Goal: Task Accomplishment & Management: Use online tool/utility

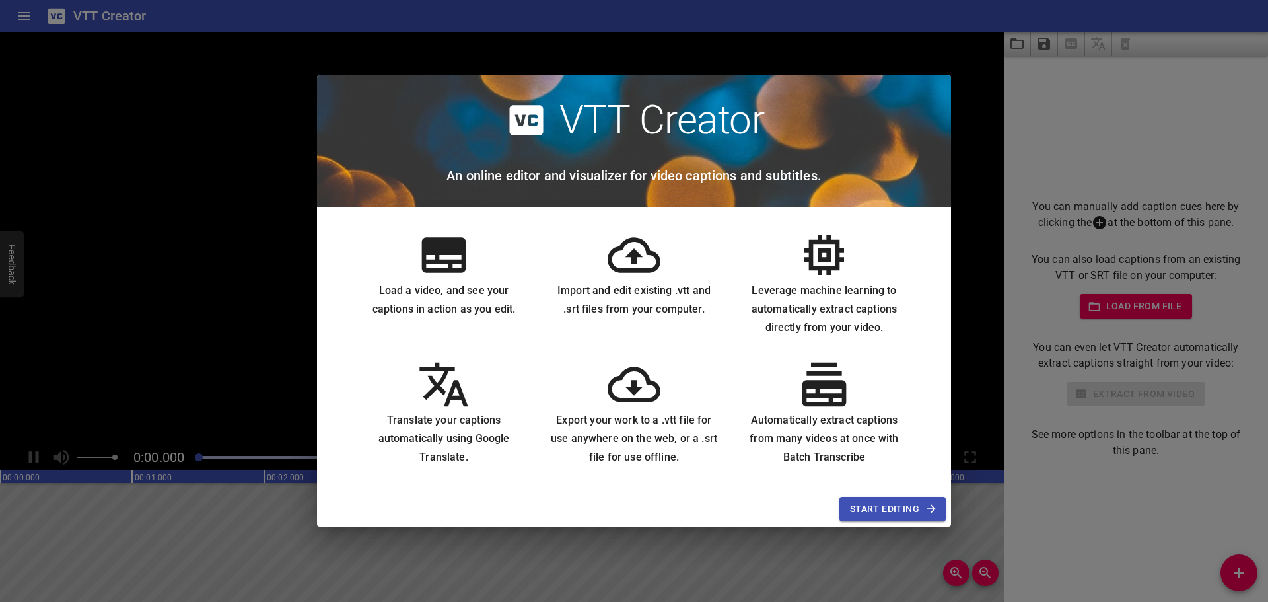
click at [887, 506] on span "Start Editing" at bounding box center [892, 509] width 85 height 17
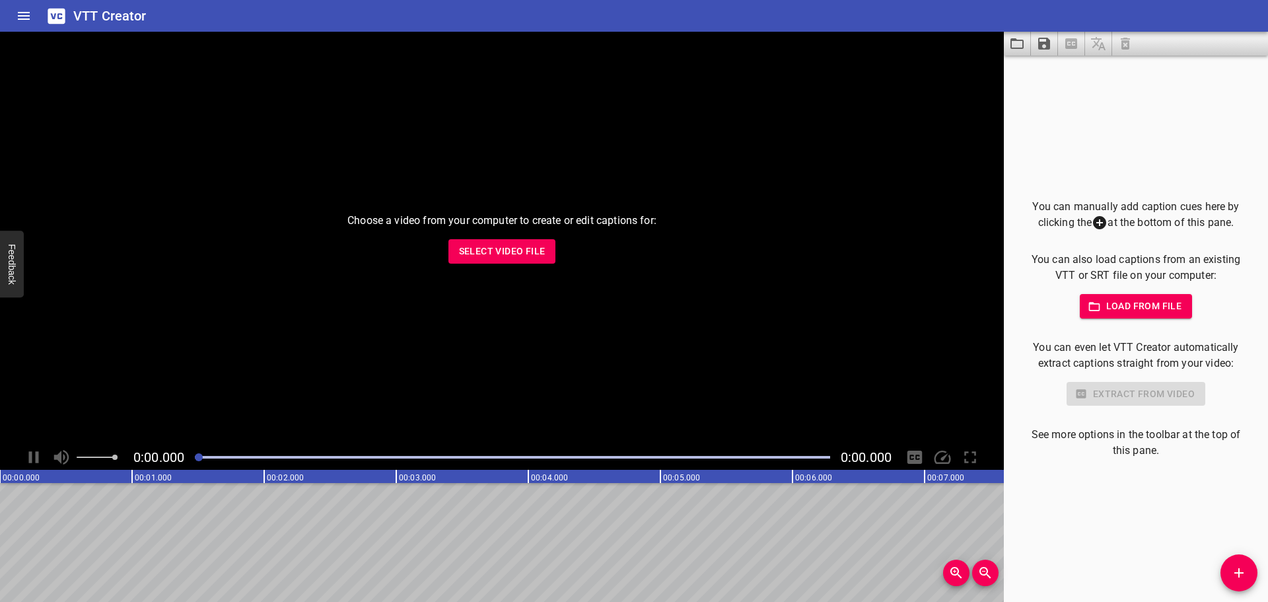
click at [528, 254] on span "Select Video File" at bounding box center [502, 251] width 87 height 17
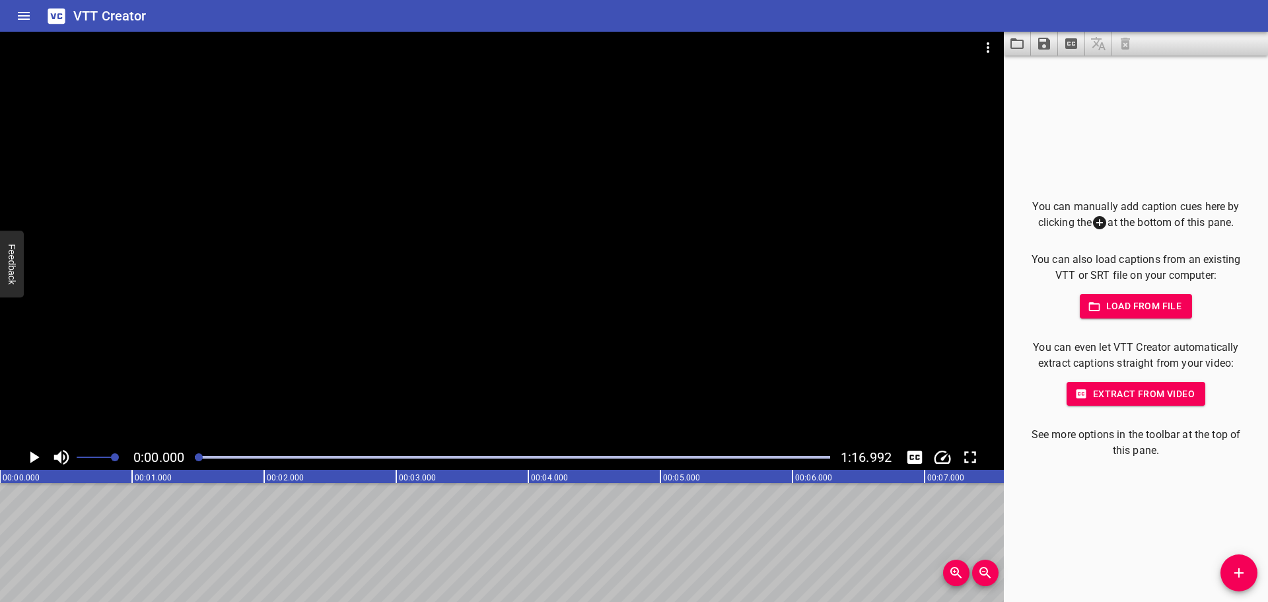
drag, startPoint x: 1233, startPoint y: 574, endPoint x: 1227, endPoint y: 563, distance: 12.7
click at [1233, 574] on icon "Add Cue" at bounding box center [1239, 573] width 16 height 16
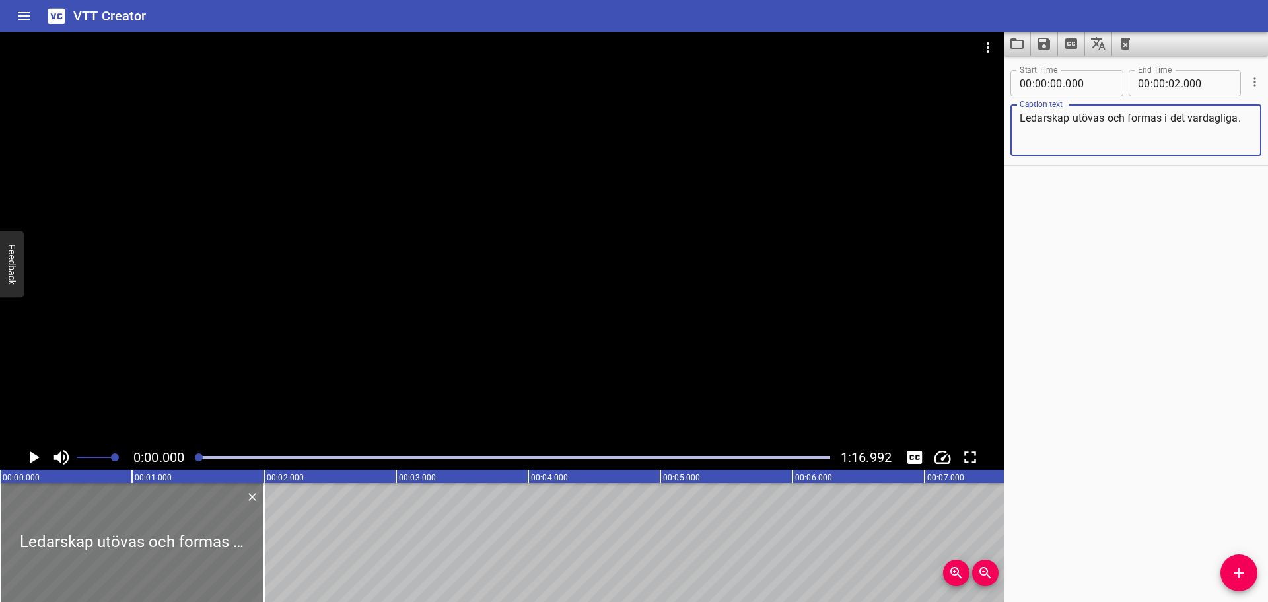
type textarea "Ledarskap utövas och formas i det vardagliga."
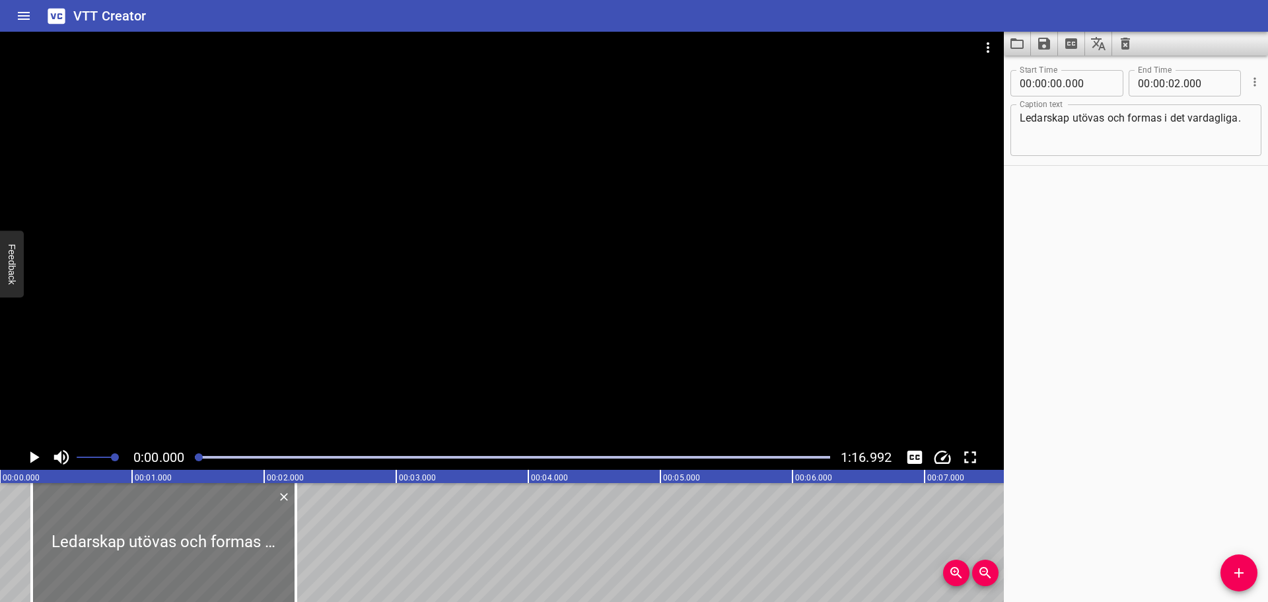
drag, startPoint x: 182, startPoint y: 537, endPoint x: 214, endPoint y: 540, distance: 31.9
click at [214, 540] on div at bounding box center [164, 542] width 264 height 119
type input "240"
click at [30, 459] on icon "Play/Pause" at bounding box center [34, 457] width 9 height 12
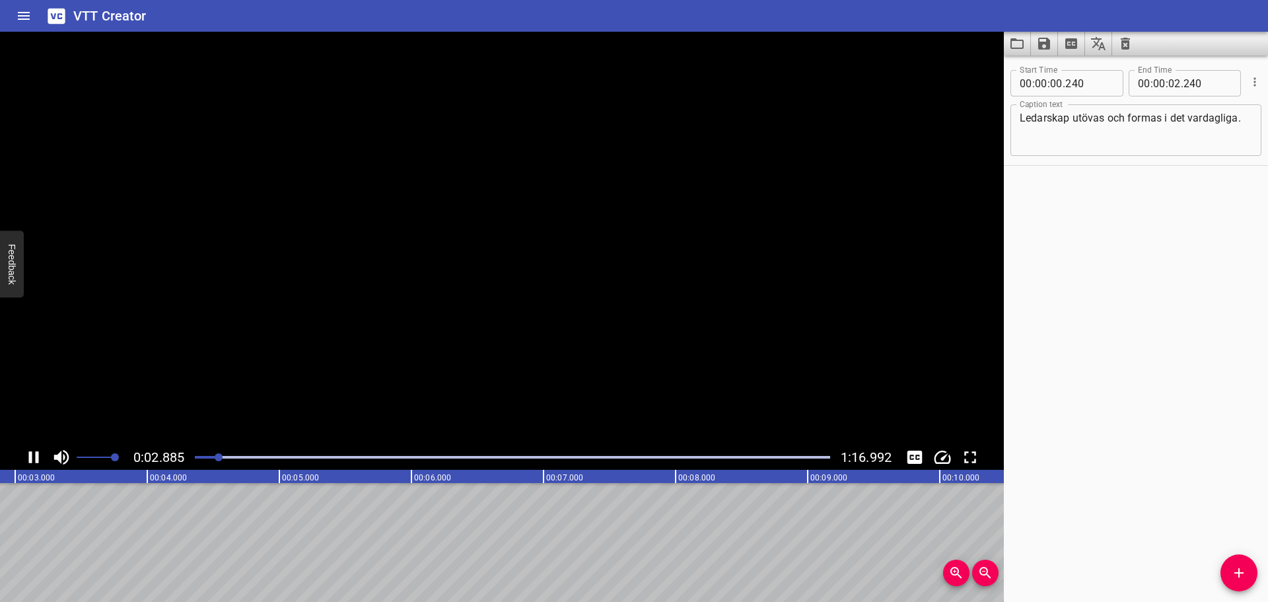
click at [30, 459] on icon "Play/Pause" at bounding box center [34, 457] width 10 height 12
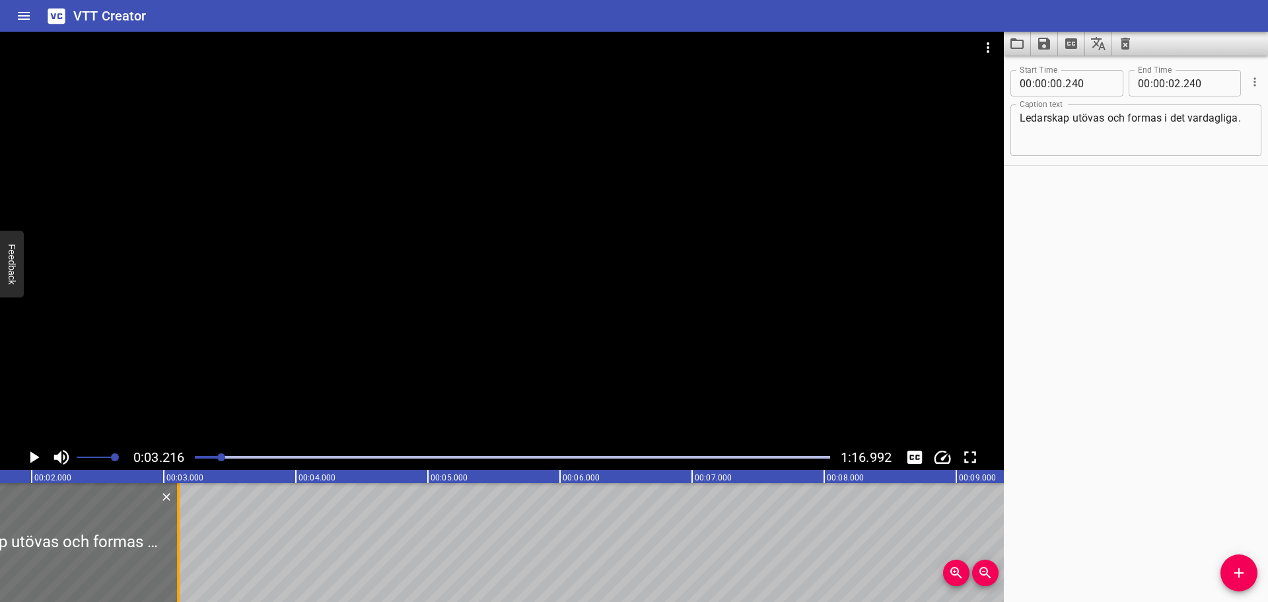
drag, startPoint x: 56, startPoint y: 544, endPoint x: 171, endPoint y: 555, distance: 115.4
click at [171, 555] on div at bounding box center [46, 542] width 264 height 119
type input "01"
type input "110"
type input "03"
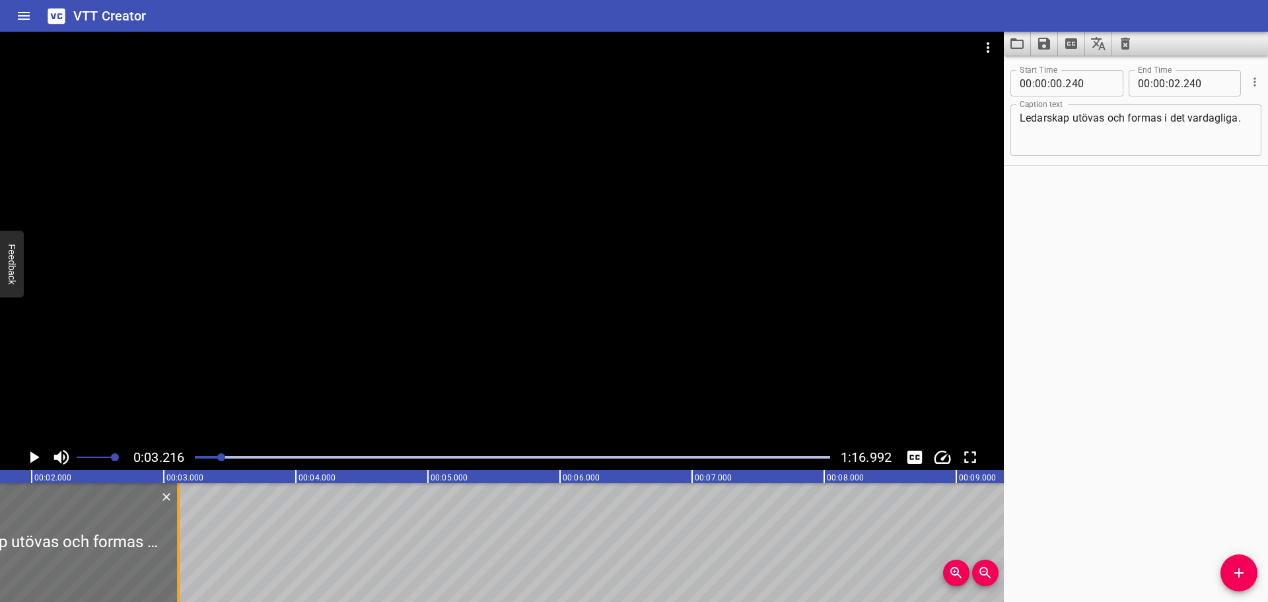
type input "110"
click at [34, 457] on icon "Play/Pause" at bounding box center [34, 457] width 9 height 12
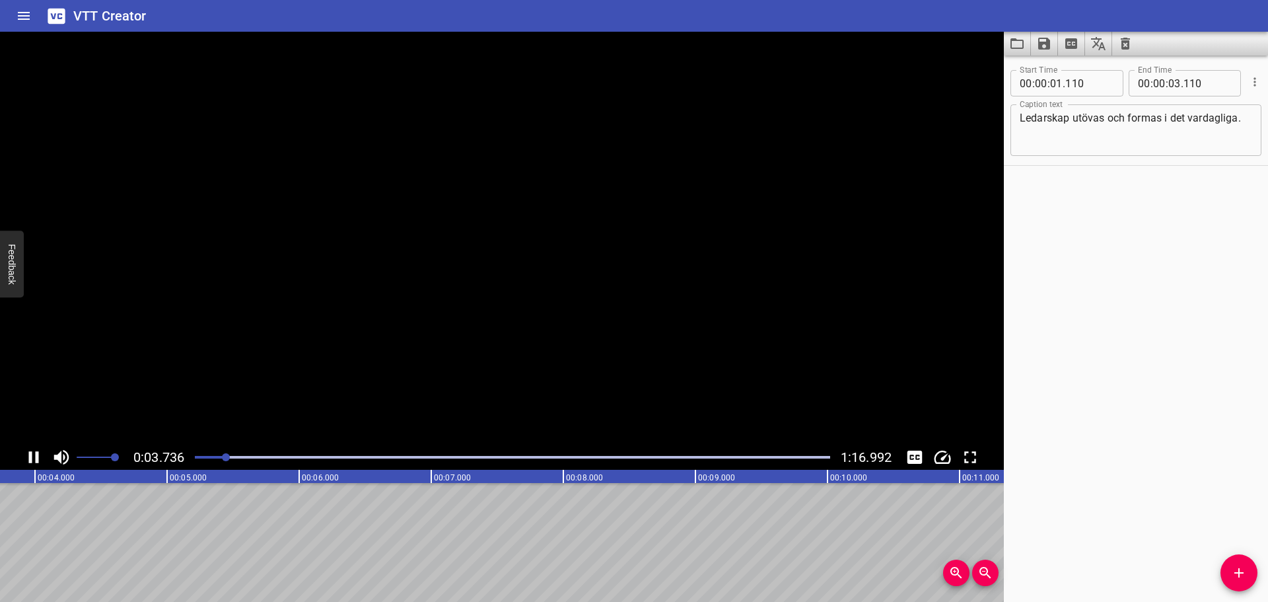
click at [34, 457] on icon "Play/Pause" at bounding box center [34, 457] width 20 height 20
click at [215, 460] on div at bounding box center [512, 457] width 651 height 18
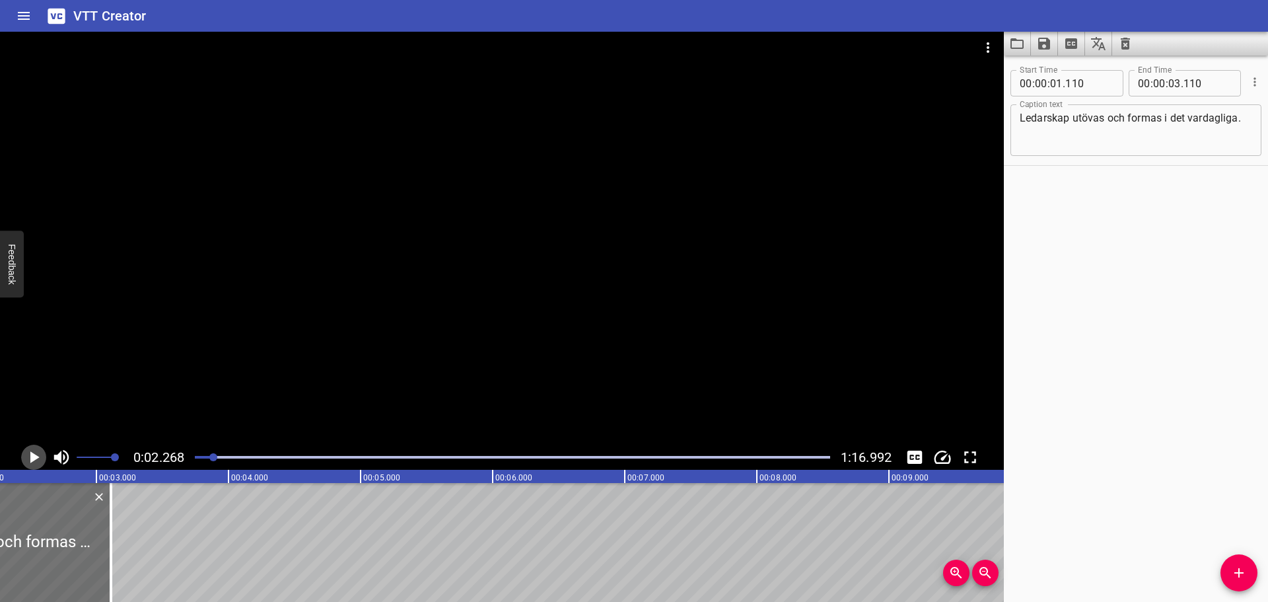
click at [38, 454] on icon "Play/Pause" at bounding box center [34, 457] width 20 height 20
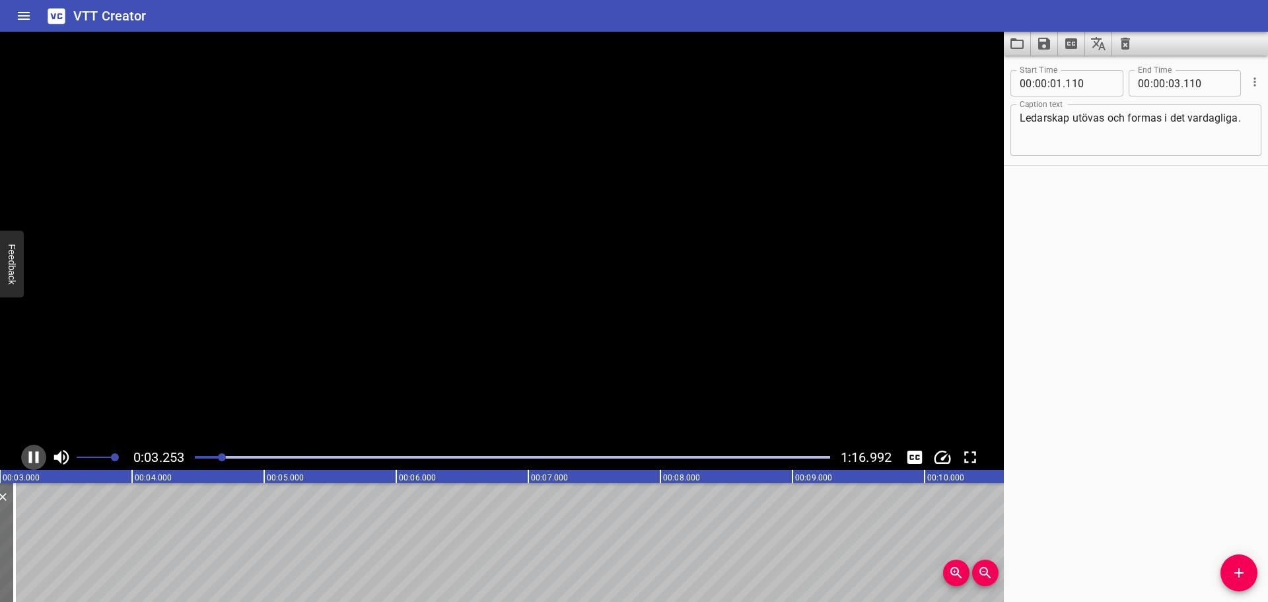
click at [38, 454] on icon "Play/Pause" at bounding box center [34, 457] width 10 height 12
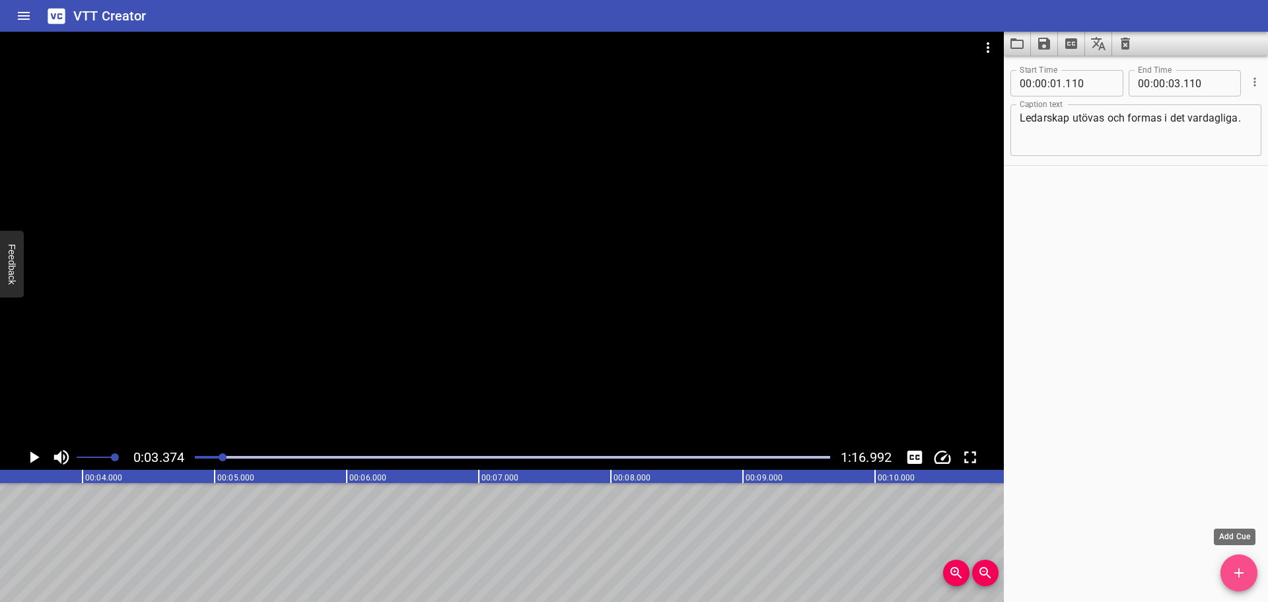
click at [1237, 565] on icon "Add Cue" at bounding box center [1239, 573] width 16 height 16
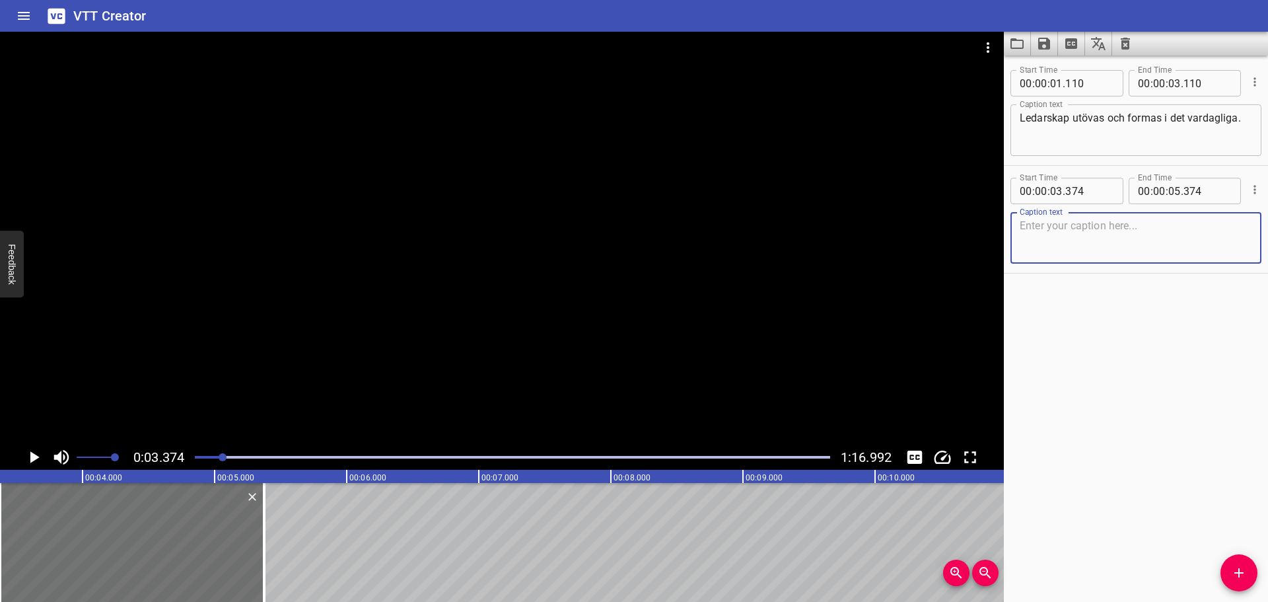
click at [1088, 242] on textarea at bounding box center [1136, 238] width 232 height 38
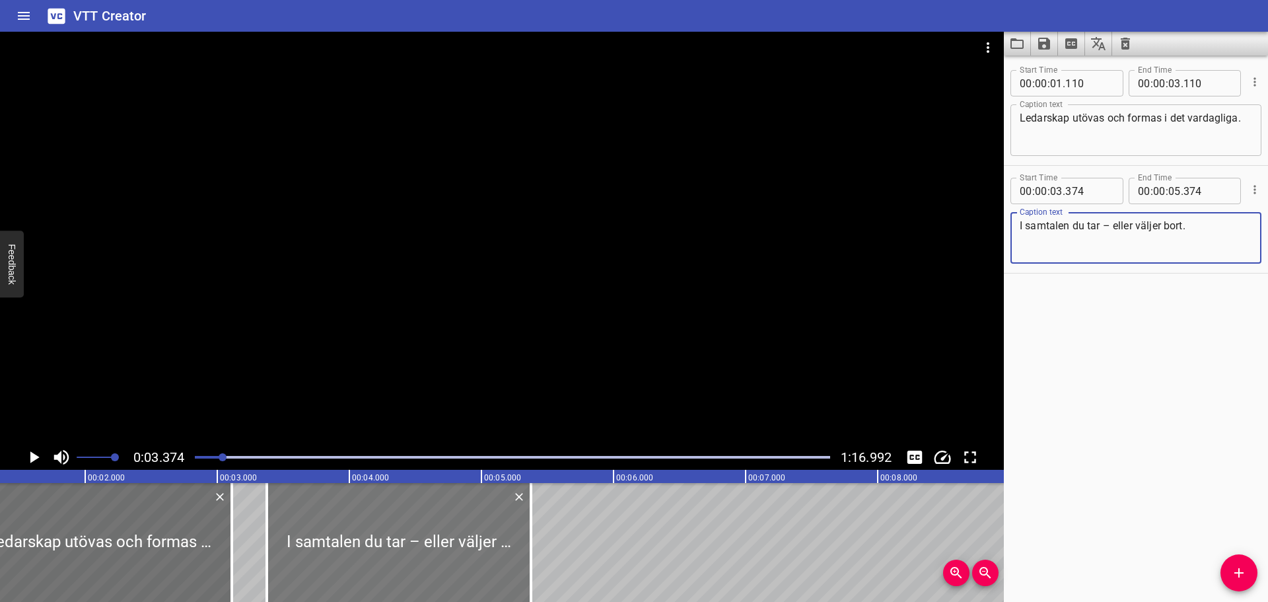
type textarea "I samtalen du tar – eller väljer bort."
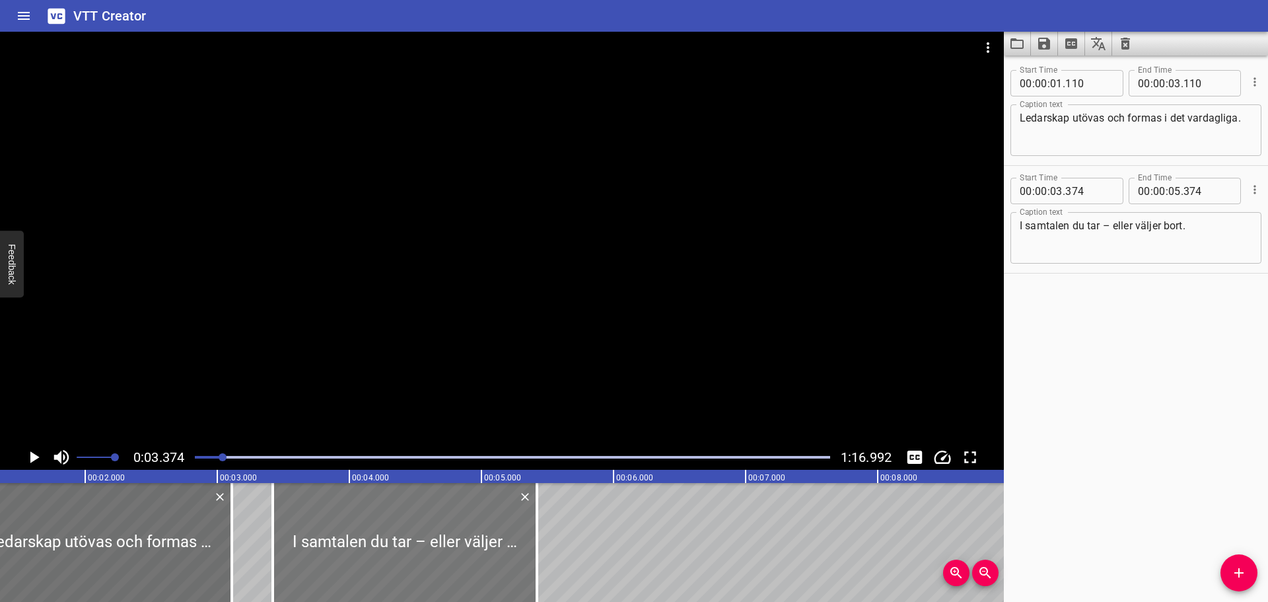
drag, startPoint x: 322, startPoint y: 543, endPoint x: 333, endPoint y: 541, distance: 10.7
click at [333, 541] on div at bounding box center [405, 542] width 264 height 119
type input "454"
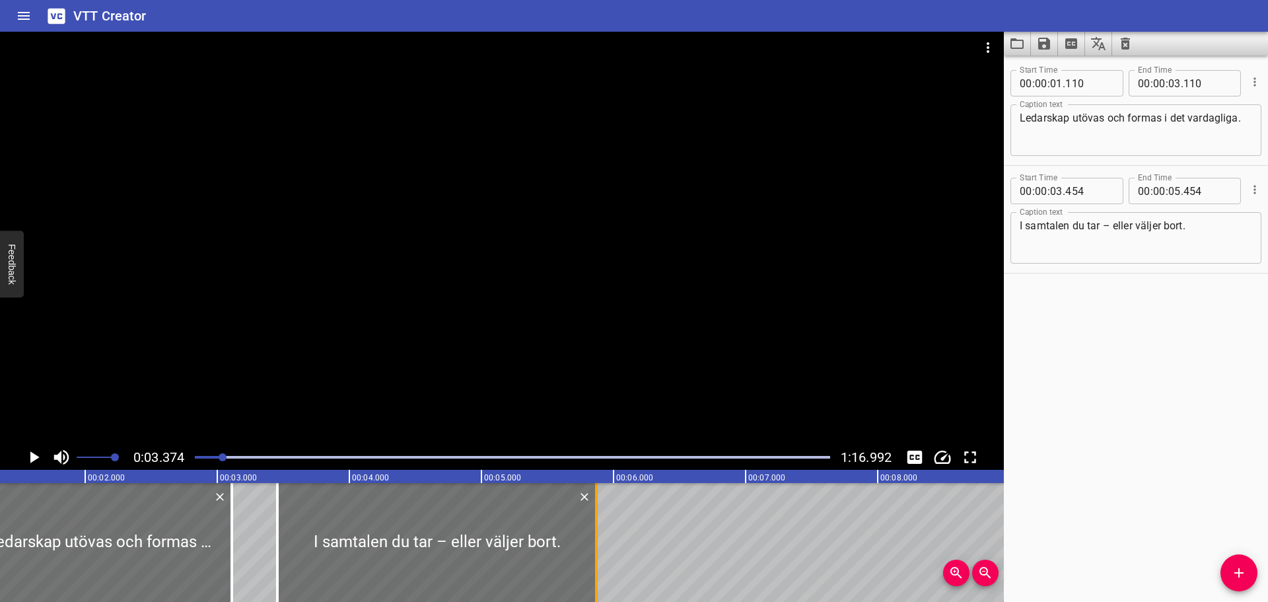
drag, startPoint x: 545, startPoint y: 532, endPoint x: 600, endPoint y: 526, distance: 55.1
click at [600, 526] on div at bounding box center [596, 542] width 13 height 119
type input "869"
click at [42, 455] on icon "Play/Pause" at bounding box center [34, 457] width 20 height 20
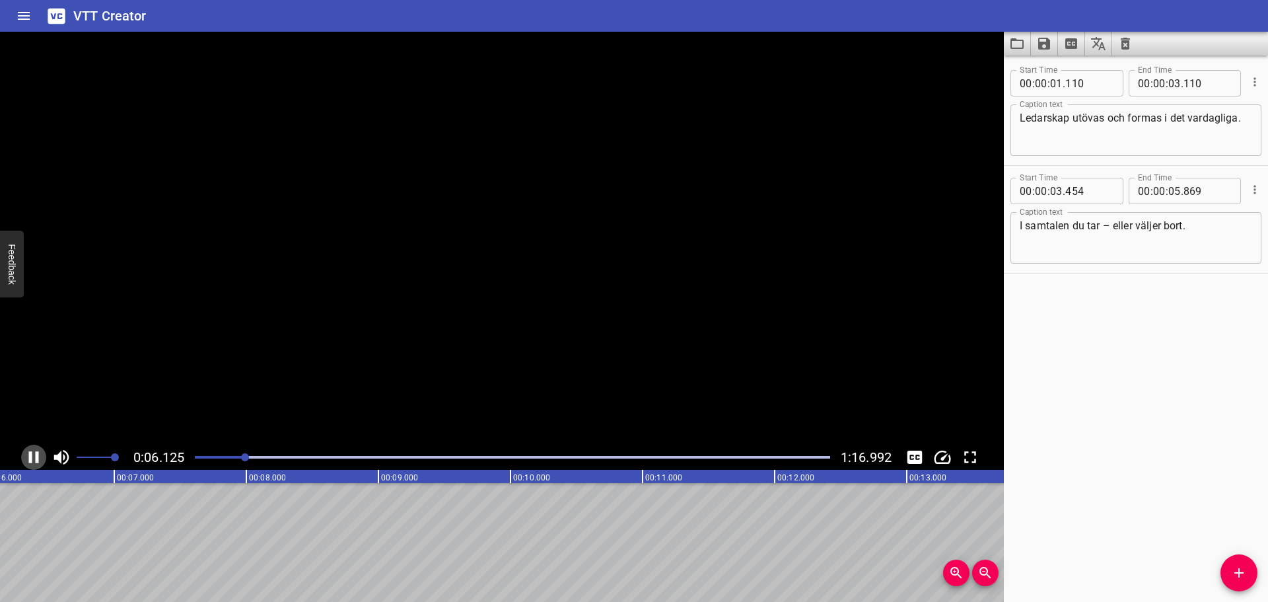
click at [42, 455] on icon "Play/Pause" at bounding box center [34, 457] width 20 height 20
click at [1230, 569] on span "Add Cue" at bounding box center [1238, 573] width 37 height 16
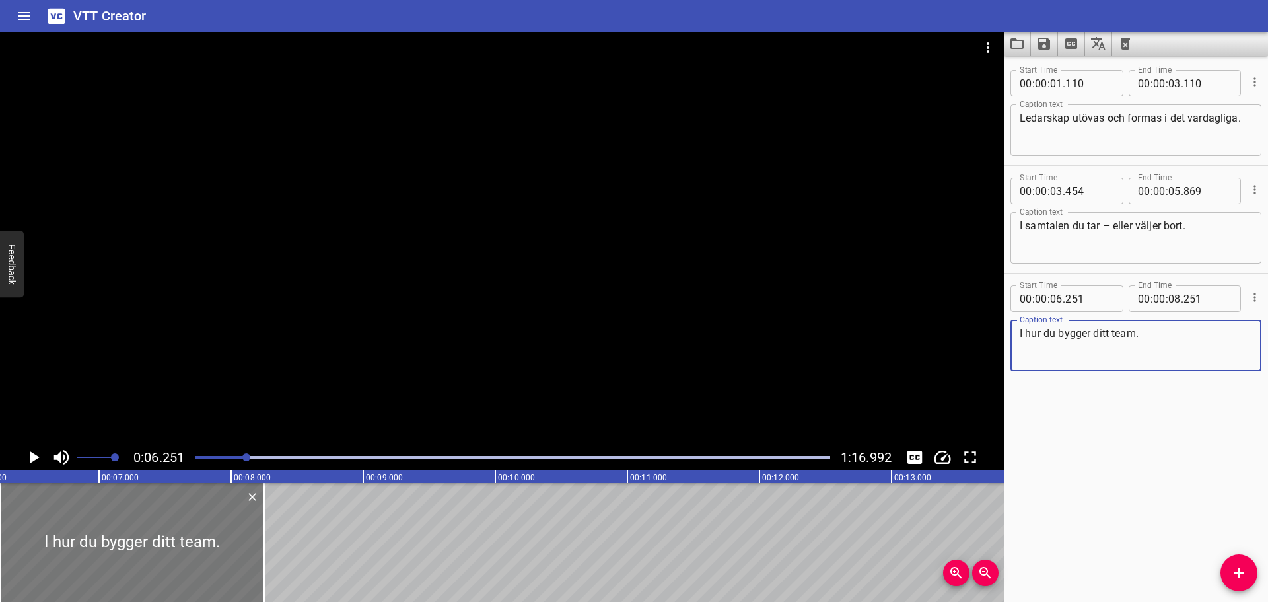
type textarea "I hur du bygger ditt team."
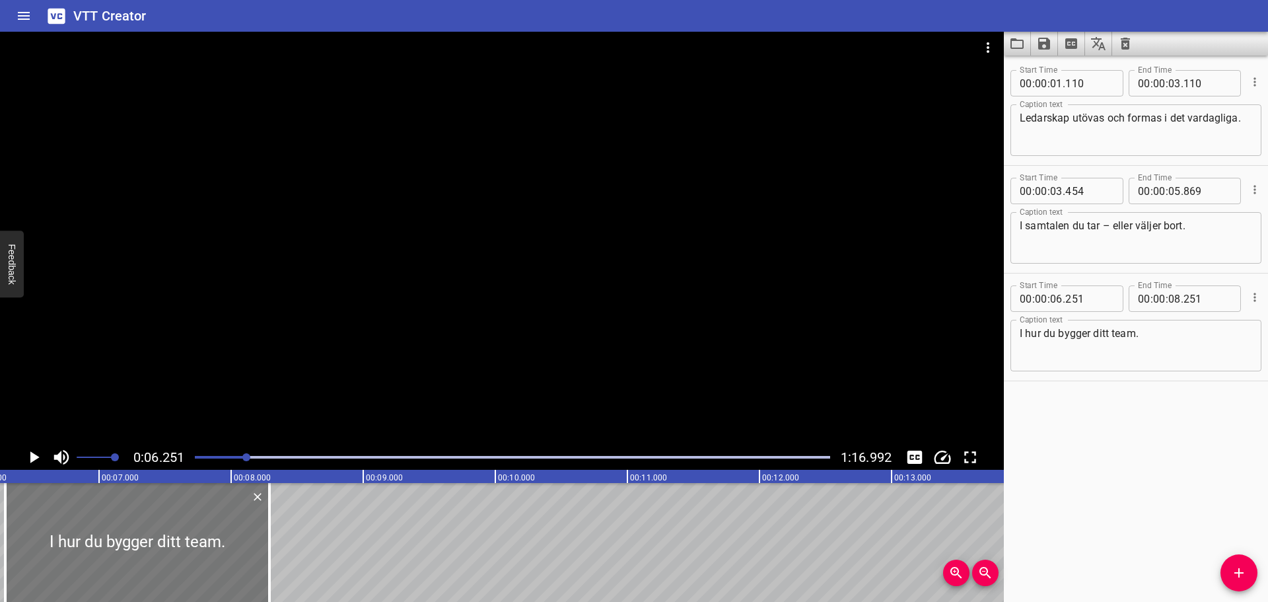
click at [155, 524] on div at bounding box center [137, 542] width 264 height 119
type input "291"
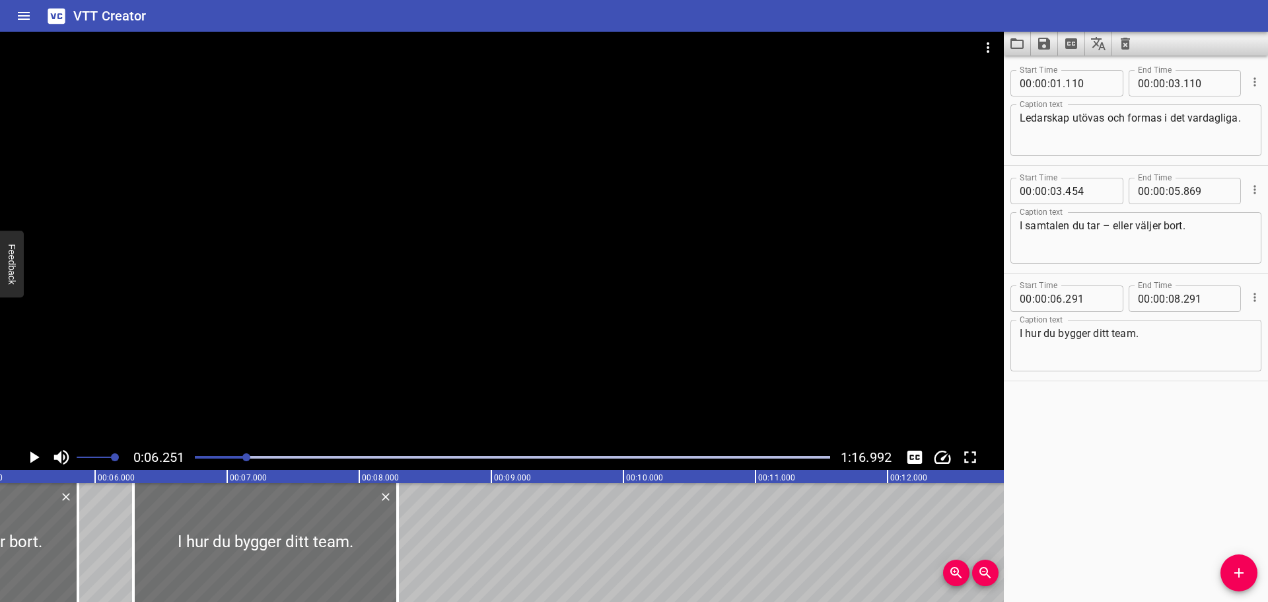
scroll to position [0, 665]
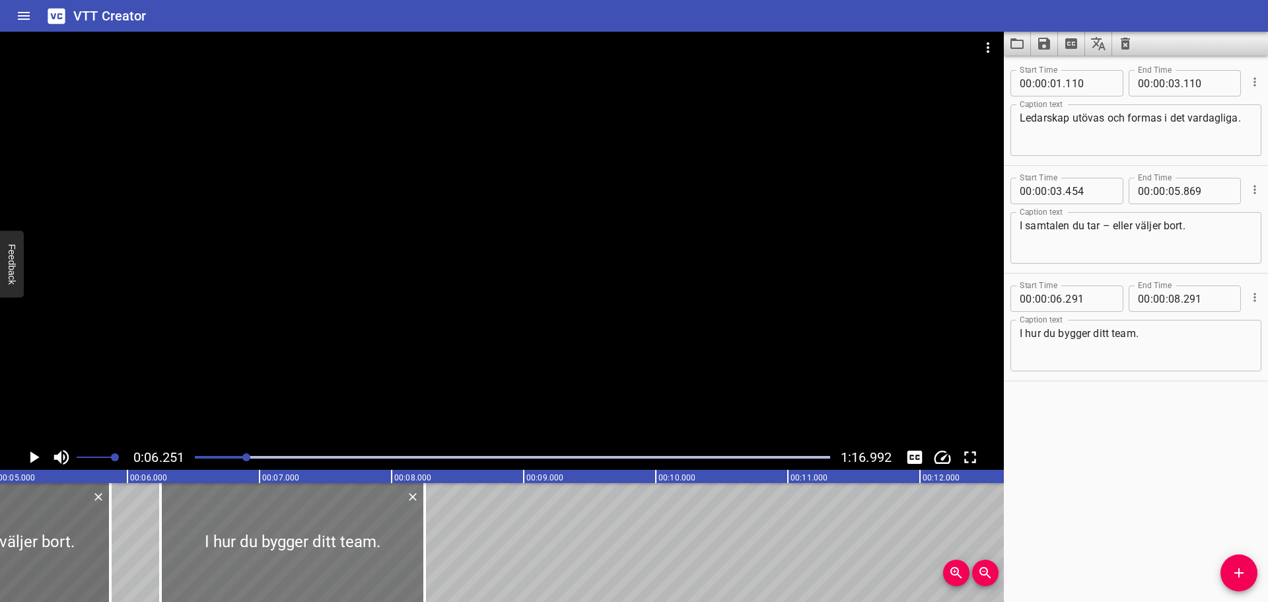
click at [169, 547] on div at bounding box center [292, 542] width 264 height 119
type input "251"
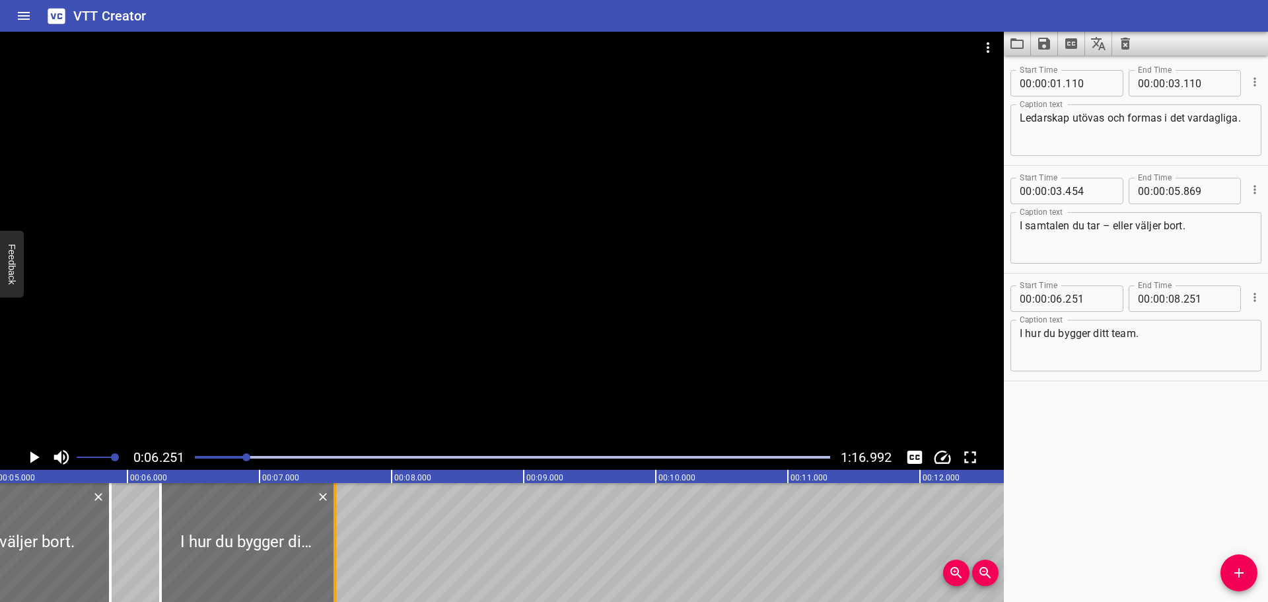
drag, startPoint x: 426, startPoint y: 540, endPoint x: 336, endPoint y: 540, distance: 89.8
click at [336, 540] on div at bounding box center [334, 542] width 13 height 119
type input "07"
type input "571"
click at [29, 452] on icon "Play/Pause" at bounding box center [34, 457] width 20 height 20
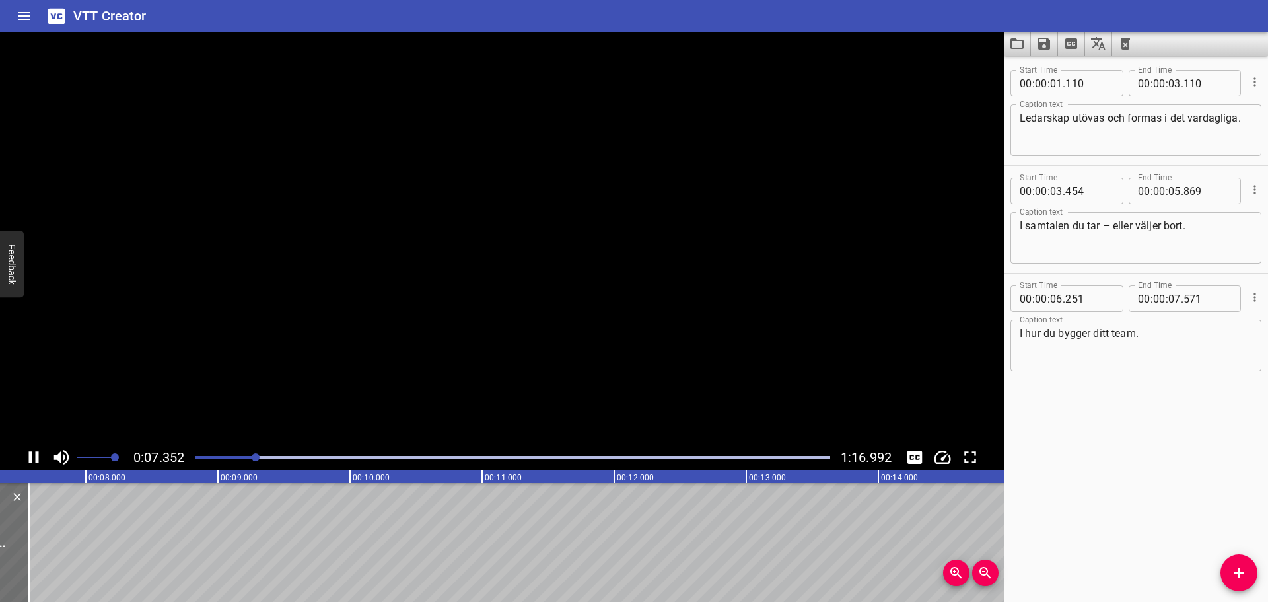
click at [29, 452] on icon "Play/Pause" at bounding box center [34, 457] width 10 height 12
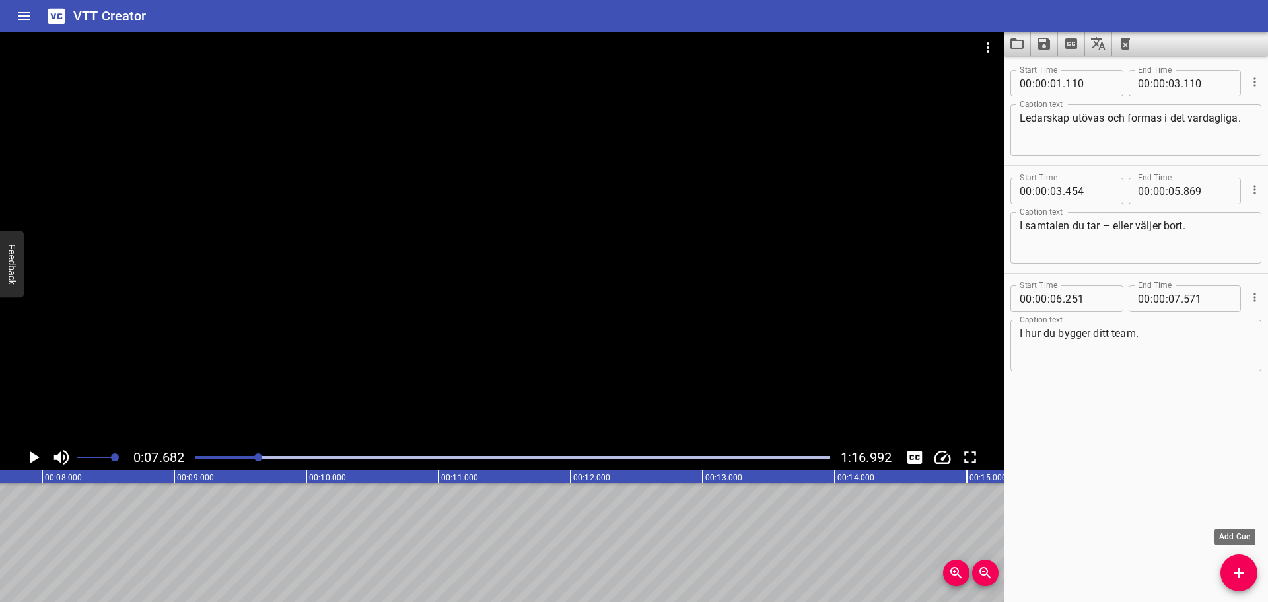
drag, startPoint x: 1230, startPoint y: 567, endPoint x: 1210, endPoint y: 563, distance: 20.9
click at [1230, 567] on span "Add Cue" at bounding box center [1238, 573] width 37 height 16
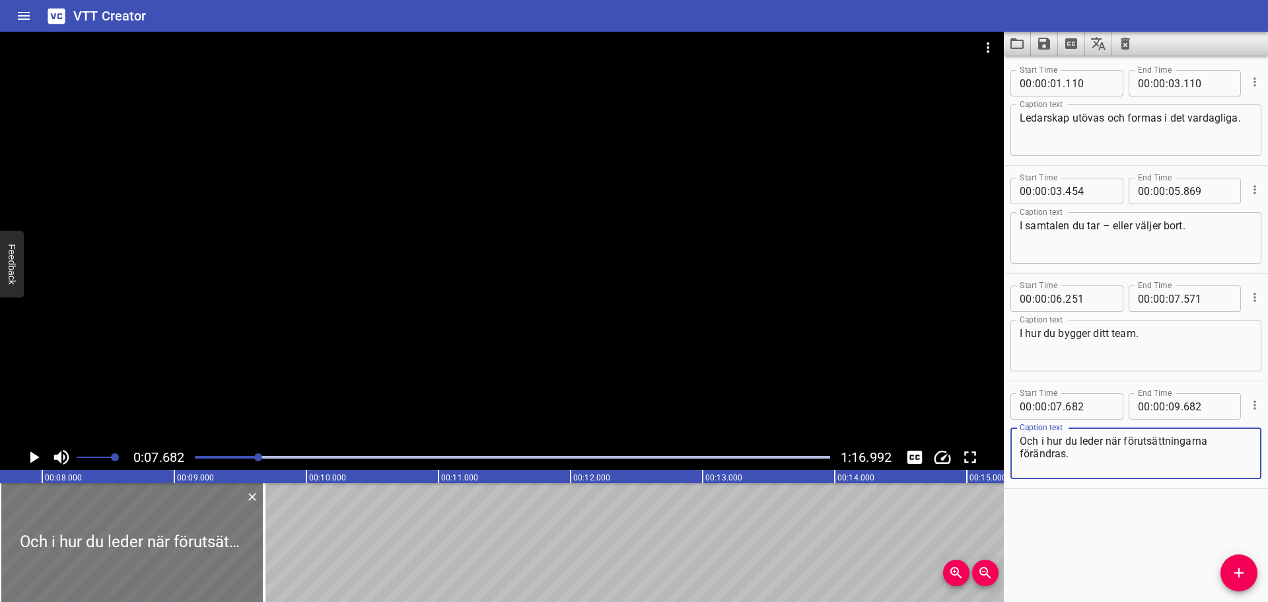
type textarea "Och i hur du leder när förutsättningarna förändras."
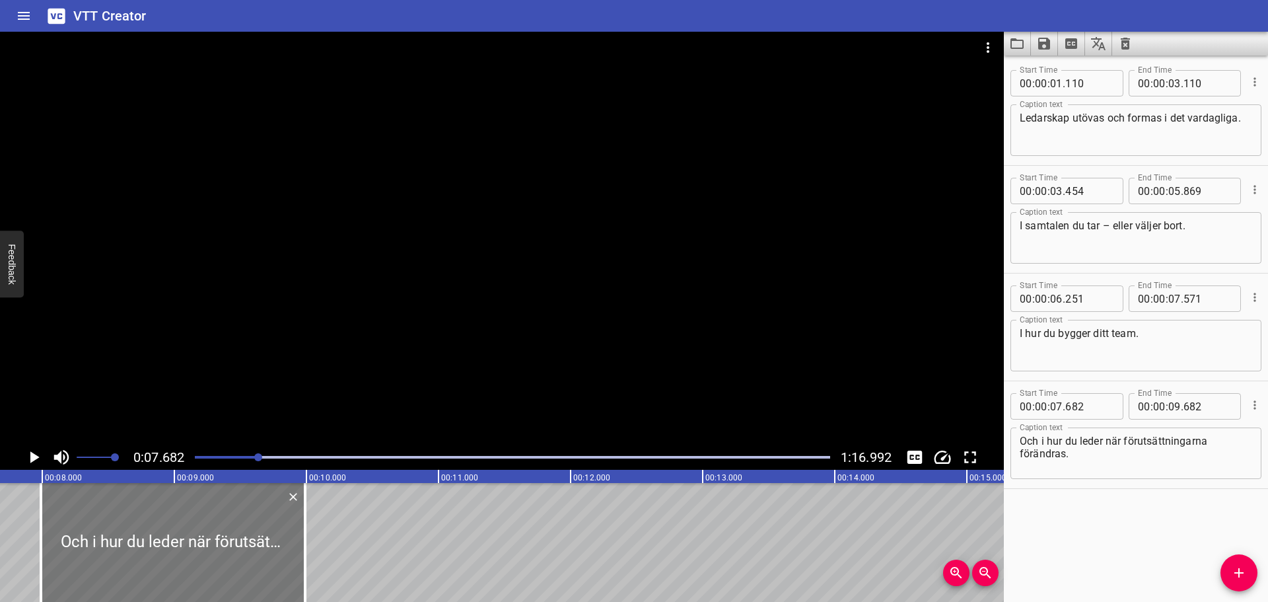
drag, startPoint x: 234, startPoint y: 553, endPoint x: 277, endPoint y: 559, distance: 42.6
click at [277, 559] on div at bounding box center [173, 542] width 264 height 119
type input "08"
type input "002"
type input "10"
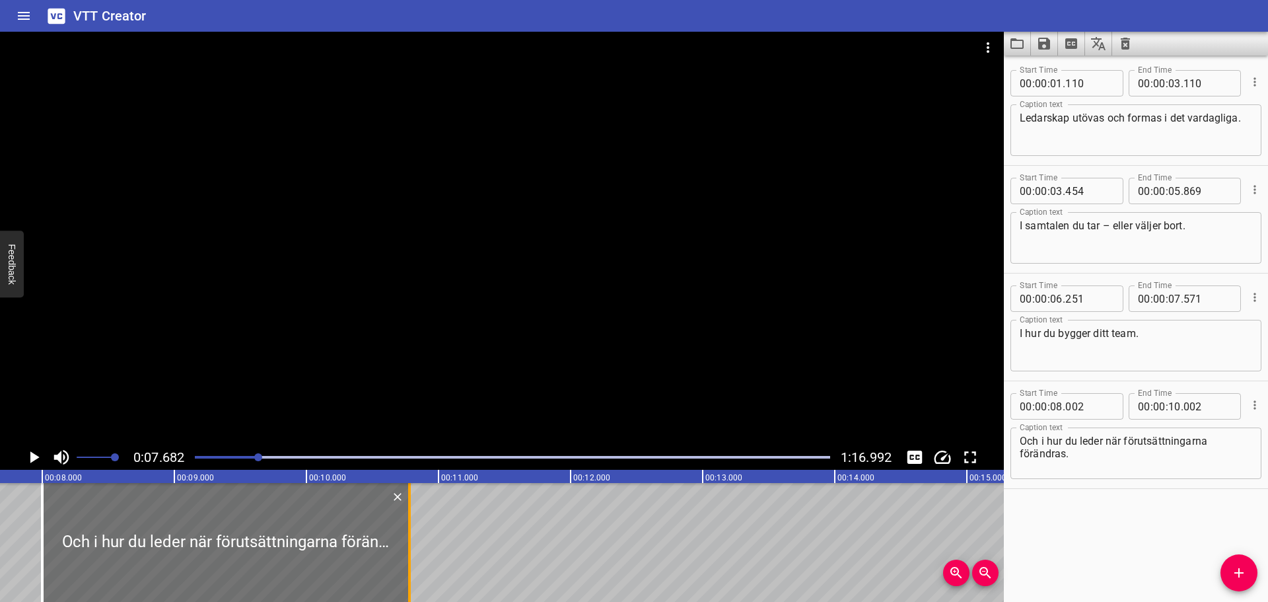
drag, startPoint x: 305, startPoint y: 542, endPoint x: 408, endPoint y: 540, distance: 103.0
click at [408, 540] on div at bounding box center [409, 542] width 3 height 119
type input "782"
click at [36, 457] on icon "Play/Pause" at bounding box center [34, 457] width 9 height 12
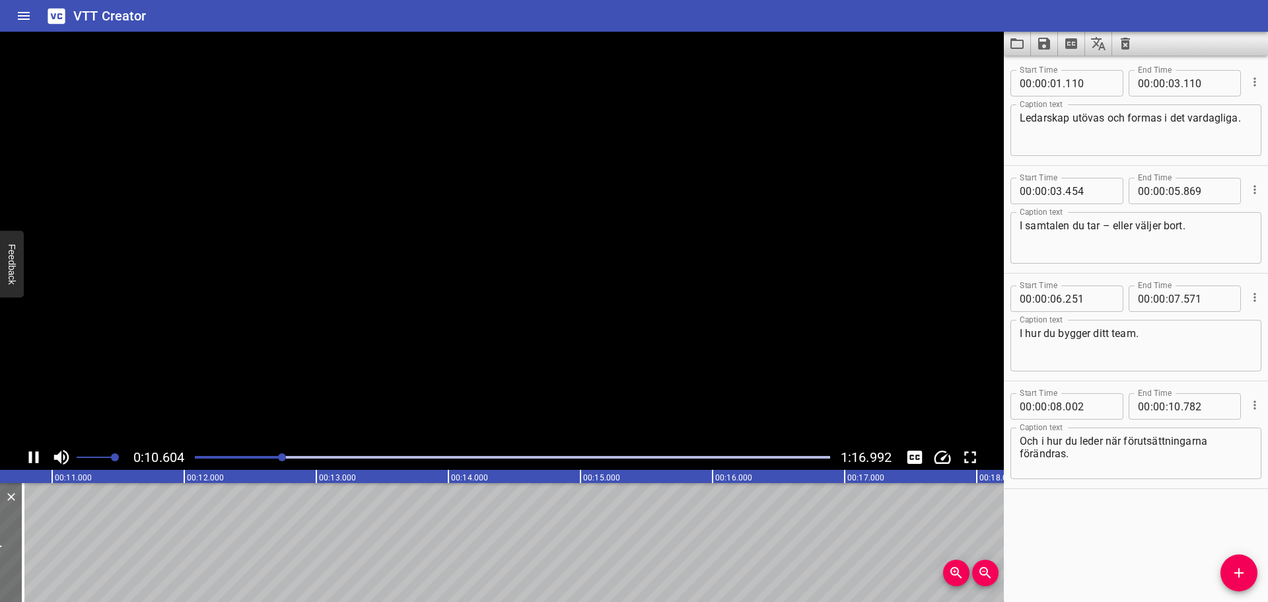
click at [36, 457] on icon "Play/Pause" at bounding box center [34, 457] width 10 height 12
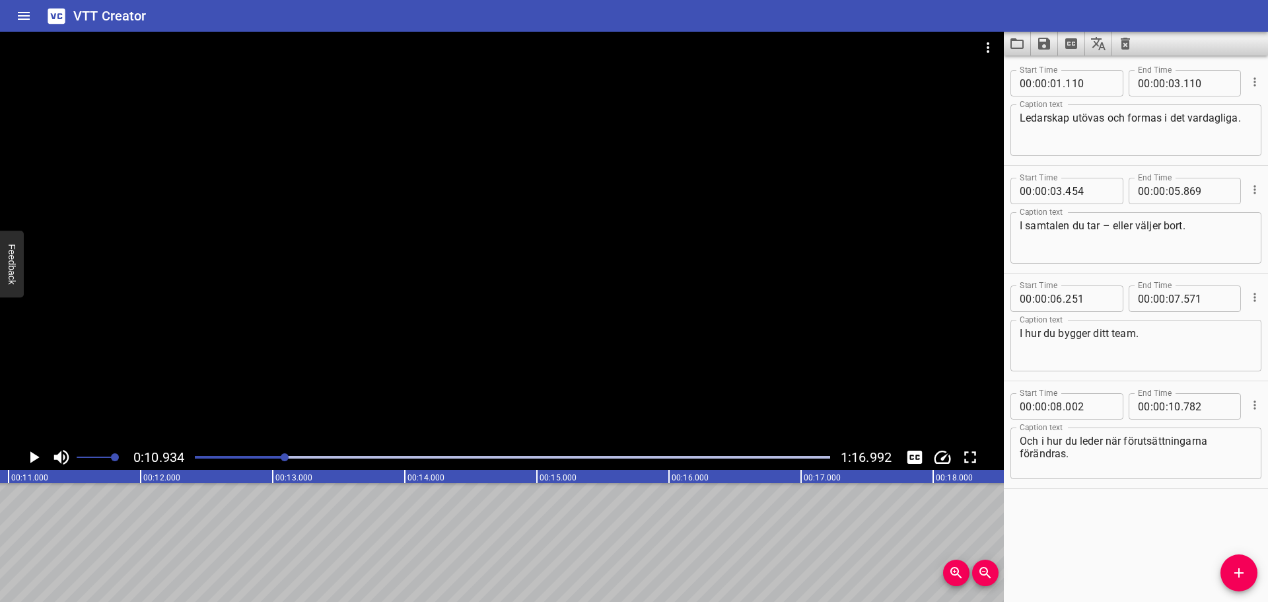
click at [1240, 574] on icon "Add Cue" at bounding box center [1239, 573] width 16 height 16
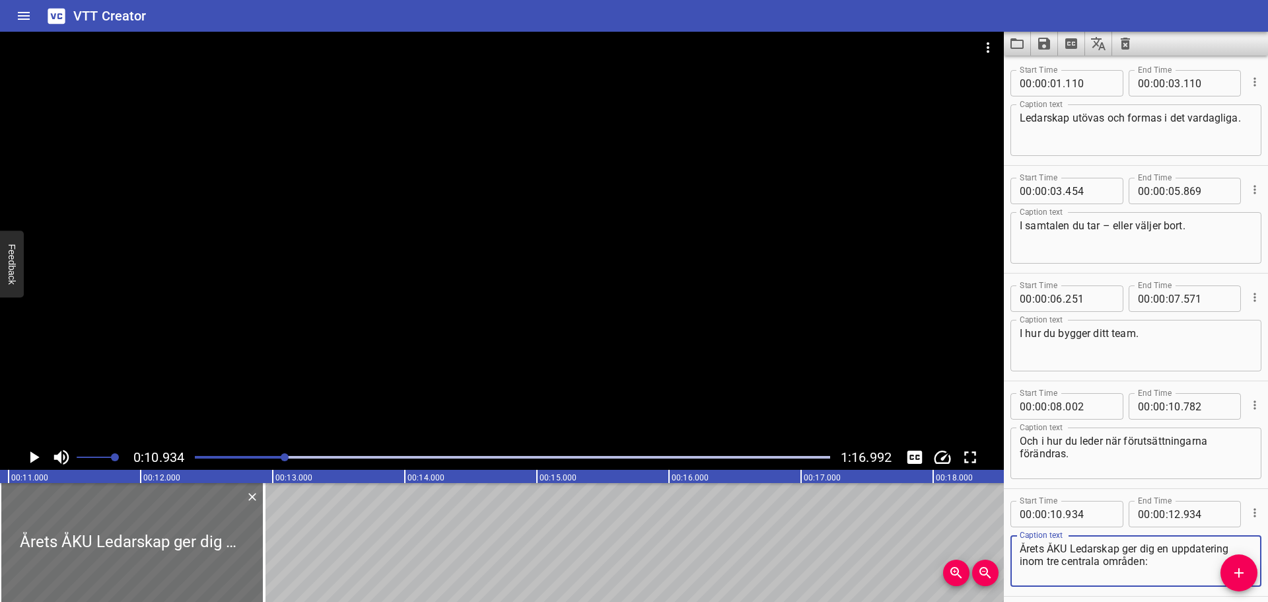
click at [1173, 547] on textarea "Årets ÅKU Ledarskap ger dig en uppdatering inom tre centrala områden:" at bounding box center [1136, 561] width 232 height 38
type textarea "Årets ÅKU Ledarskap ger dig en uppdatering inom tre centrala områden:"
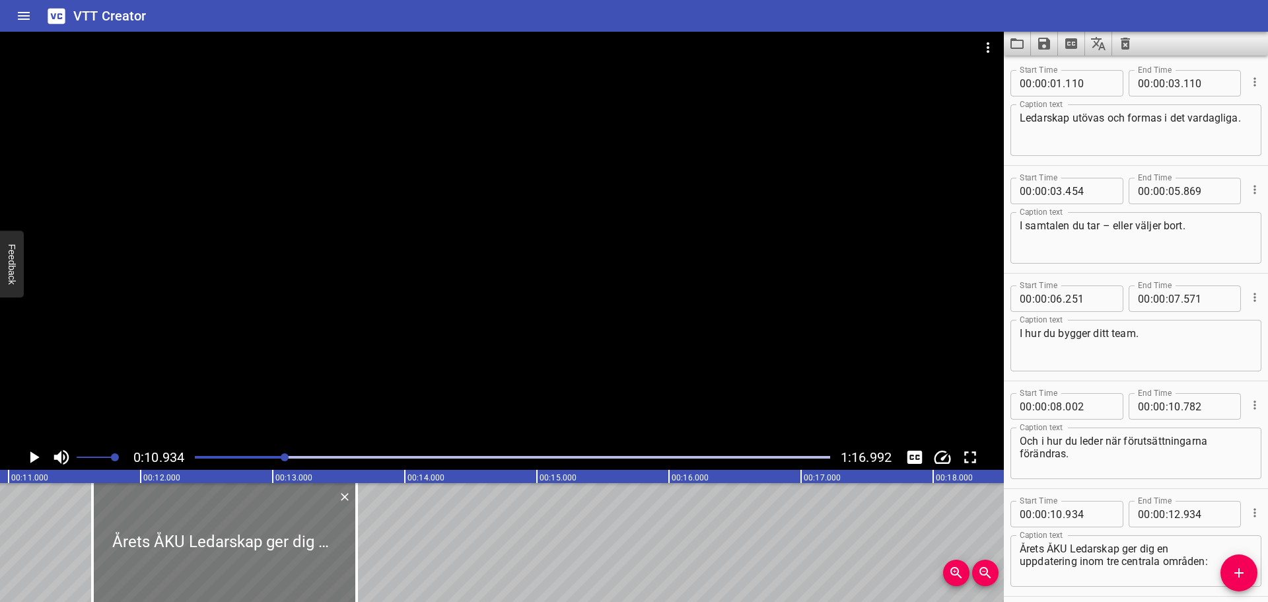
drag, startPoint x: 190, startPoint y: 534, endPoint x: 283, endPoint y: 538, distance: 92.6
click at [283, 538] on div at bounding box center [224, 542] width 264 height 119
type input "11"
type input "634"
type input "13"
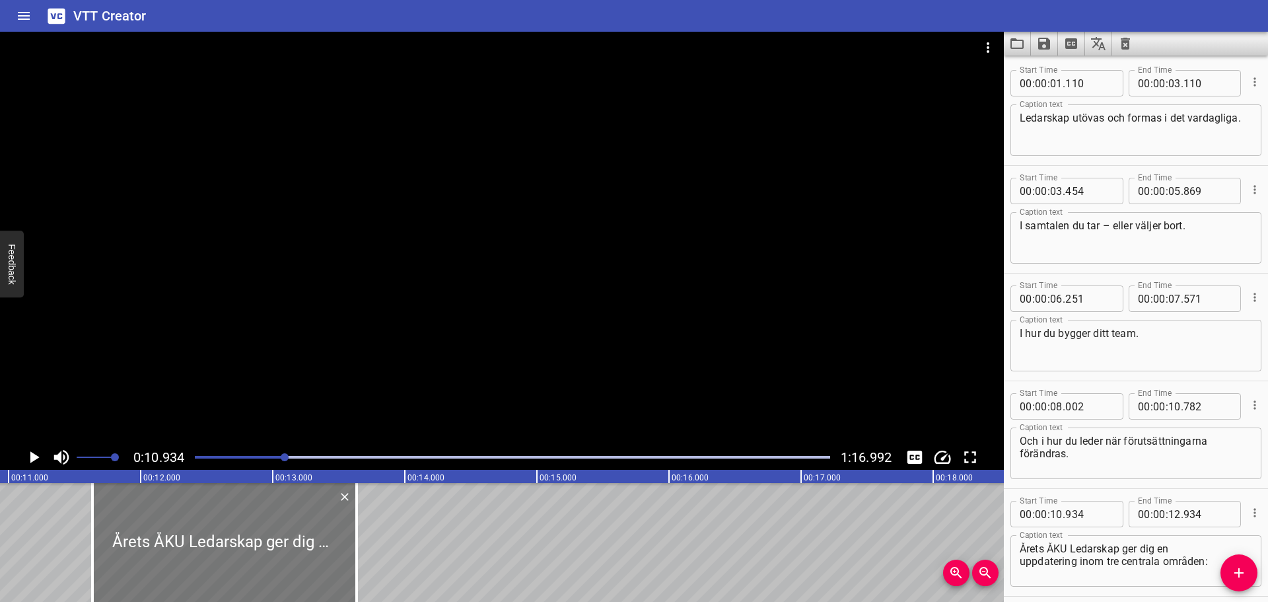
type input "634"
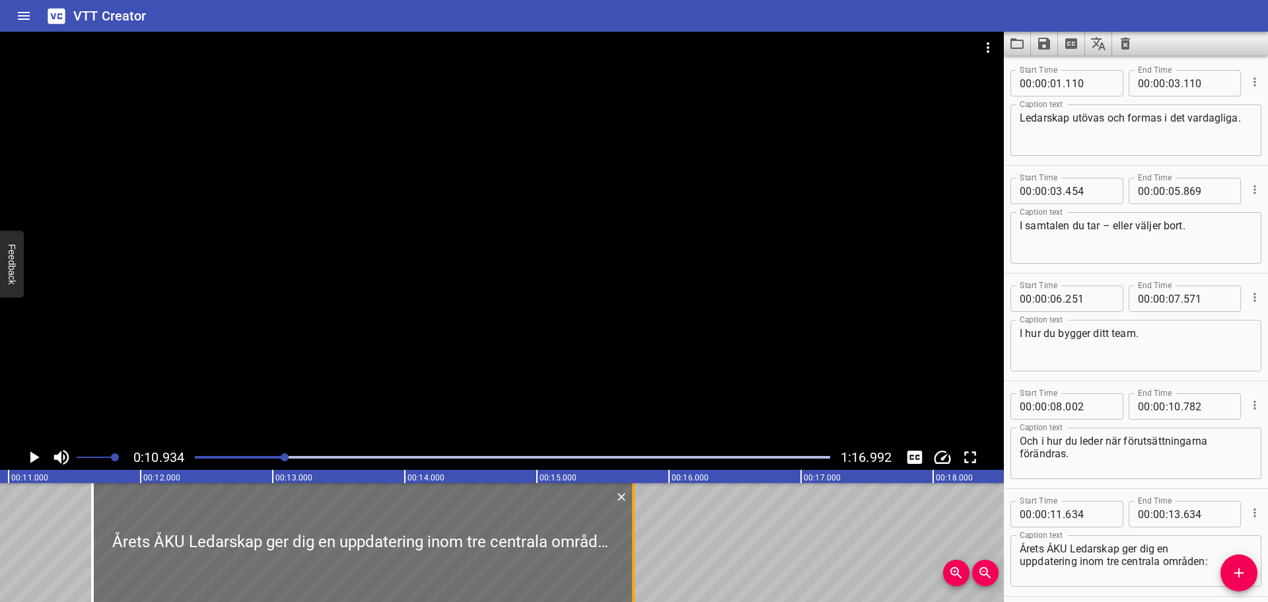
drag, startPoint x: 360, startPoint y: 533, endPoint x: 637, endPoint y: 533, distance: 276.7
click at [637, 533] on div at bounding box center [633, 542] width 13 height 119
type input "15"
type input "729"
click at [29, 453] on icon "Play/Pause" at bounding box center [34, 457] width 20 height 20
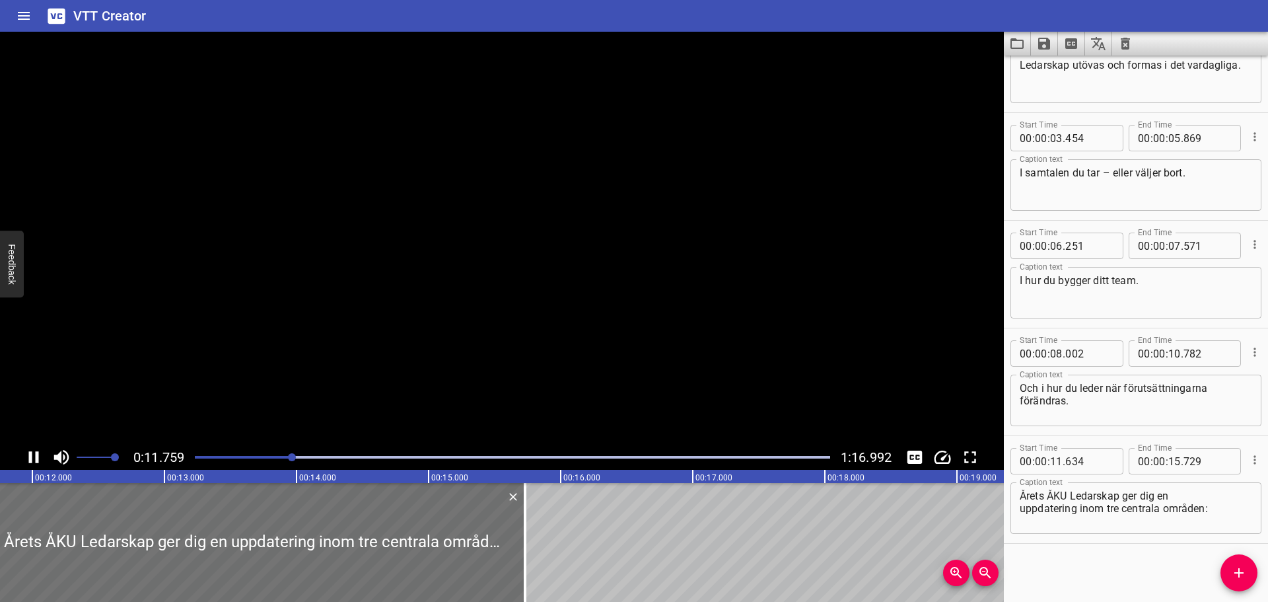
scroll to position [54, 0]
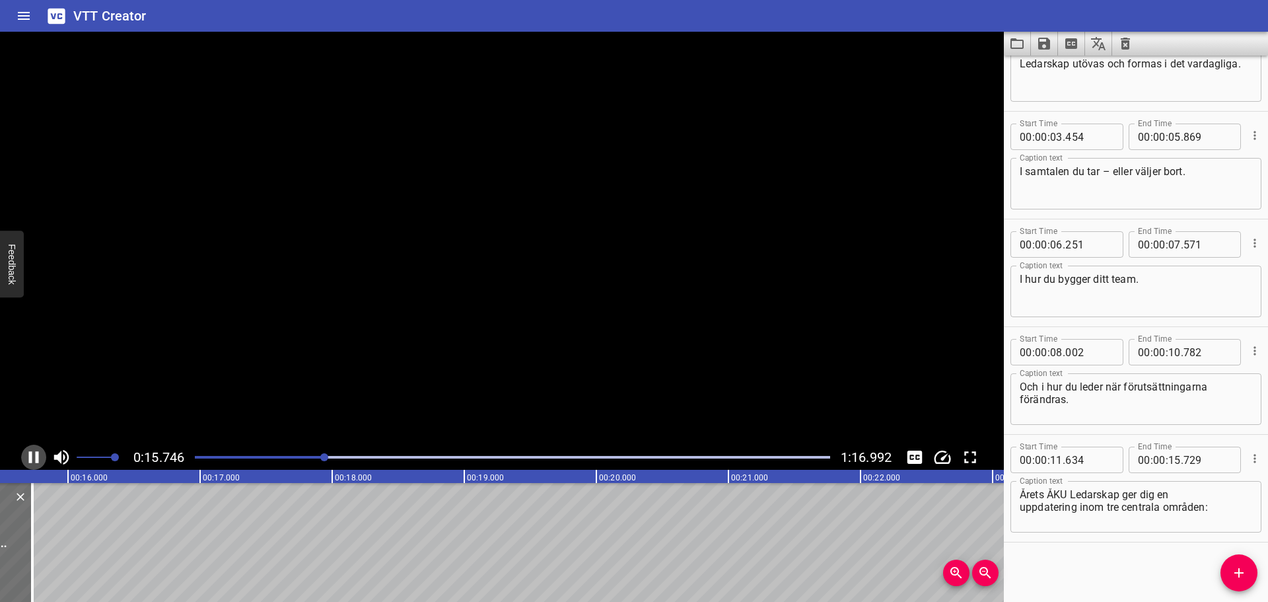
click at [29, 453] on icon "Play/Pause" at bounding box center [34, 457] width 10 height 12
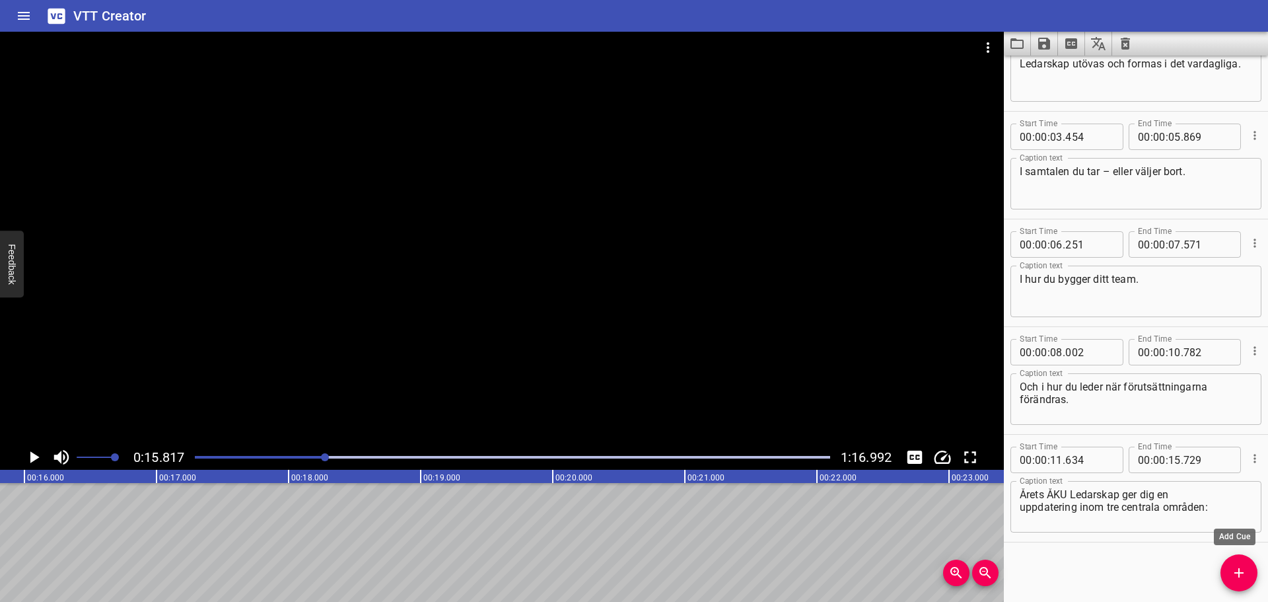
drag, startPoint x: 1229, startPoint y: 567, endPoint x: 1210, endPoint y: 565, distance: 18.6
click at [1229, 567] on span "Add Cue" at bounding box center [1238, 573] width 37 height 16
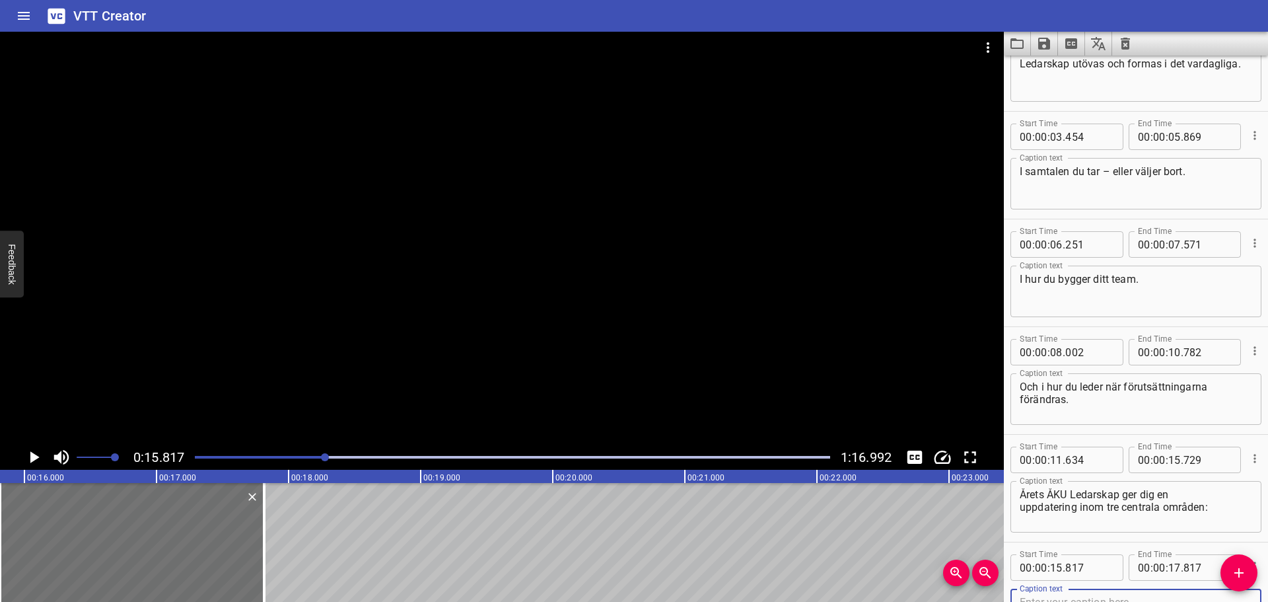
scroll to position [61, 0]
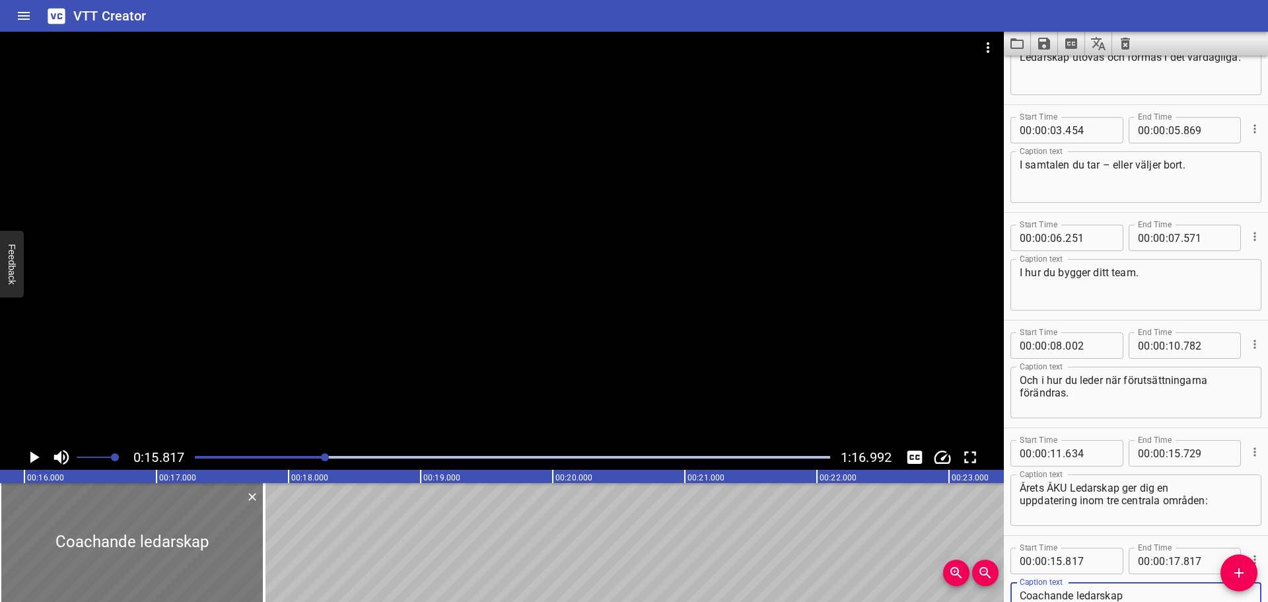
type textarea "Coachande ledarskap"
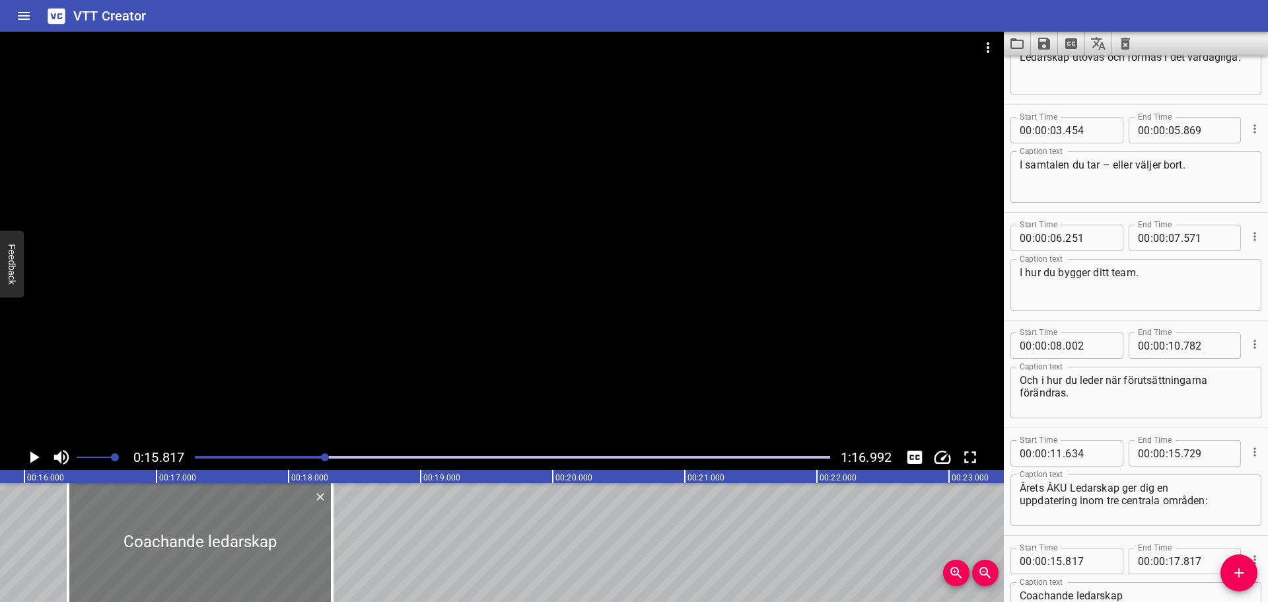
drag, startPoint x: 186, startPoint y: 533, endPoint x: 255, endPoint y: 534, distance: 69.3
click at [255, 534] on div at bounding box center [200, 542] width 264 height 119
type input "16"
type input "342"
type input "18"
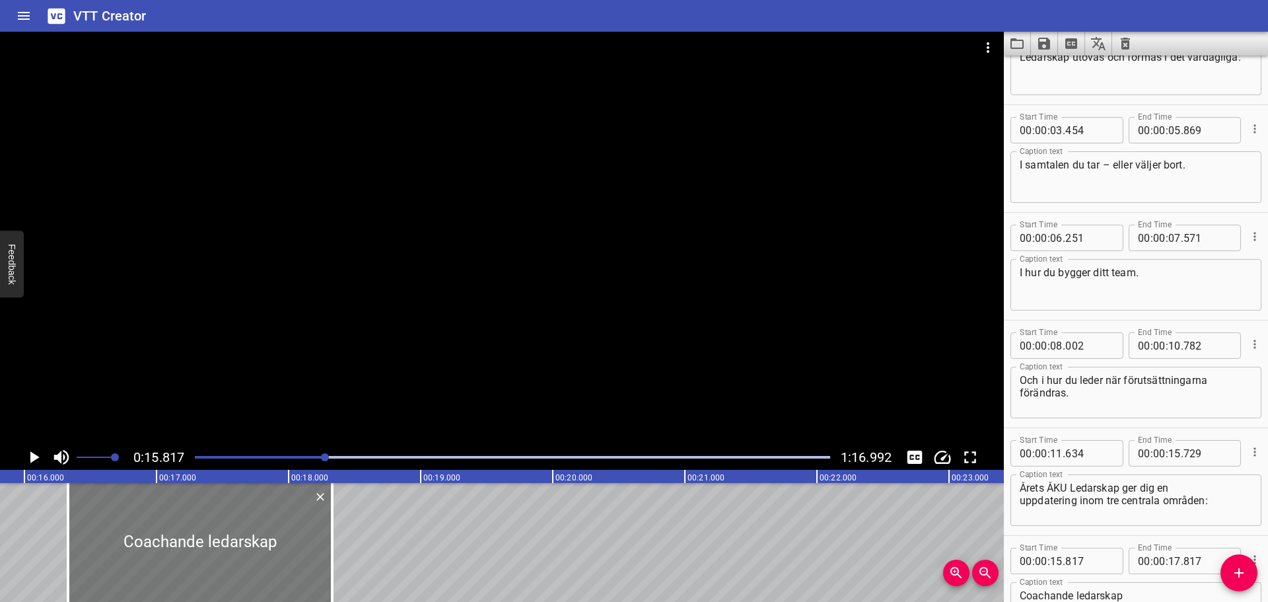
type input "342"
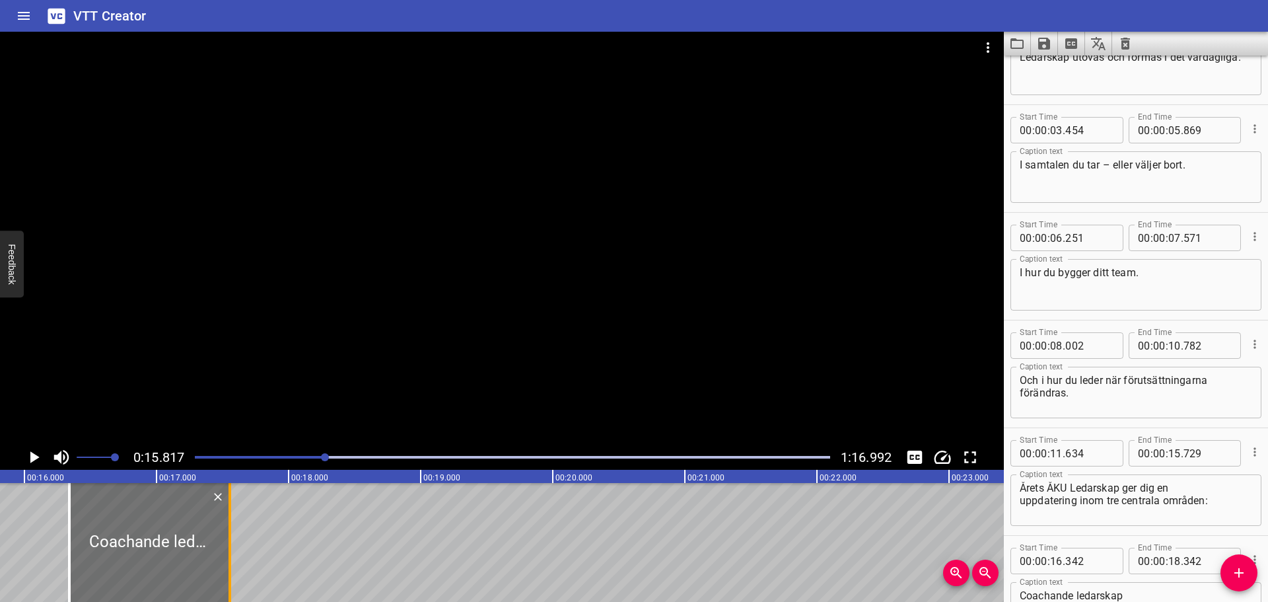
drag, startPoint x: 337, startPoint y: 533, endPoint x: 234, endPoint y: 536, distance: 103.7
click at [234, 536] on div at bounding box center [229, 542] width 13 height 119
type input "17"
type input "557"
click at [33, 452] on icon "Play/Pause" at bounding box center [34, 457] width 20 height 20
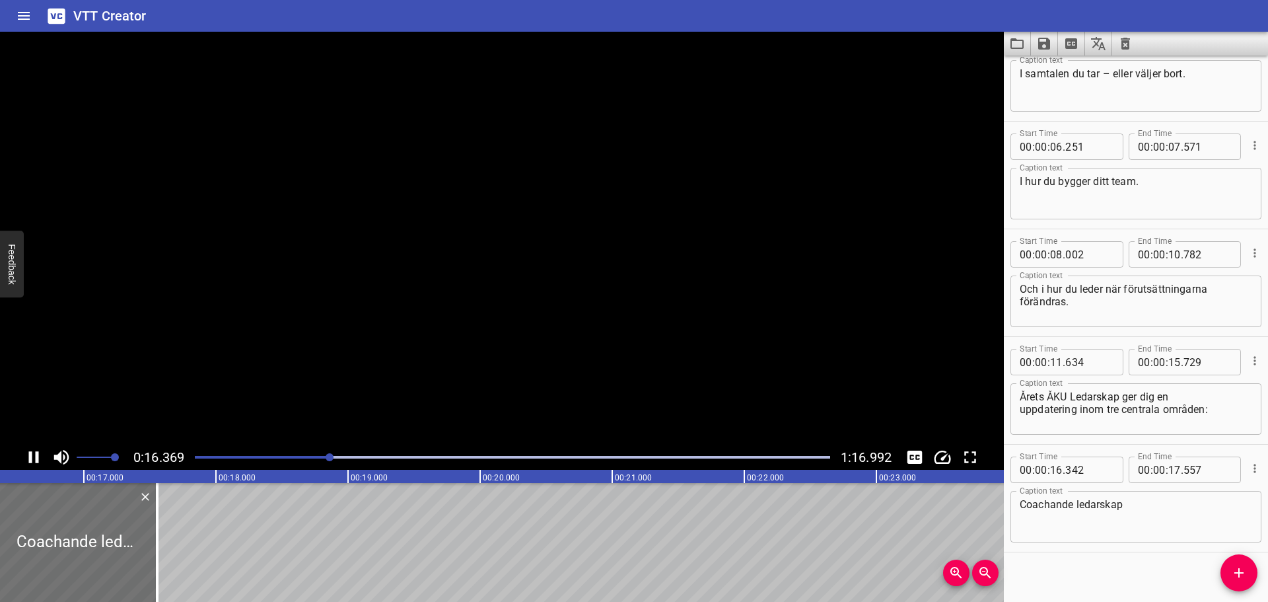
scroll to position [162, 0]
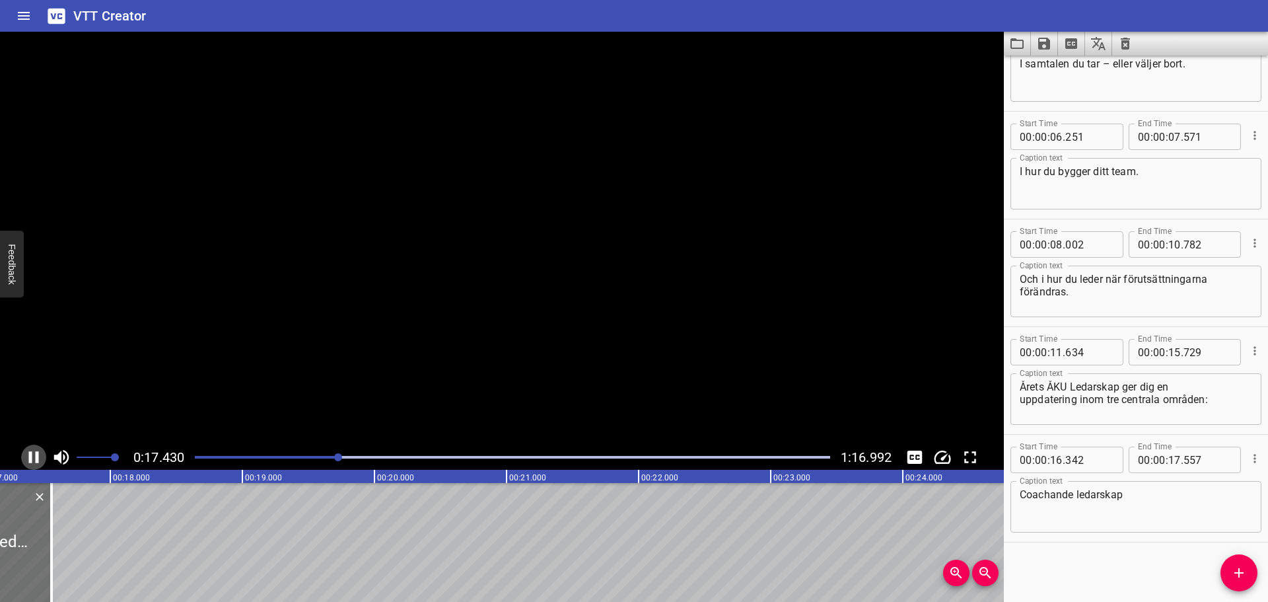
click at [33, 452] on icon "Play/Pause" at bounding box center [34, 457] width 20 height 20
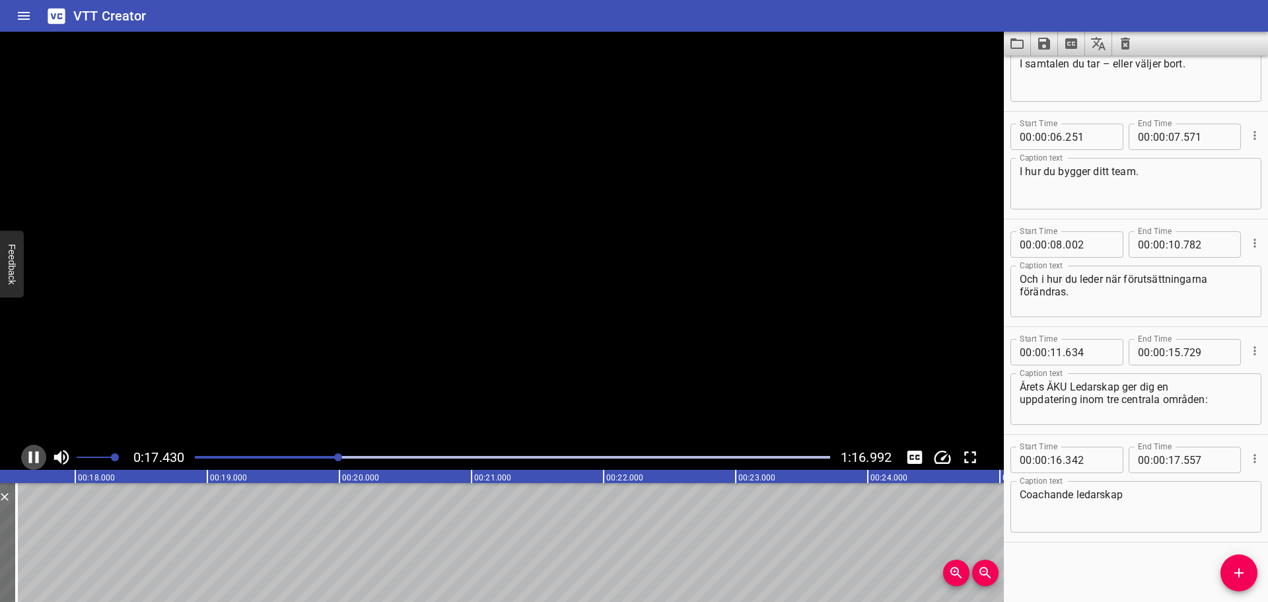
scroll to position [0, 2318]
click at [1239, 566] on icon "Add Cue" at bounding box center [1239, 573] width 16 height 16
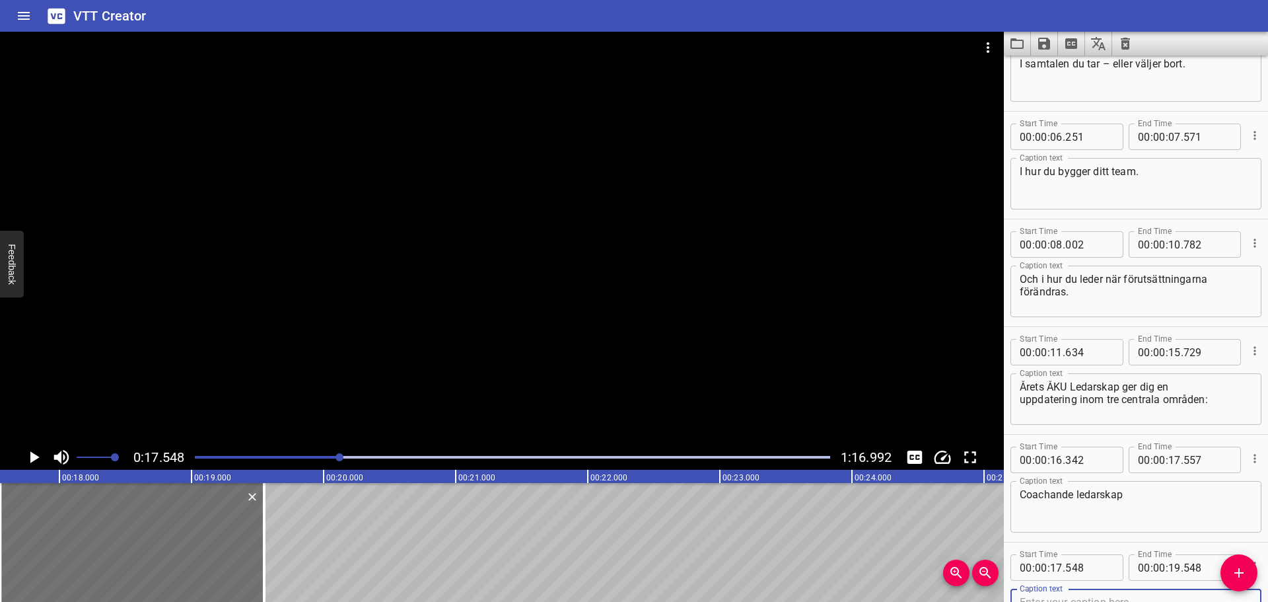
scroll to position [168, 0]
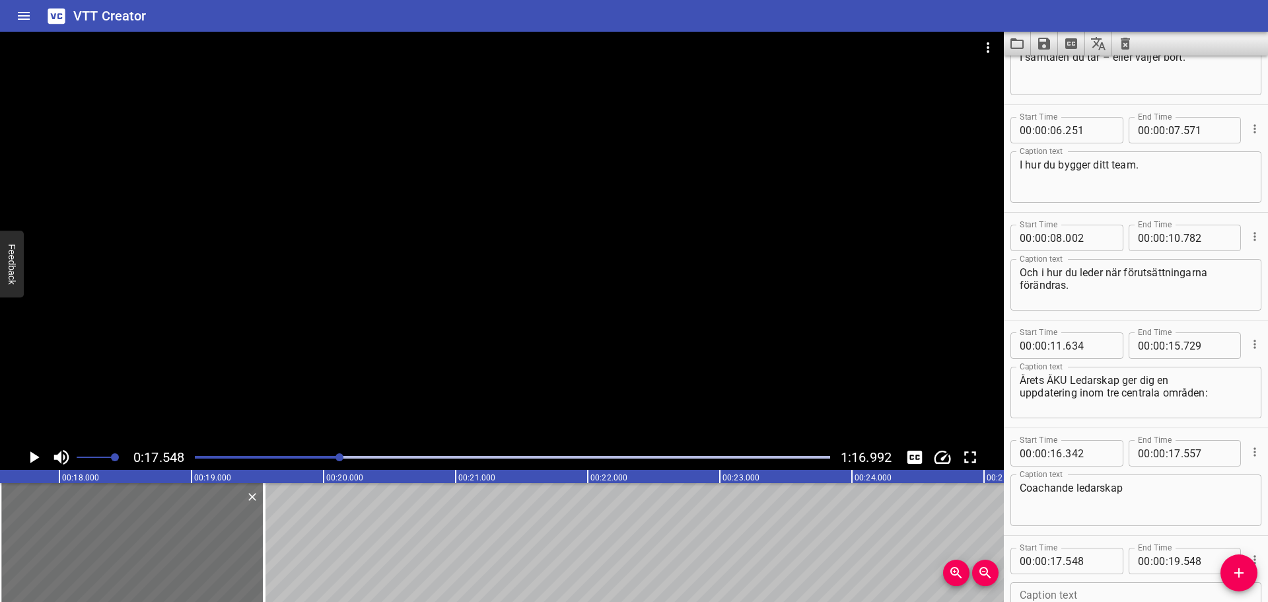
click at [1098, 591] on textarea at bounding box center [1136, 608] width 232 height 38
paste textarea "grupputveckling"
click at [1021, 594] on textarea "grupputveckling" at bounding box center [1136, 608] width 232 height 38
click at [1107, 591] on textarea "grupputveckling" at bounding box center [1136, 608] width 232 height 38
type textarea "grupputveckling,"
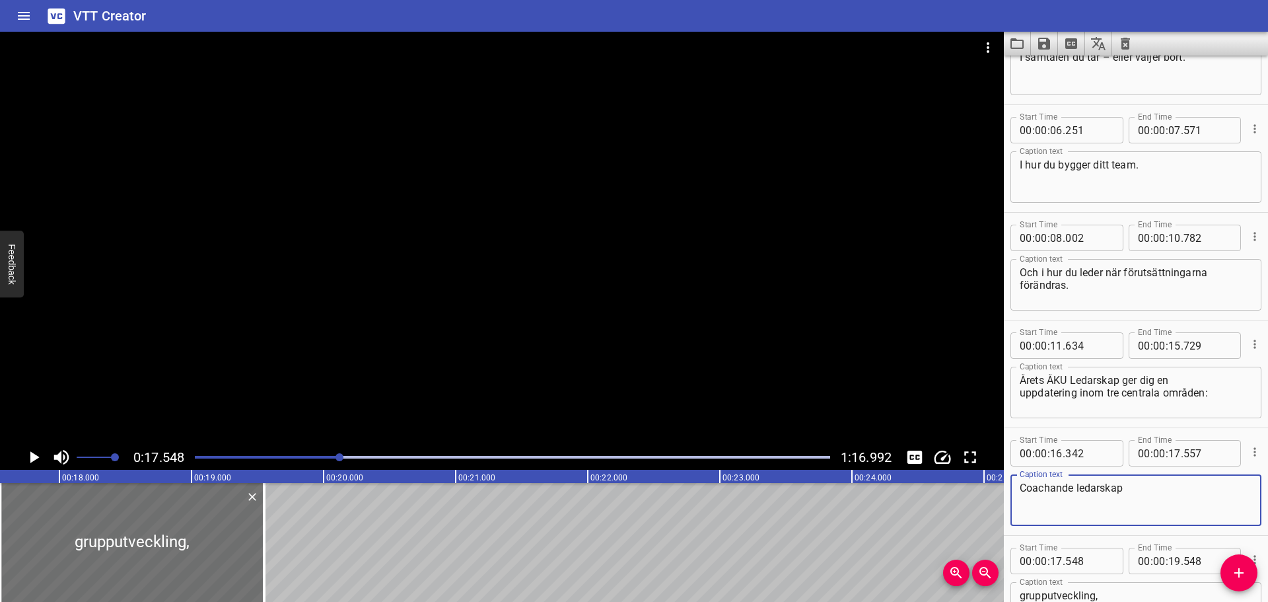
click at [1142, 496] on textarea "Coachande ledarskap" at bounding box center [1136, 500] width 232 height 38
type textarea "Coachande ledarskap,"
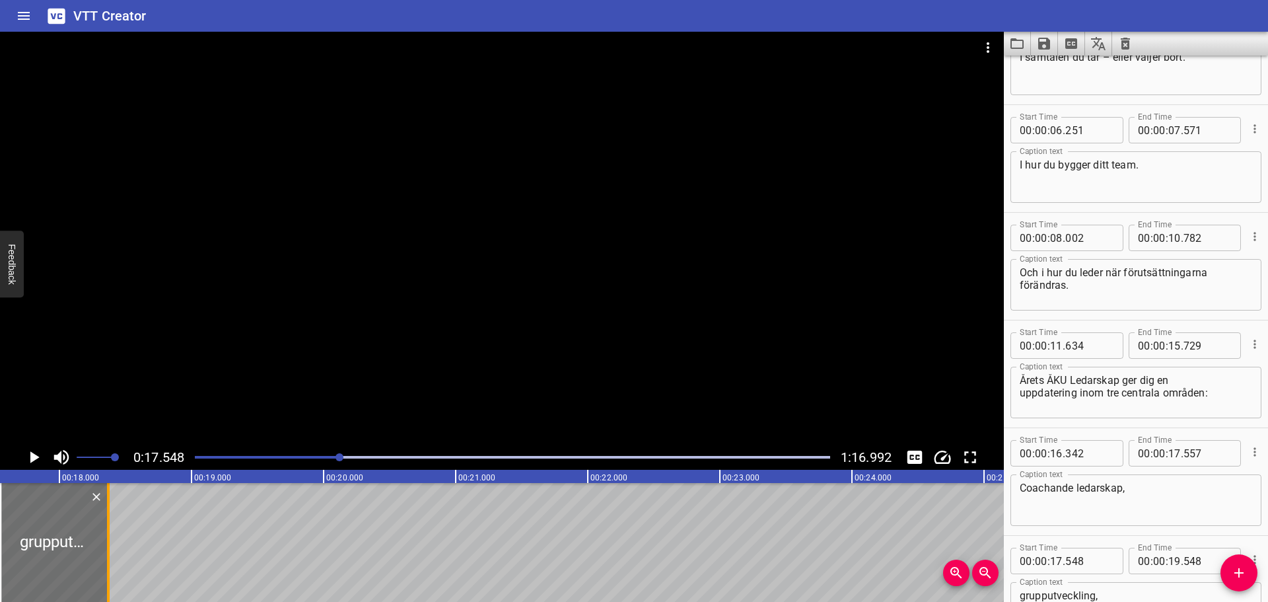
drag, startPoint x: 265, startPoint y: 530, endPoint x: 113, endPoint y: 532, distance: 151.9
click at [110, 532] on div at bounding box center [108, 542] width 3 height 119
type input "18"
type input "398"
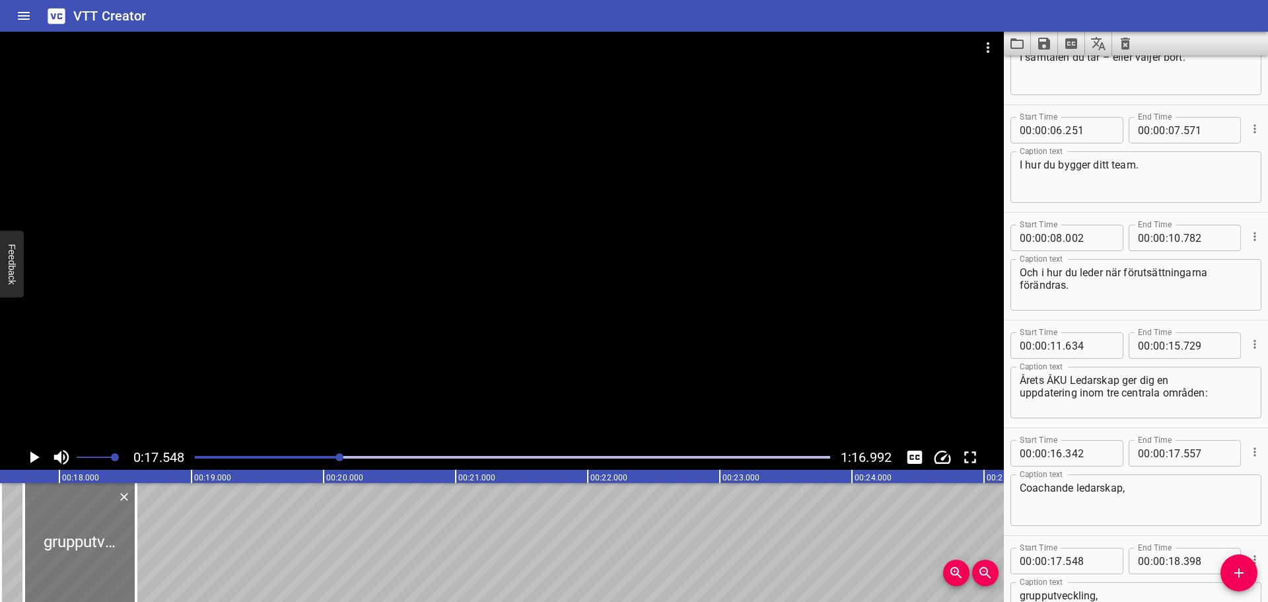
drag, startPoint x: 66, startPoint y: 532, endPoint x: 90, endPoint y: 532, distance: 23.8
click at [90, 532] on div at bounding box center [80, 542] width 112 height 119
type input "728"
drag, startPoint x: 139, startPoint y: 521, endPoint x: 153, endPoint y: 522, distance: 13.9
click at [153, 522] on div at bounding box center [148, 542] width 13 height 119
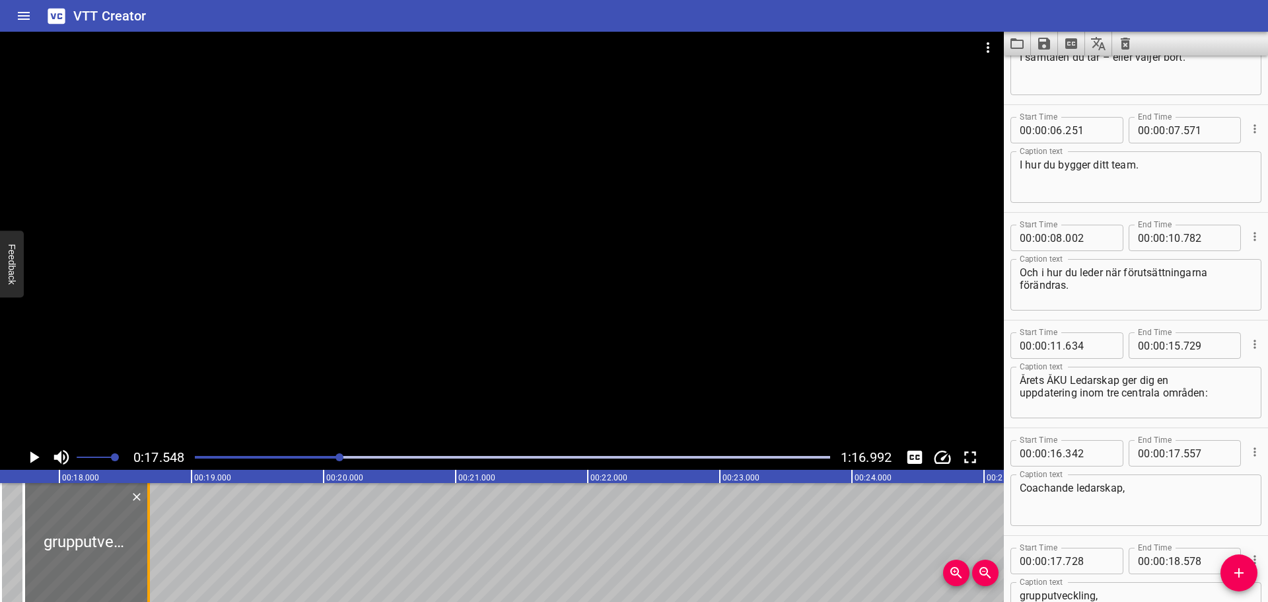
type input "683"
click at [31, 453] on icon "Play/Pause" at bounding box center [34, 457] width 9 height 12
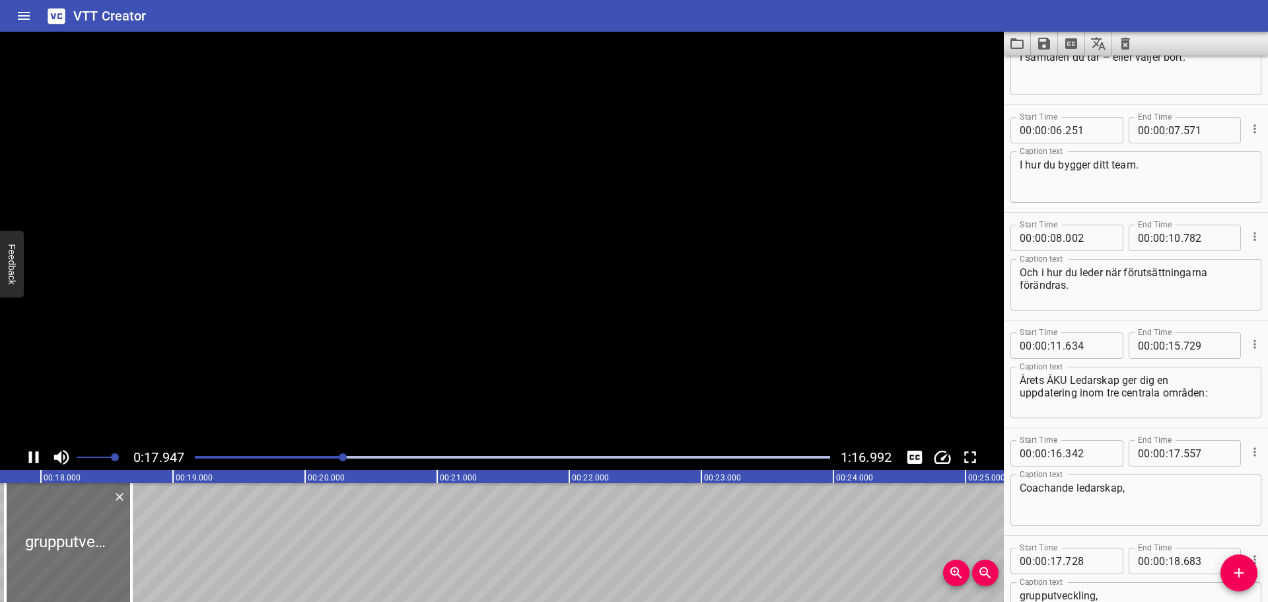
scroll to position [269, 0]
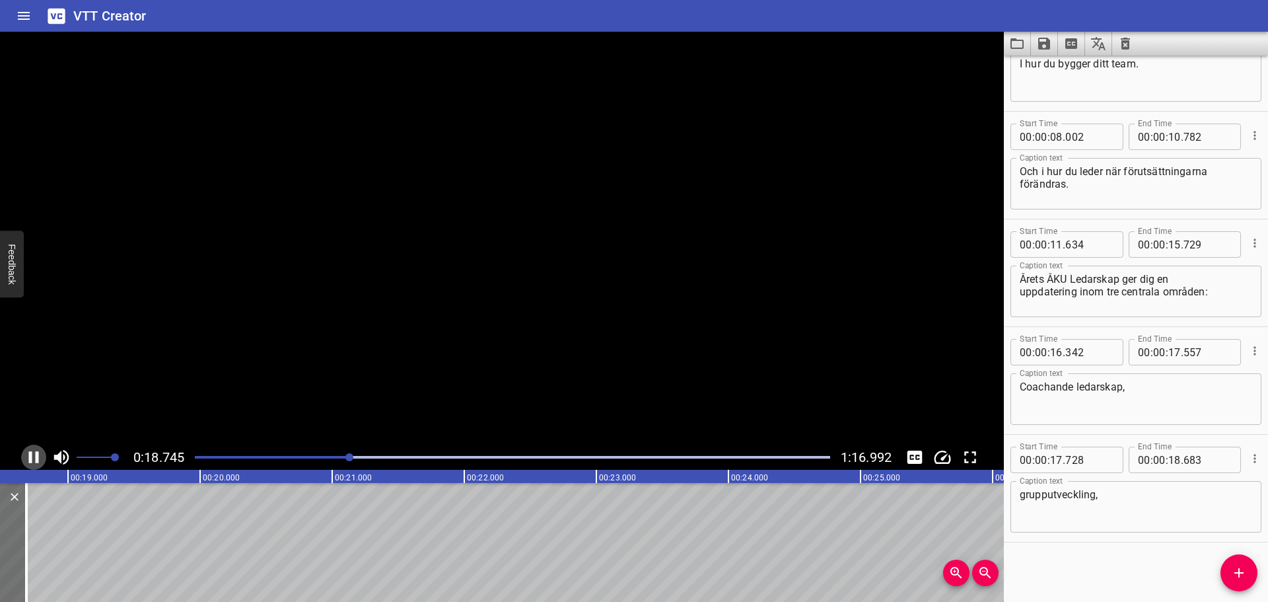
click at [31, 453] on icon "Play/Pause" at bounding box center [34, 457] width 10 height 12
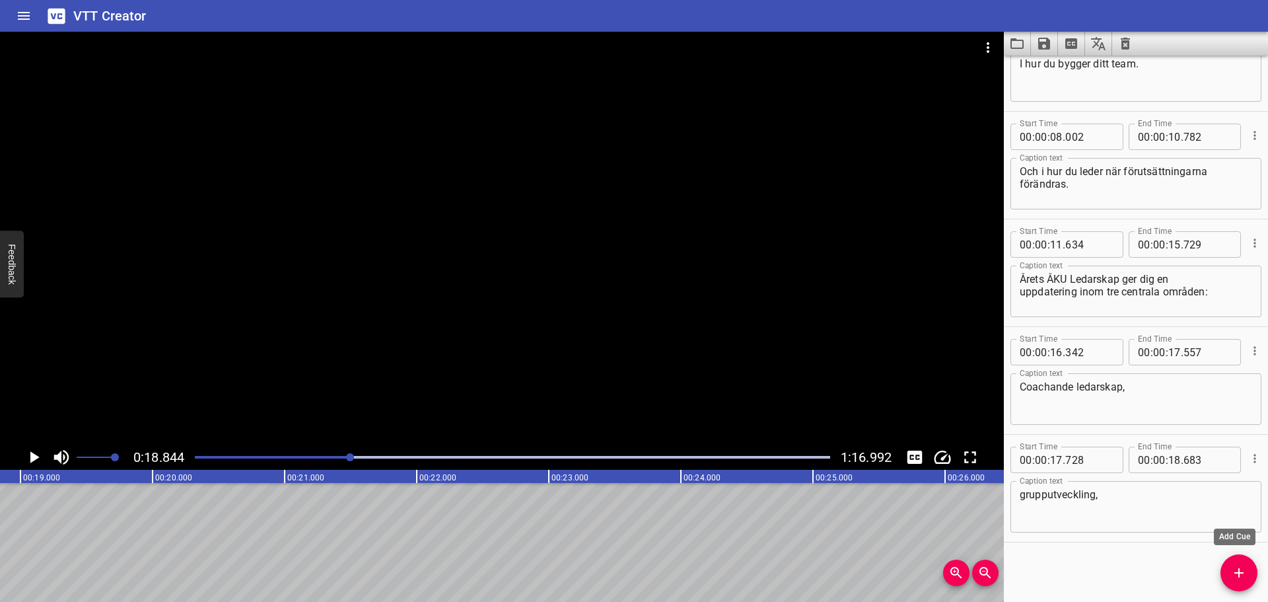
click at [1228, 573] on span "Add Cue" at bounding box center [1238, 573] width 37 height 16
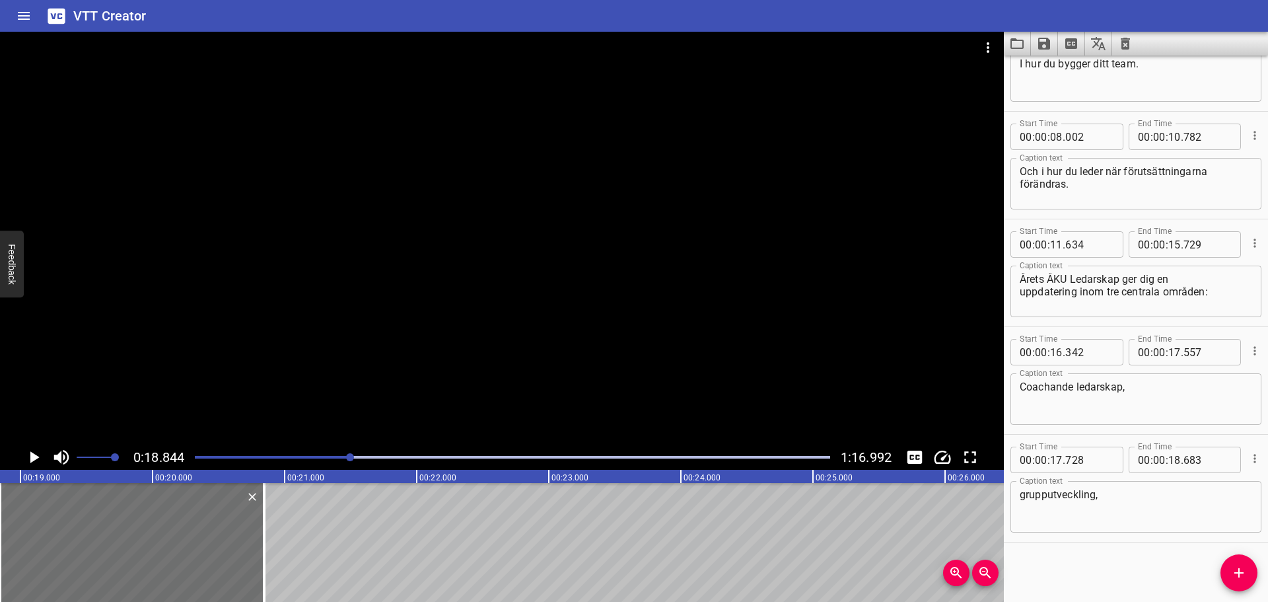
scroll to position [276, 0]
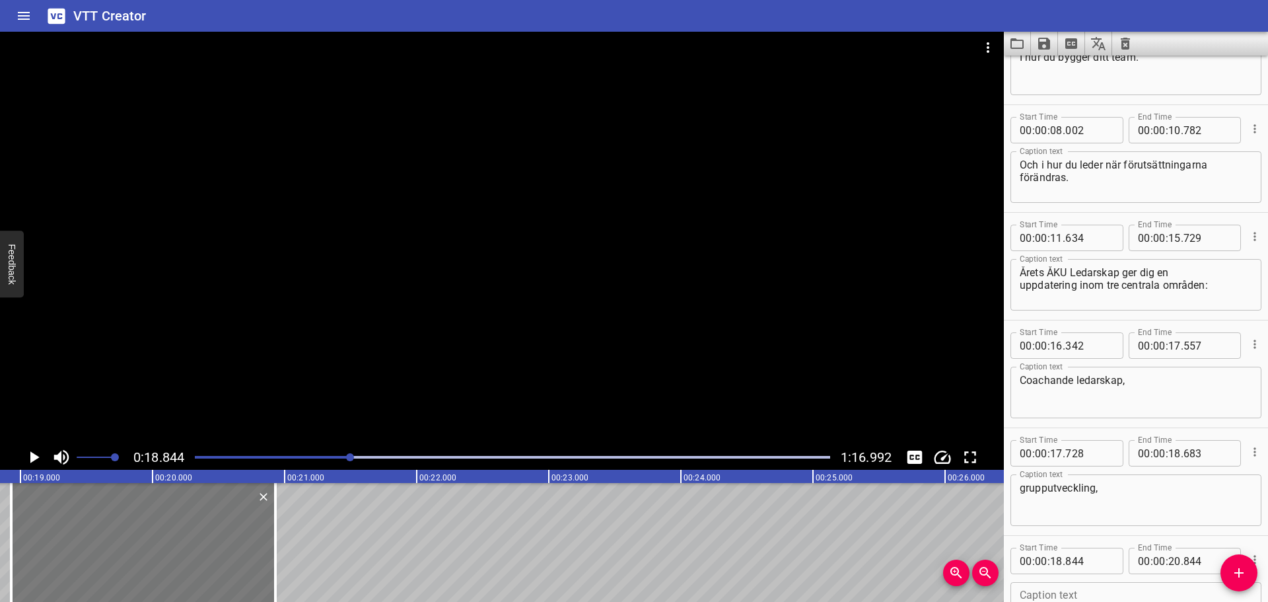
drag, startPoint x: 192, startPoint y: 557, endPoint x: 203, endPoint y: 556, distance: 11.2
click at [203, 556] on div at bounding box center [143, 542] width 264 height 119
type input "929"
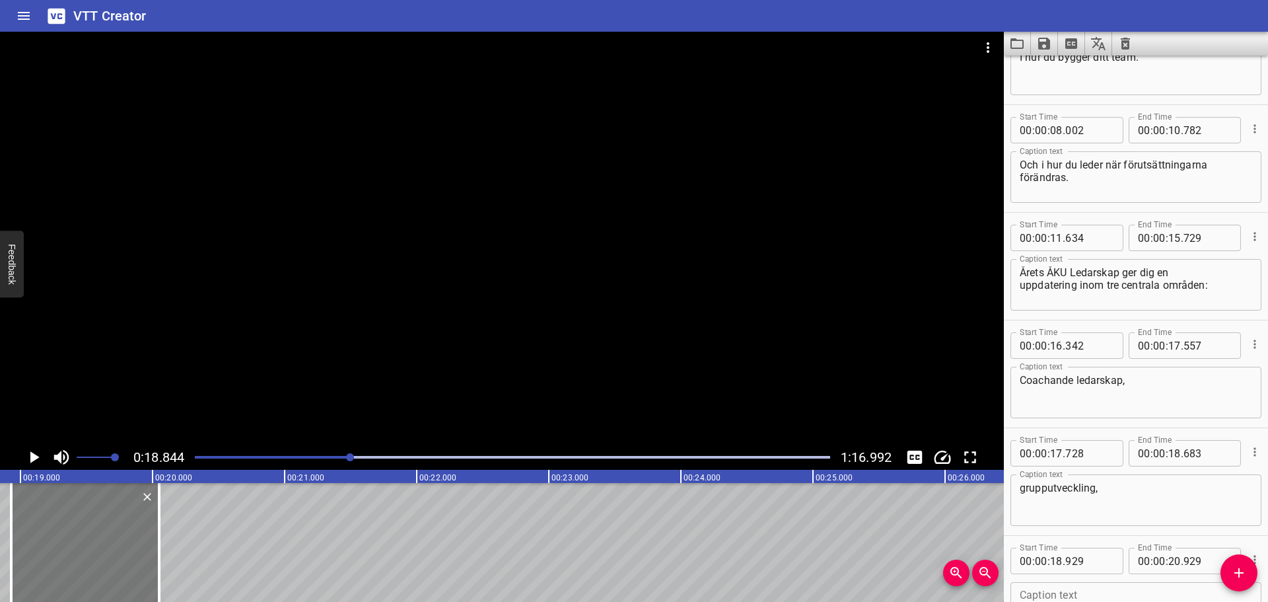
drag, startPoint x: 269, startPoint y: 538, endPoint x: 153, endPoint y: 535, distance: 116.2
click at [153, 535] on div at bounding box center [159, 542] width 13 height 119
type input "049"
click at [1082, 586] on div "Caption text" at bounding box center [1135, 608] width 251 height 52
click at [1080, 591] on textarea at bounding box center [1136, 608] width 232 height 38
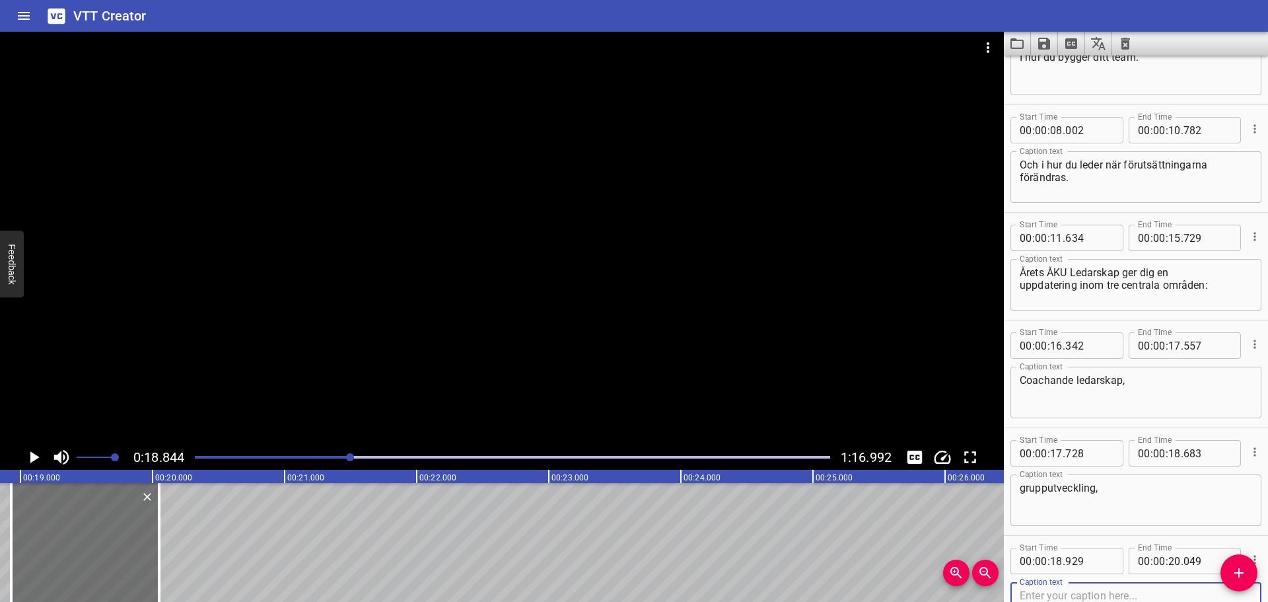
paste textarea "och förändringsledning."
type textarea "och förändringsledning."
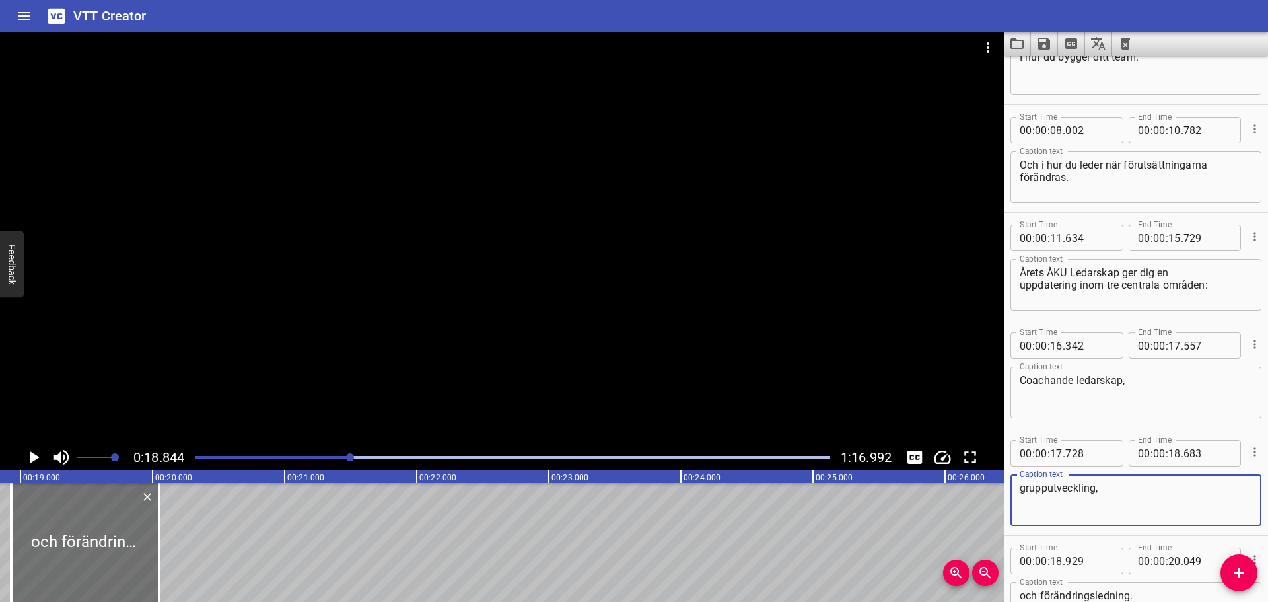
click at [1117, 485] on textarea "grupputveckling," at bounding box center [1136, 500] width 232 height 38
type textarea "grupputveckling"
click at [40, 458] on icon "Play/Pause" at bounding box center [34, 457] width 20 height 20
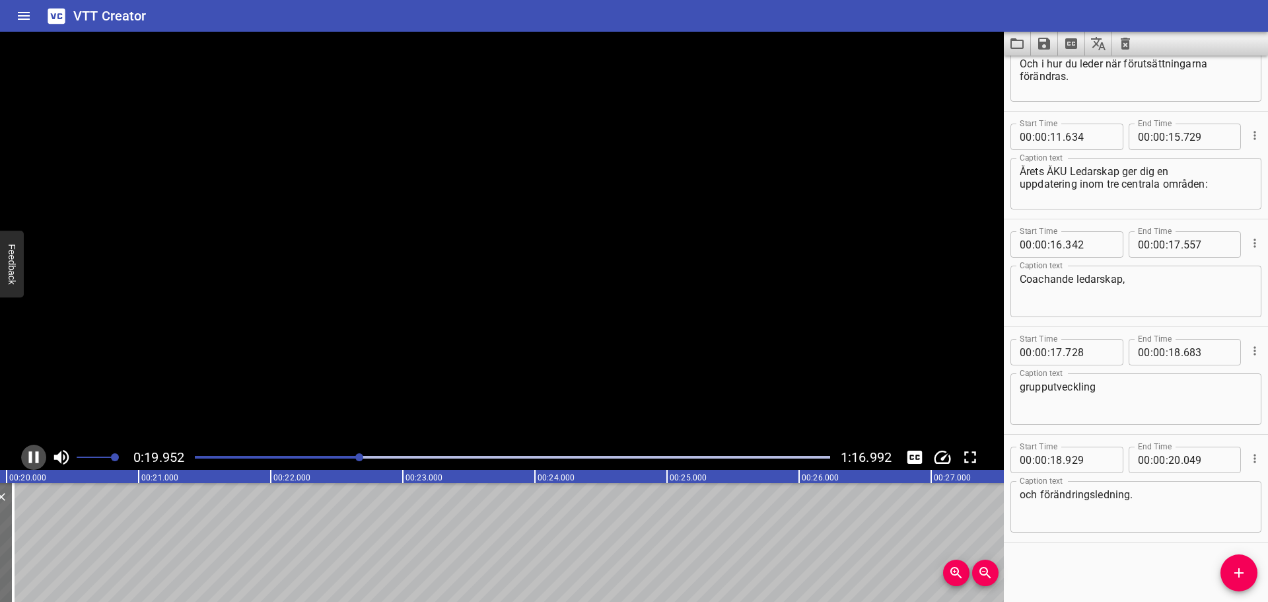
click at [40, 458] on icon "Play/Pause" at bounding box center [34, 457] width 20 height 20
click at [1245, 567] on icon "Add Cue" at bounding box center [1239, 573] width 16 height 16
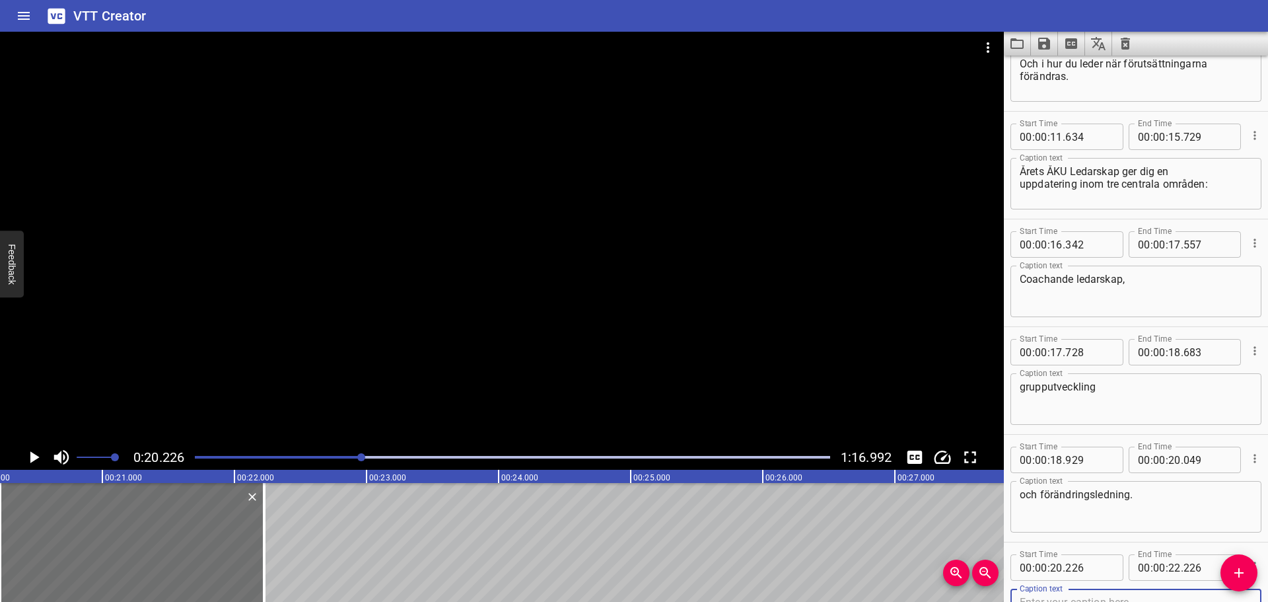
scroll to position [384, 0]
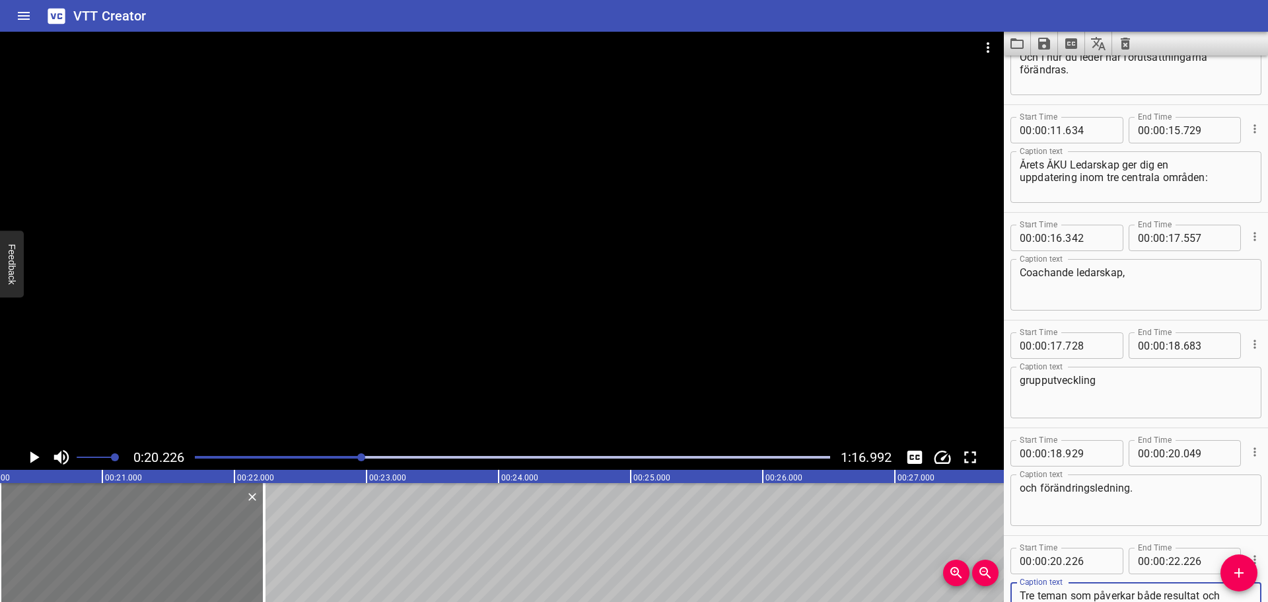
type textarea "Tre teman som påverkar både resultat och arbetsklimat"
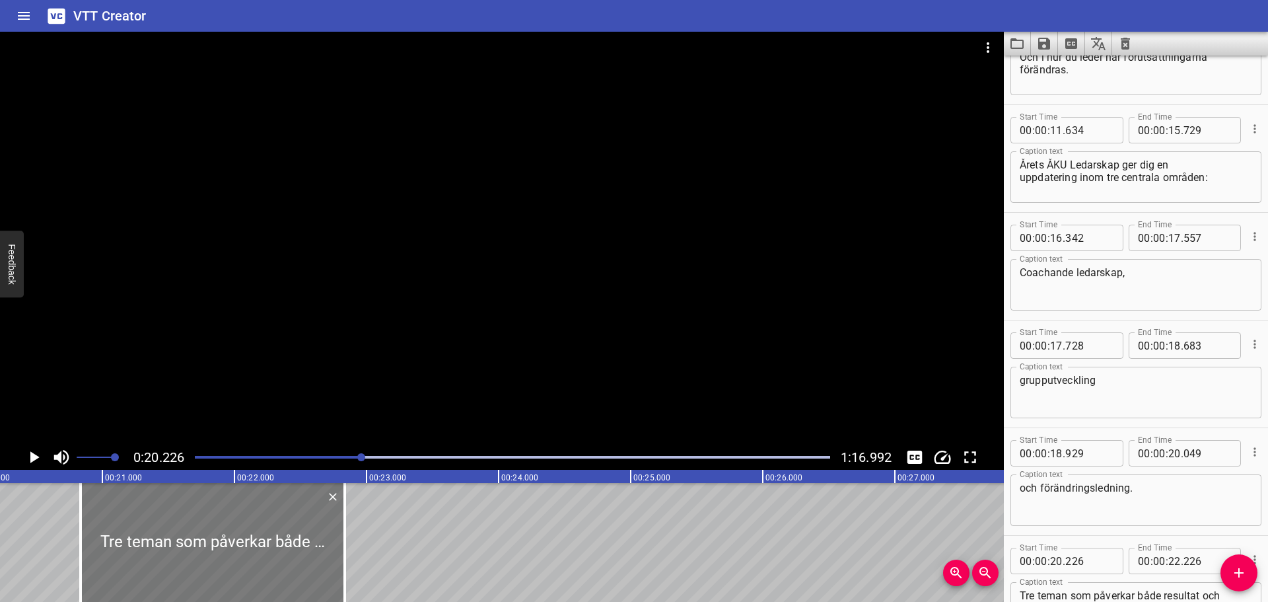
drag, startPoint x: 180, startPoint y: 534, endPoint x: 260, endPoint y: 526, distance: 80.9
click at [260, 526] on div at bounding box center [213, 542] width 264 height 119
type input "836"
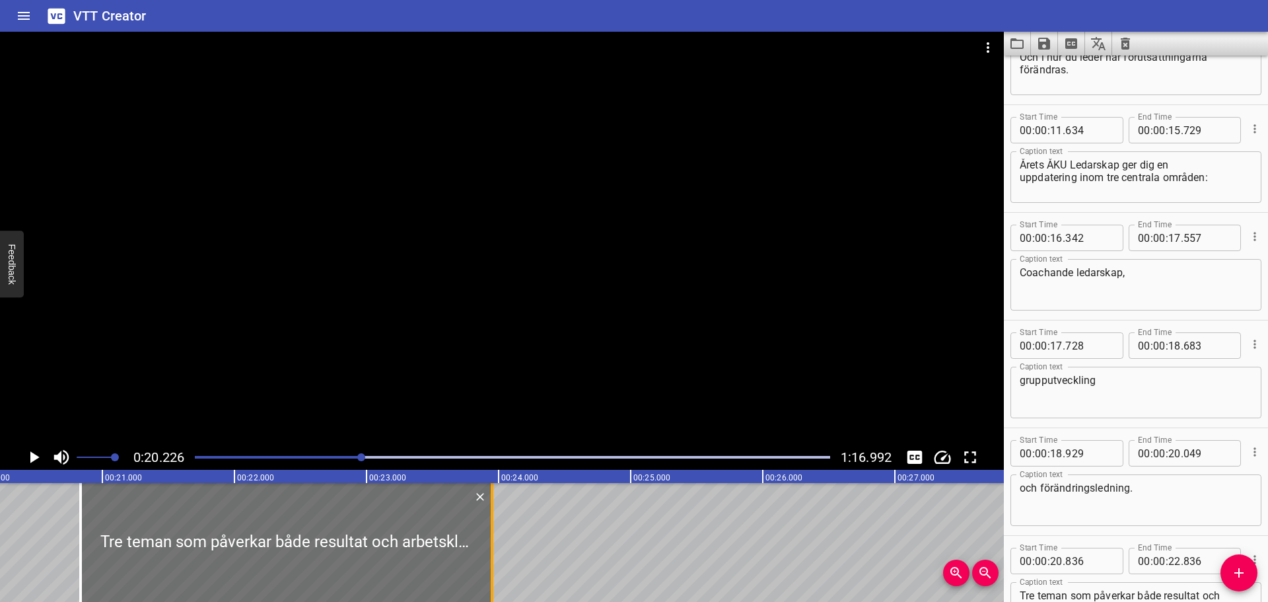
drag, startPoint x: 345, startPoint y: 535, endPoint x: 493, endPoint y: 534, distance: 147.3
click at [493, 534] on div at bounding box center [492, 542] width 3 height 119
type input "23"
type input "951"
click at [42, 454] on icon "Play/Pause" at bounding box center [34, 457] width 20 height 20
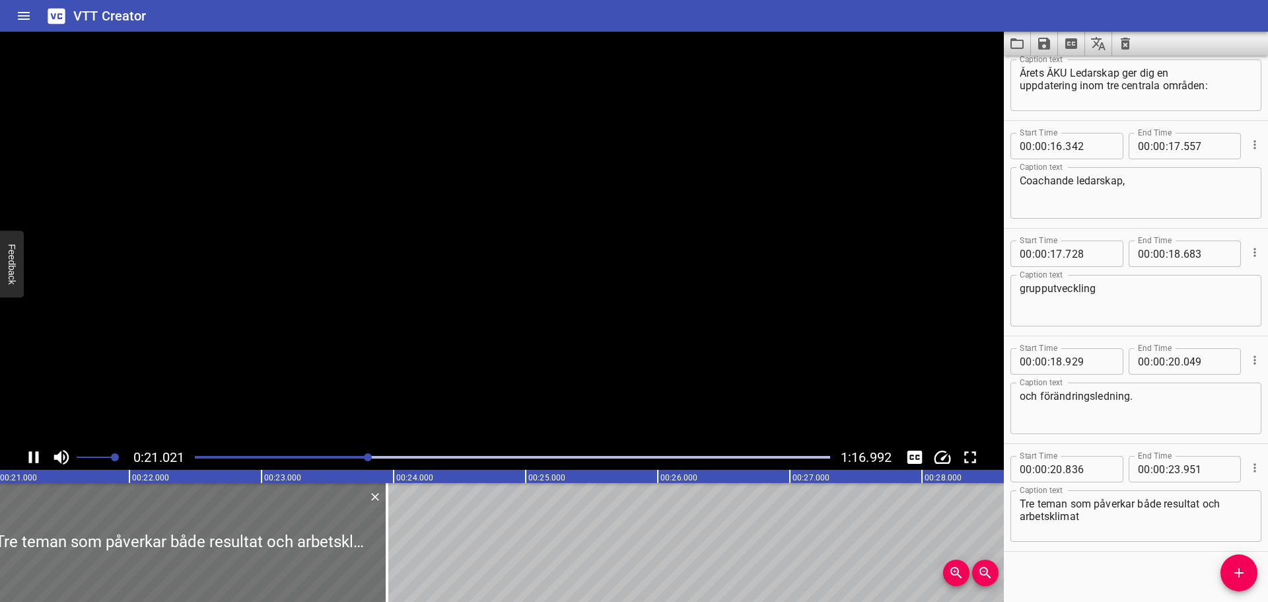
scroll to position [485, 0]
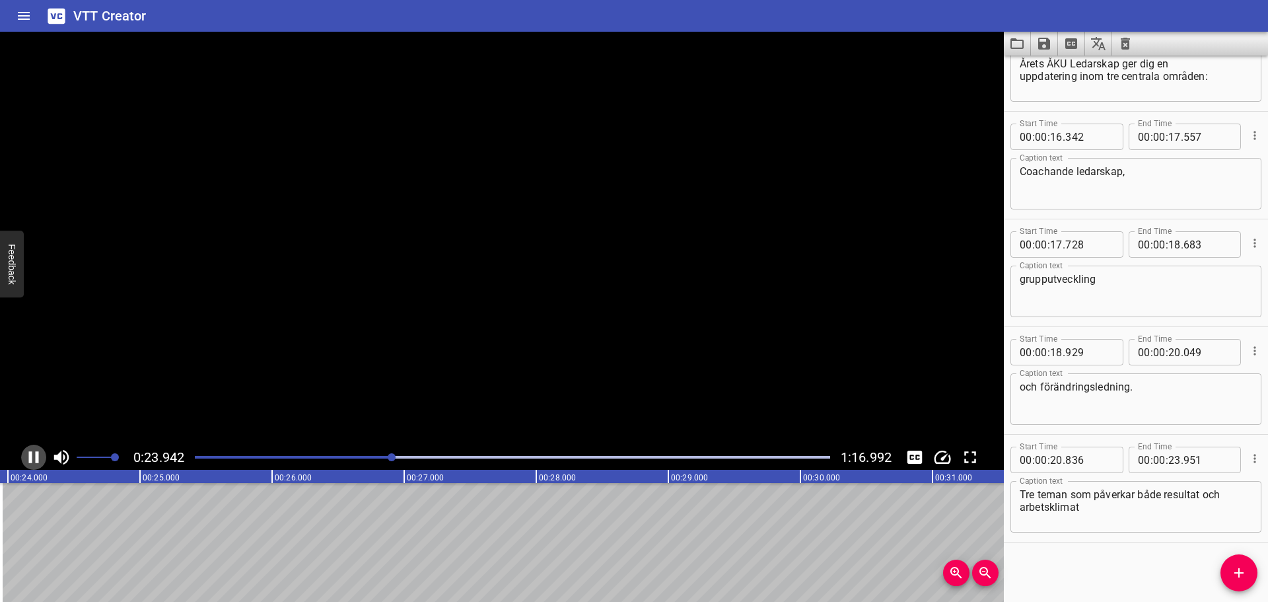
click at [42, 454] on icon "Play/Pause" at bounding box center [34, 457] width 20 height 20
click at [1130, 511] on textarea "Tre teman som påverkar både resultat och arbetsklimat" at bounding box center [1136, 507] width 232 height 38
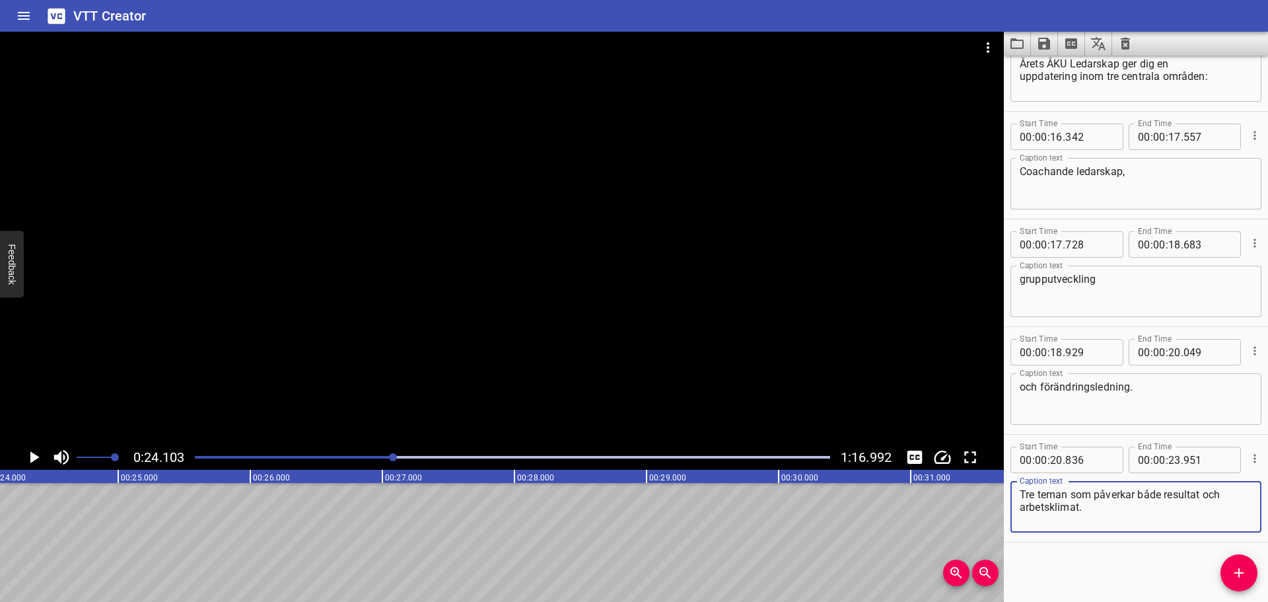
type textarea "Tre teman som påverkar både resultat och arbetsklimat."
drag, startPoint x: 1233, startPoint y: 563, endPoint x: 1169, endPoint y: 563, distance: 64.1
click at [1233, 563] on button "Add Cue" at bounding box center [1238, 572] width 37 height 37
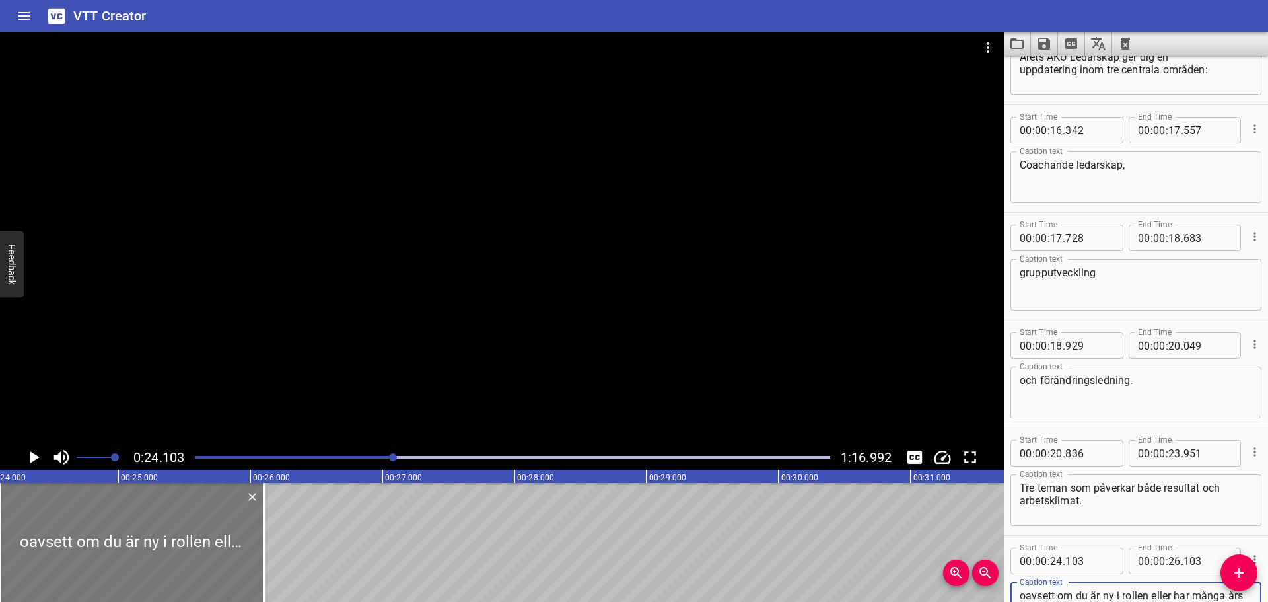
type textarea "oavsett om du är ny i rollen eller har många års erfarenhet."
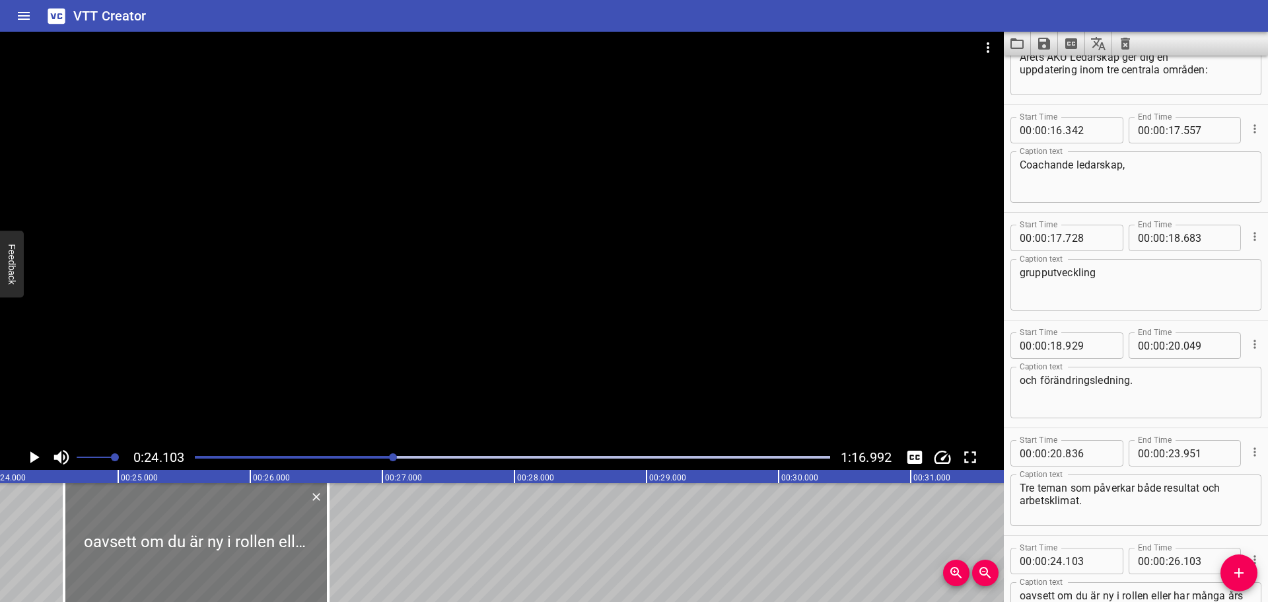
drag, startPoint x: 136, startPoint y: 538, endPoint x: 200, endPoint y: 532, distance: 64.4
click at [200, 532] on div at bounding box center [196, 542] width 264 height 119
type input "588"
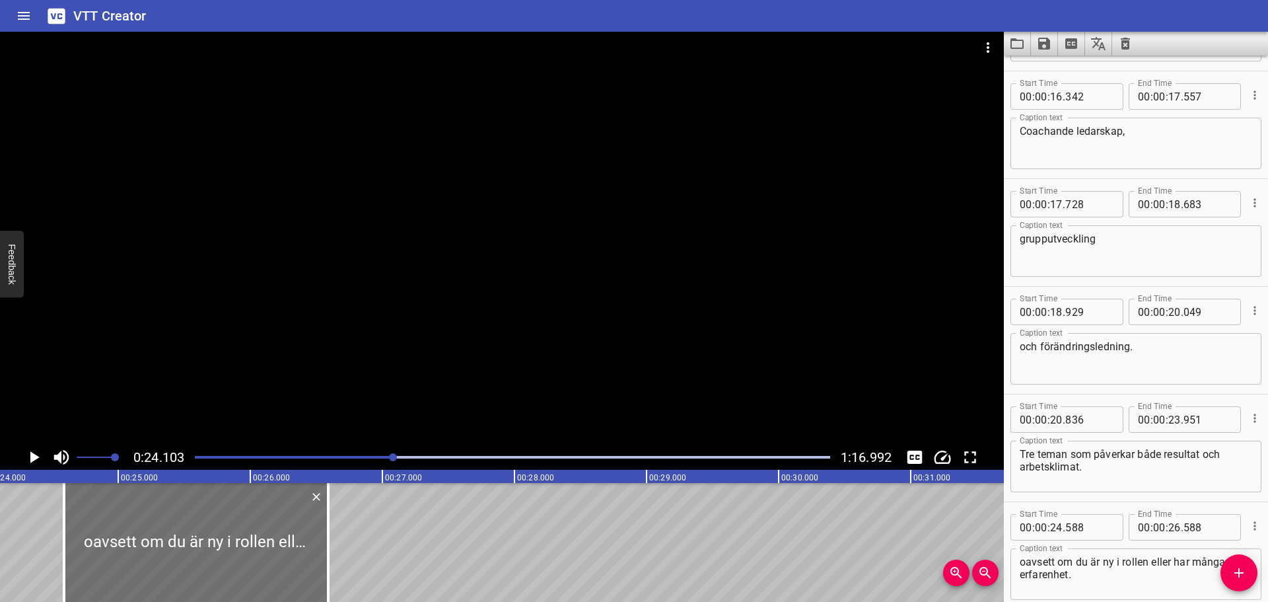
scroll to position [557, 0]
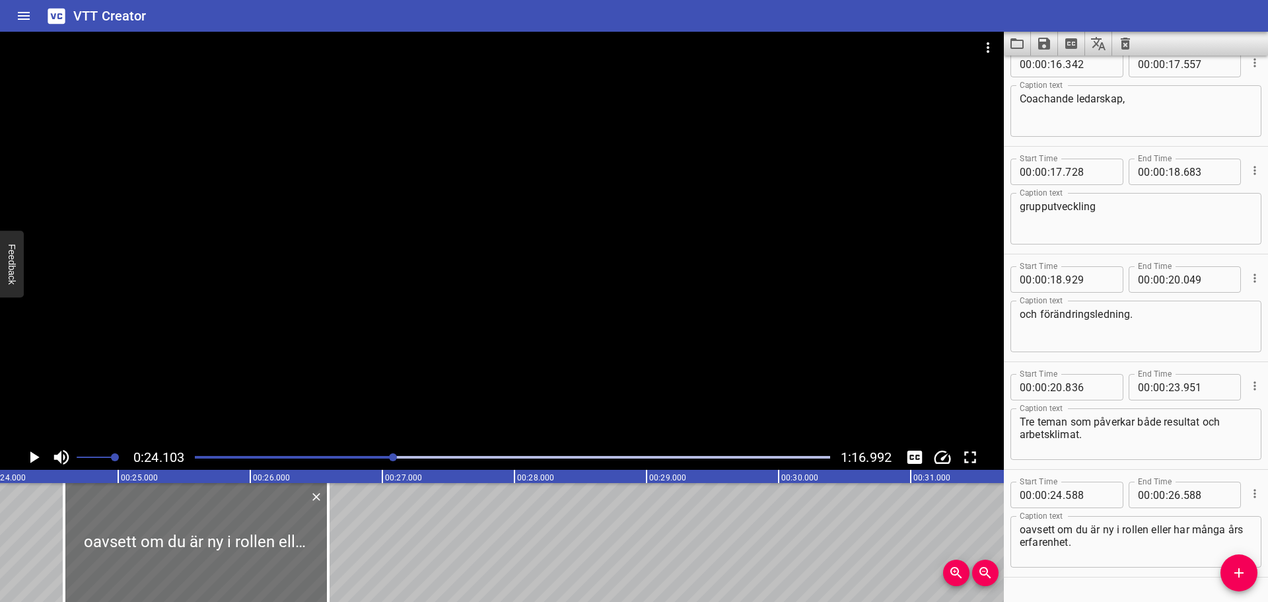
click at [1025, 529] on textarea "oavsett om du är ny i rollen eller har många års erfarenhet." at bounding box center [1136, 542] width 232 height 38
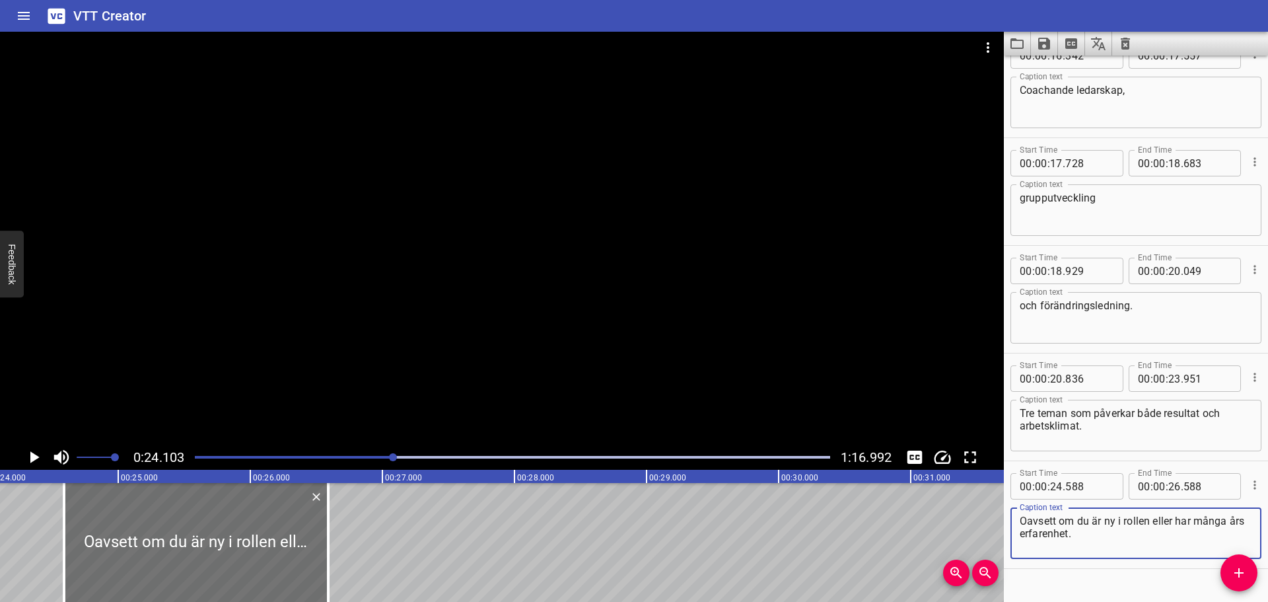
scroll to position [592, 0]
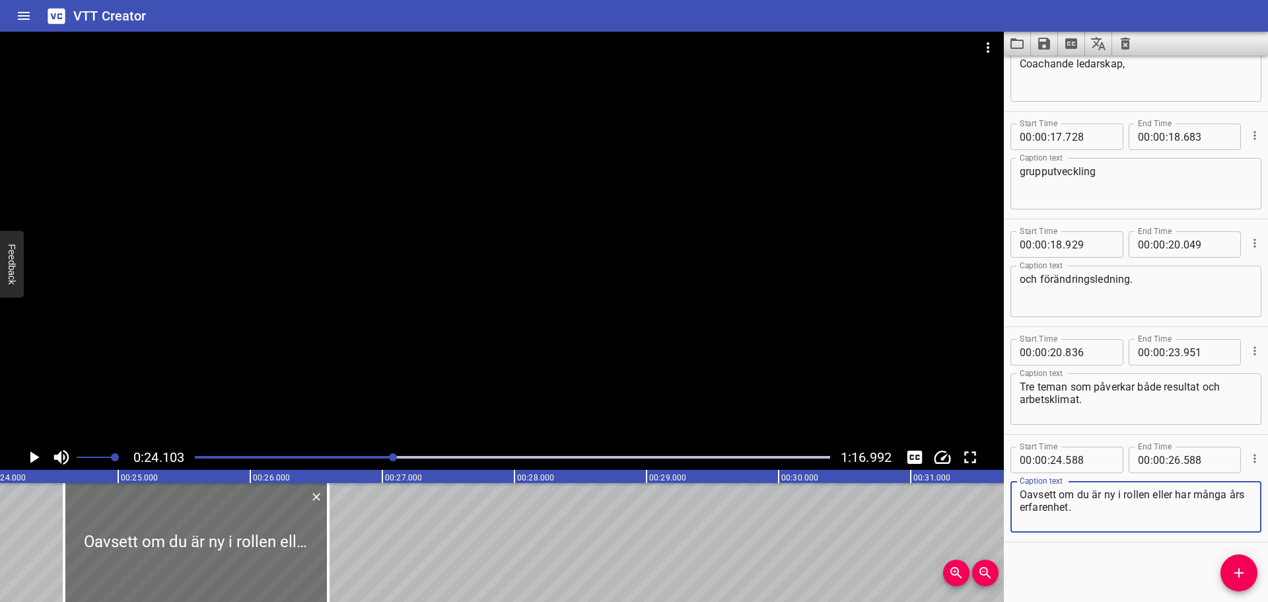
click at [1176, 491] on textarea "Oavsett om du är ny i rollen eller har många års erfarenhet." at bounding box center [1136, 507] width 232 height 38
type textarea "Oavsett om du är ny i rollen eller har många års erfarenhet."
click at [30, 456] on icon "Play/Pause" at bounding box center [34, 457] width 20 height 20
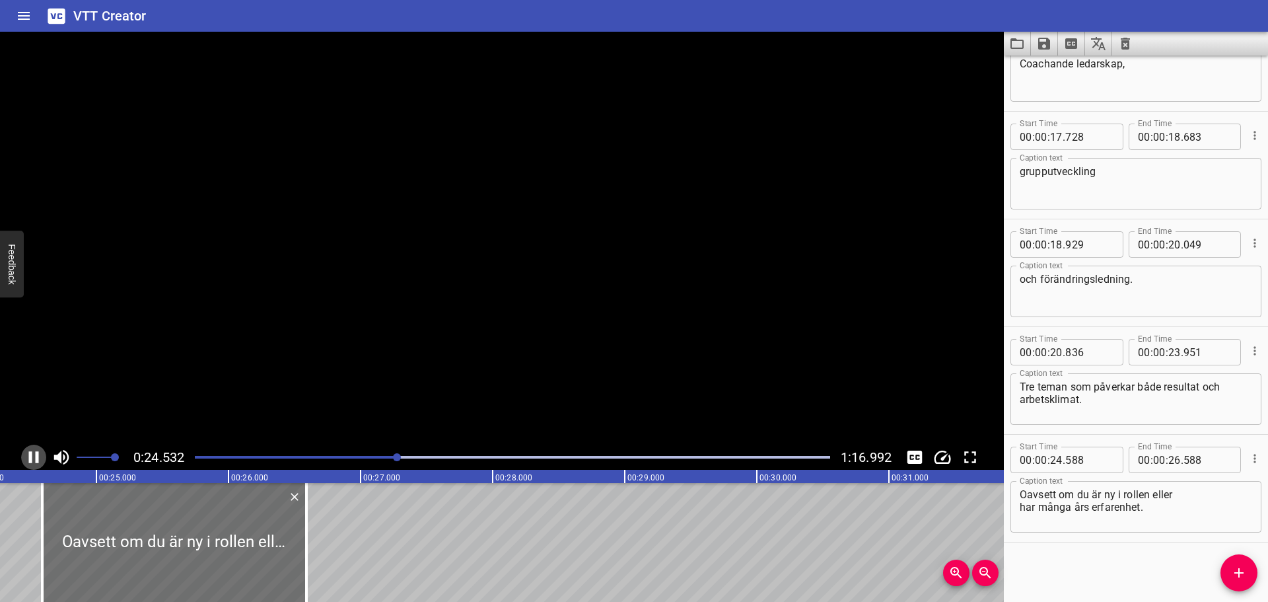
click at [30, 456] on icon "Play/Pause" at bounding box center [34, 457] width 10 height 12
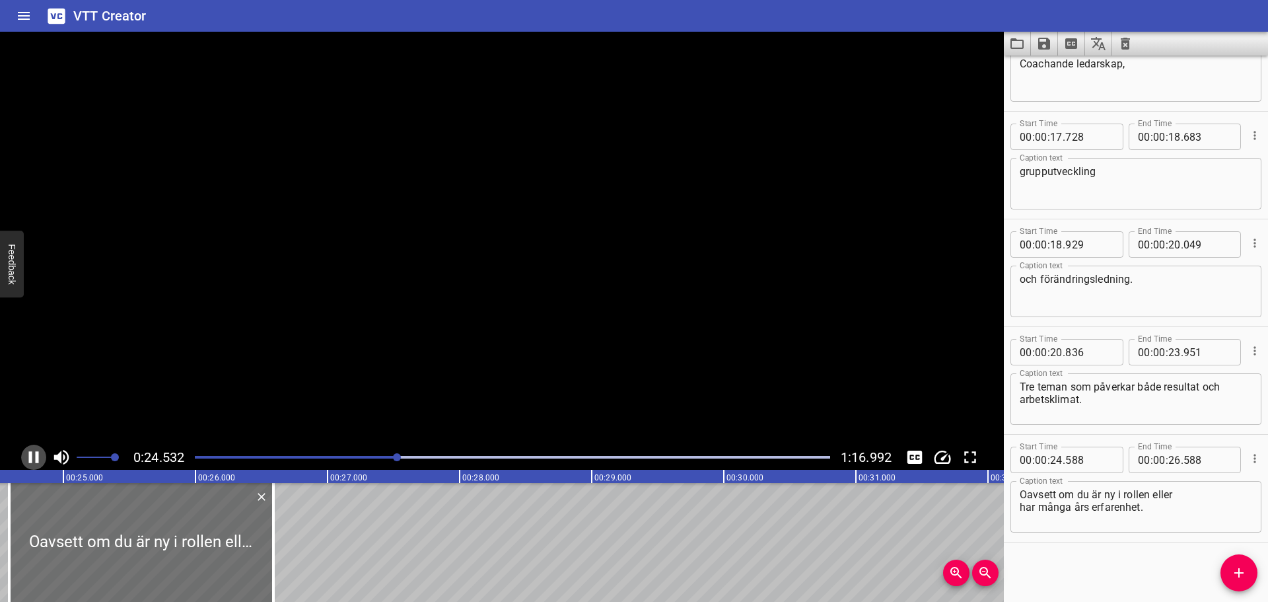
scroll to position [0, 3253]
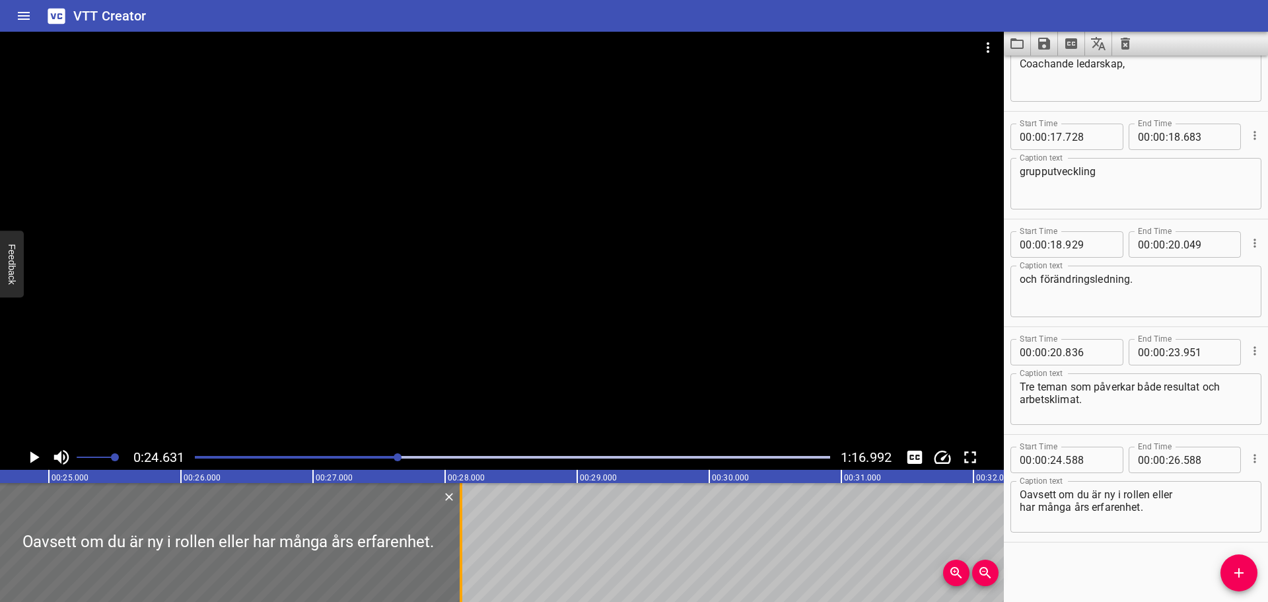
drag, startPoint x: 262, startPoint y: 522, endPoint x: 471, endPoint y: 523, distance: 209.3
click at [468, 523] on div at bounding box center [460, 542] width 13 height 119
type input "28"
type input "173"
click at [34, 451] on icon "Play/Pause" at bounding box center [34, 457] width 20 height 20
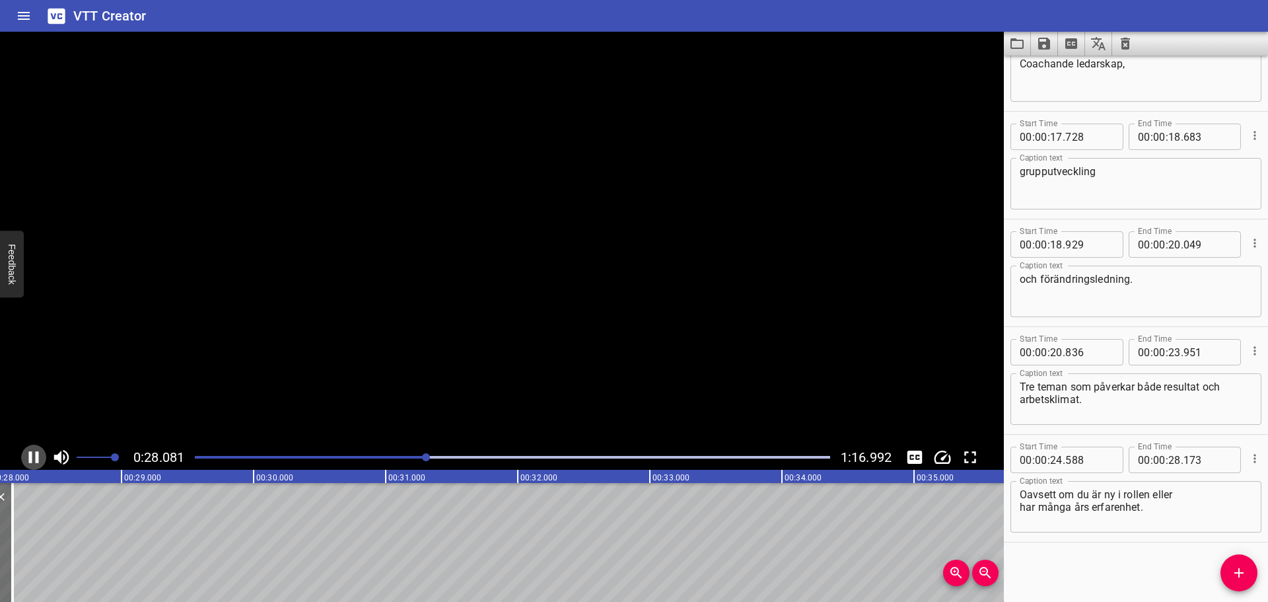
click at [34, 451] on icon "Play/Pause" at bounding box center [34, 457] width 20 height 20
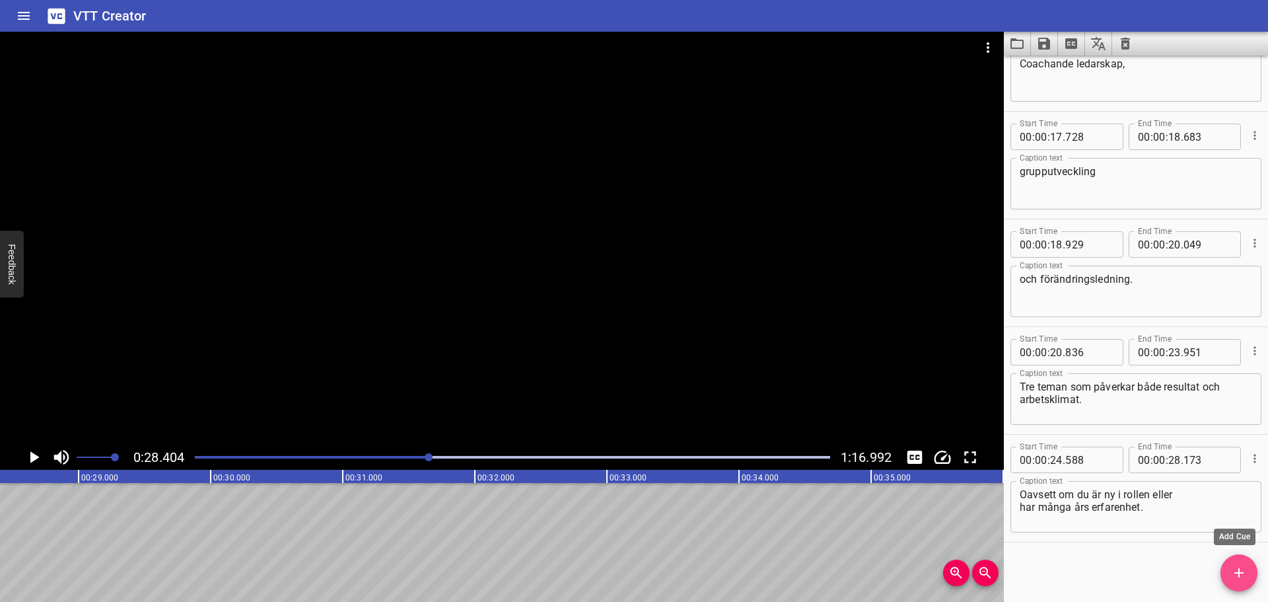
click at [1229, 567] on span "Add Cue" at bounding box center [1238, 573] width 37 height 16
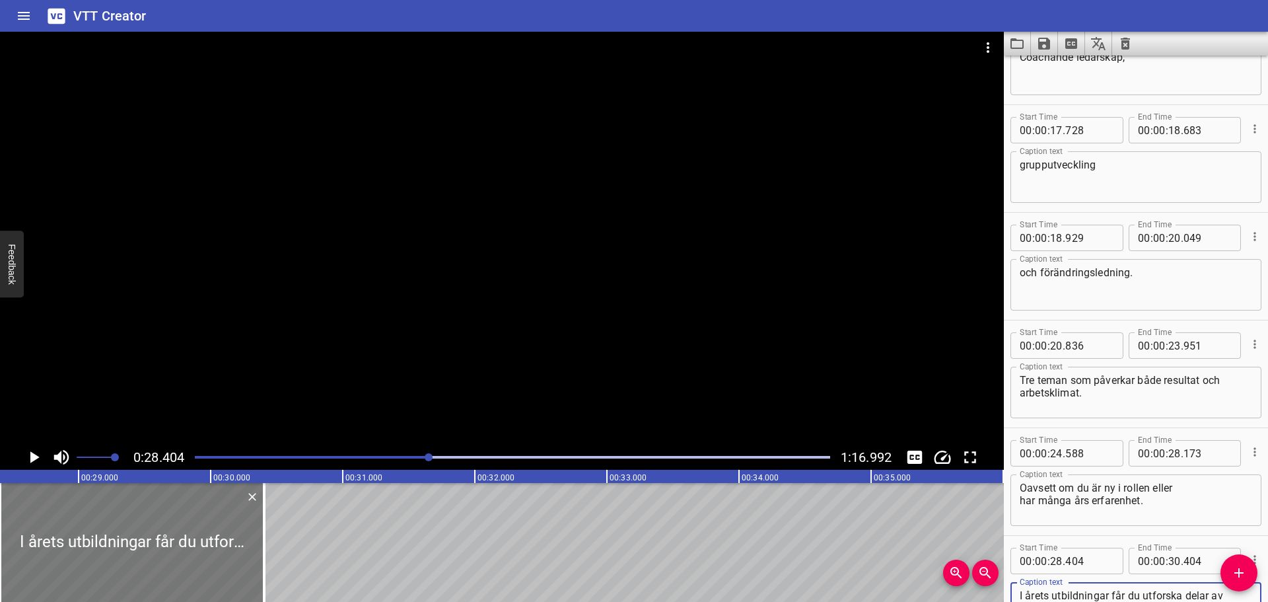
type textarea "I årets utbildningar får du utforska delar av dessa ämnen:"
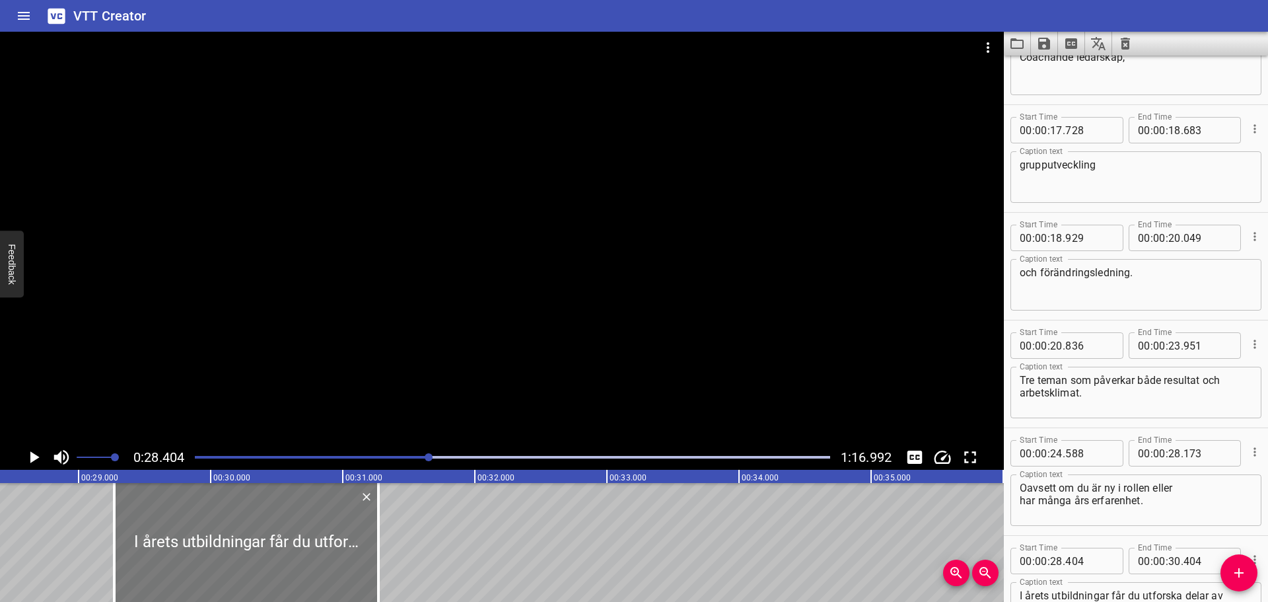
drag, startPoint x: 202, startPoint y: 531, endPoint x: 316, endPoint y: 526, distance: 114.4
click at [316, 526] on div at bounding box center [246, 542] width 264 height 119
type input "29"
type input "269"
type input "31"
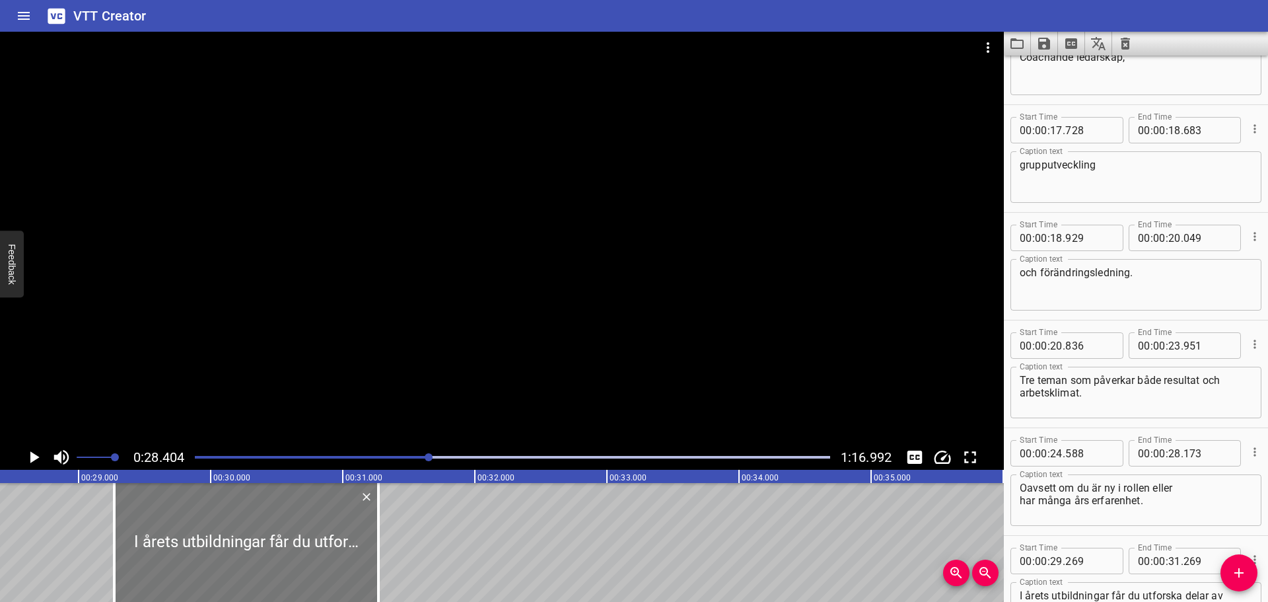
type input "269"
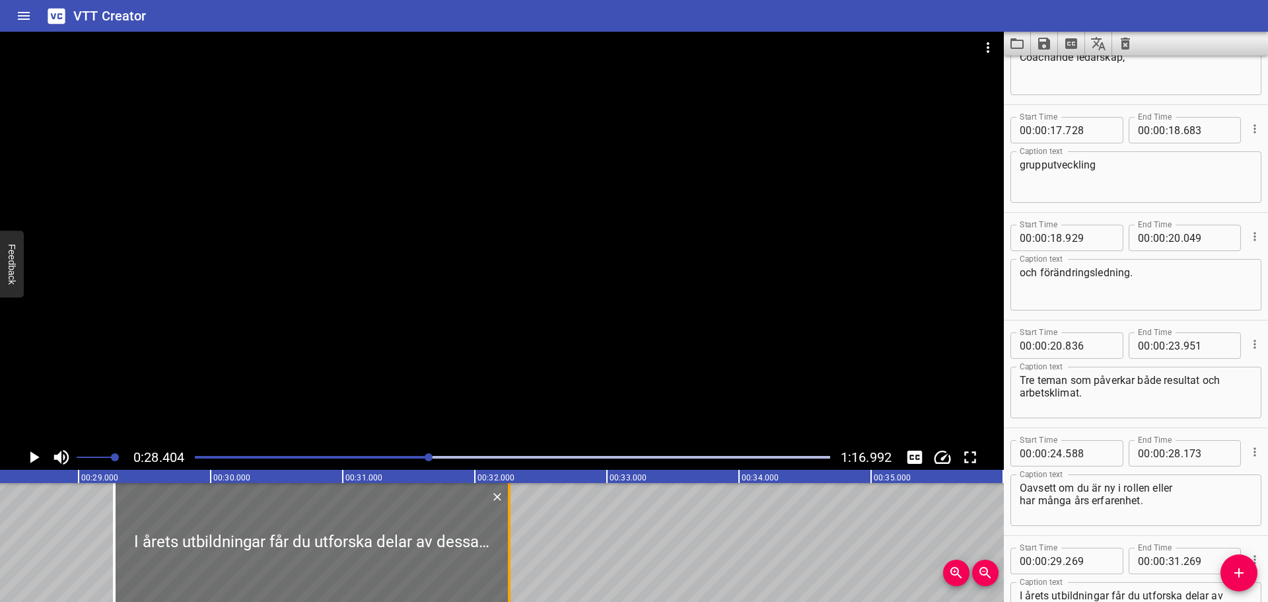
drag, startPoint x: 375, startPoint y: 524, endPoint x: 506, endPoint y: 524, distance: 130.7
click at [506, 524] on div at bounding box center [509, 542] width 13 height 119
type input "32"
type input "259"
click at [40, 456] on icon "Play/Pause" at bounding box center [34, 457] width 20 height 20
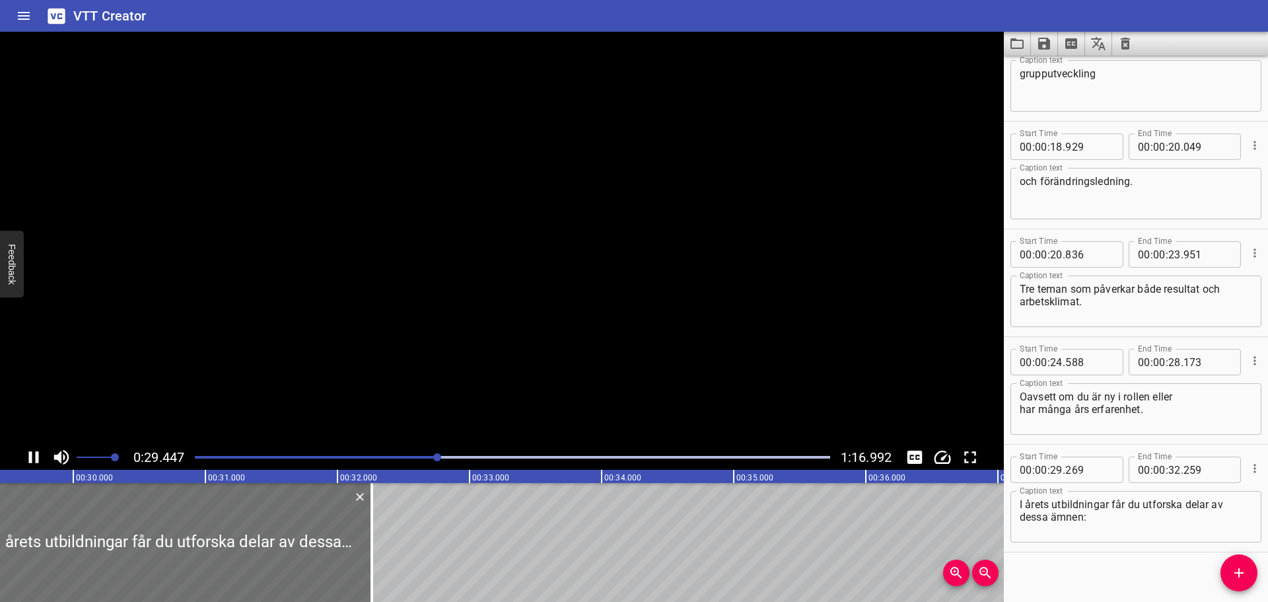
scroll to position [700, 0]
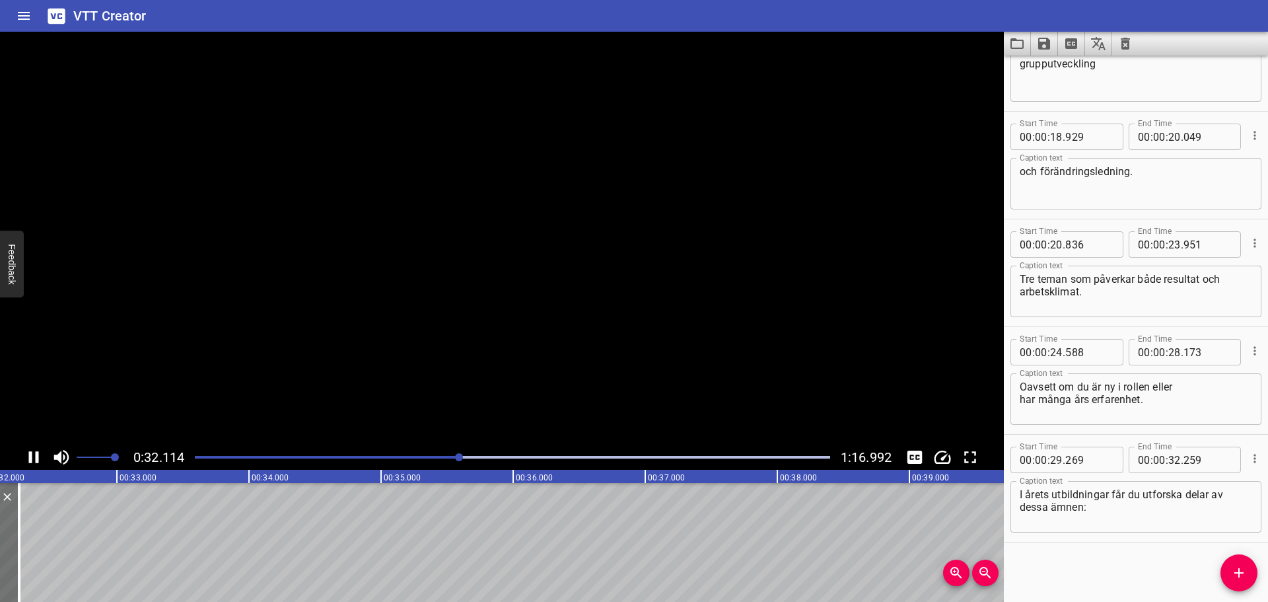
click at [40, 456] on icon "Play/Pause" at bounding box center [34, 457] width 20 height 20
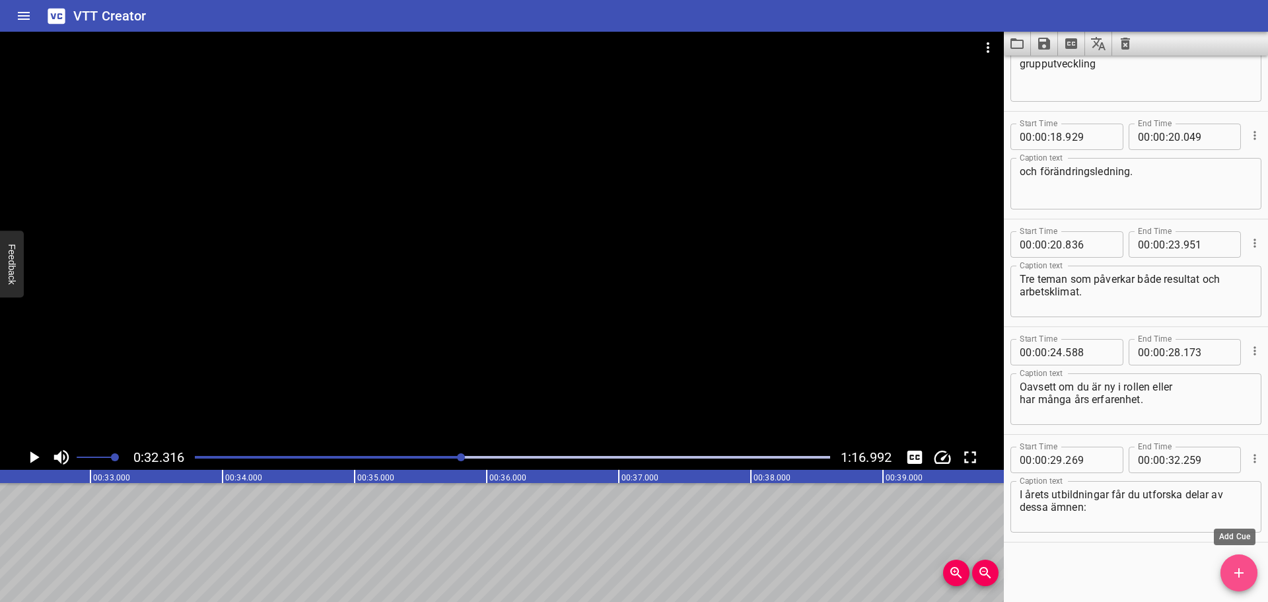
drag, startPoint x: 1231, startPoint y: 567, endPoint x: 1183, endPoint y: 565, distance: 48.2
click at [1231, 567] on icon "Add Cue" at bounding box center [1239, 573] width 16 height 16
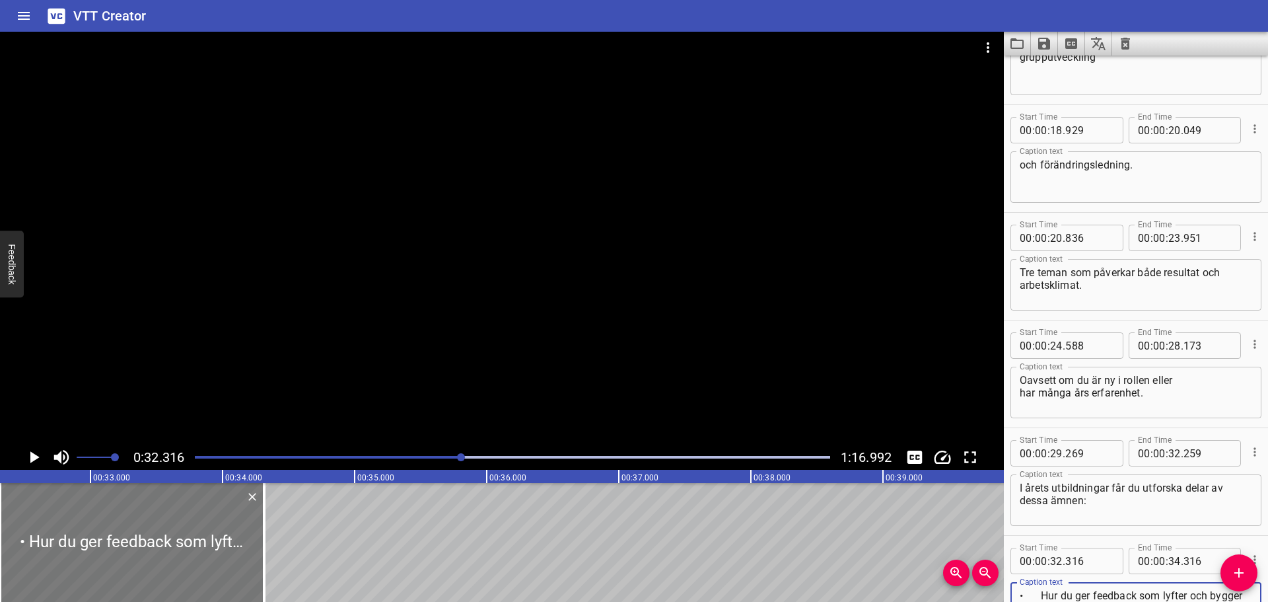
type textarea "• Hur du ger feedback som lyfter och bygger framåt"
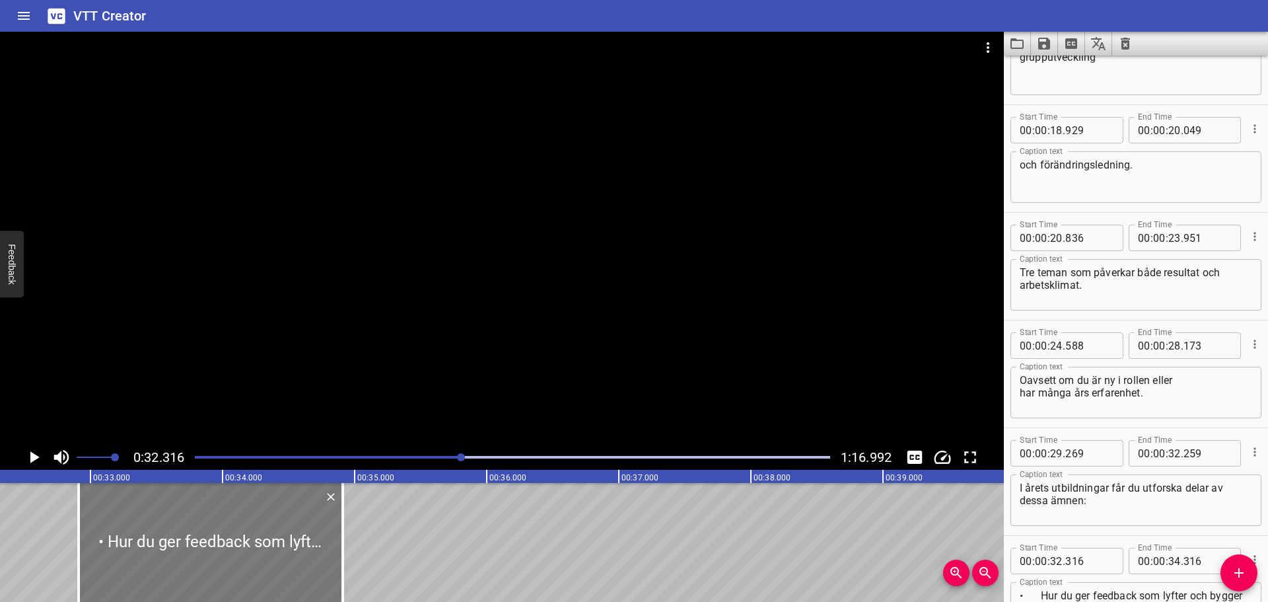
drag, startPoint x: 197, startPoint y: 539, endPoint x: 272, endPoint y: 534, distance: 74.8
click at [272, 534] on div at bounding box center [211, 542] width 264 height 119
type input "911"
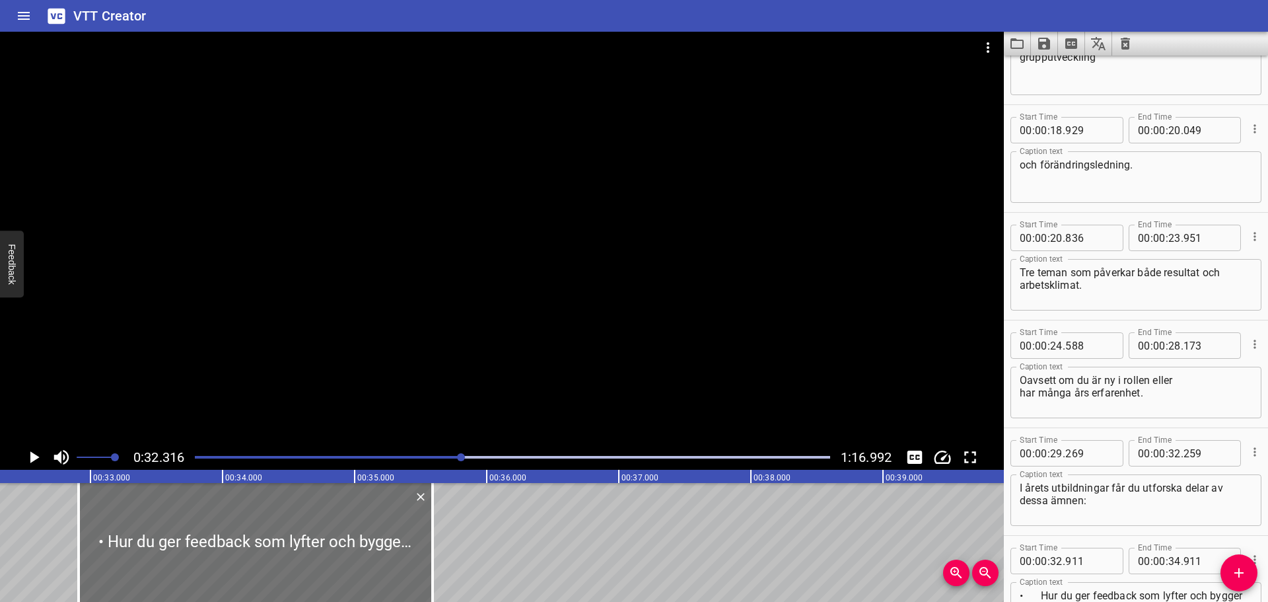
drag, startPoint x: 344, startPoint y: 533, endPoint x: 491, endPoint y: 541, distance: 147.5
click at [434, 534] on div at bounding box center [432, 542] width 13 height 119
type input "35"
type input "591"
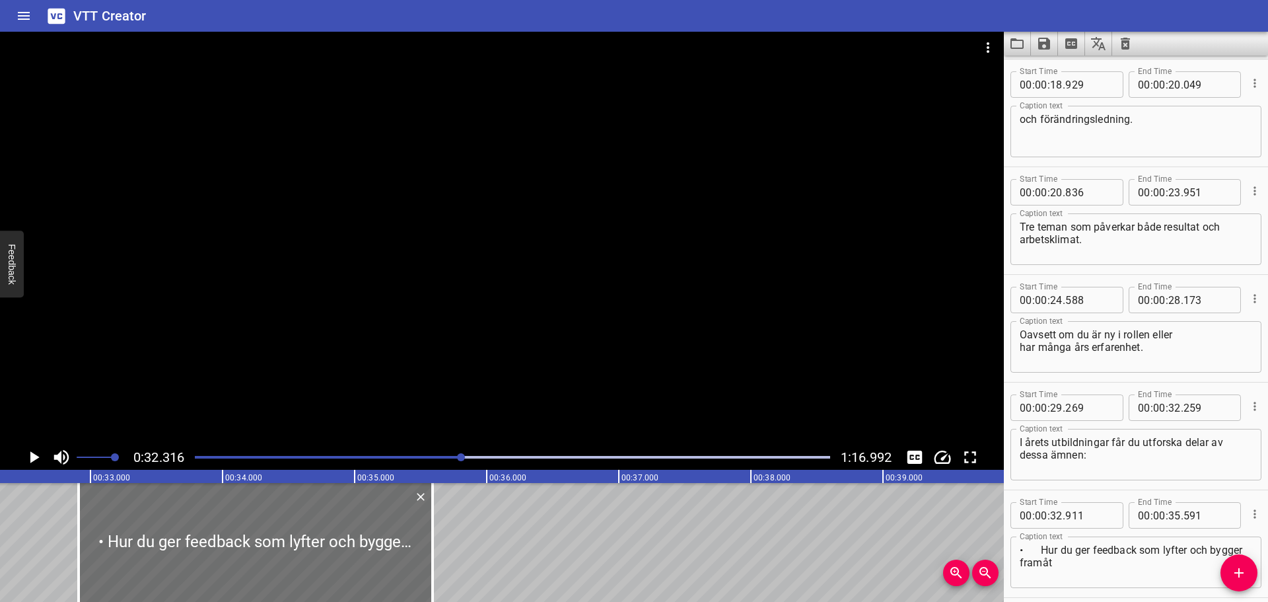
scroll to position [808, 0]
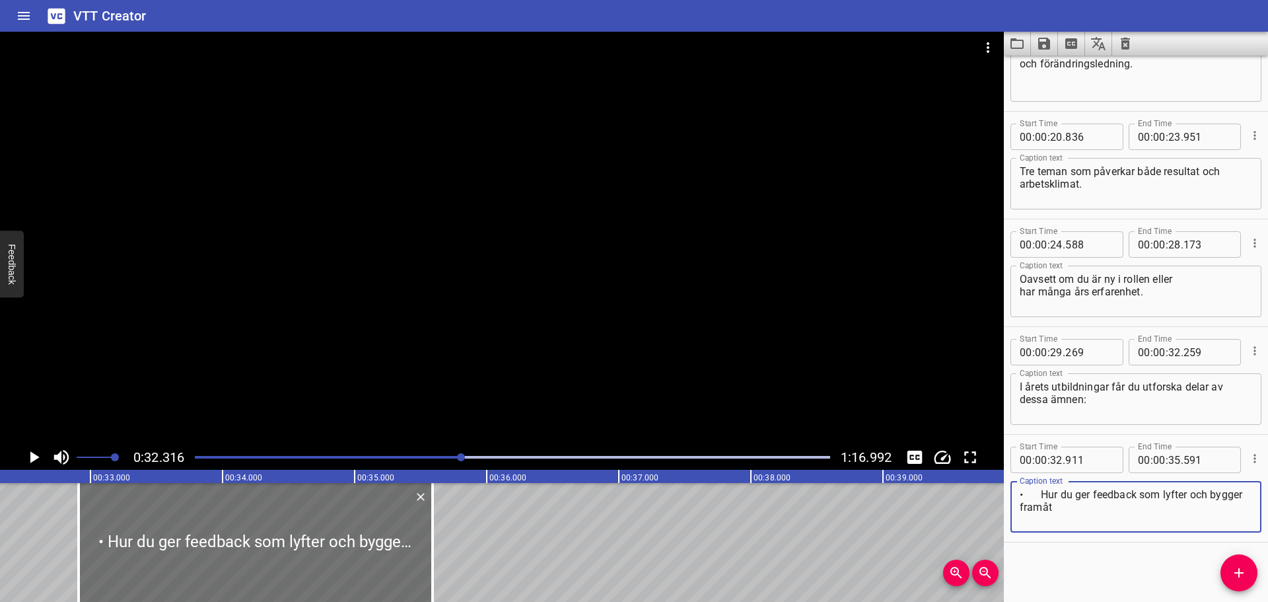
drag, startPoint x: 1044, startPoint y: 494, endPoint x: 969, endPoint y: 494, distance: 75.3
click at [969, 494] on main "0:32.316 1:16.992 00:00.000 00:01.000 00:02.000 00:03.000 00:04.000 00:05.000 0…" at bounding box center [634, 317] width 1268 height 570
type textarea "Hur du ger feedback som lyfter och bygger framåt"
click at [1142, 405] on textarea "I årets utbildningar får du utforska delar av dessa ämnen:" at bounding box center [1136, 399] width 232 height 38
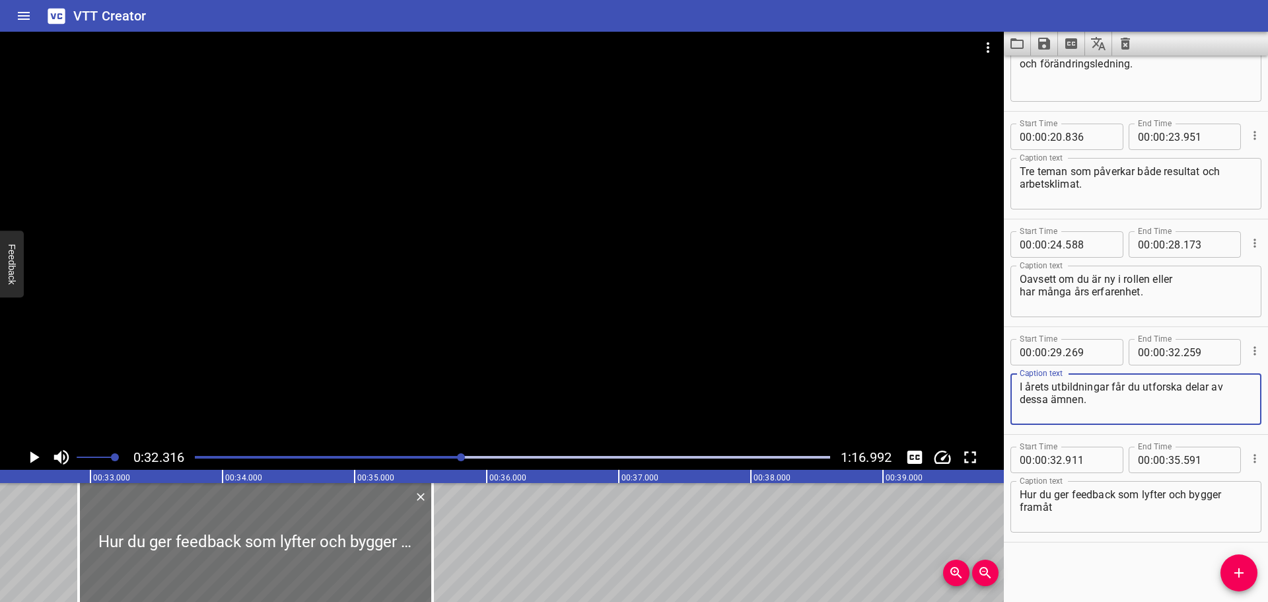
type textarea "I årets utbildningar får du utforska delar av dessa ämnen."
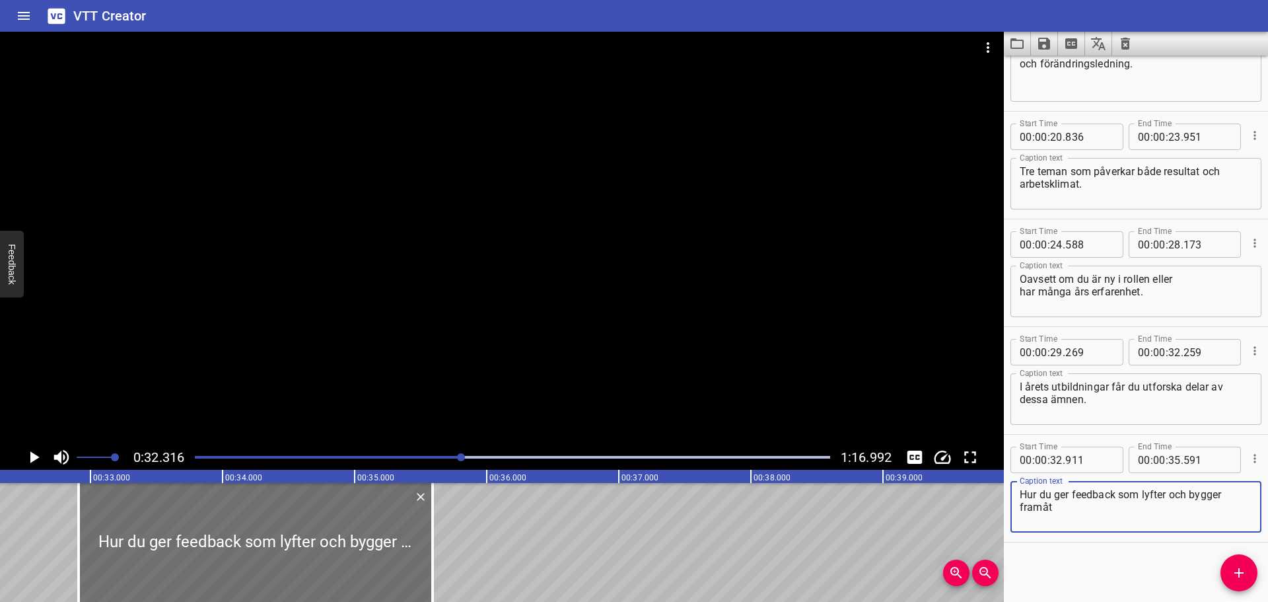
click at [1084, 511] on textarea "Hur du ger feedback som lyfter och bygger framåt" at bounding box center [1136, 507] width 232 height 38
type textarea "Hur du ger feedback som lyfter och bygger framåt."
click at [36, 457] on icon "Play/Pause" at bounding box center [34, 457] width 9 height 12
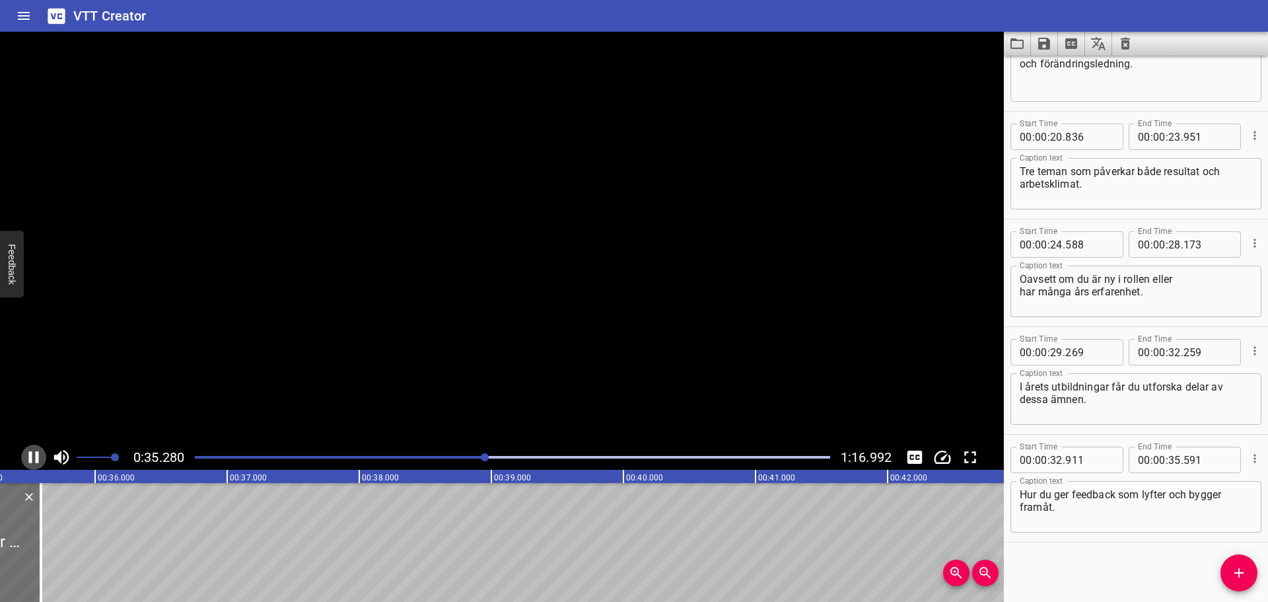
click at [36, 457] on icon "Play/Pause" at bounding box center [34, 457] width 10 height 12
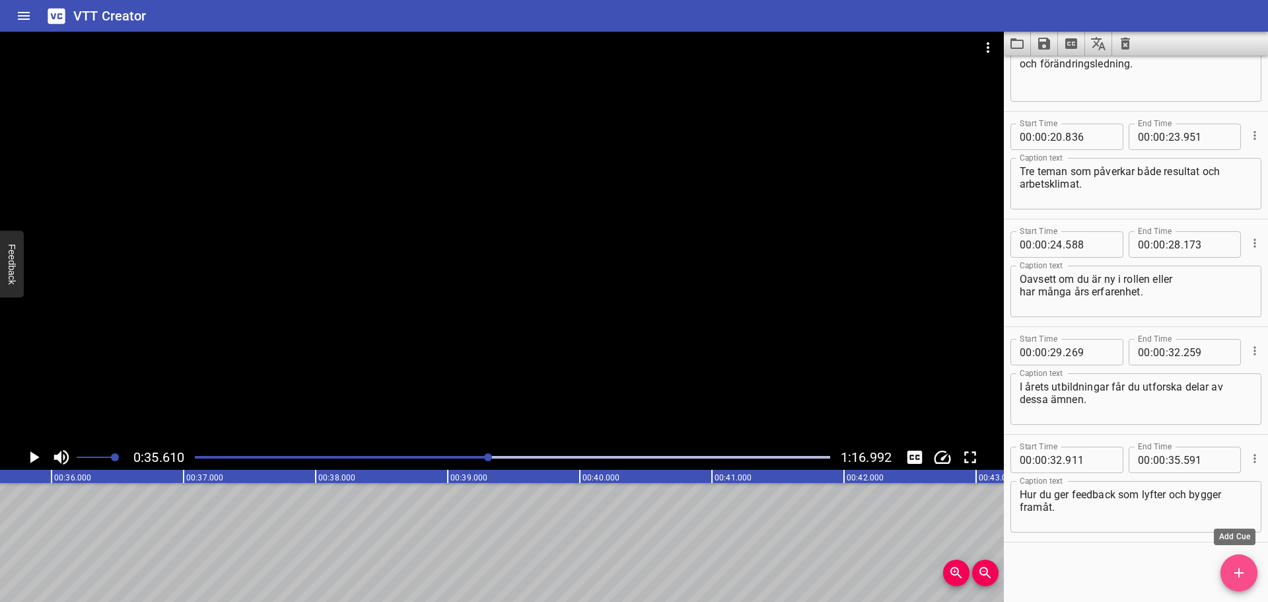
click at [1228, 566] on span "Add Cue" at bounding box center [1238, 573] width 37 height 16
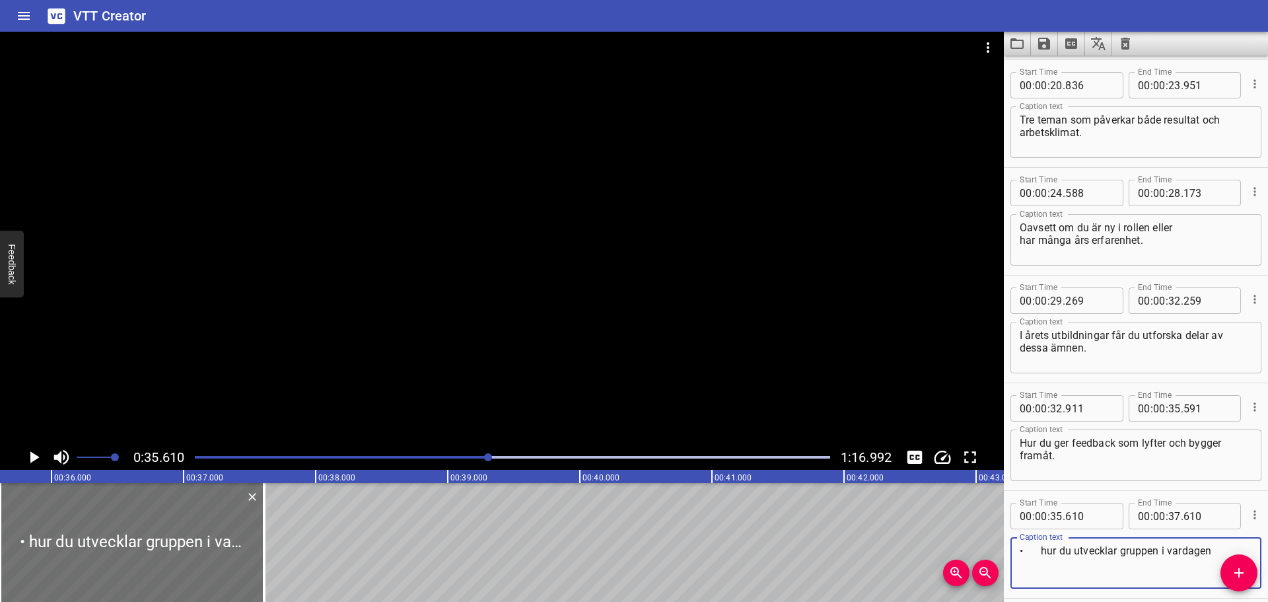
scroll to position [915, 0]
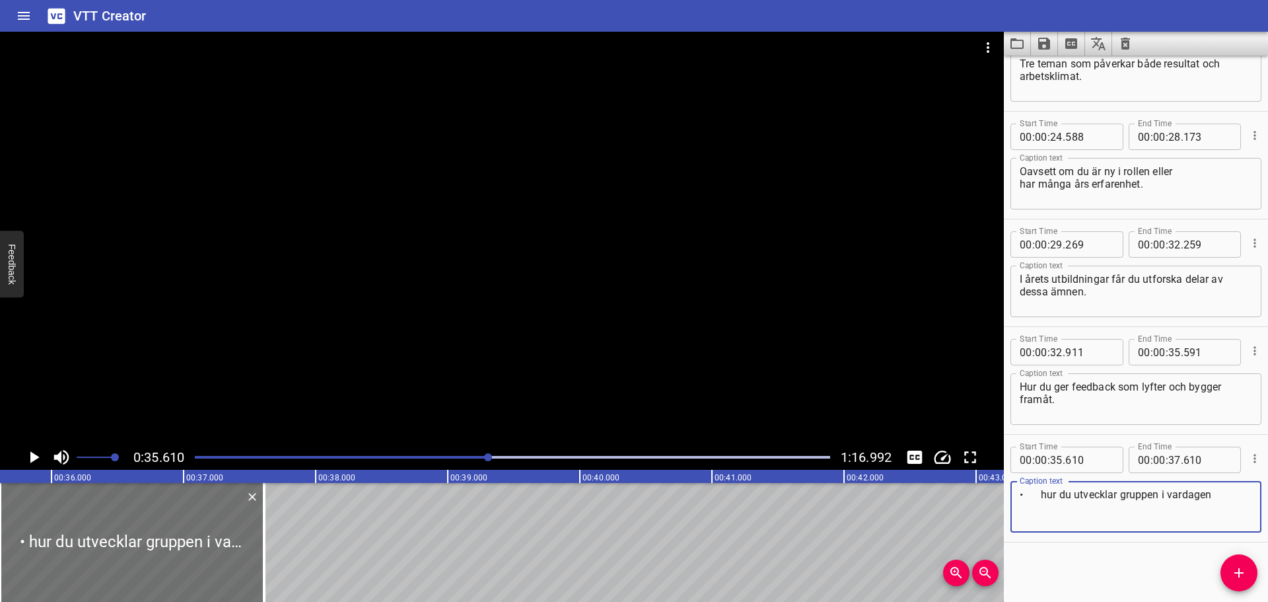
drag, startPoint x: 993, startPoint y: 597, endPoint x: 979, endPoint y: 597, distance: 13.9
click at [979, 597] on main "0:35.610 1:16.992 00:00.000 00:01.000 00:02.000 00:03.000 00:04.000 00:05.000 0…" at bounding box center [634, 317] width 1268 height 570
click at [1195, 500] on textarea "Hur du utvecklar gruppen i vardagen" at bounding box center [1136, 507] width 232 height 38
type textarea "Hur du utvecklar gruppen i vardagen."
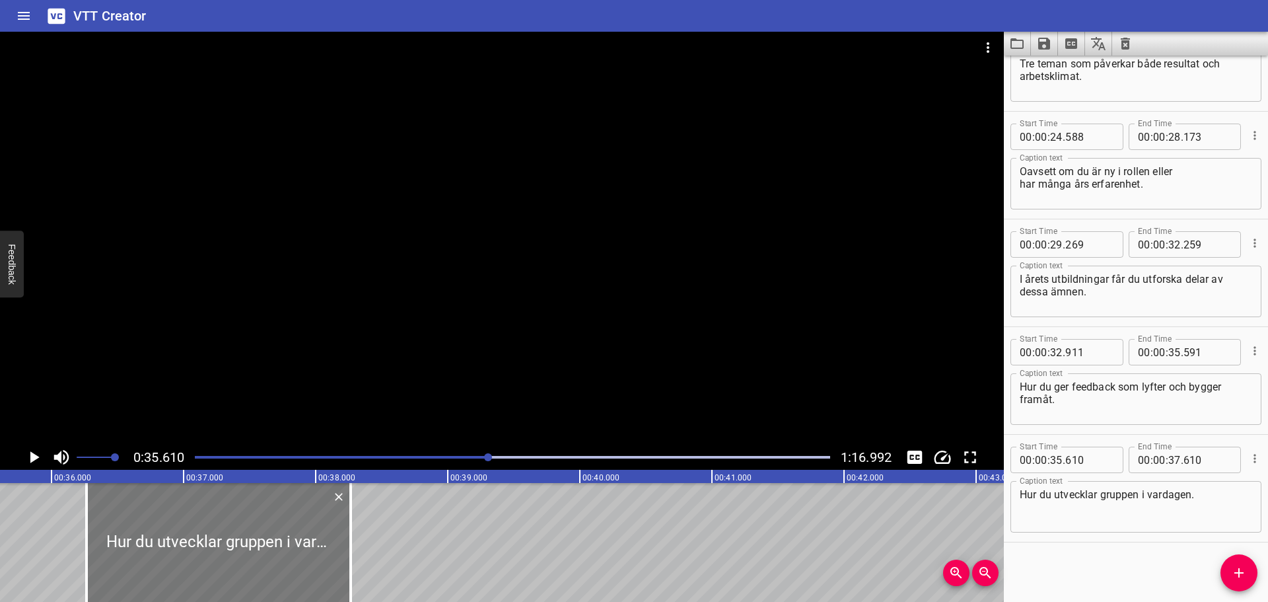
drag, startPoint x: 213, startPoint y: 533, endPoint x: 300, endPoint y: 533, distance: 87.2
click at [300, 533] on div at bounding box center [219, 542] width 264 height 119
type input "36"
type input "270"
type input "38"
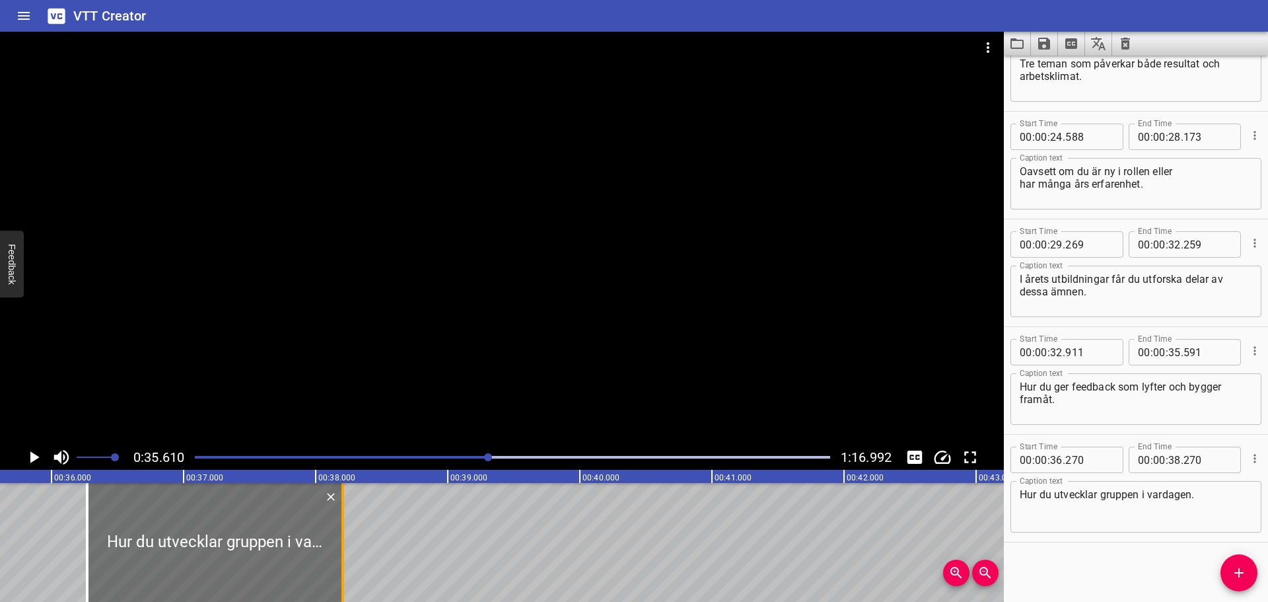
drag, startPoint x: 353, startPoint y: 525, endPoint x: 345, endPoint y: 526, distance: 8.7
click at [345, 526] on div at bounding box center [342, 542] width 13 height 119
type input "205"
click at [41, 454] on icon "Play/Pause" at bounding box center [34, 457] width 20 height 20
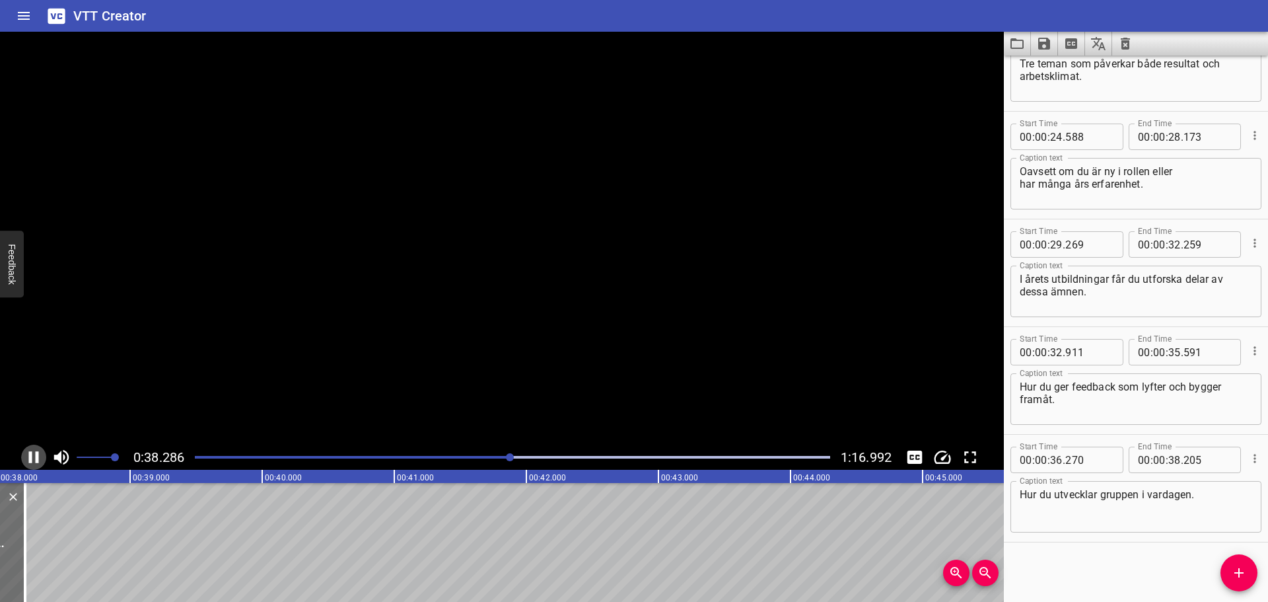
click at [41, 454] on icon "Play/Pause" at bounding box center [34, 457] width 20 height 20
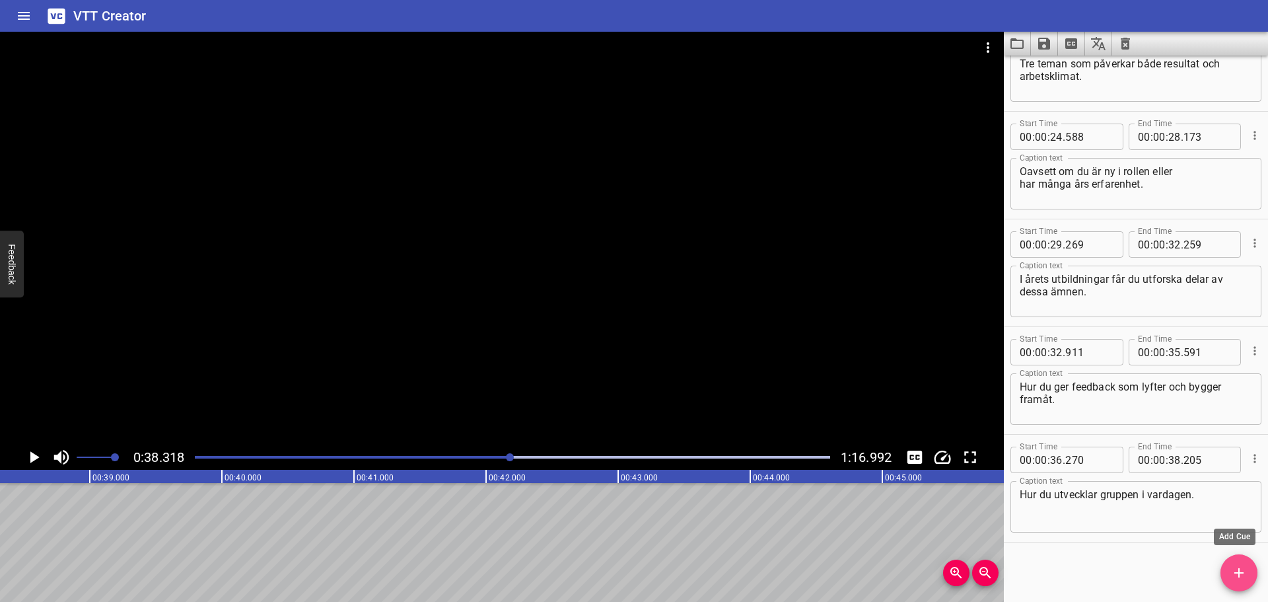
click at [1228, 570] on span "Add Cue" at bounding box center [1238, 573] width 37 height 16
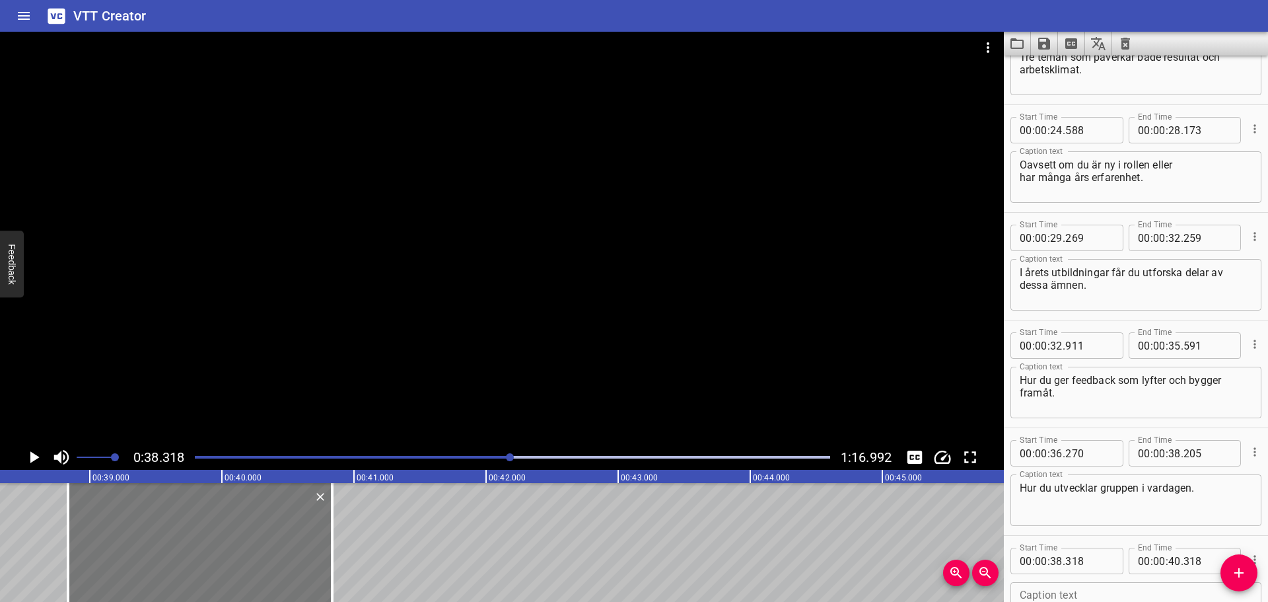
drag, startPoint x: 215, startPoint y: 547, endPoint x: 268, endPoint y: 547, distance: 52.8
click at [268, 547] on div at bounding box center [200, 542] width 264 height 119
type input "833"
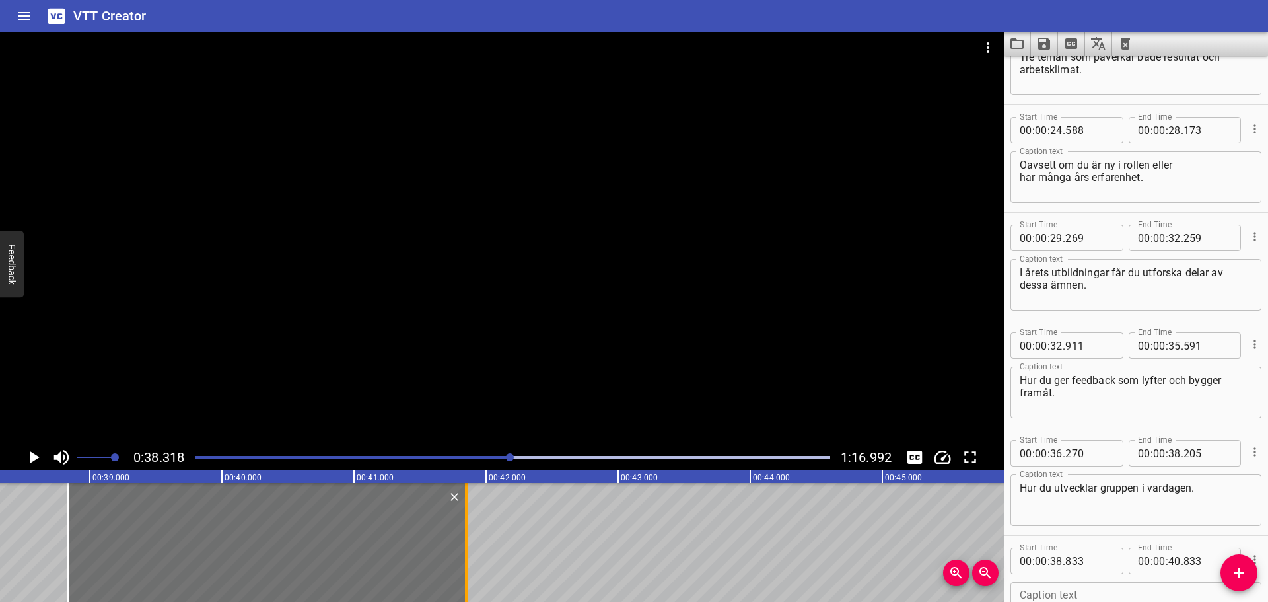
drag, startPoint x: 327, startPoint y: 529, endPoint x: 461, endPoint y: 524, distance: 134.1
click at [461, 524] on div at bounding box center [466, 542] width 13 height 119
type input "41"
type input "848"
click at [1086, 589] on textarea at bounding box center [1136, 608] width 232 height 38
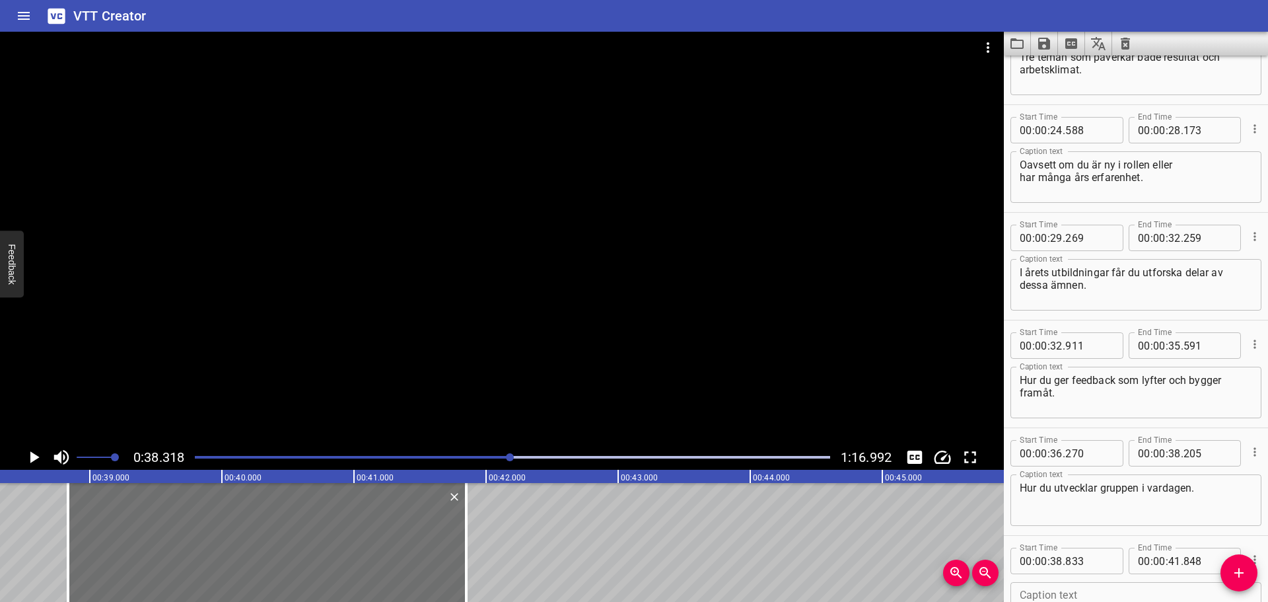
paste textarea "hur du leder förändring från ord till handling."
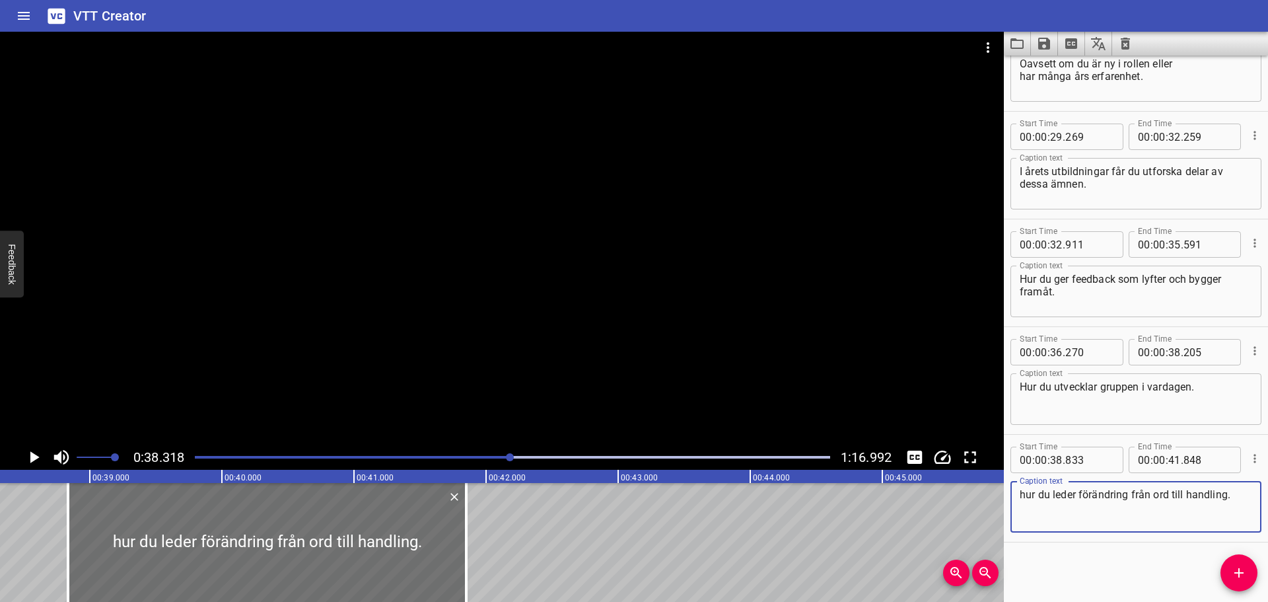
drag, startPoint x: 1026, startPoint y: 493, endPoint x: 1011, endPoint y: 493, distance: 15.2
click at [1011, 493] on div "hur du leder förändring från ord till handling. Caption text" at bounding box center [1135, 507] width 251 height 52
type textarea "Hur du leder förändring från ord till handling."
click at [41, 458] on icon "Play/Pause" at bounding box center [34, 457] width 20 height 20
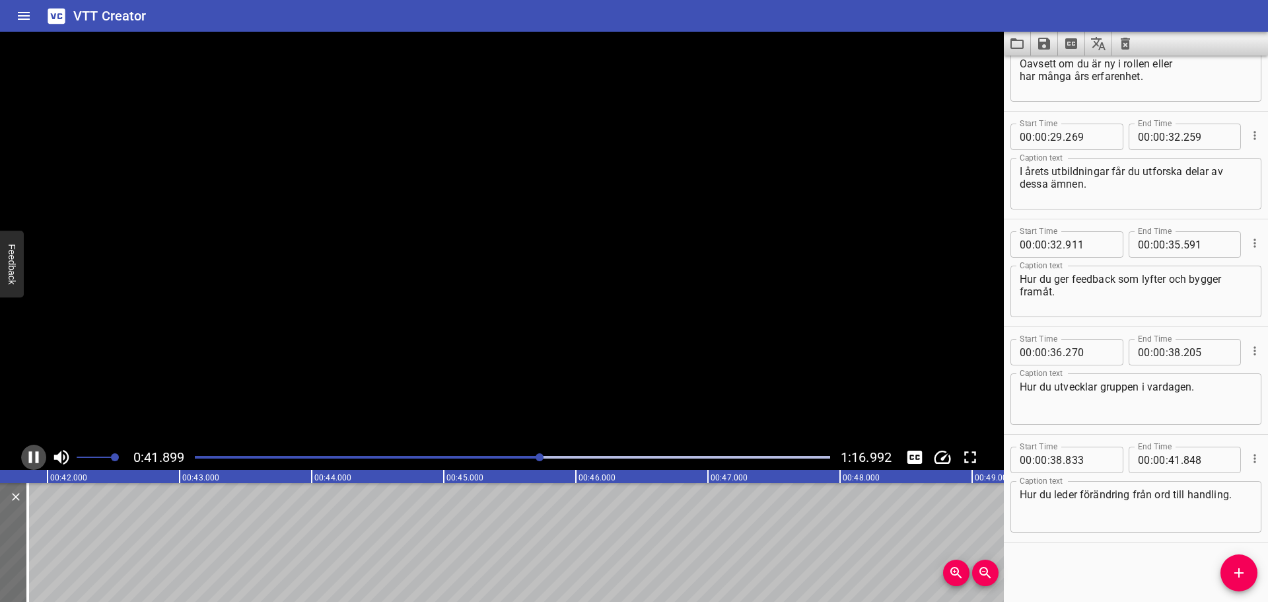
click at [41, 458] on icon "Play/Pause" at bounding box center [34, 457] width 20 height 20
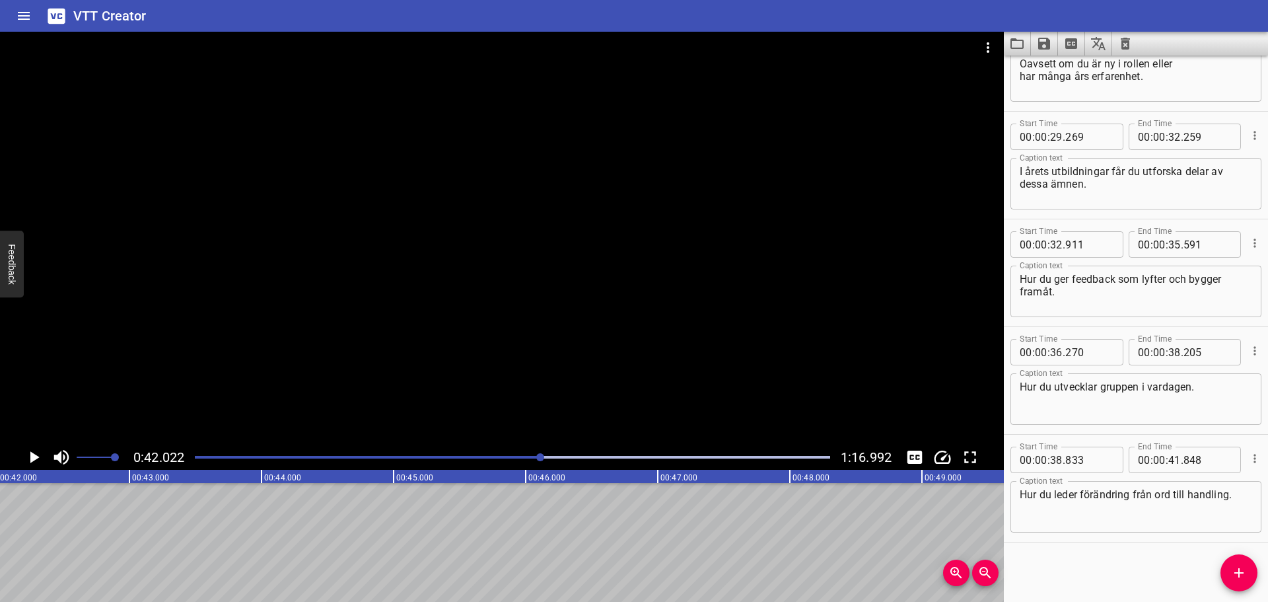
click at [1226, 569] on span "Add Cue" at bounding box center [1238, 573] width 37 height 16
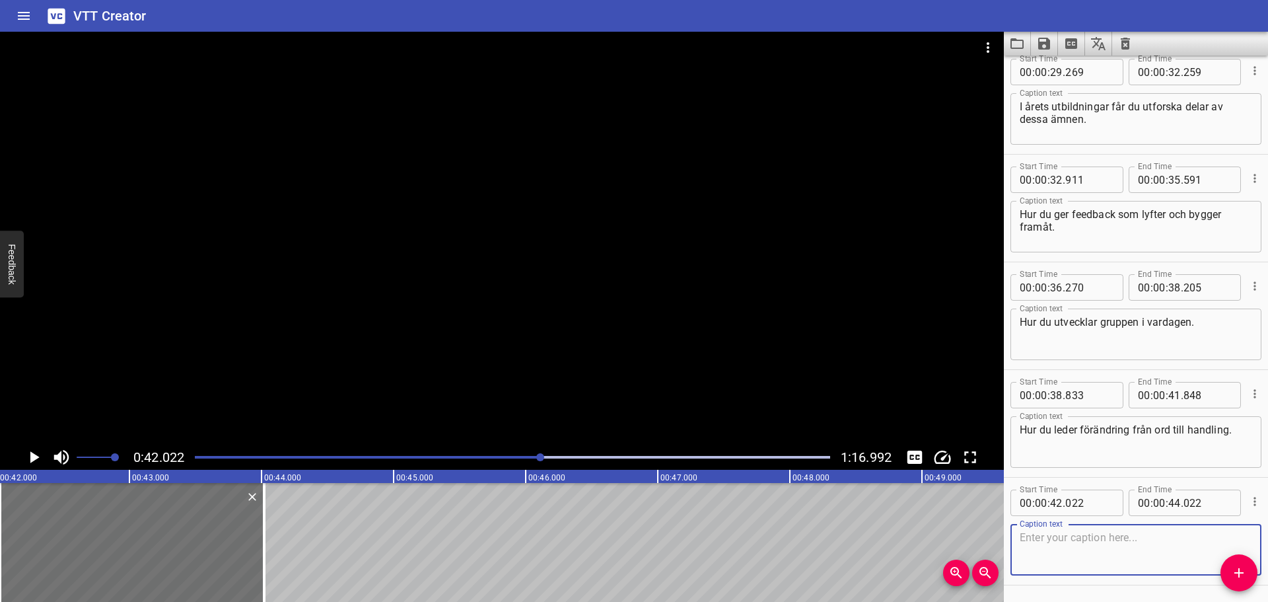
scroll to position [1130, 0]
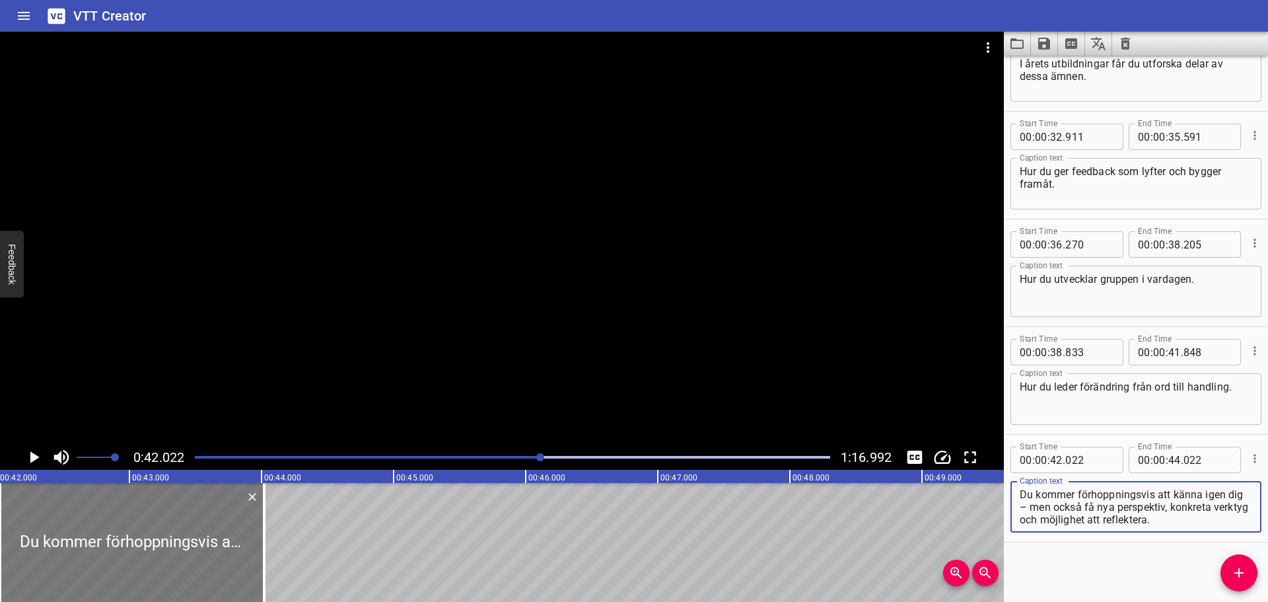
type textarea "Du kommer förhoppningsvis att känna igen dig – men också få nya perspektiv, kon…"
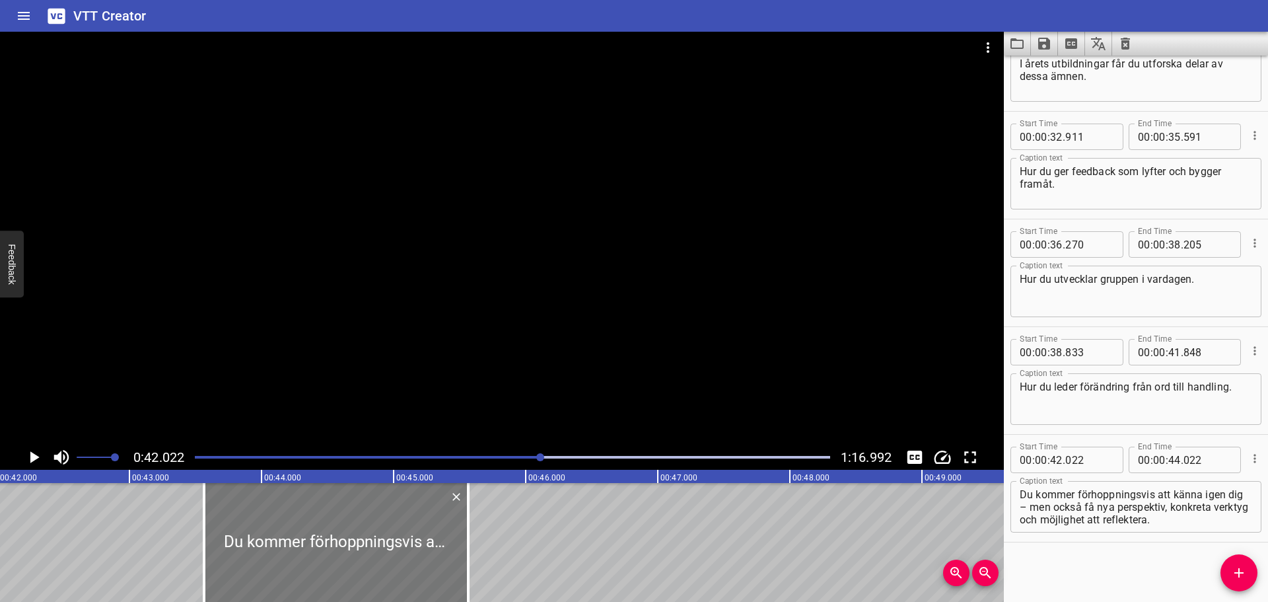
drag, startPoint x: 185, startPoint y: 530, endPoint x: 389, endPoint y: 532, distance: 204.1
click at [389, 532] on div at bounding box center [336, 542] width 264 height 119
type input "43"
type input "567"
type input "45"
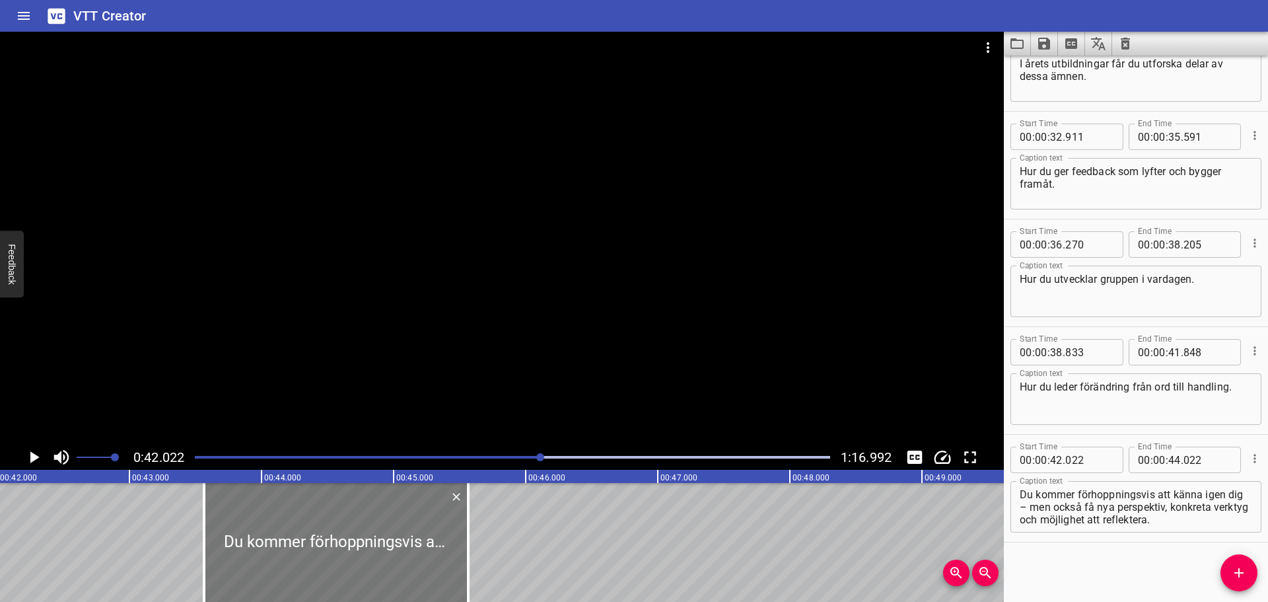
type input "567"
click at [41, 454] on icon "Play/Pause" at bounding box center [34, 457] width 20 height 20
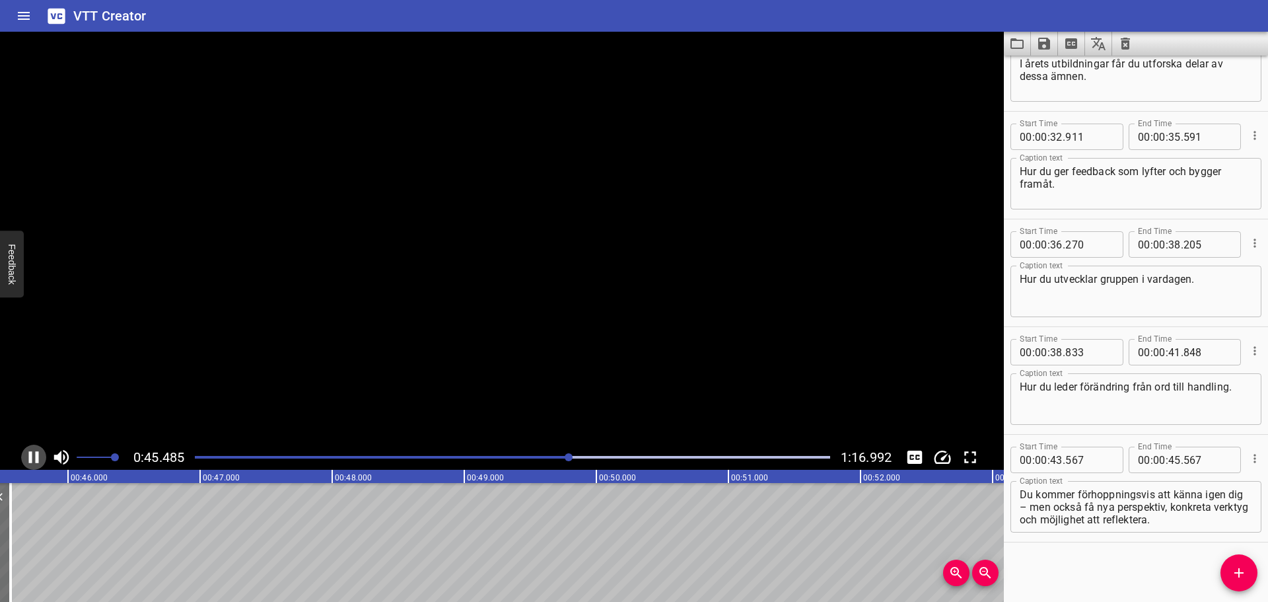
click at [40, 454] on icon "Play/Pause" at bounding box center [34, 457] width 20 height 20
click at [1059, 506] on textarea "Du kommer förhoppningsvis att känna igen dig – men också få nya perspektiv, kon…" at bounding box center [1136, 507] width 232 height 38
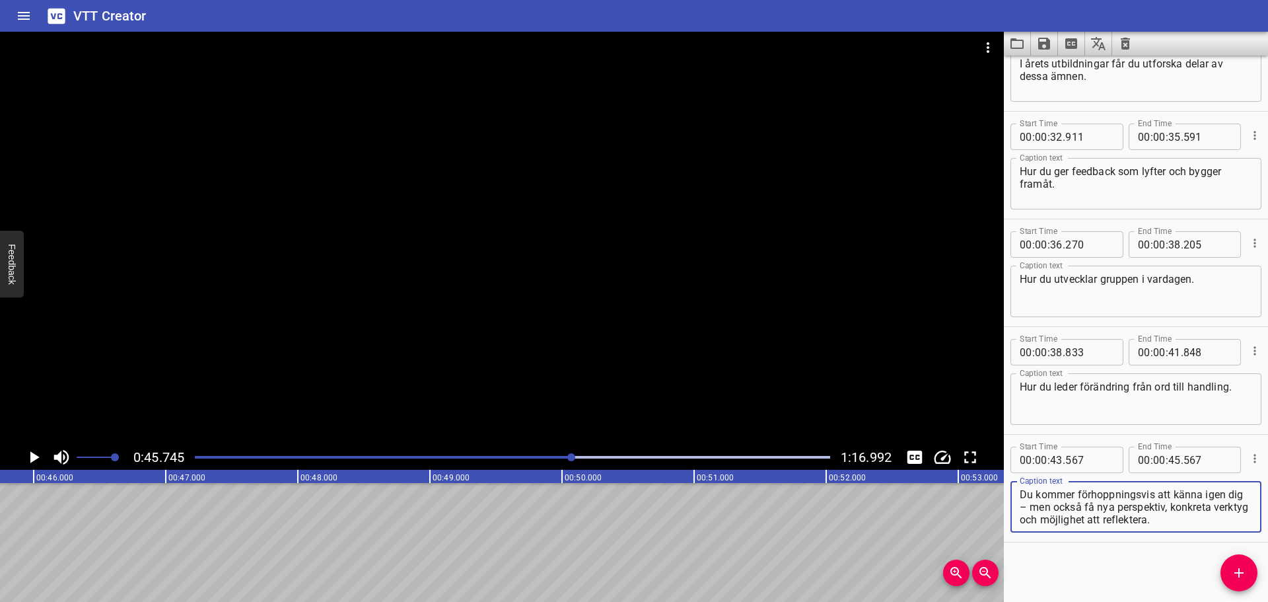
drag, startPoint x: 1057, startPoint y: 506, endPoint x: 1033, endPoint y: 508, distance: 23.3
click at [1033, 508] on textarea "Du kommer förhoppningsvis att känna igen dig – men också få nya perspektiv, kon…" at bounding box center [1136, 507] width 232 height 38
drag, startPoint x: 1196, startPoint y: 522, endPoint x: 1041, endPoint y: 506, distance: 155.9
click at [1041, 506] on textarea "Du kommer förhoppningsvis att känna igen dig. Men också få nya perspektiv, konk…" at bounding box center [1136, 507] width 232 height 38
type textarea "Du kommer förhoppningsvis att känna igen dig."
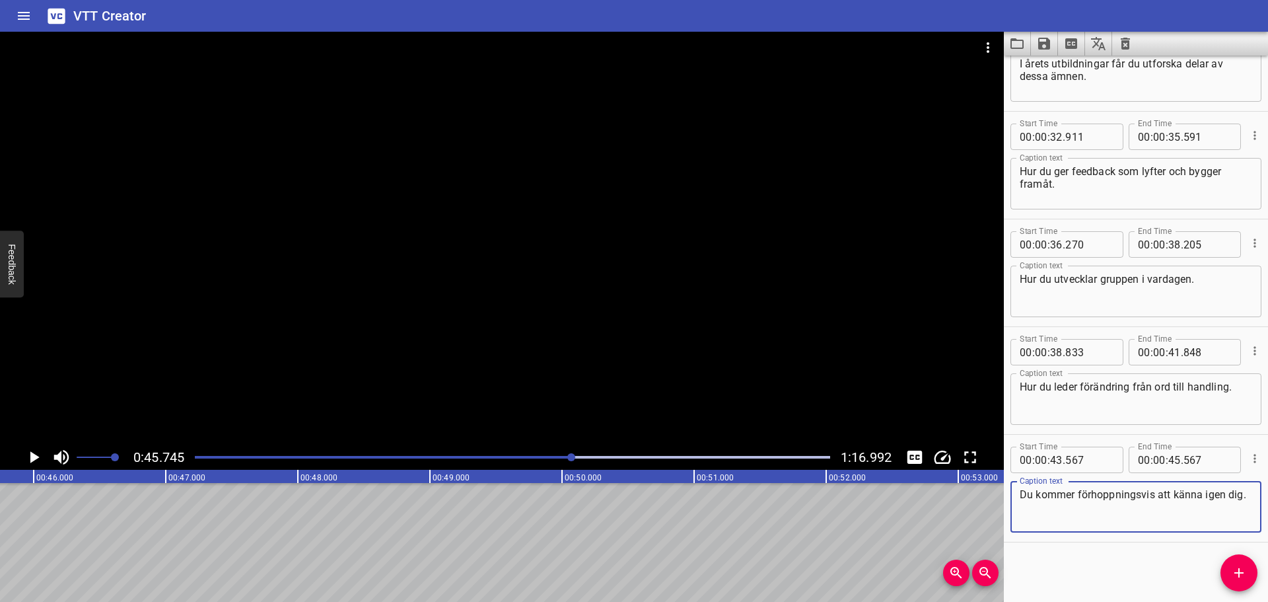
click at [1229, 566] on span "Add Cue" at bounding box center [1238, 573] width 37 height 16
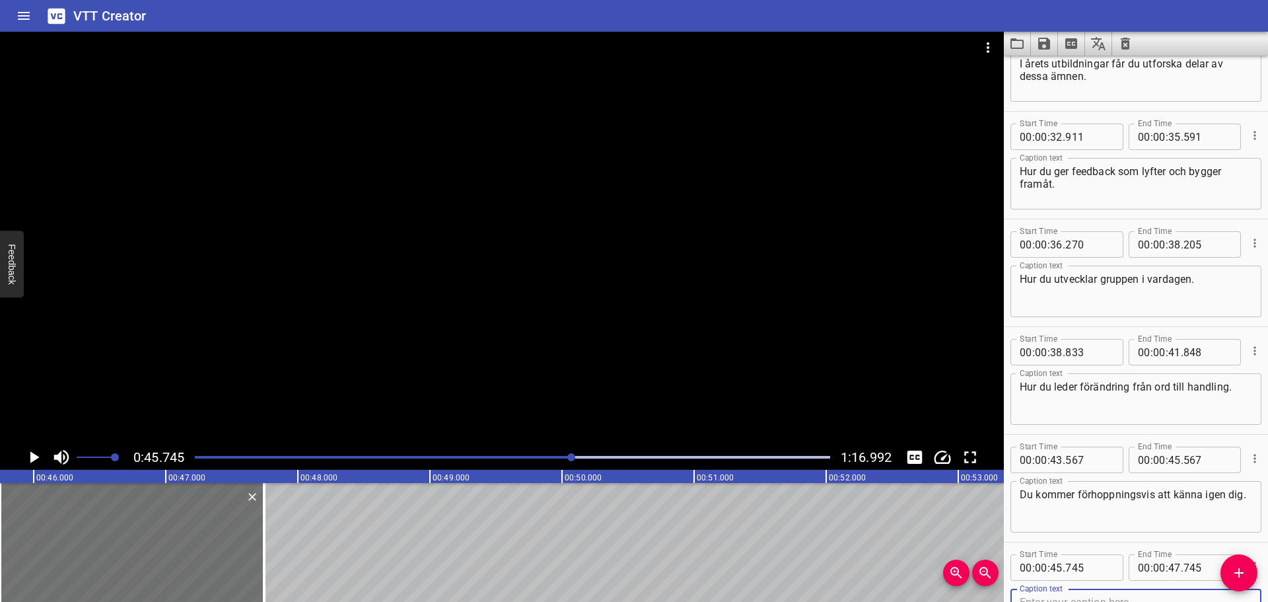
scroll to position [1137, 0]
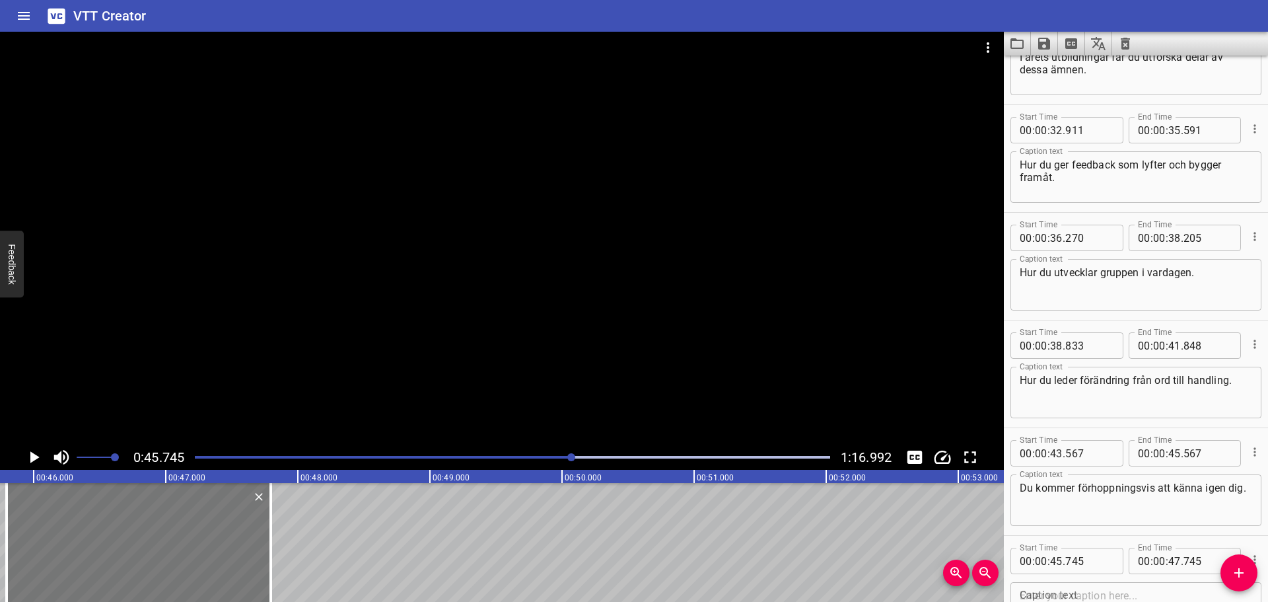
drag, startPoint x: 232, startPoint y: 543, endPoint x: 238, endPoint y: 541, distance: 6.9
click at [238, 541] on div at bounding box center [139, 542] width 264 height 119
type input "795"
click at [1091, 585] on div "Caption text" at bounding box center [1135, 608] width 251 height 52
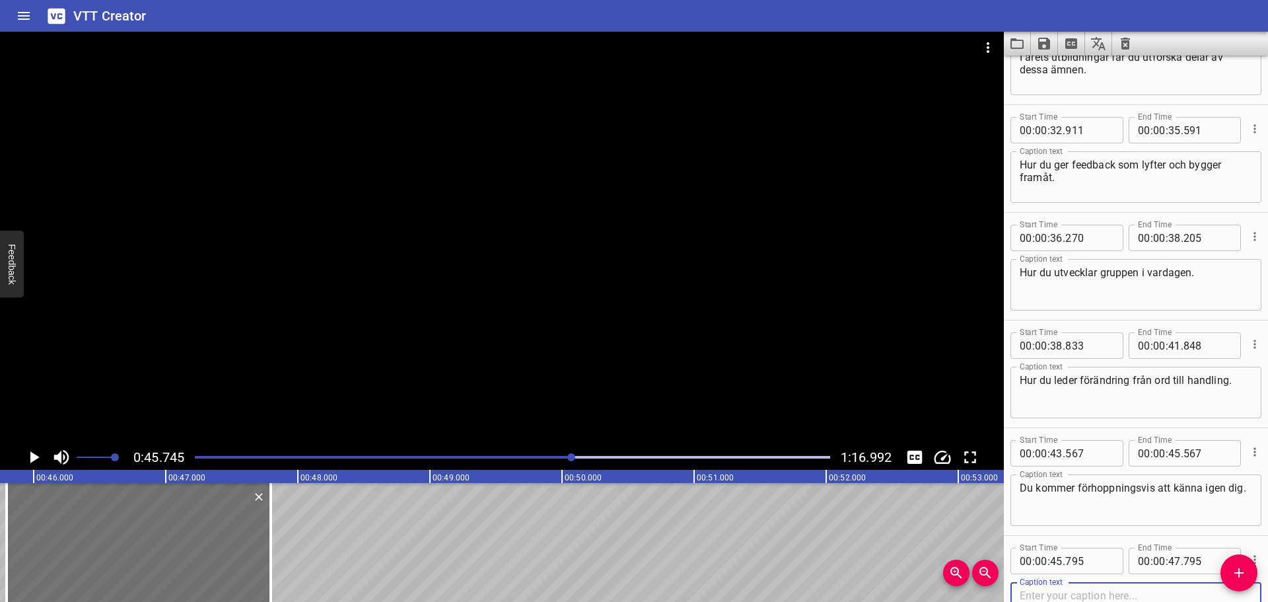
paste textarea "Men också få nya perspektiv, konkreta verktyg och möjlighet att reflektera."
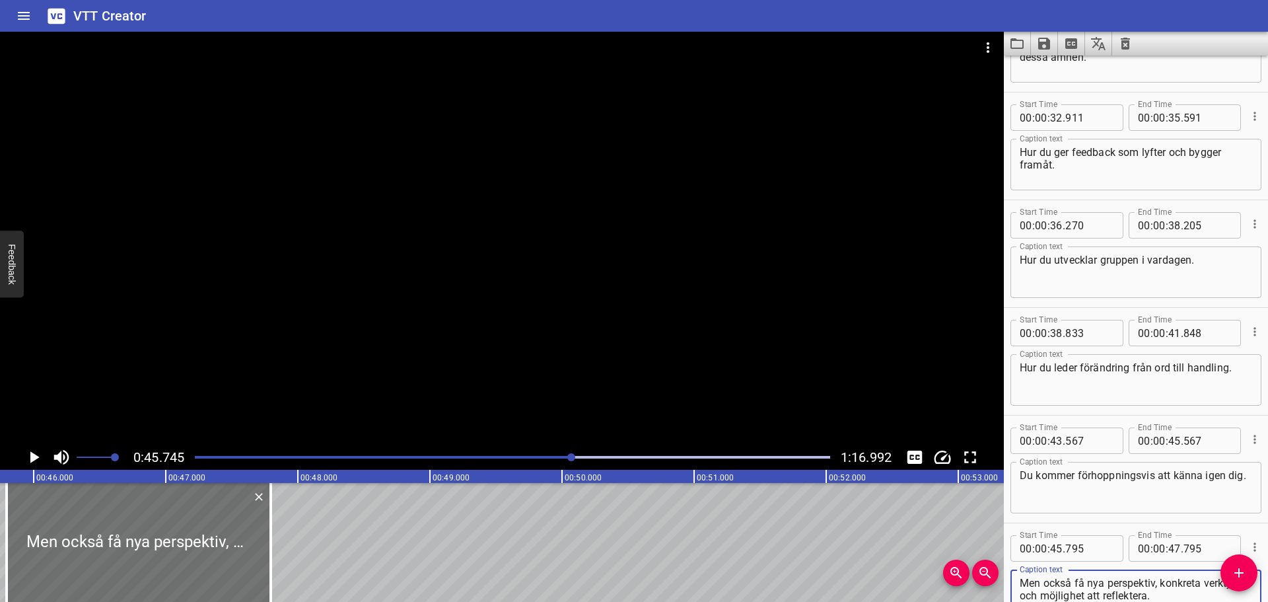
scroll to position [1216, 0]
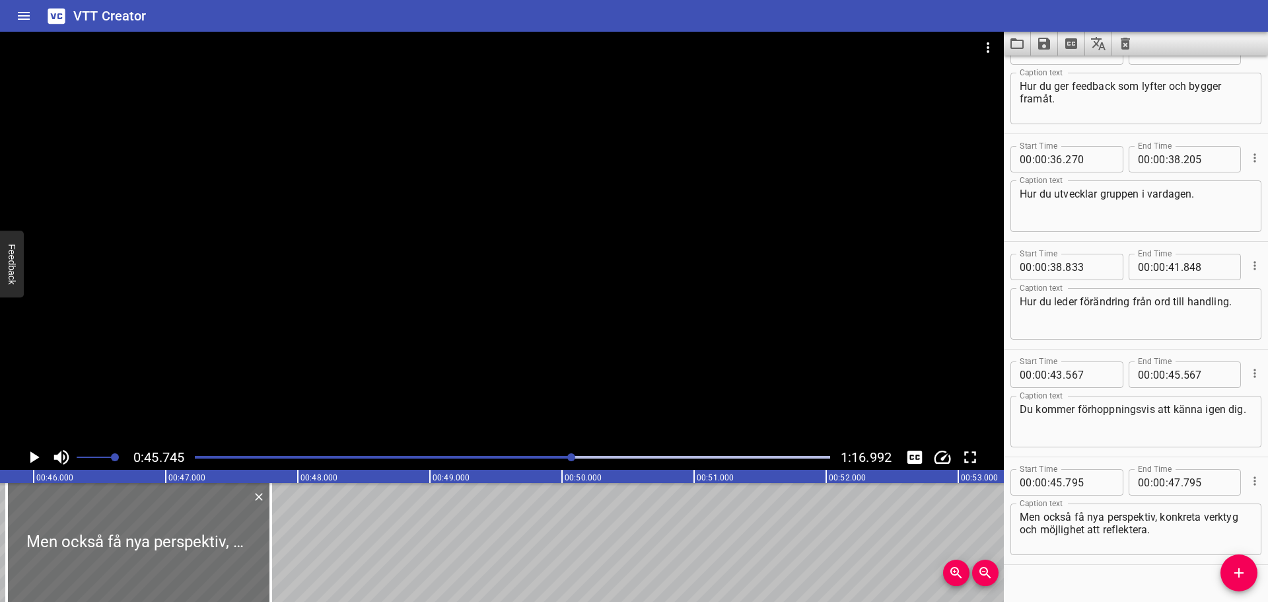
click at [1019, 530] on div "Men också få nya perspektiv, konkreta verktyg och möjlighet att reflektera. Cap…" at bounding box center [1135, 529] width 251 height 52
click at [1021, 530] on textarea "Men också få nya perspektiv, konkreta verktyg och möjlighet att reflektera." at bounding box center [1136, 529] width 232 height 38
type textarea "Men också få nya perspektiv, konkreta verktyg och möjlighet att reflektera."
click at [36, 457] on icon "Play/Pause" at bounding box center [34, 457] width 9 height 12
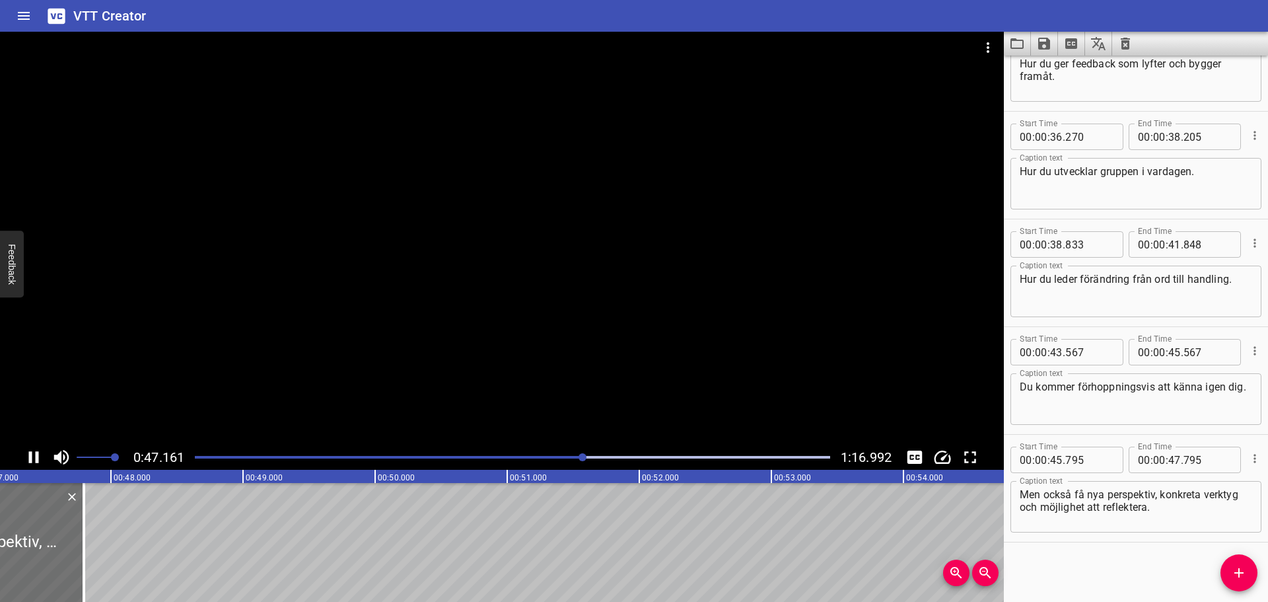
click at [28, 456] on icon "Play/Pause" at bounding box center [34, 457] width 20 height 20
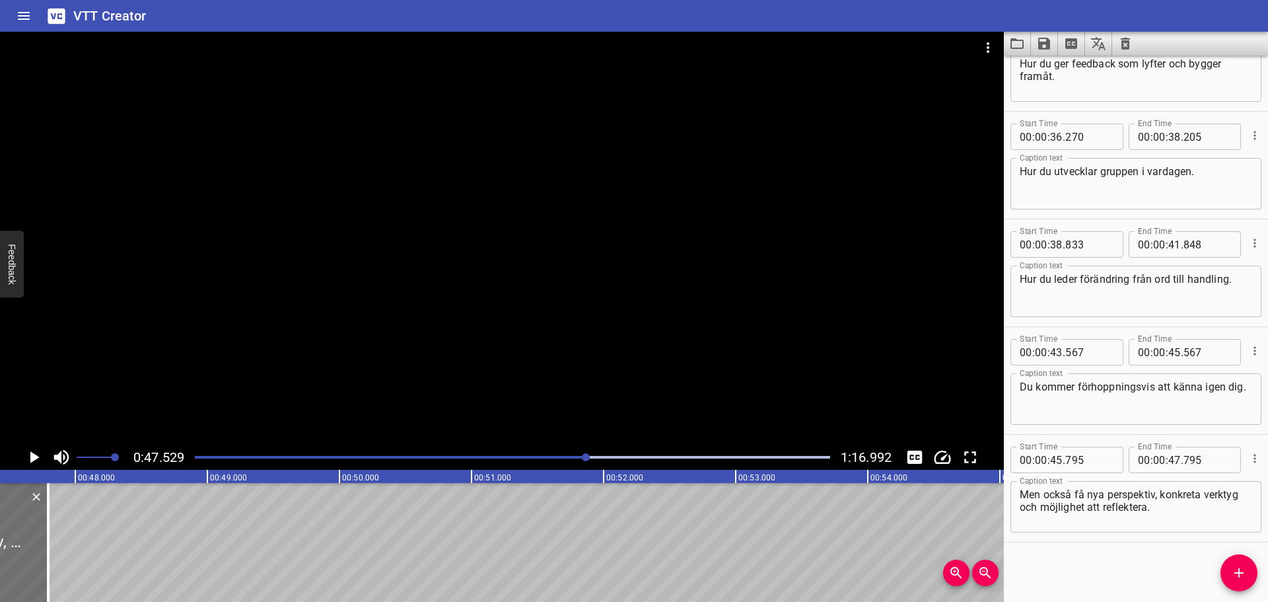
scroll to position [0, 6277]
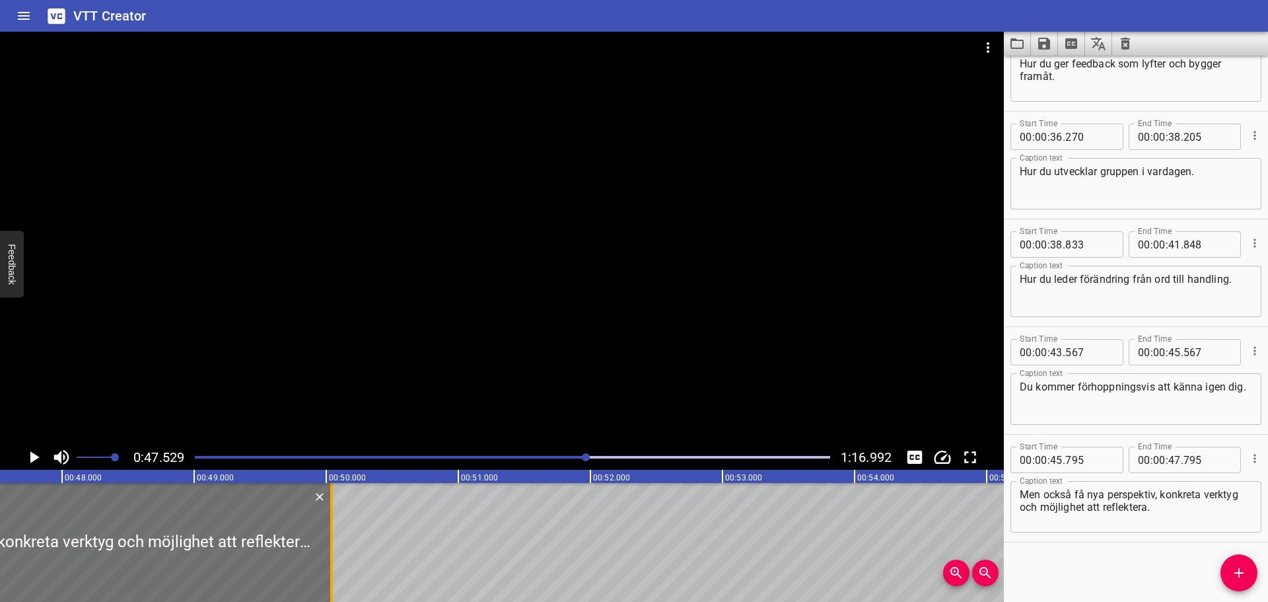
drag, startPoint x: 30, startPoint y: 520, endPoint x: 327, endPoint y: 520, distance: 296.5
click at [327, 520] on div at bounding box center [331, 542] width 13 height 119
type input "50"
type input "040"
click at [32, 459] on icon "Play/Pause" at bounding box center [34, 457] width 9 height 12
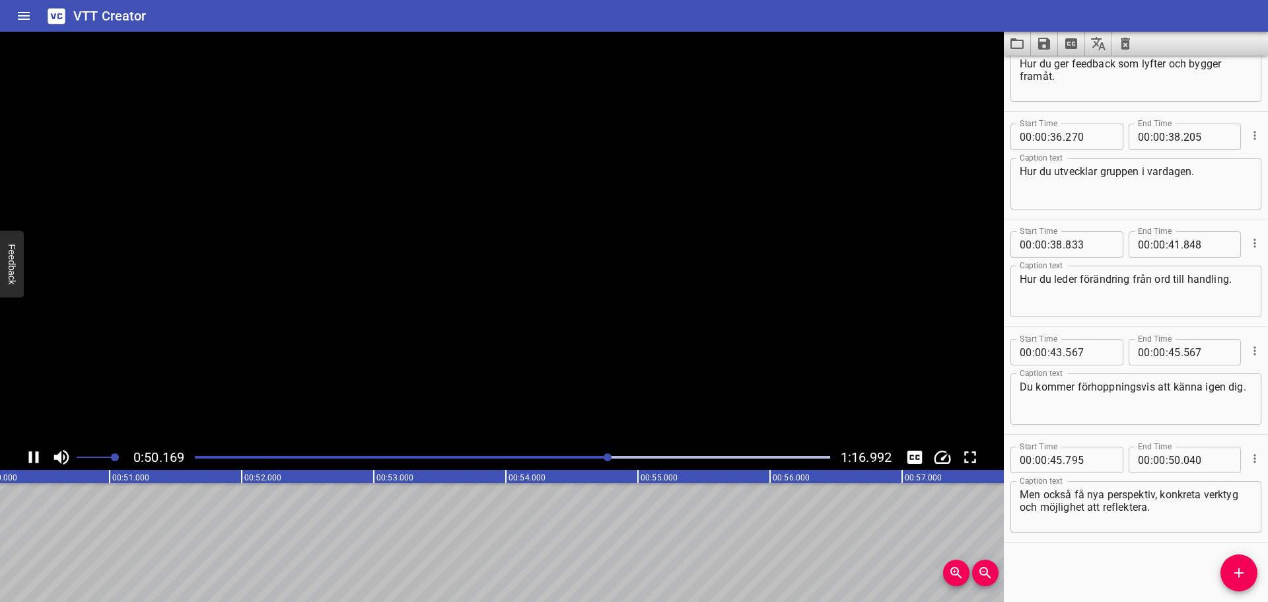
click at [32, 459] on icon "Play/Pause" at bounding box center [34, 457] width 10 height 12
click at [1248, 573] on span "Add Cue" at bounding box center [1238, 573] width 37 height 16
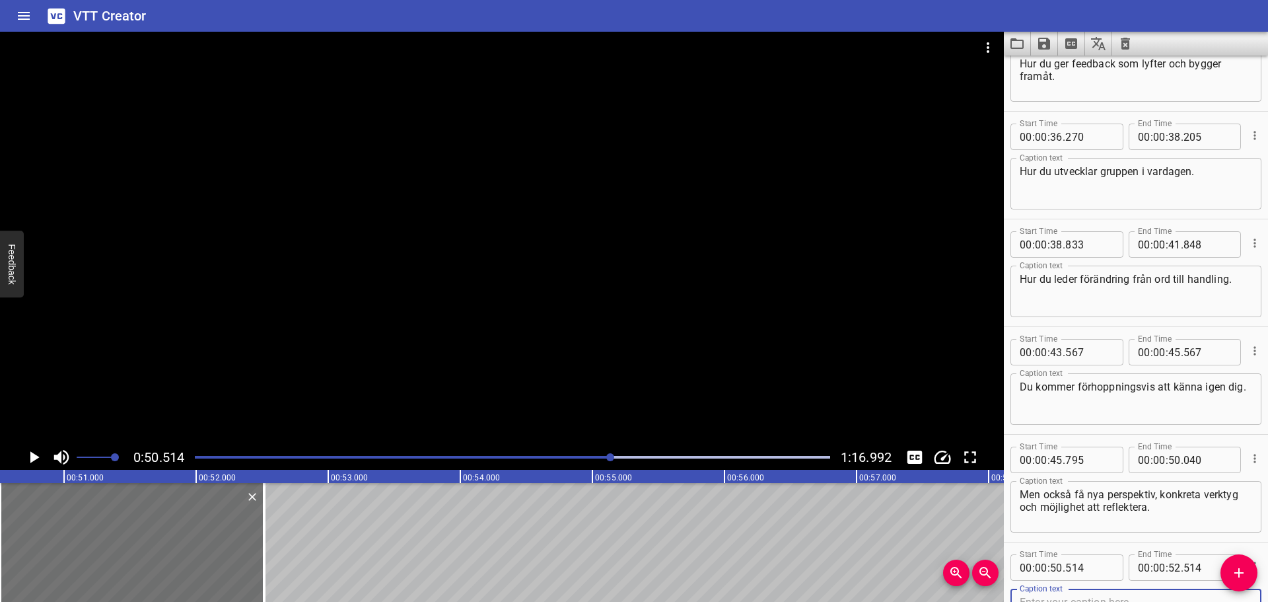
scroll to position [1245, 0]
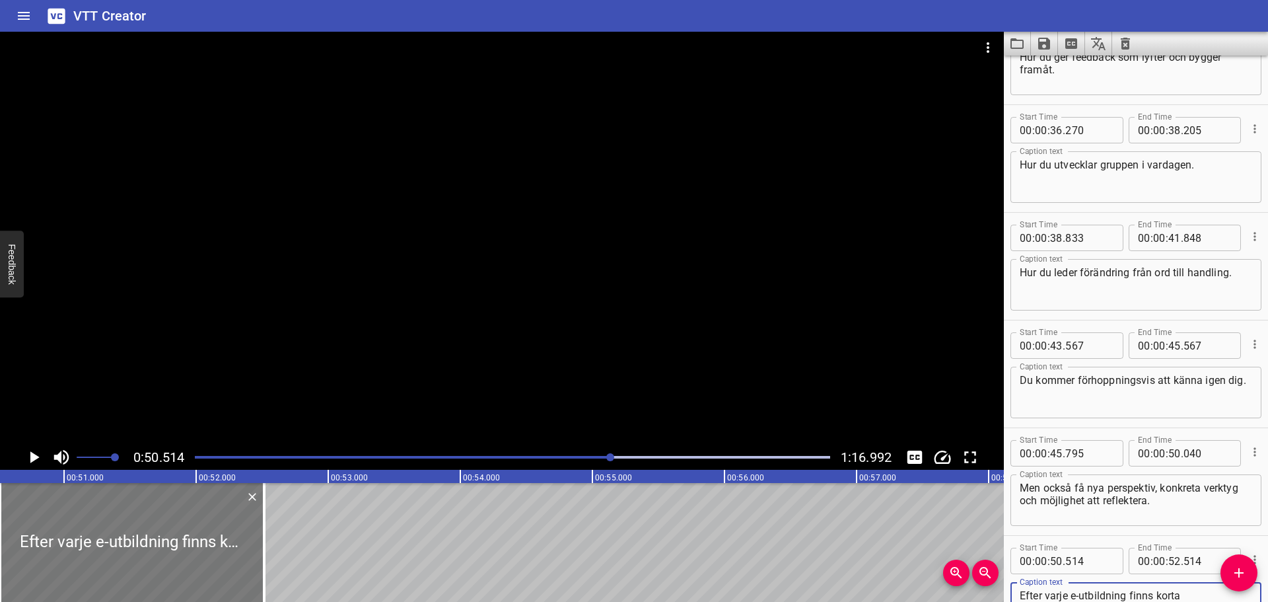
type textarea "Efter varje e-utbildning finns korta mikroträningar och övningar som hjälper di…"
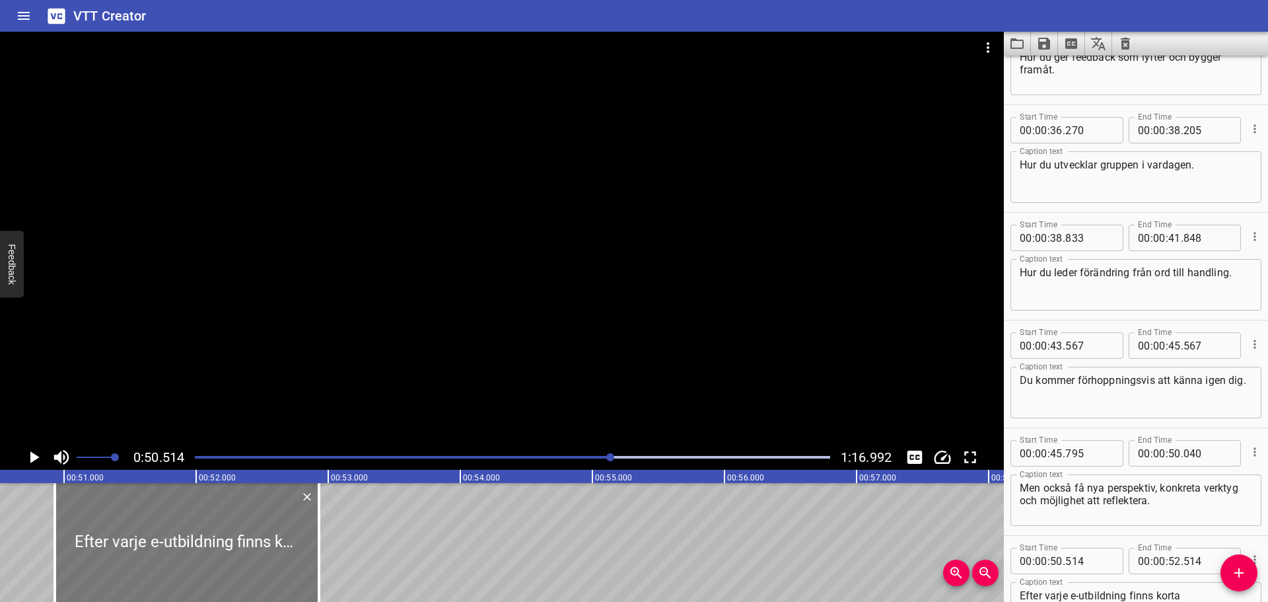
drag, startPoint x: 185, startPoint y: 551, endPoint x: 240, endPoint y: 544, distance: 55.2
click at [240, 544] on div at bounding box center [187, 542] width 264 height 119
type input "929"
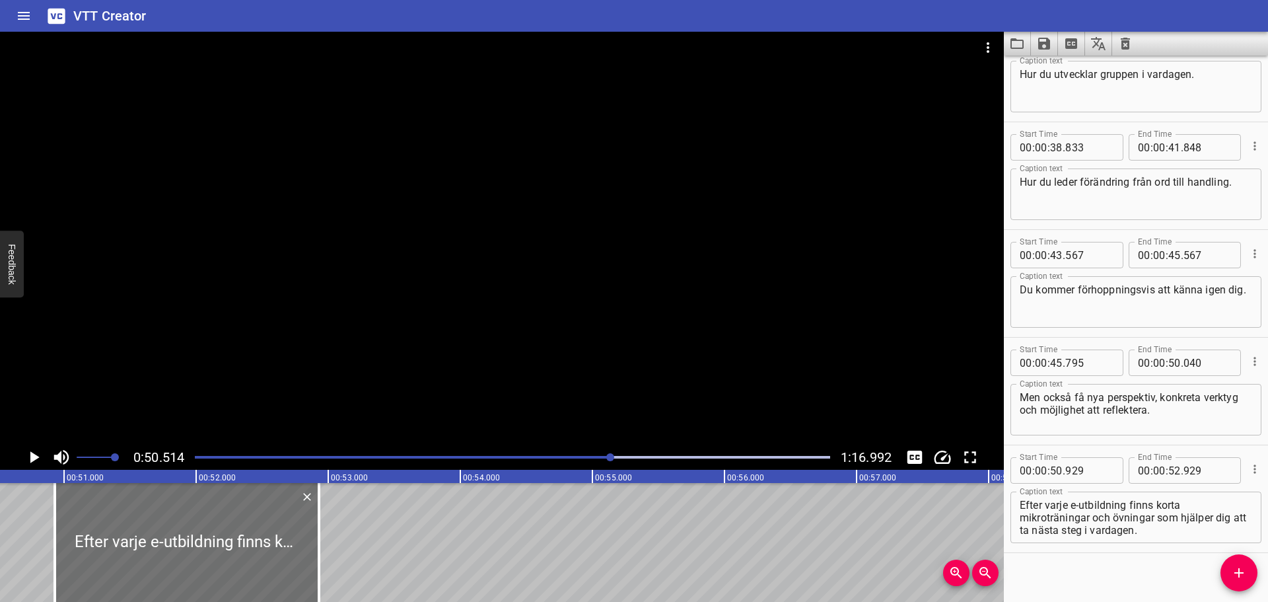
scroll to position [1346, 0]
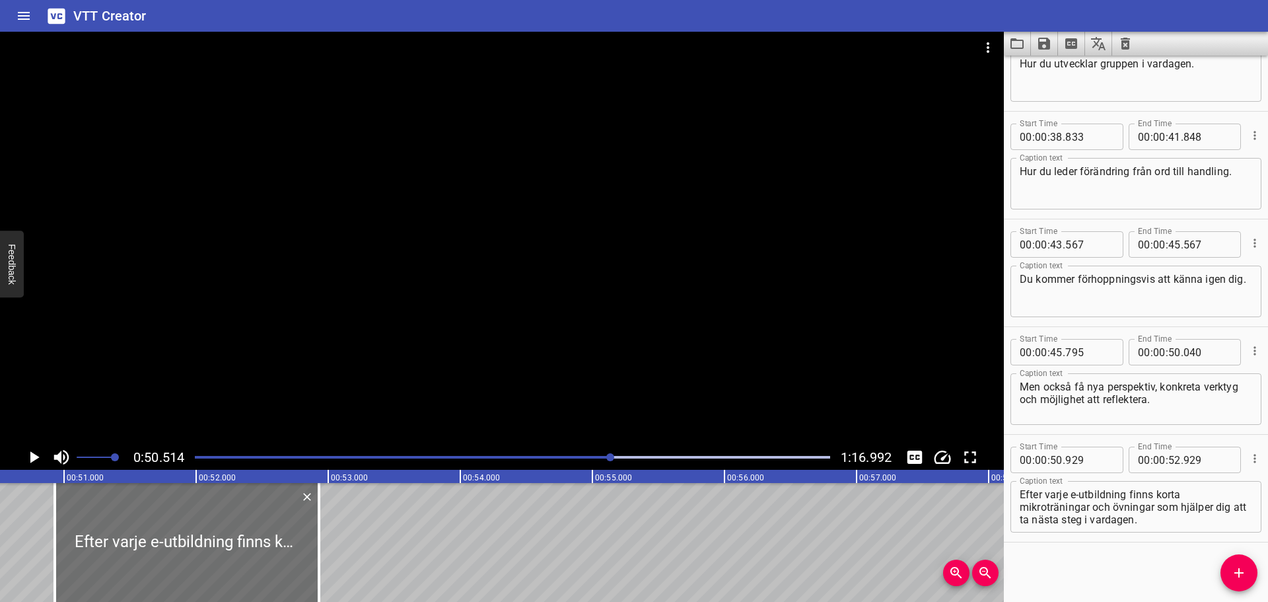
click at [34, 458] on icon "Play/Pause" at bounding box center [34, 457] width 9 height 12
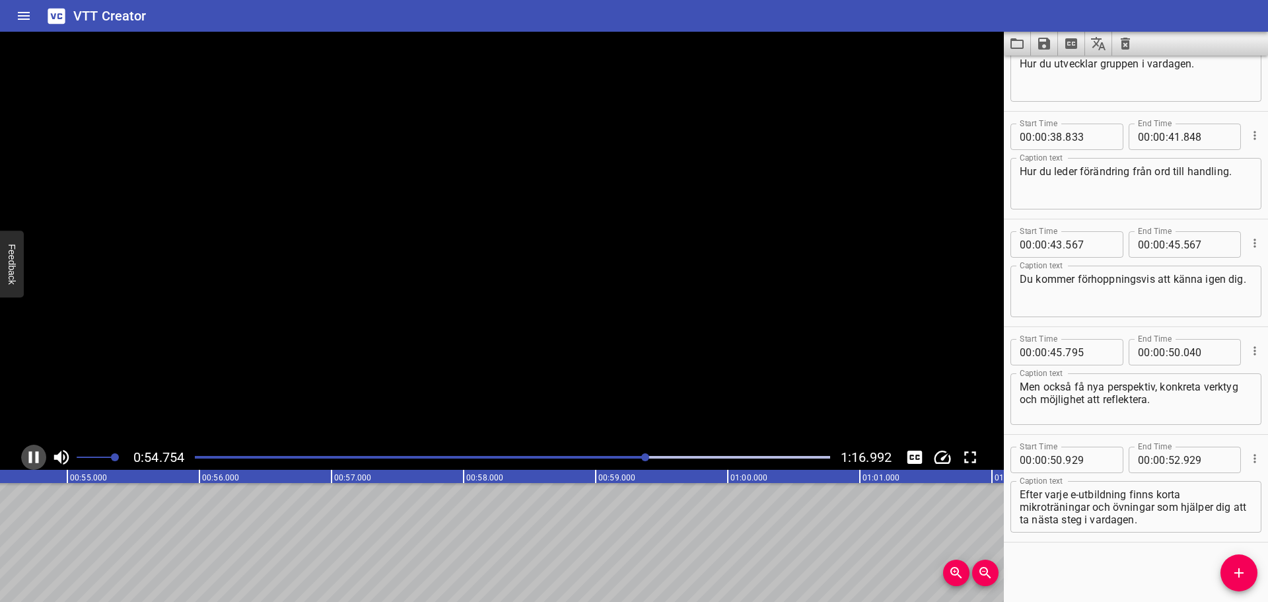
click at [34, 458] on icon "Play/Pause" at bounding box center [34, 457] width 20 height 20
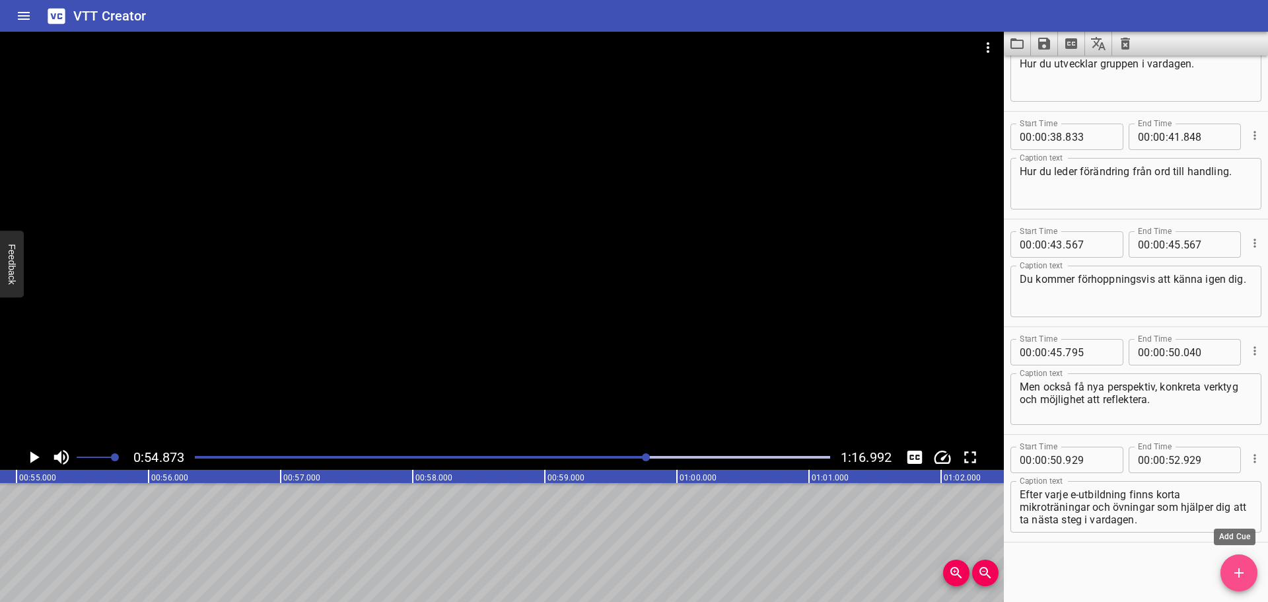
click at [1236, 567] on icon "Add Cue" at bounding box center [1239, 573] width 16 height 16
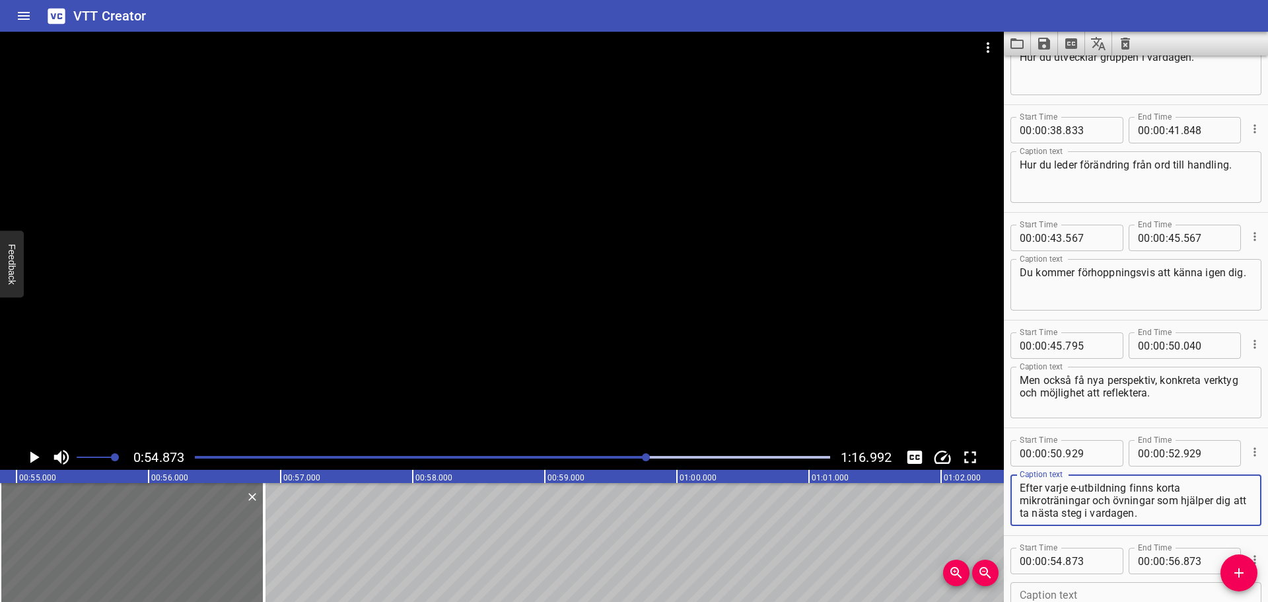
drag, startPoint x: 1171, startPoint y: 516, endPoint x: 1160, endPoint y: 502, distance: 18.3
click at [1160, 502] on textarea "Efter varje e-utbildning finns korta mikroträningar och övningar som hjälper di…" at bounding box center [1136, 500] width 232 height 38
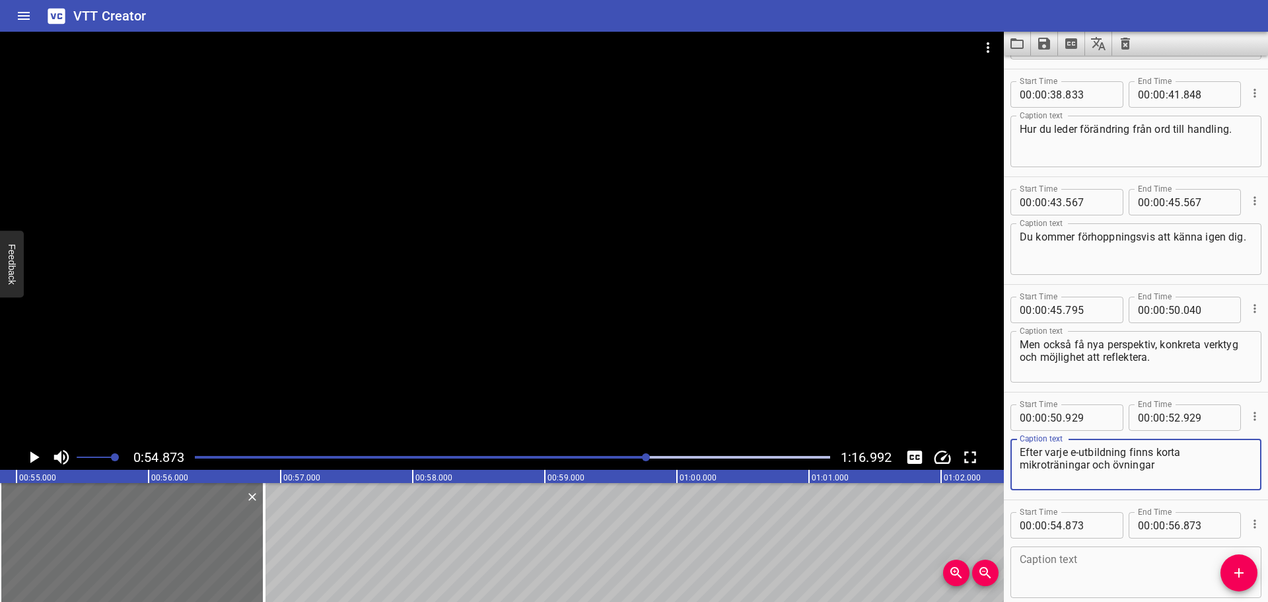
scroll to position [1418, 0]
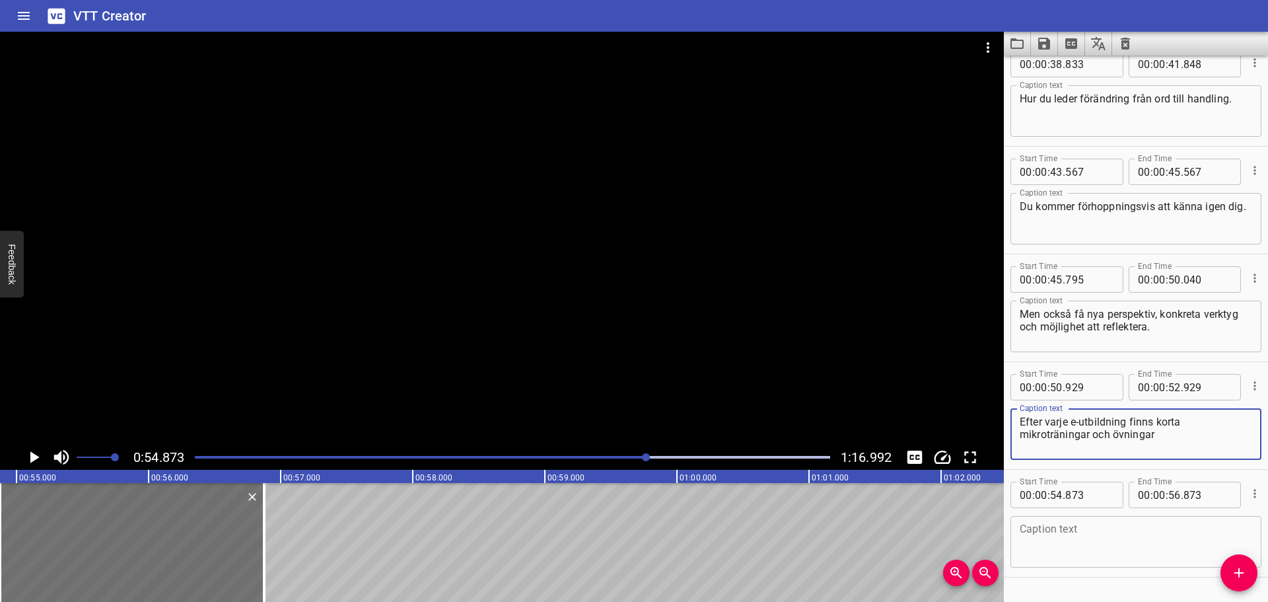
type textarea "Efter varje e-utbildning finns korta mikroträningar och övningar"
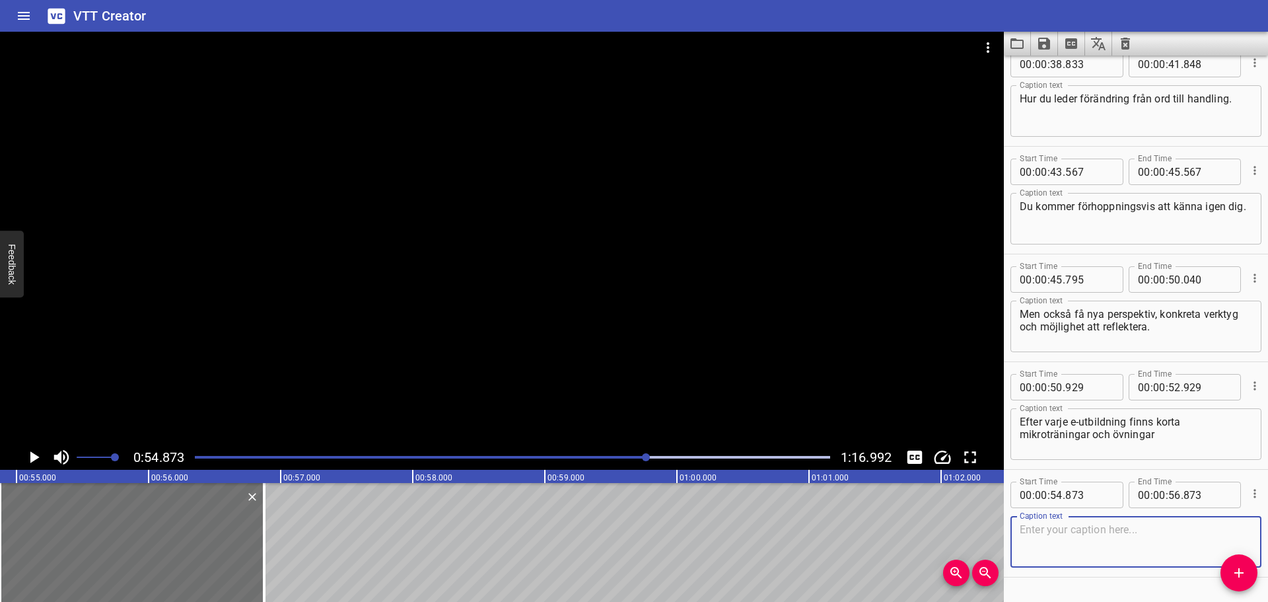
click at [1119, 539] on textarea at bounding box center [1136, 542] width 232 height 38
paste textarea "som hjälper dig att ta nästa steg i vardagen."
type textarea "som hjälper dig att ta nästa steg i vardagen."
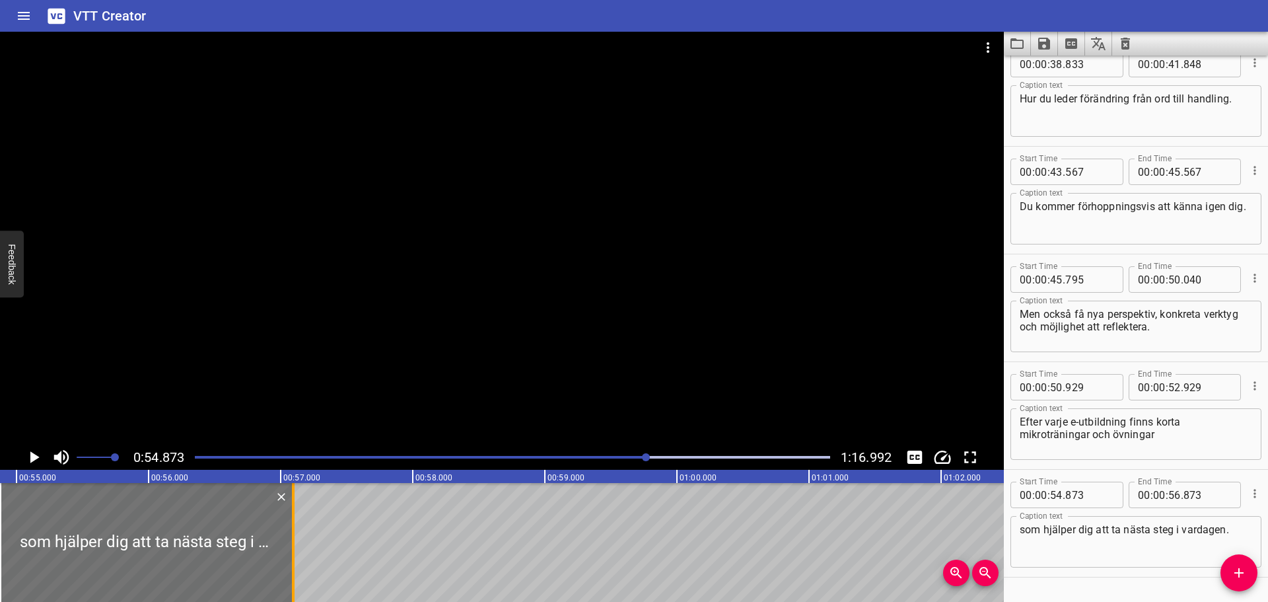
drag, startPoint x: 263, startPoint y: 528, endPoint x: 294, endPoint y: 528, distance: 30.4
click at [294, 528] on div at bounding box center [293, 542] width 3 height 119
type input "57"
type input "103"
click at [1021, 436] on textarea "Efter varje e-utbildning finns korta mikroträningar och övningar" at bounding box center [1136, 434] width 232 height 38
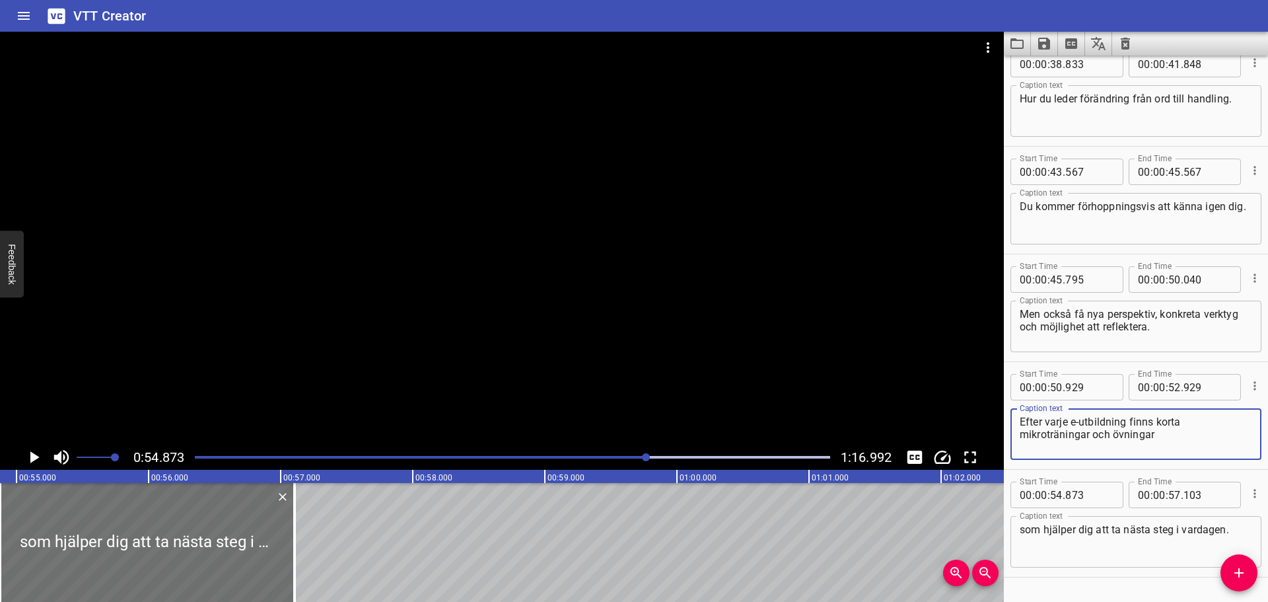
scroll to position [0, 6735]
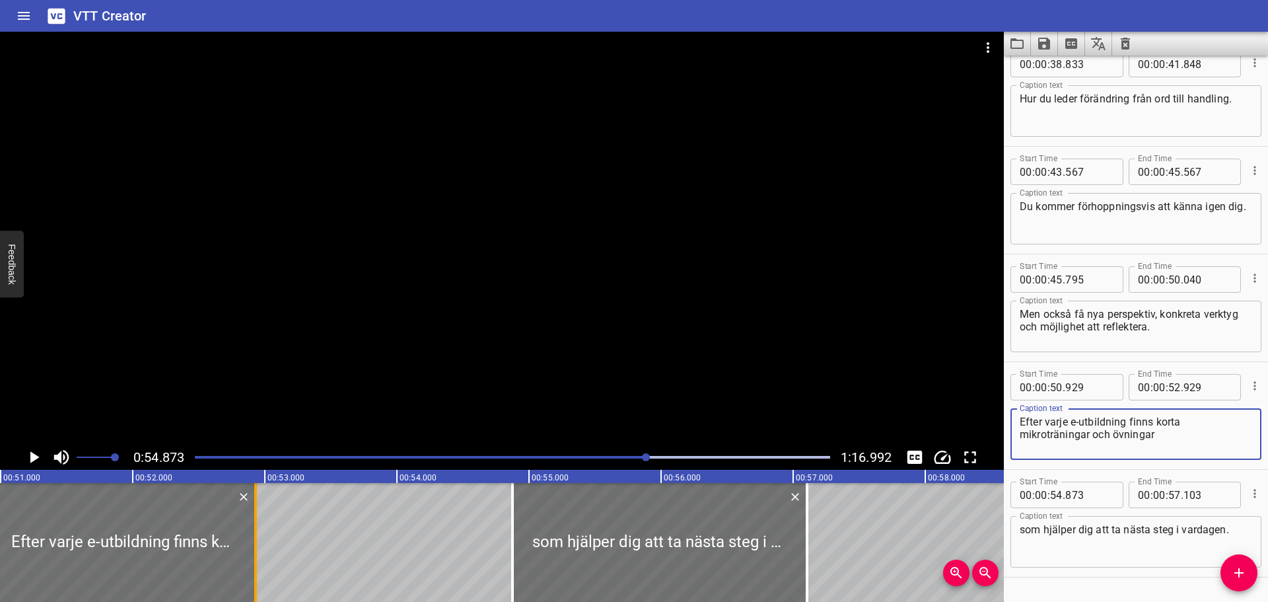
type textarea "Efter varje e-utbildning finns korta mikroträningar och övningar"
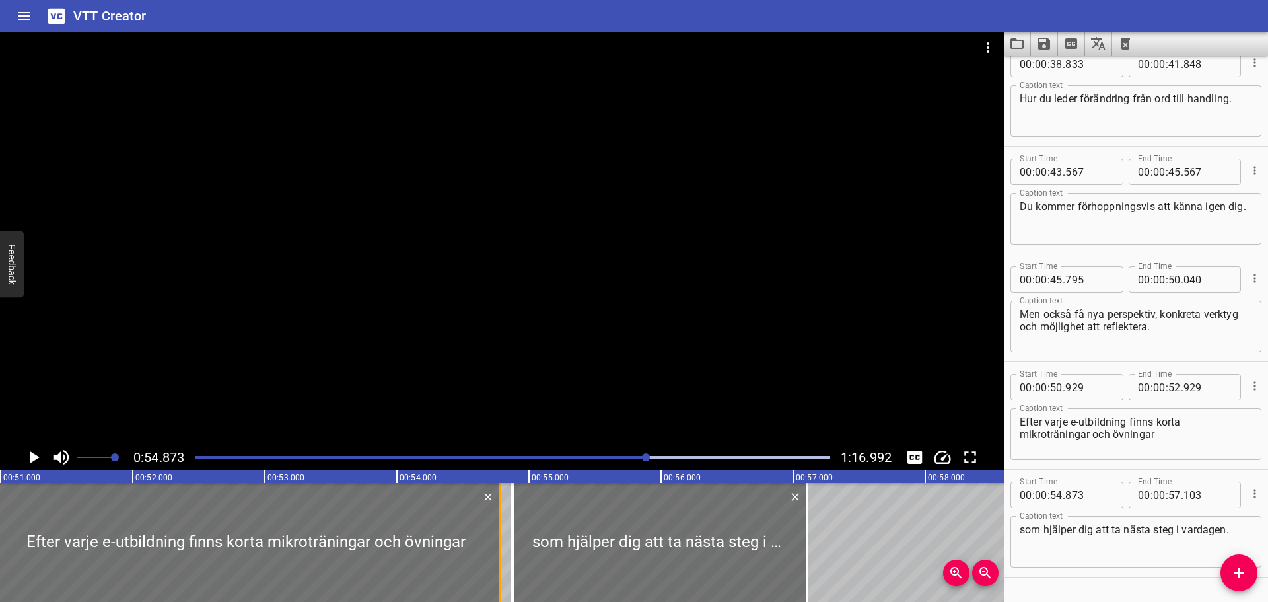
drag, startPoint x: 257, startPoint y: 542, endPoint x: 501, endPoint y: 541, distance: 244.3
click at [501, 541] on div at bounding box center [499, 542] width 13 height 119
type input "54"
type input "779"
click at [40, 455] on icon "Play/Pause" at bounding box center [34, 457] width 20 height 20
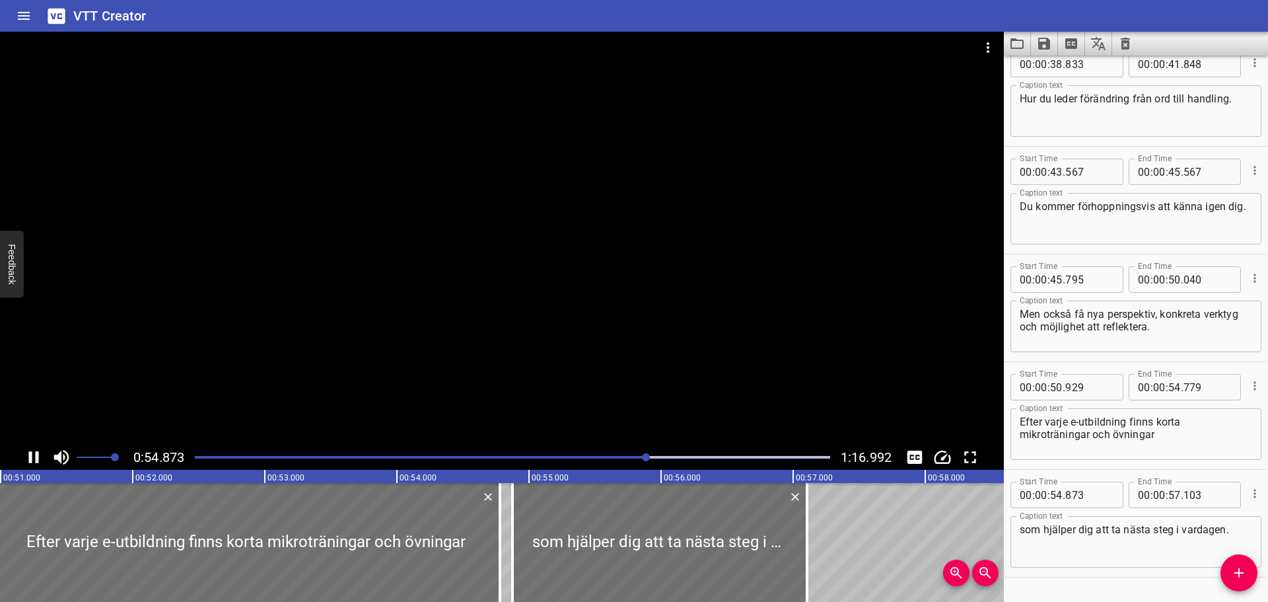
scroll to position [1453, 0]
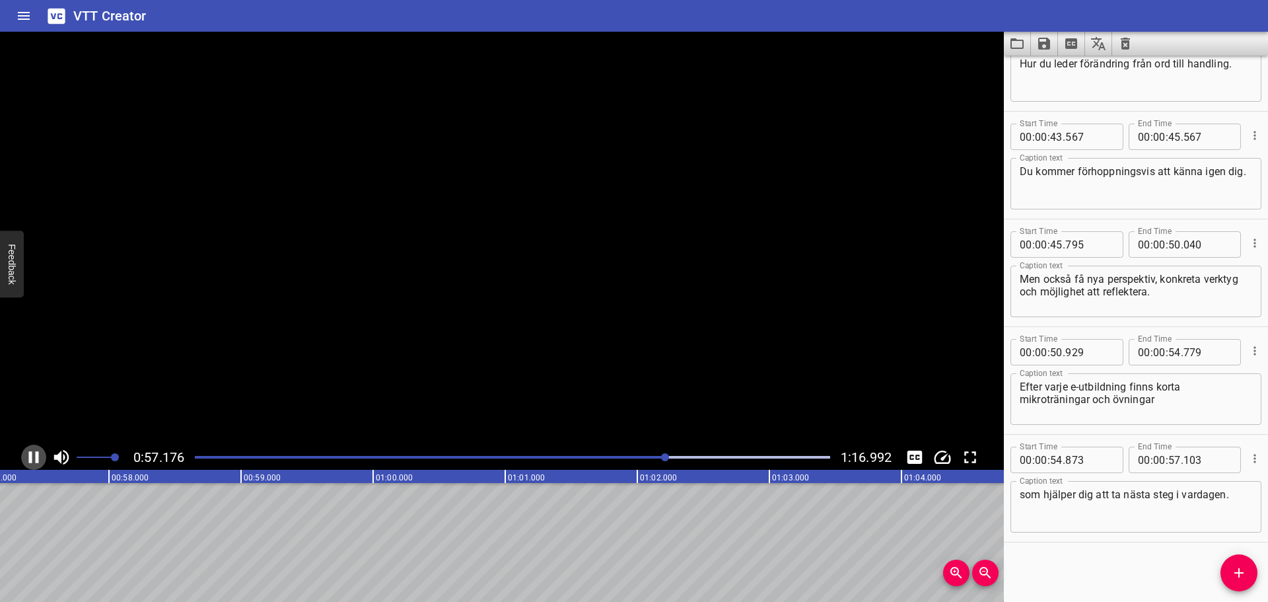
click at [40, 455] on icon "Play/Pause" at bounding box center [34, 457] width 20 height 20
click at [1247, 565] on span "Add Cue" at bounding box center [1238, 573] width 37 height 16
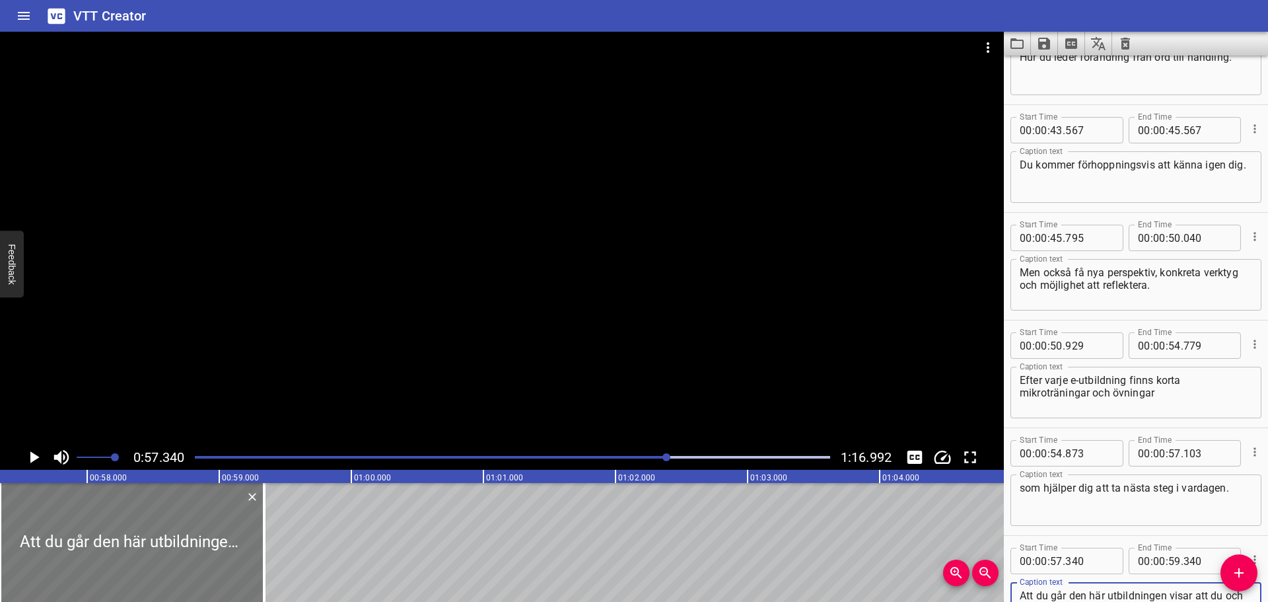
type textarea "Att du går den här utbildningen visar att du och din arbetsgivare prioriterar l…"
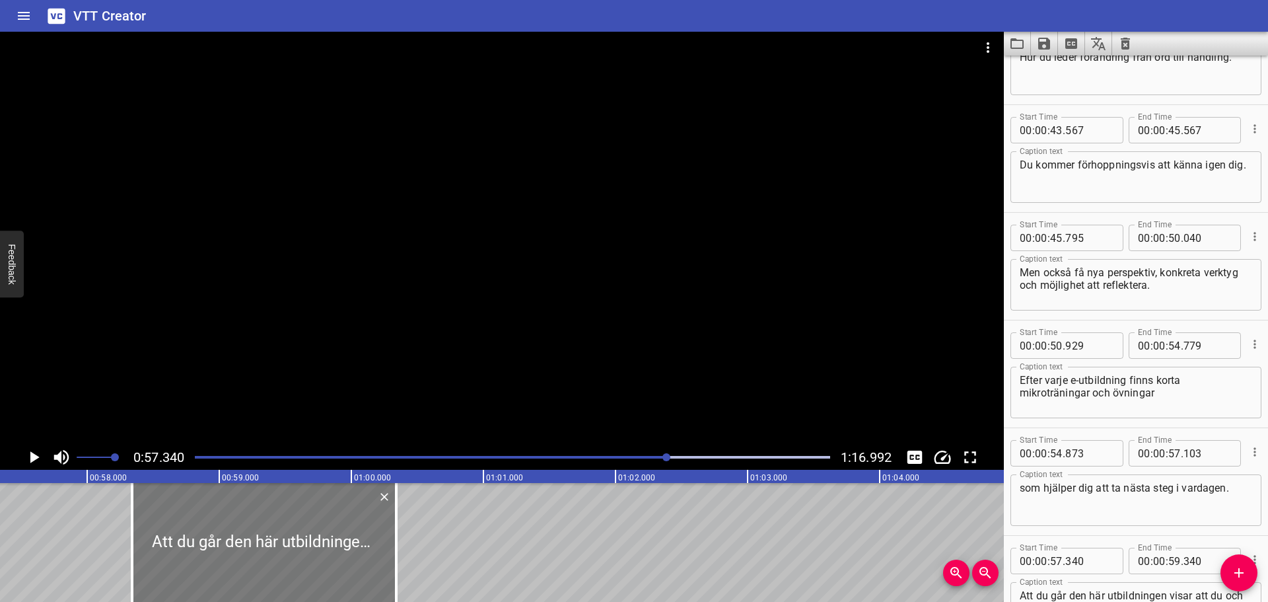
drag, startPoint x: 208, startPoint y: 539, endPoint x: 340, endPoint y: 530, distance: 132.4
click at [340, 530] on div at bounding box center [264, 542] width 264 height 119
type input "58"
type input "01"
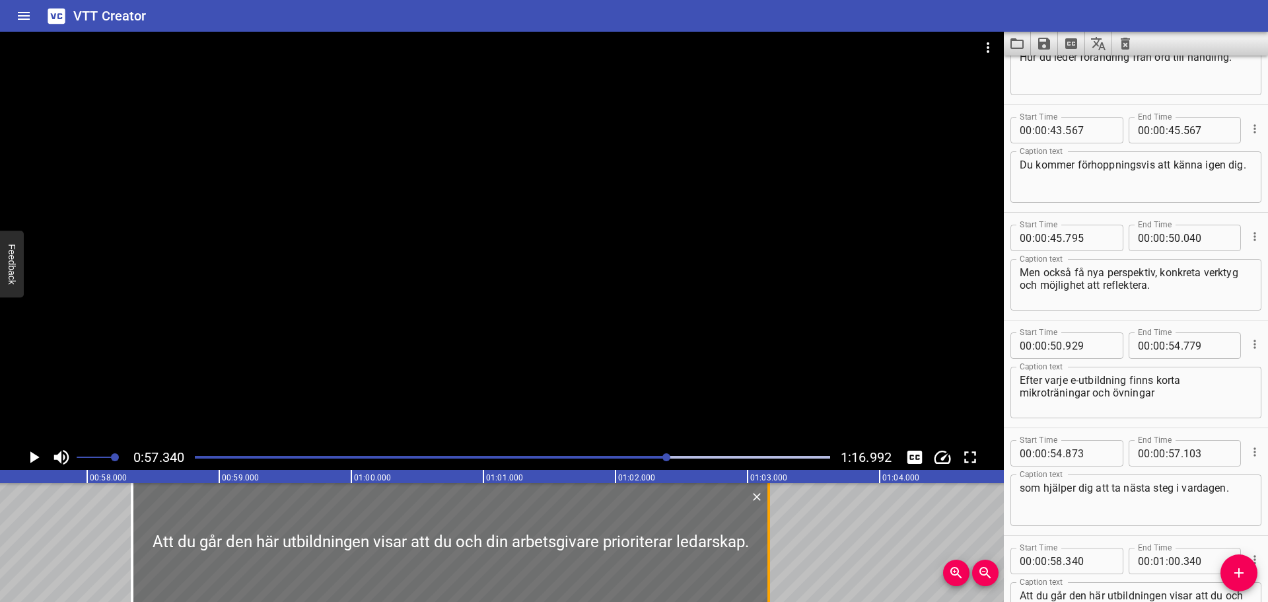
drag, startPoint x: 394, startPoint y: 526, endPoint x: 765, endPoint y: 521, distance: 371.8
click at [765, 521] on div at bounding box center [768, 542] width 13 height 119
type input "03"
type input "155"
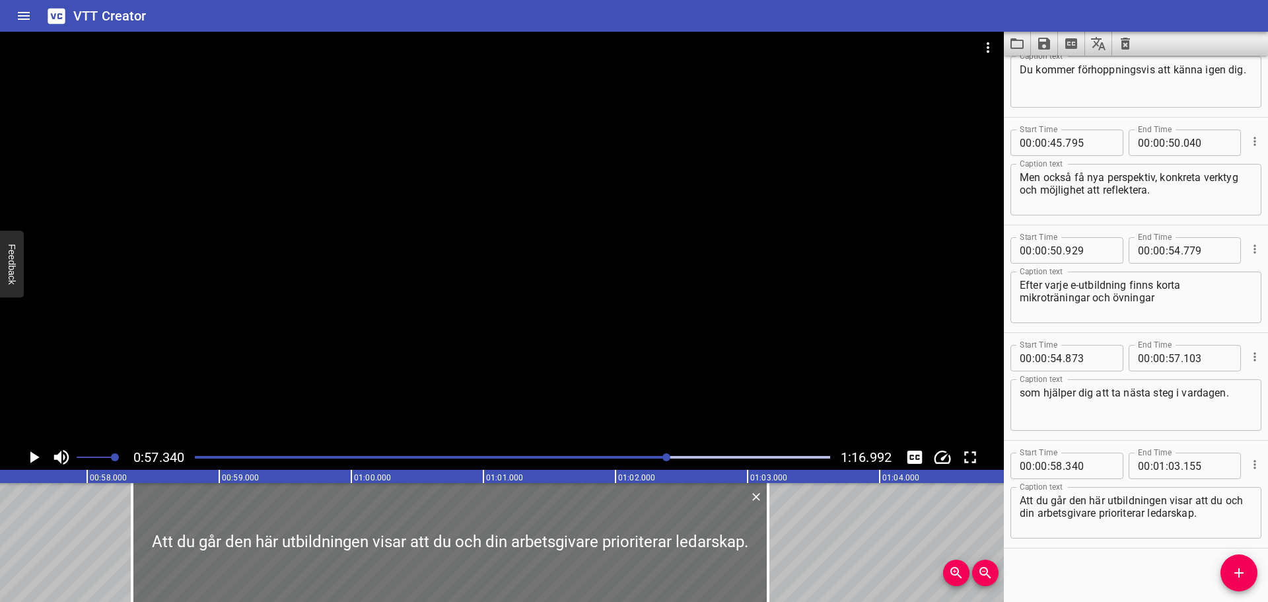
scroll to position [1561, 0]
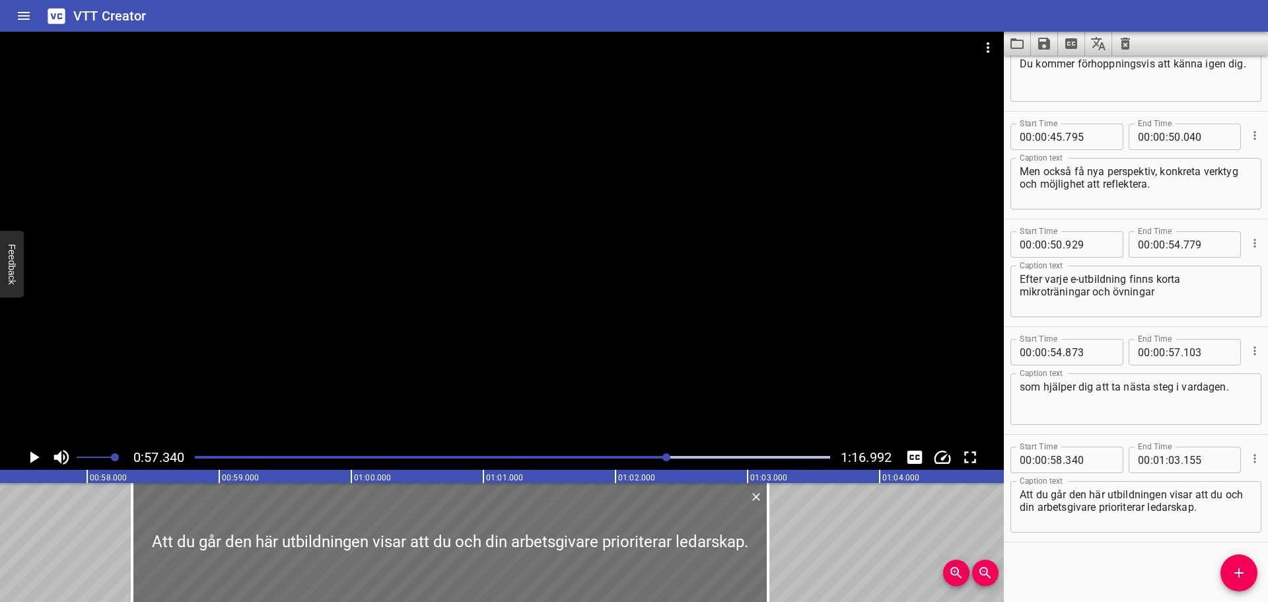
click at [1020, 508] on textarea "Att du går den här utbildningen visar att du och din arbetsgivare prioriterar l…" at bounding box center [1136, 507] width 232 height 38
type textarea "Att du går den här utbildningen visar att du och din arbetsgivare prioriterar l…"
click at [40, 455] on icon "Play/Pause" at bounding box center [34, 457] width 20 height 20
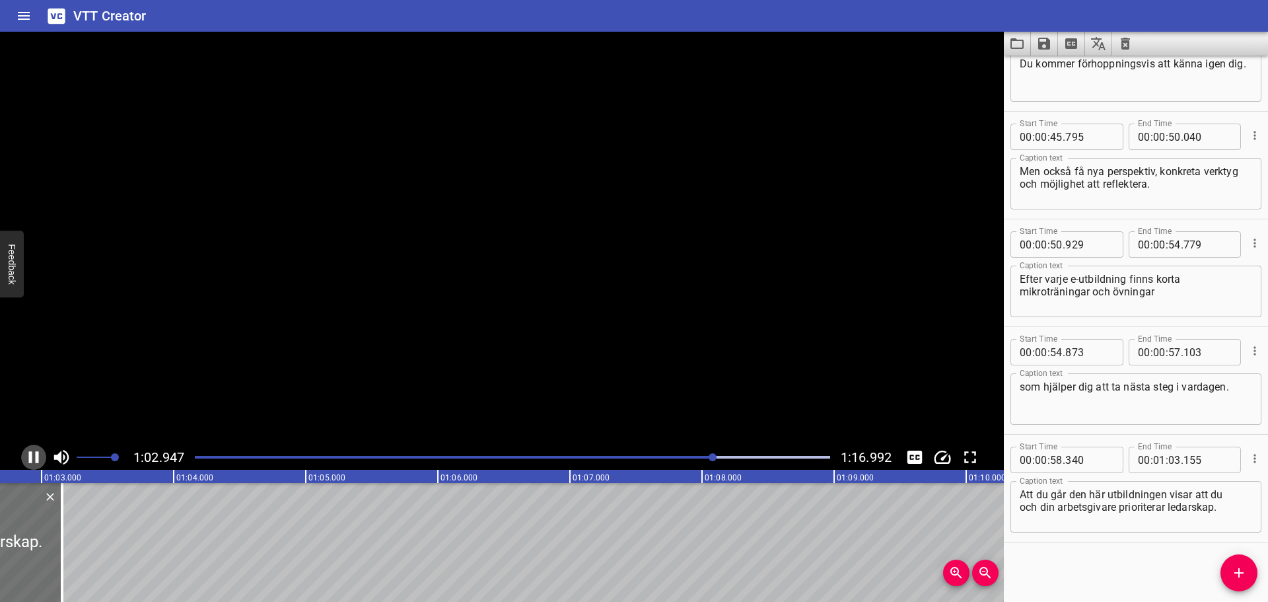
click at [40, 455] on icon "Play/Pause" at bounding box center [34, 457] width 20 height 20
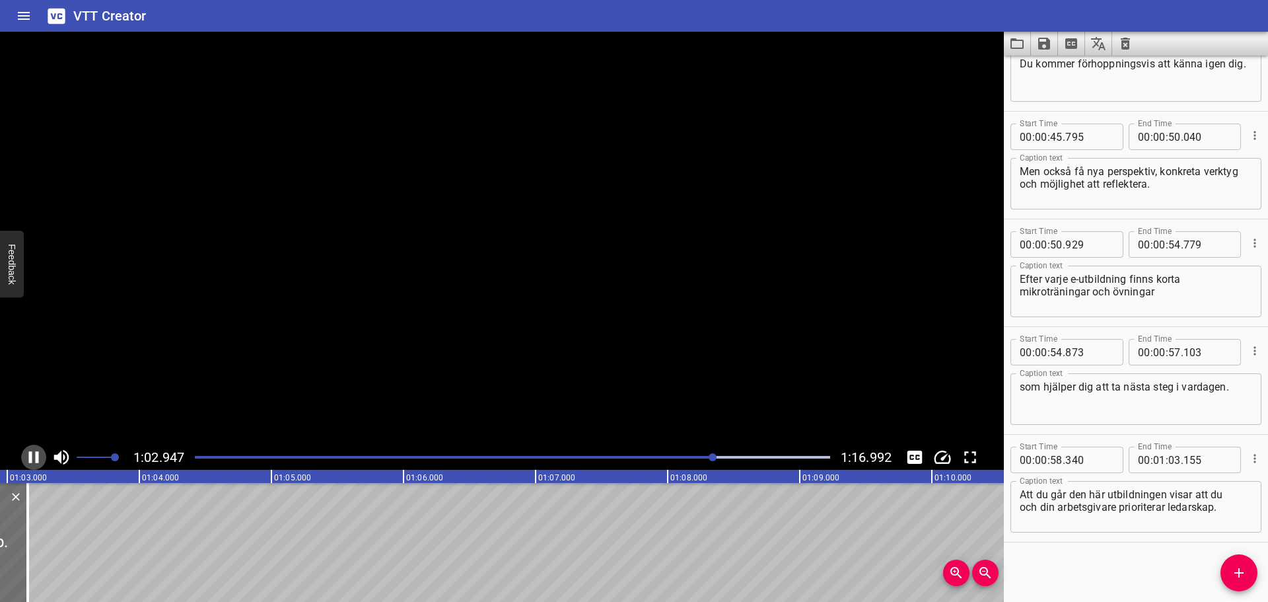
scroll to position [0, 8332]
click at [1233, 570] on icon "Add Cue" at bounding box center [1239, 573] width 16 height 16
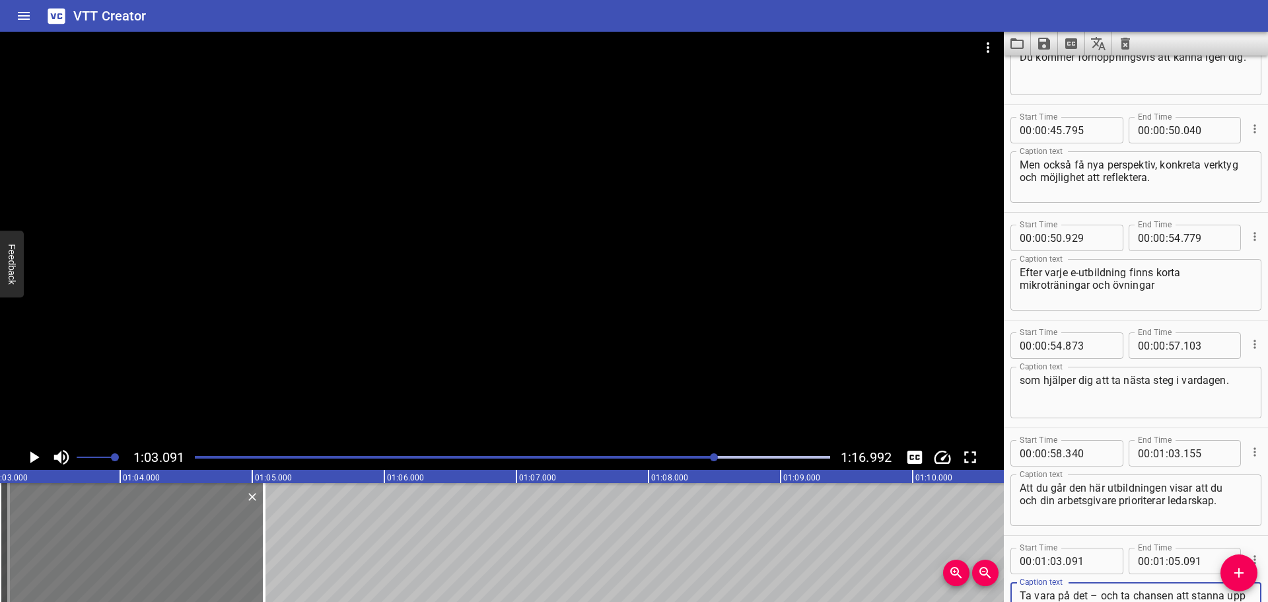
scroll to position [1580, 0]
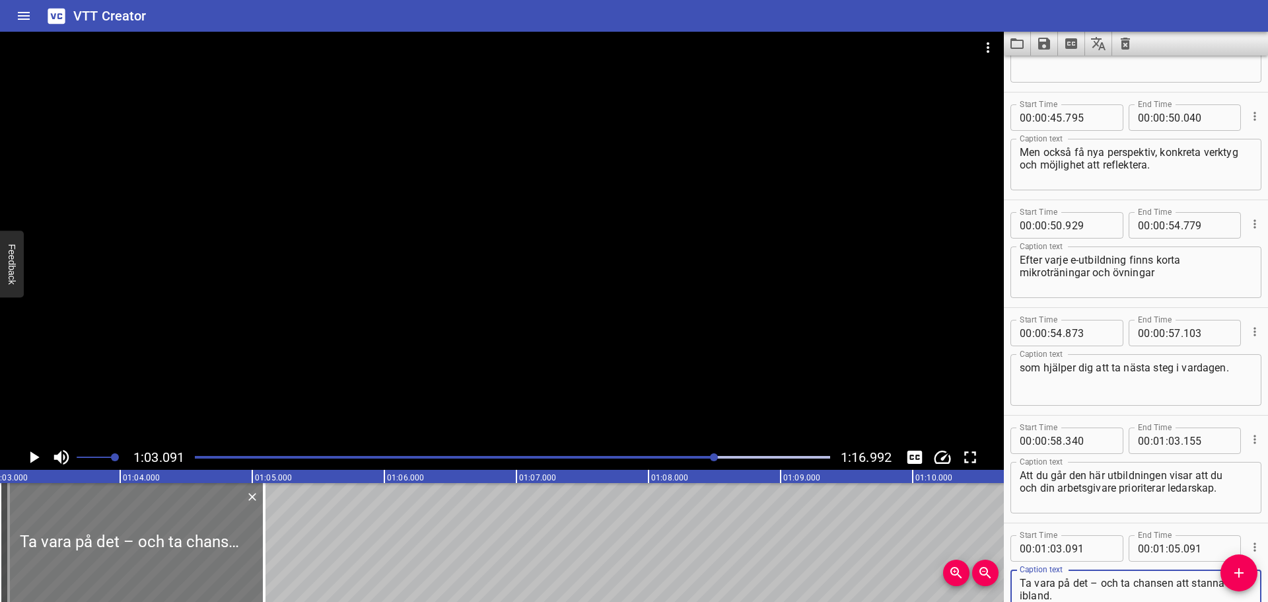
type textarea "Ta vara på det – och ta chansen att stanna upp ibland."
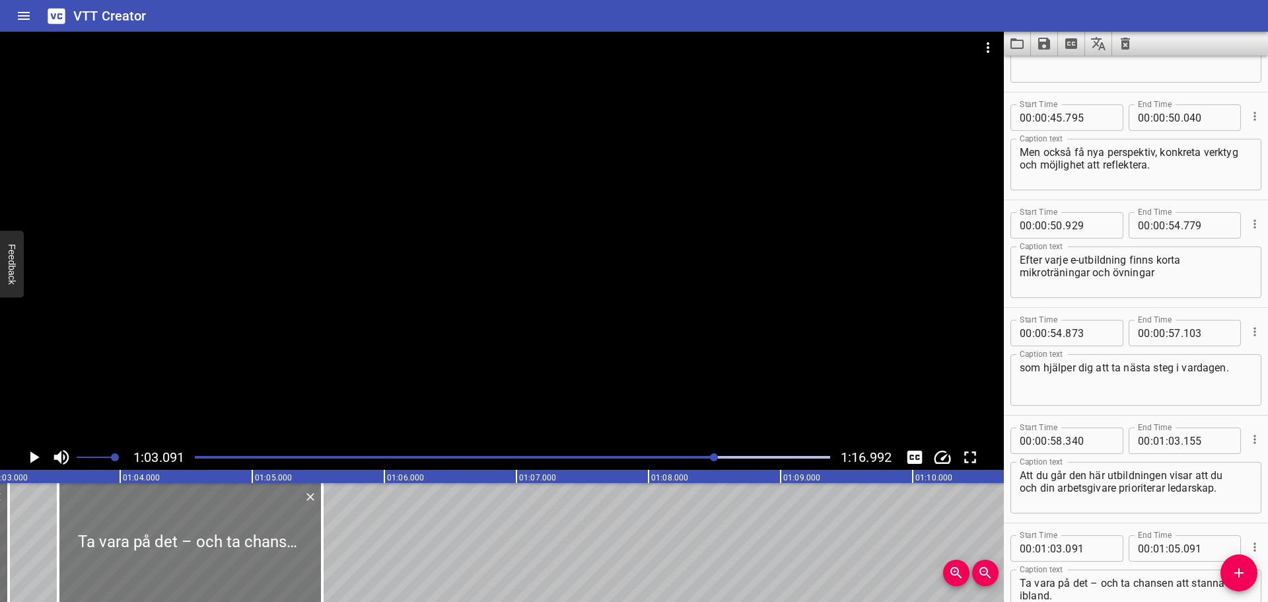
drag, startPoint x: 176, startPoint y: 522, endPoint x: 234, endPoint y: 519, distance: 58.2
click at [234, 519] on div at bounding box center [190, 542] width 264 height 119
type input "531"
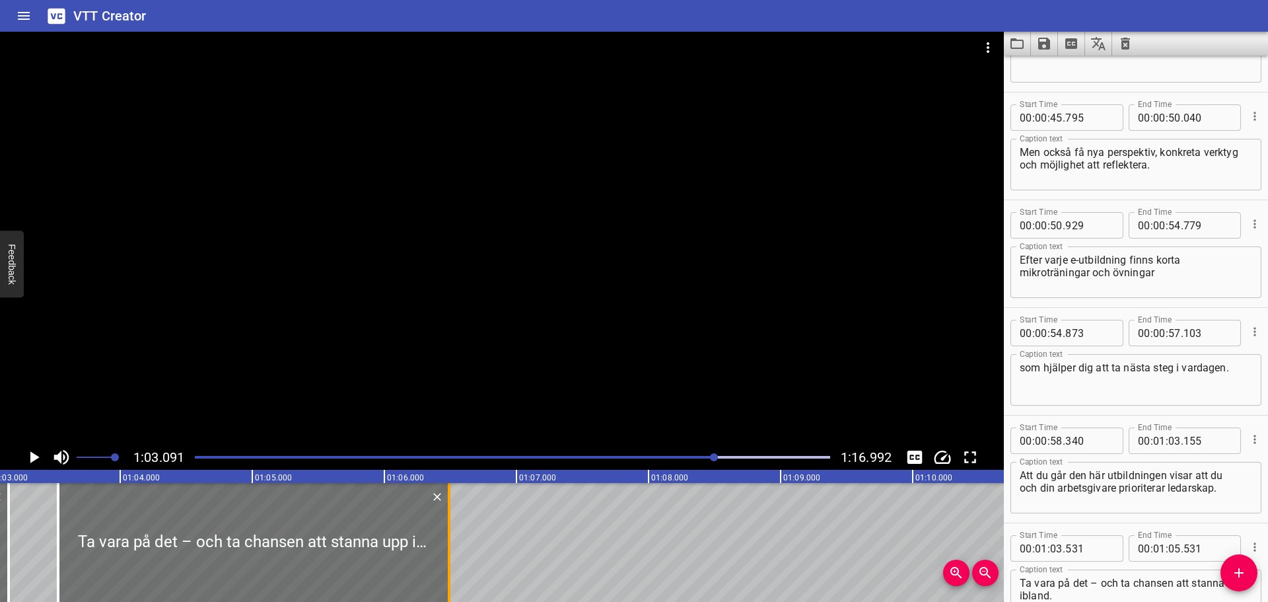
drag, startPoint x: 319, startPoint y: 522, endPoint x: 443, endPoint y: 521, distance: 124.1
click at [443, 521] on div at bounding box center [448, 542] width 13 height 119
type input "06"
type input "471"
click at [1100, 582] on textarea "Ta vara på det – och ta chansen att stanna upp ibland." at bounding box center [1136, 595] width 232 height 38
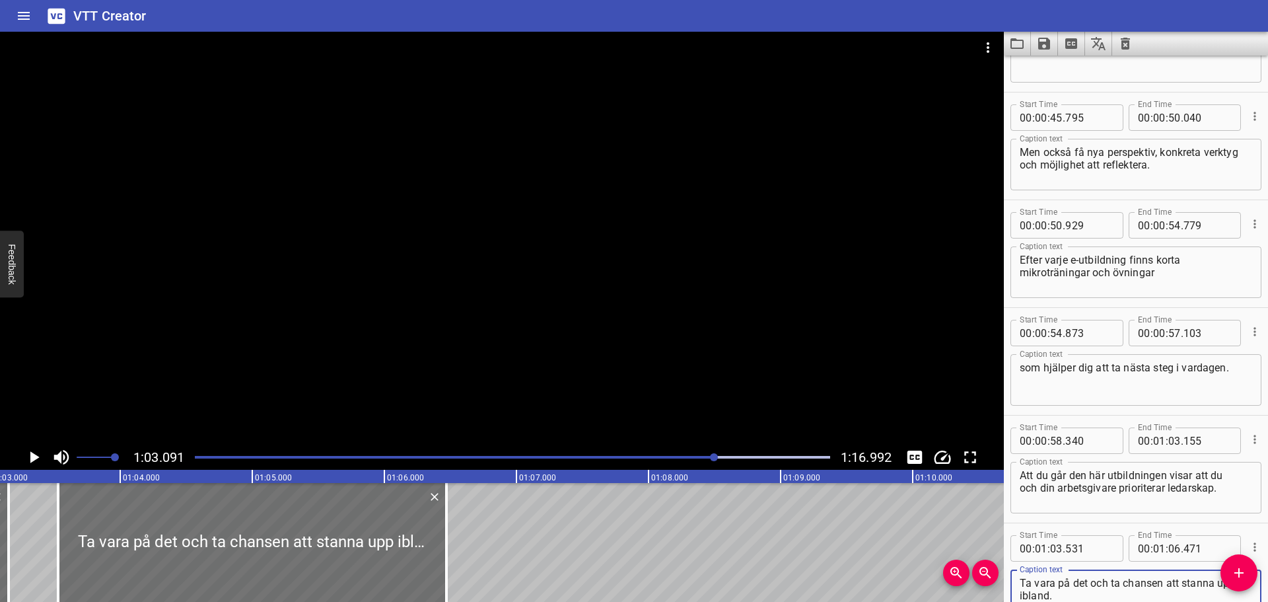
click at [36, 450] on icon "Play/Pause" at bounding box center [34, 457] width 20 height 20
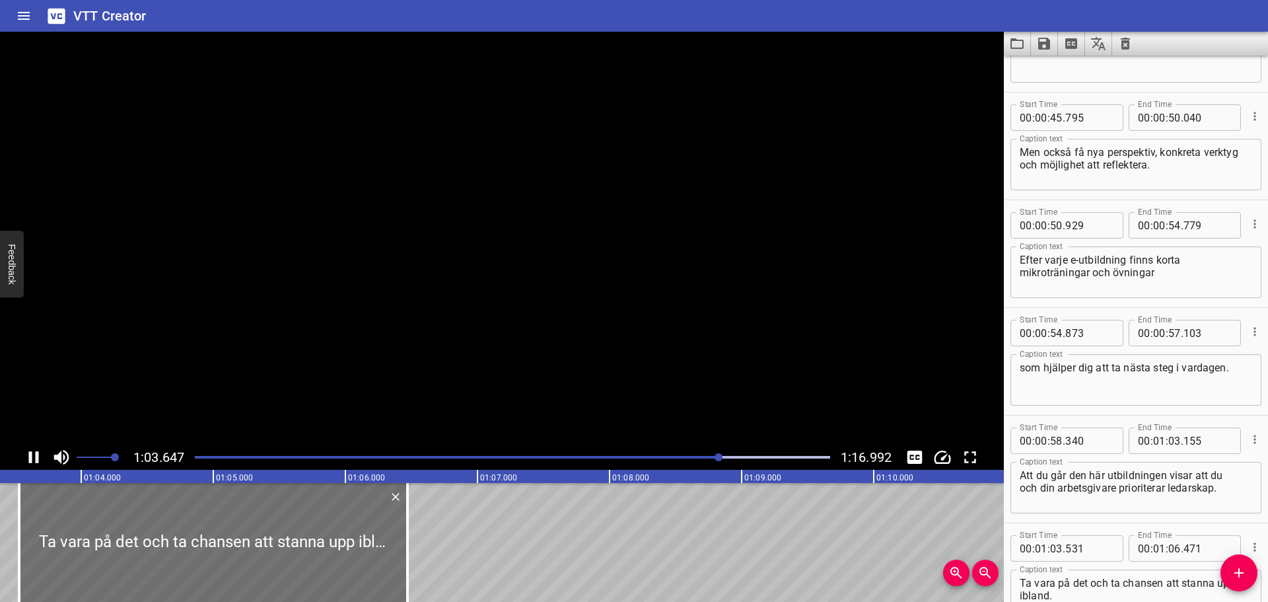
scroll to position [1669, 0]
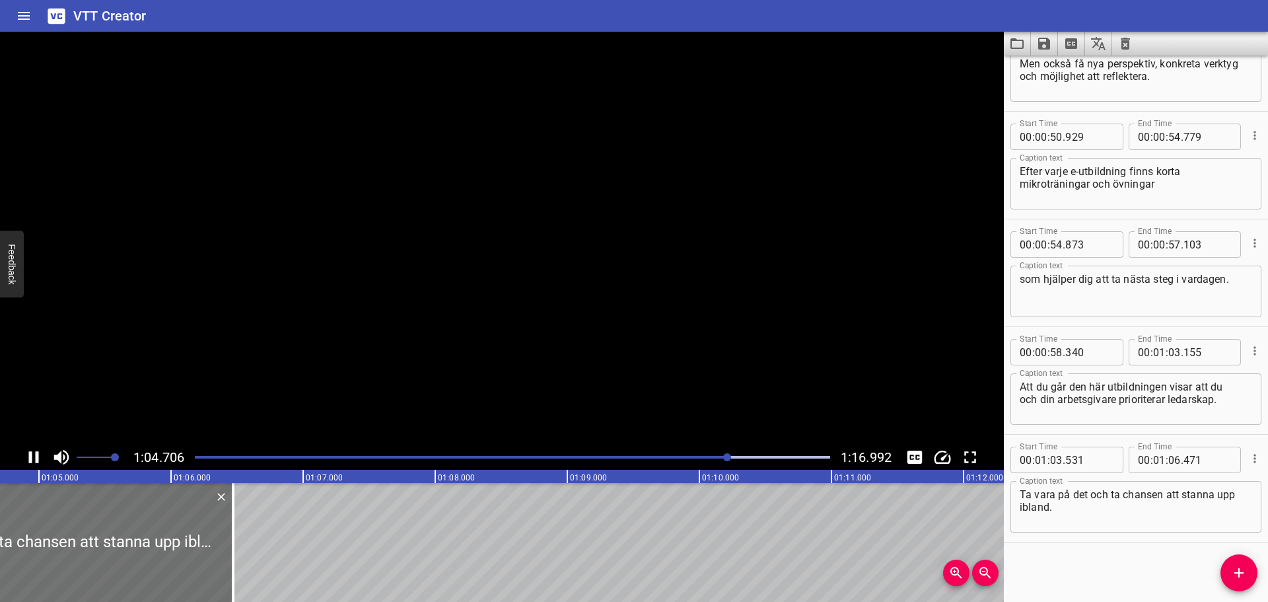
click at [36, 450] on icon "Play/Pause" at bounding box center [34, 457] width 20 height 20
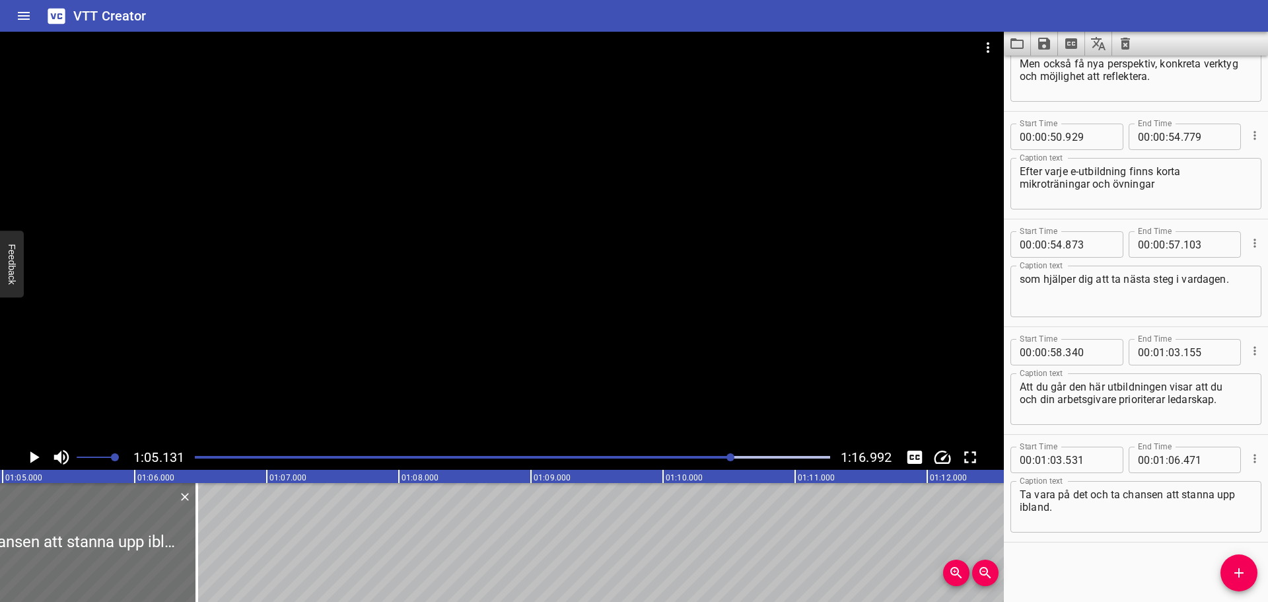
scroll to position [0, 8601]
click at [1034, 495] on textarea "Ta vara på det och ta chansen att stanna upp ibland." at bounding box center [1136, 507] width 232 height 38
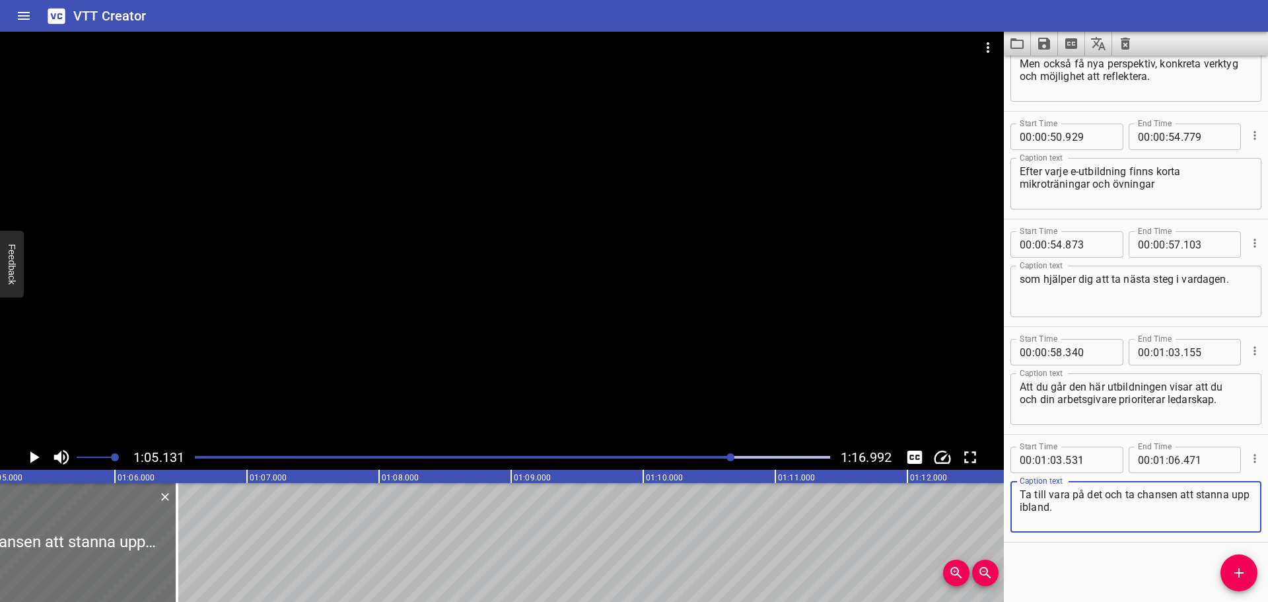
click at [30, 458] on icon "Play/Pause" at bounding box center [34, 457] width 9 height 12
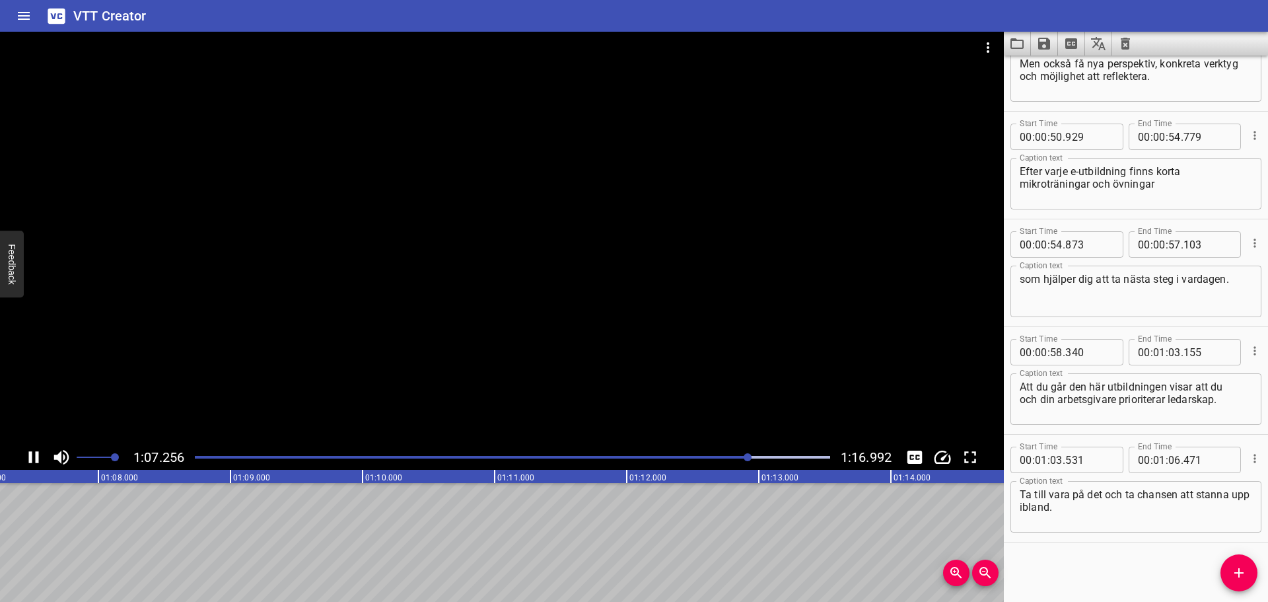
click at [726, 454] on div at bounding box center [512, 457] width 651 height 18
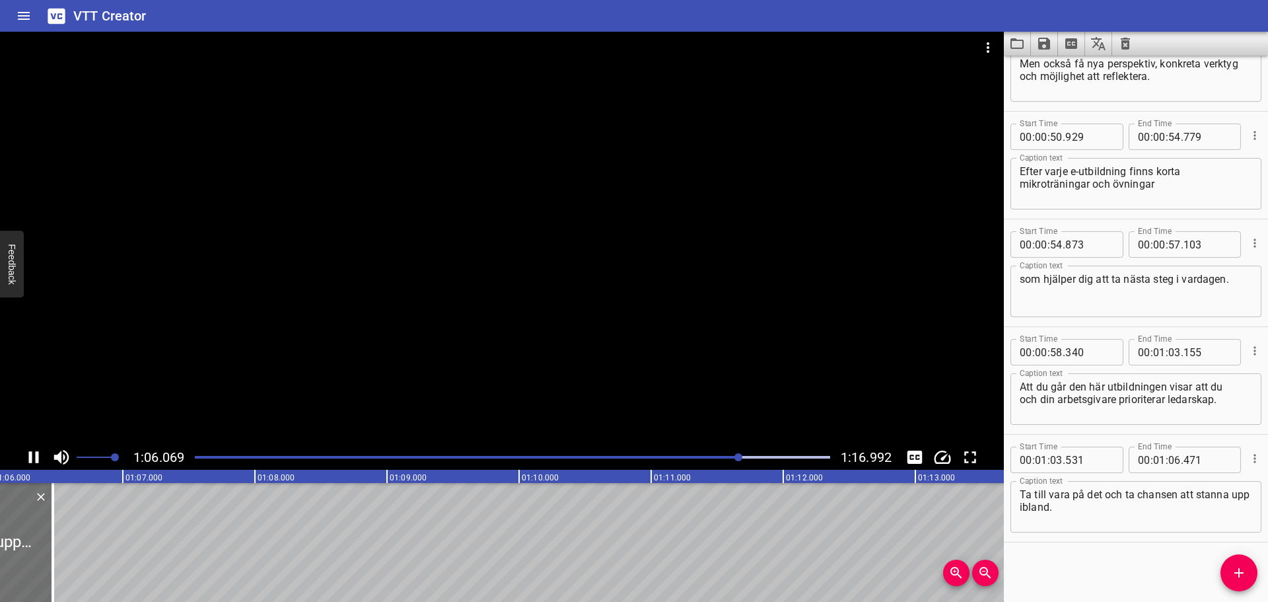
click at [706, 458] on div at bounding box center [512, 457] width 651 height 18
click at [34, 458] on icon "Play/Pause" at bounding box center [34, 457] width 20 height 20
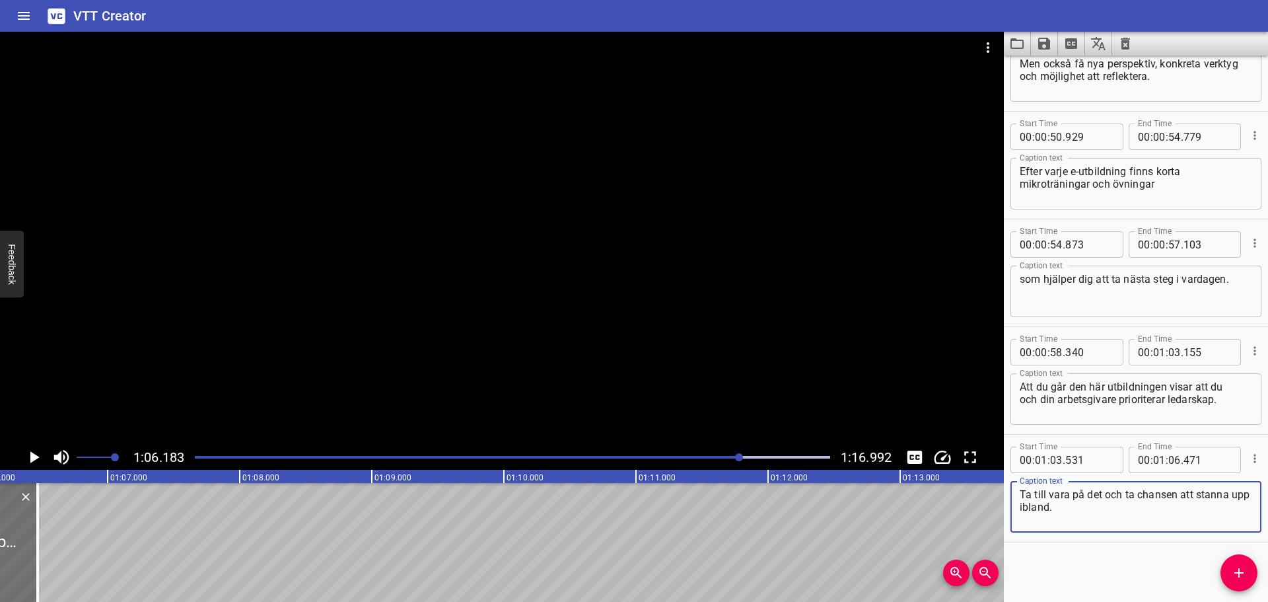
drag, startPoint x: 1124, startPoint y: 495, endPoint x: 1101, endPoint y: 498, distance: 23.3
click at [1101, 498] on textarea "Ta till vara på det och ta chansen att stanna upp ibland." at bounding box center [1136, 507] width 232 height 38
type textarea "Ta till vara på det. Ta chansen att stanna upp ibland."
click at [38, 459] on icon "Play/Pause" at bounding box center [34, 457] width 20 height 20
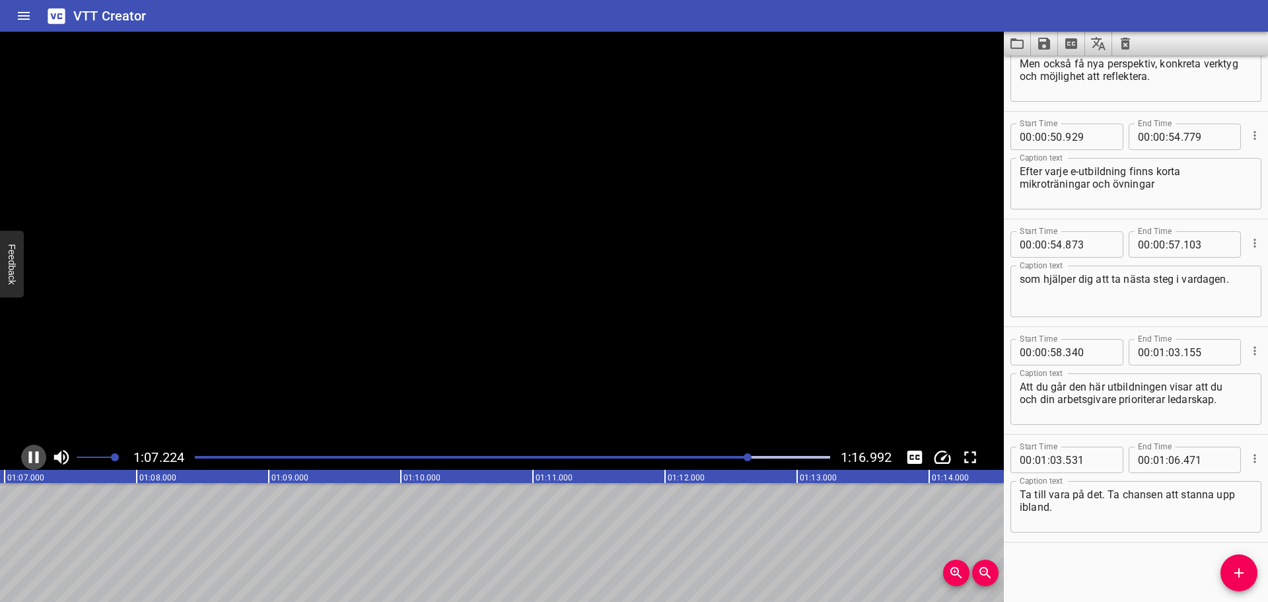
click at [38, 459] on icon "Play/Pause" at bounding box center [34, 457] width 10 height 12
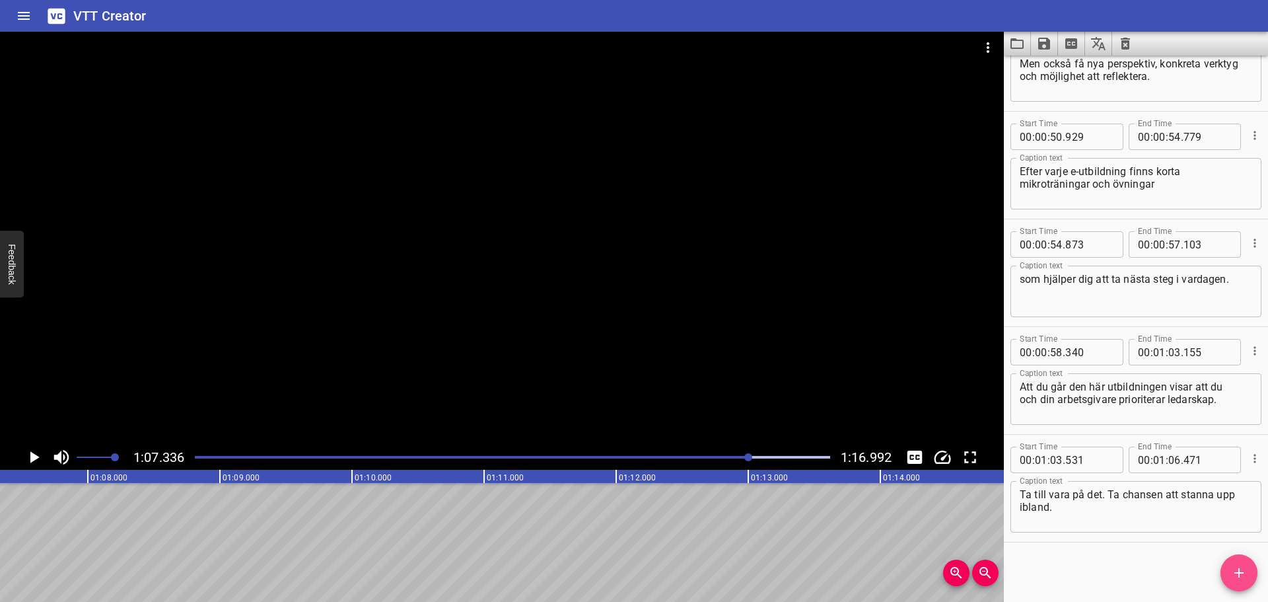
drag, startPoint x: 1238, startPoint y: 564, endPoint x: 1228, endPoint y: 565, distance: 9.9
click at [1238, 564] on button "Add Cue" at bounding box center [1238, 572] width 37 height 37
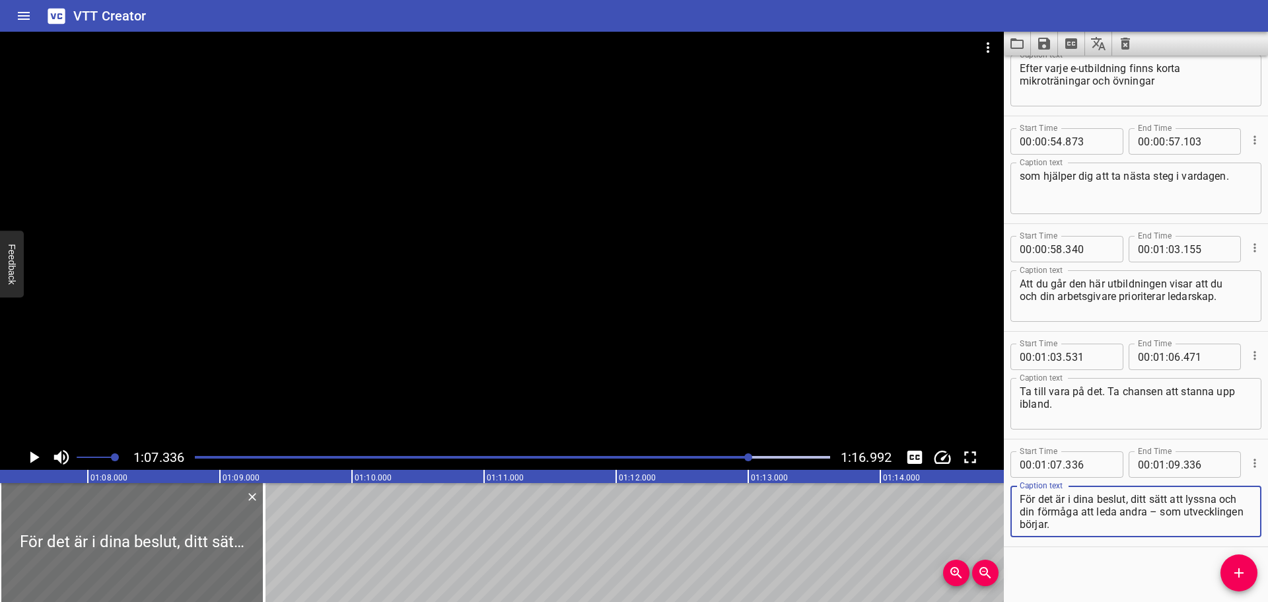
scroll to position [1776, 0]
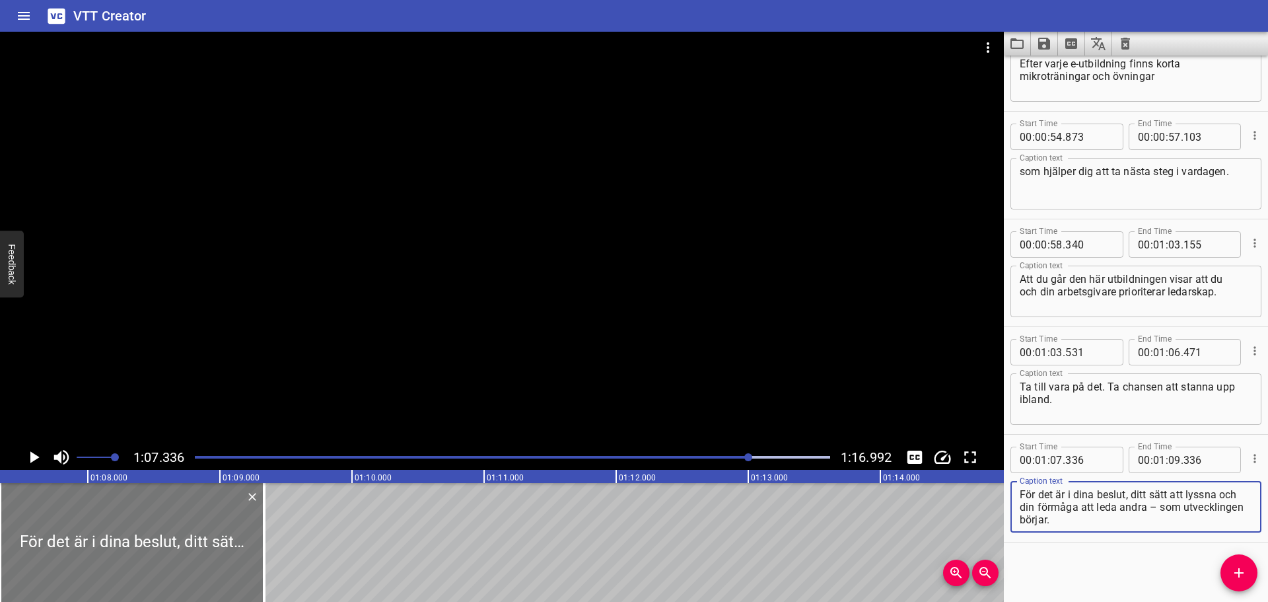
type textarea "För det är i dina beslut, ditt sätt att lyssna och din förmåga att leda andra –…"
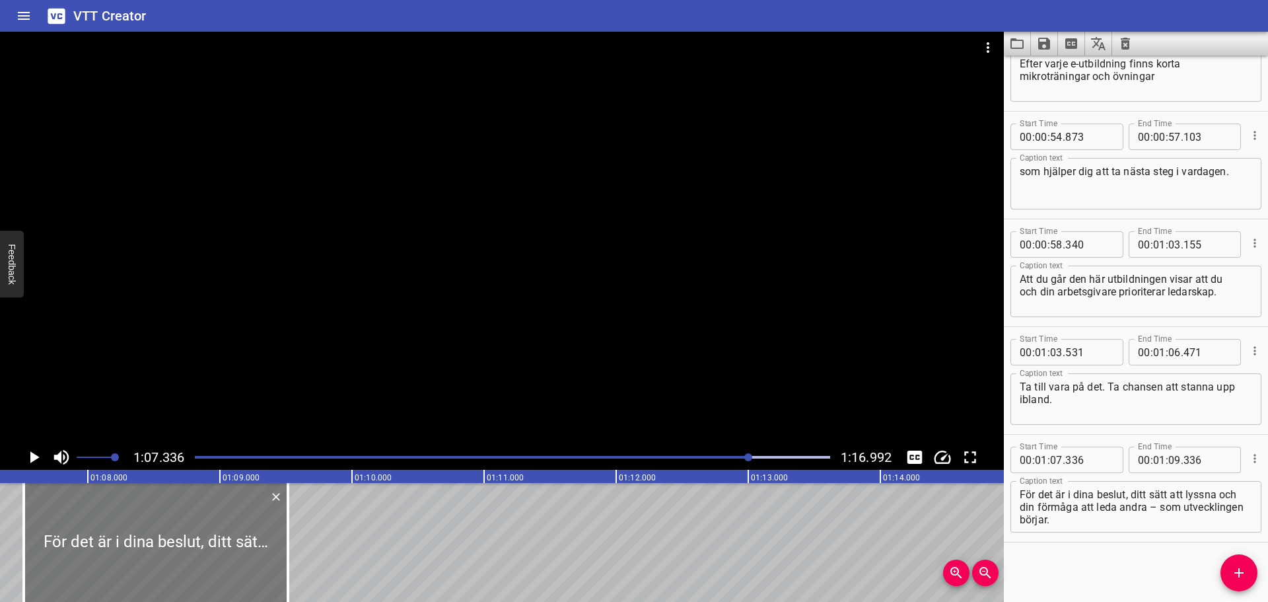
drag, startPoint x: 164, startPoint y: 543, endPoint x: 188, endPoint y: 543, distance: 23.8
click at [188, 543] on div at bounding box center [156, 542] width 264 height 119
type input "516"
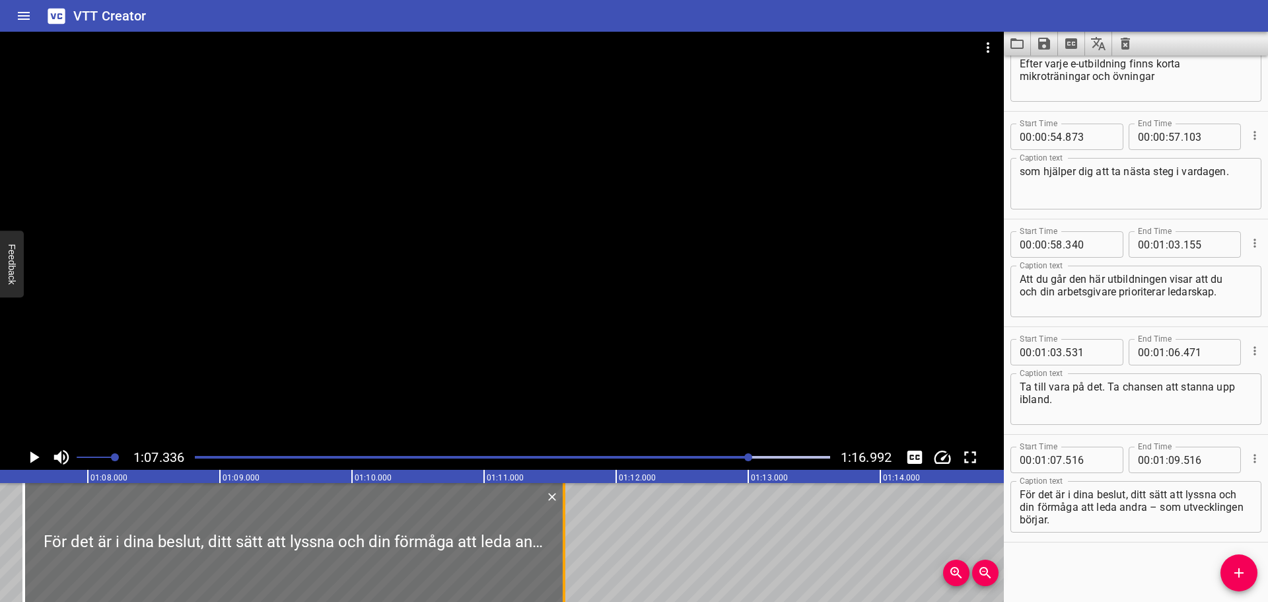
drag, startPoint x: 287, startPoint y: 534, endPoint x: 563, endPoint y: 535, distance: 276.0
click at [563, 535] on div at bounding box center [564, 542] width 3 height 119
type input "11"
type input "606"
click at [30, 456] on icon "Play/Pause" at bounding box center [34, 457] width 9 height 12
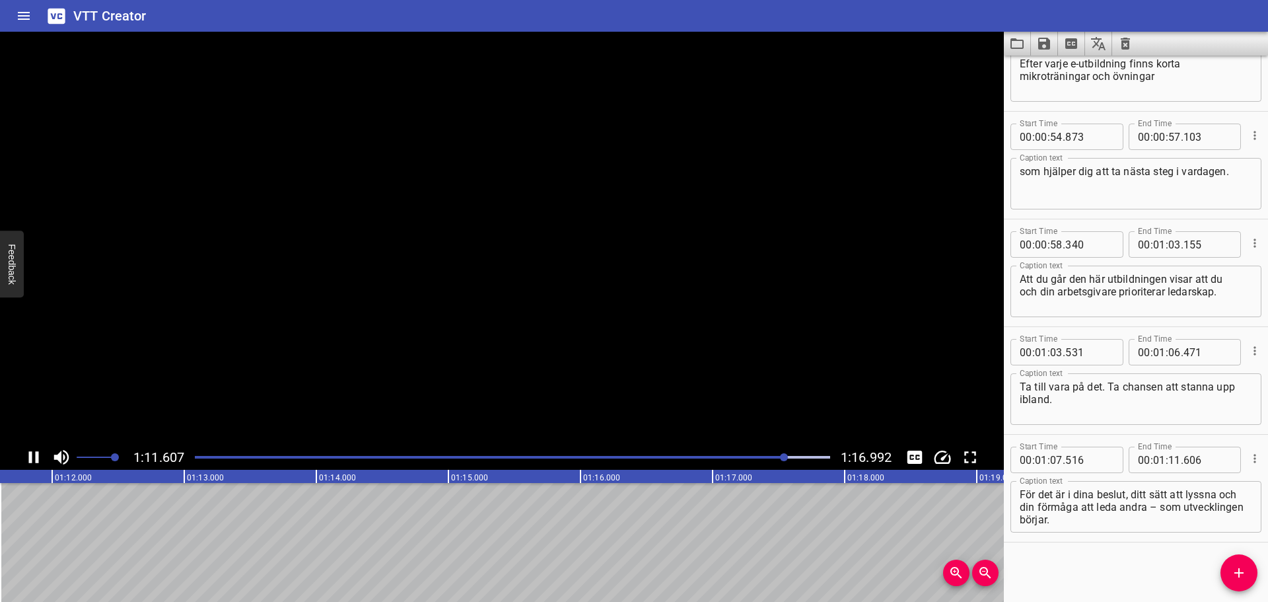
click at [30, 456] on icon "Play/Pause" at bounding box center [34, 457] width 10 height 12
click at [1245, 564] on button "Add Cue" at bounding box center [1238, 572] width 37 height 37
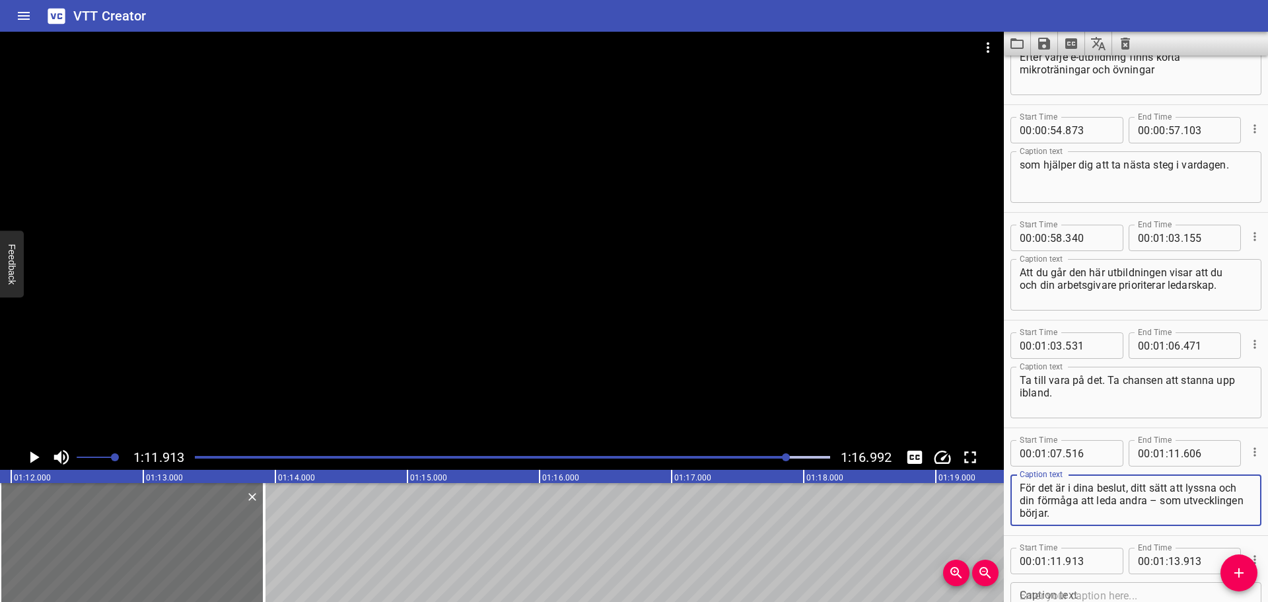
drag, startPoint x: 1179, startPoint y: 513, endPoint x: 1160, endPoint y: 499, distance: 23.6
click at [1160, 499] on textarea "För det är i dina beslut, ditt sätt att lyssna och din förmåga att leda andra –…" at bounding box center [1136, 500] width 232 height 38
type textarea "För det är i dina beslut, ditt sätt att lyssna och din förmåga att leda andra –"
click at [1138, 591] on textarea at bounding box center [1136, 608] width 232 height 38
paste textarea "som utvecklingen börjar."
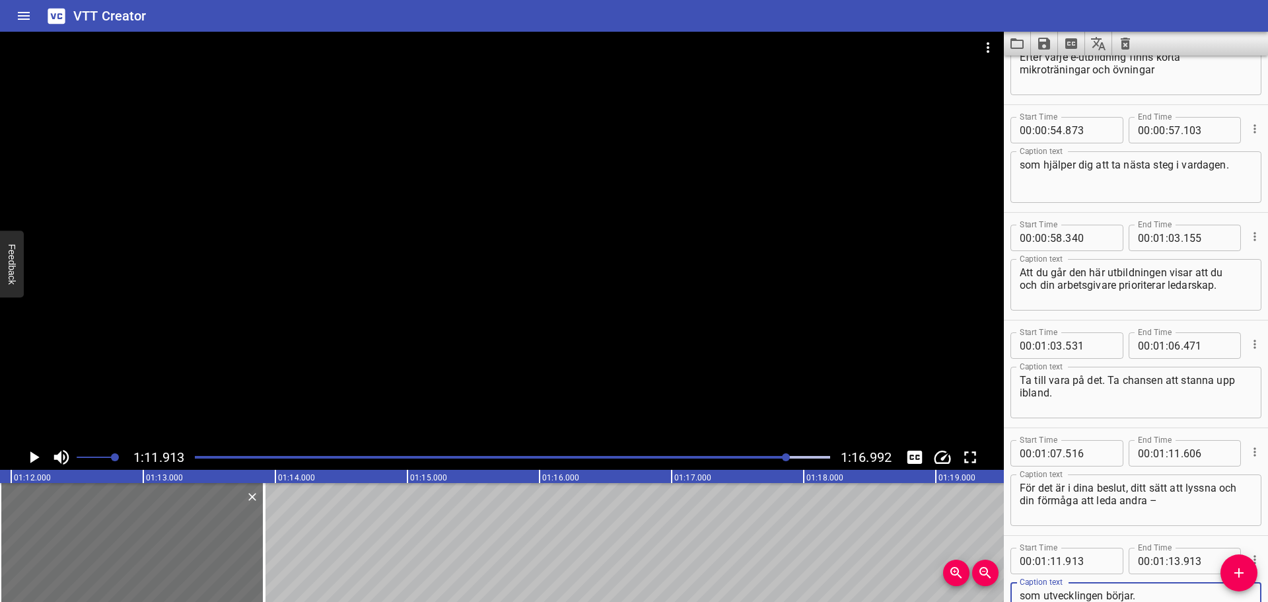
type textarea "som utvecklingen börjar."
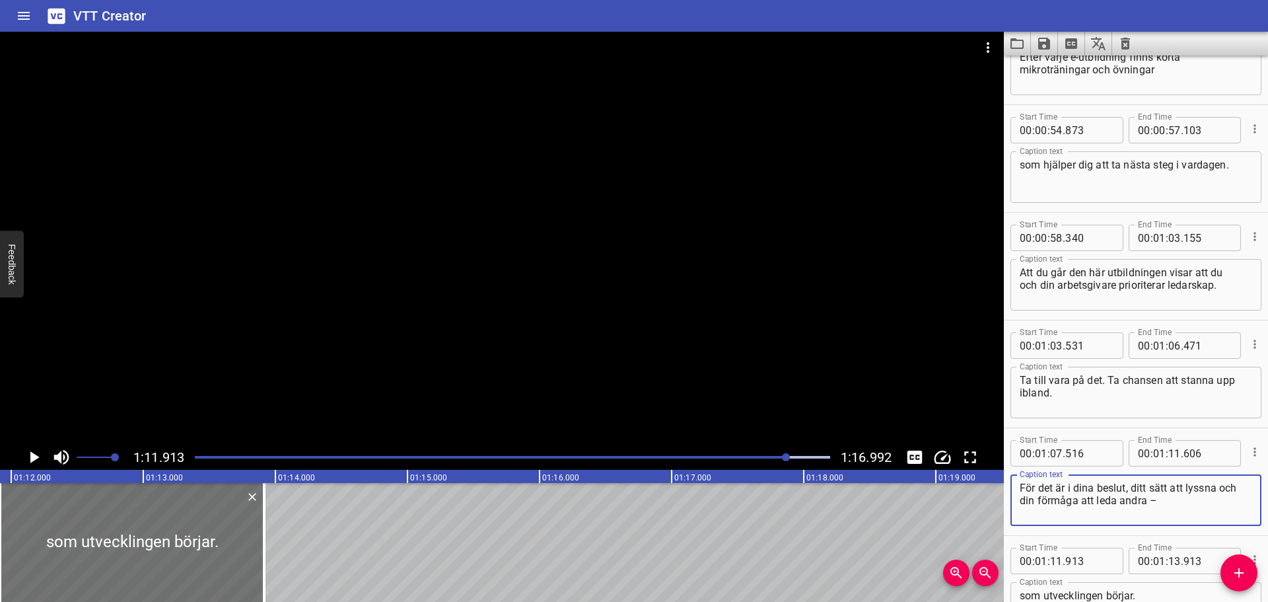
click at [1166, 503] on textarea "För det är i dina beslut, ditt sätt att lyssna och din förmåga att leda andra –" at bounding box center [1136, 500] width 232 height 38
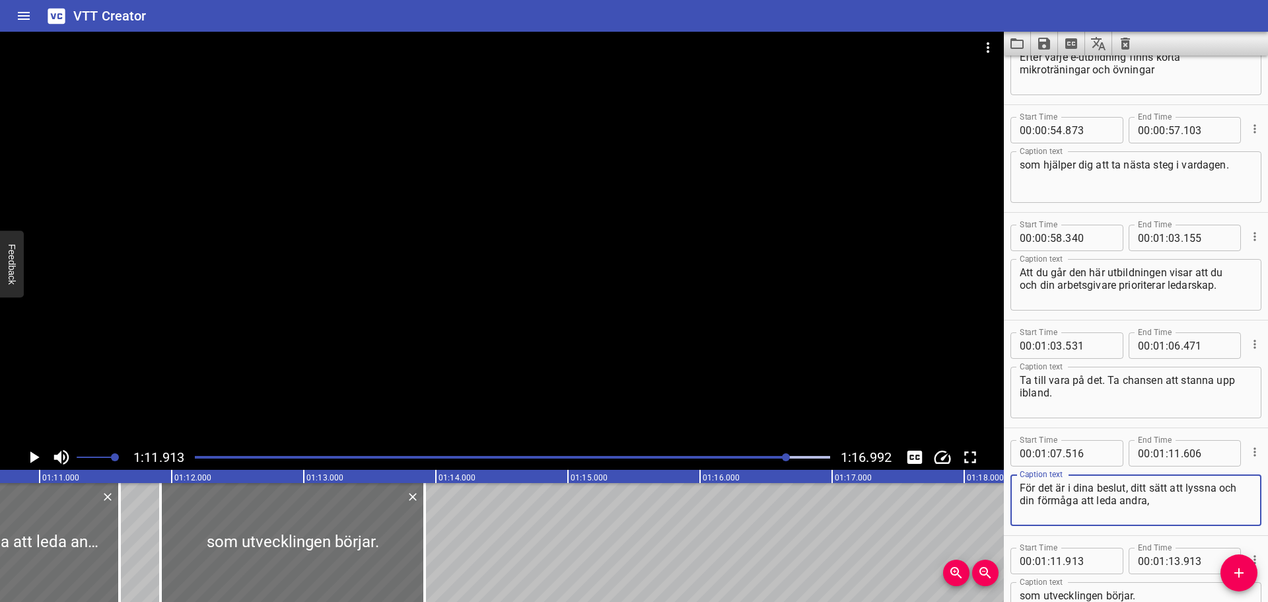
scroll to position [0, 9230]
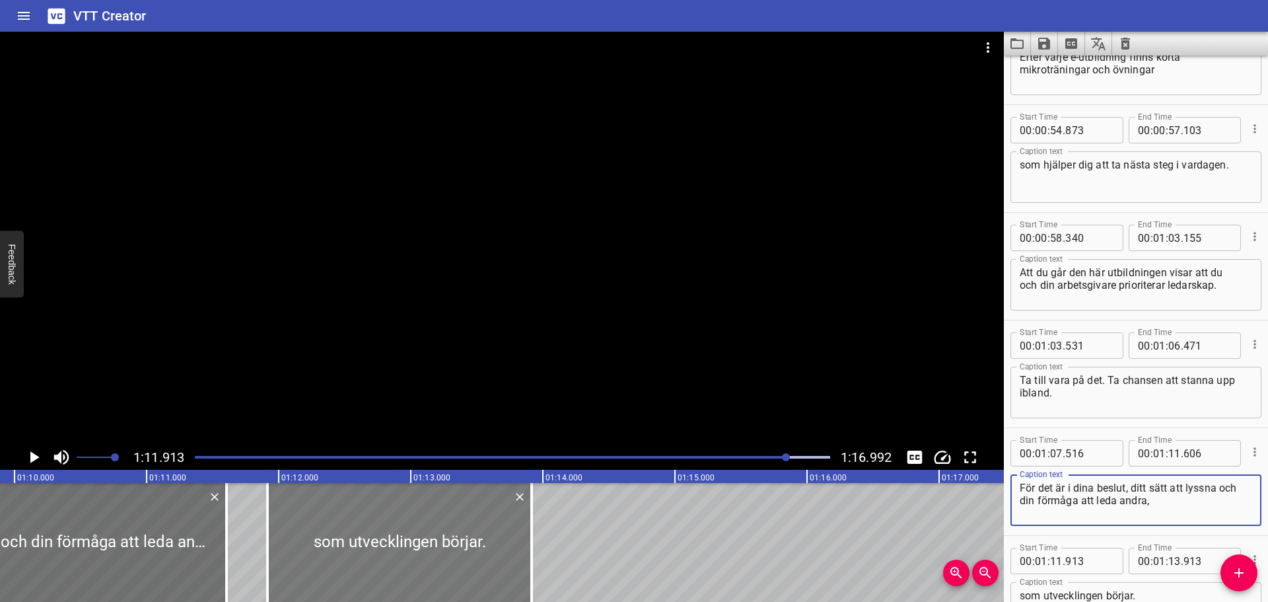
type textarea "För det är i dina beslut, ditt sätt att lyssna och din förmåga att leda andra,"
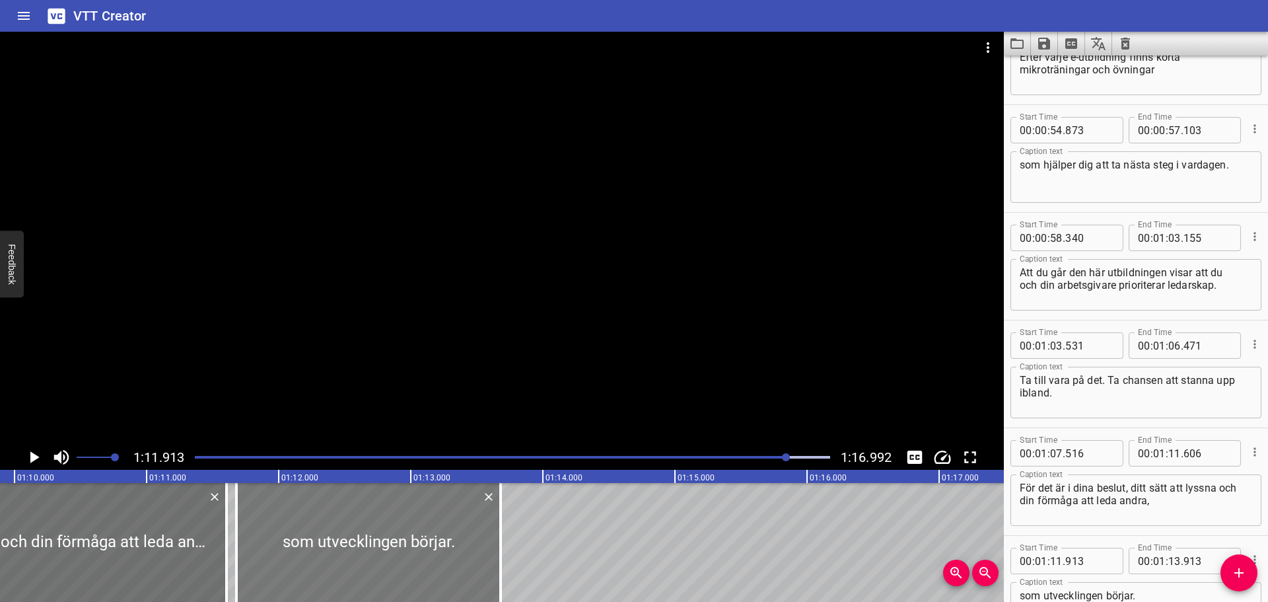
drag, startPoint x: 355, startPoint y: 526, endPoint x: 324, endPoint y: 526, distance: 31.0
click at [324, 526] on div at bounding box center [368, 542] width 264 height 119
type input "678"
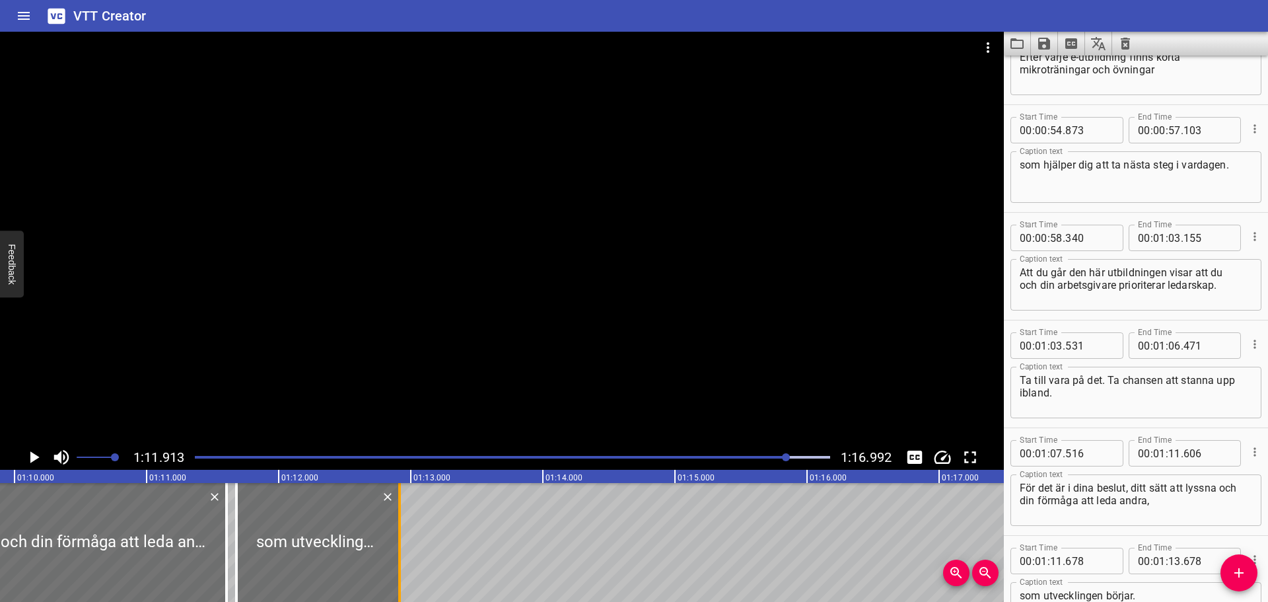
drag, startPoint x: 497, startPoint y: 531, endPoint x: 396, endPoint y: 539, distance: 101.4
click at [396, 539] on div at bounding box center [399, 542] width 13 height 119
type input "12"
type input "913"
click at [775, 456] on div "Play progress" at bounding box center [470, 457] width 635 height 3
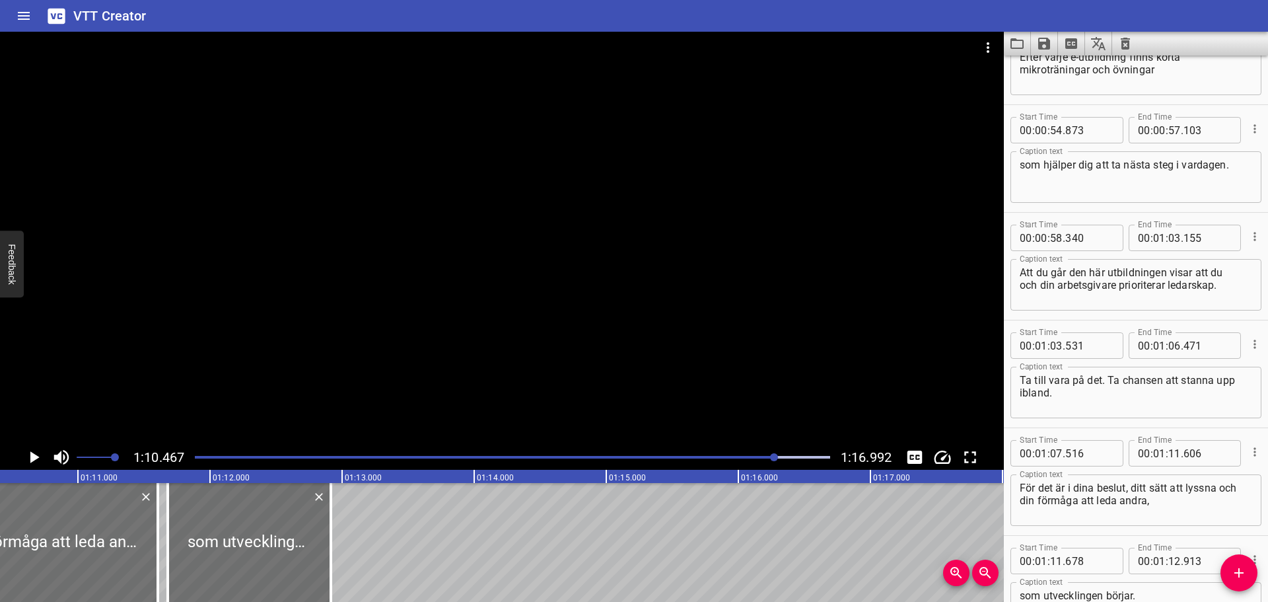
scroll to position [0, 9306]
click at [40, 456] on icon "Play/Pause" at bounding box center [34, 457] width 20 height 20
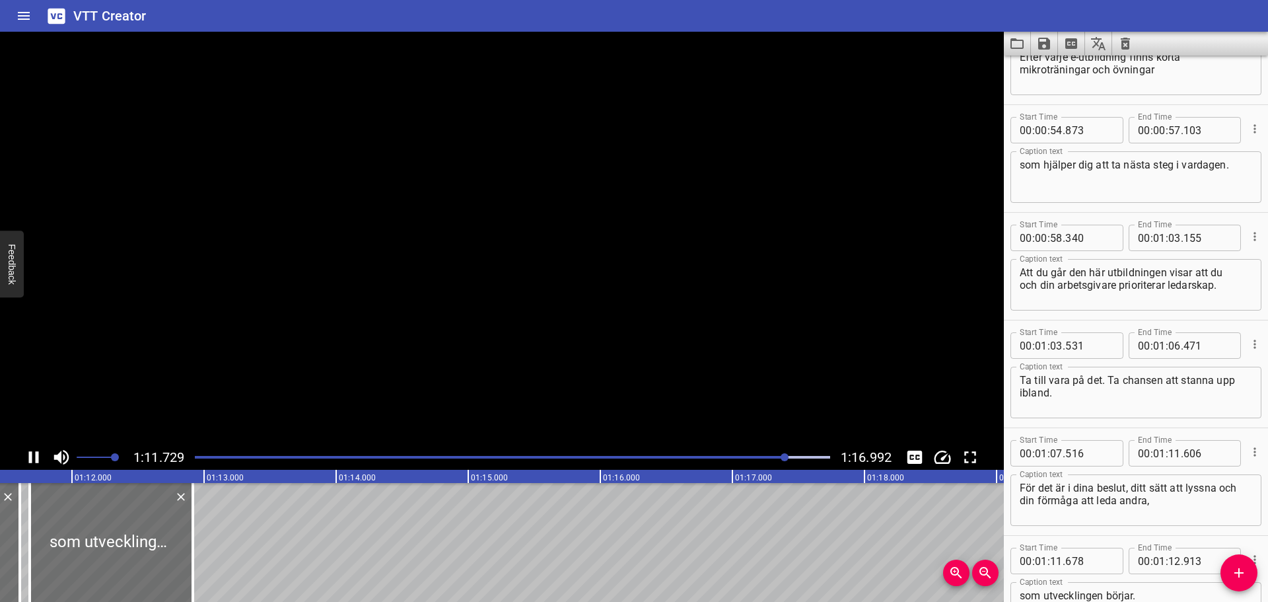
scroll to position [1884, 0]
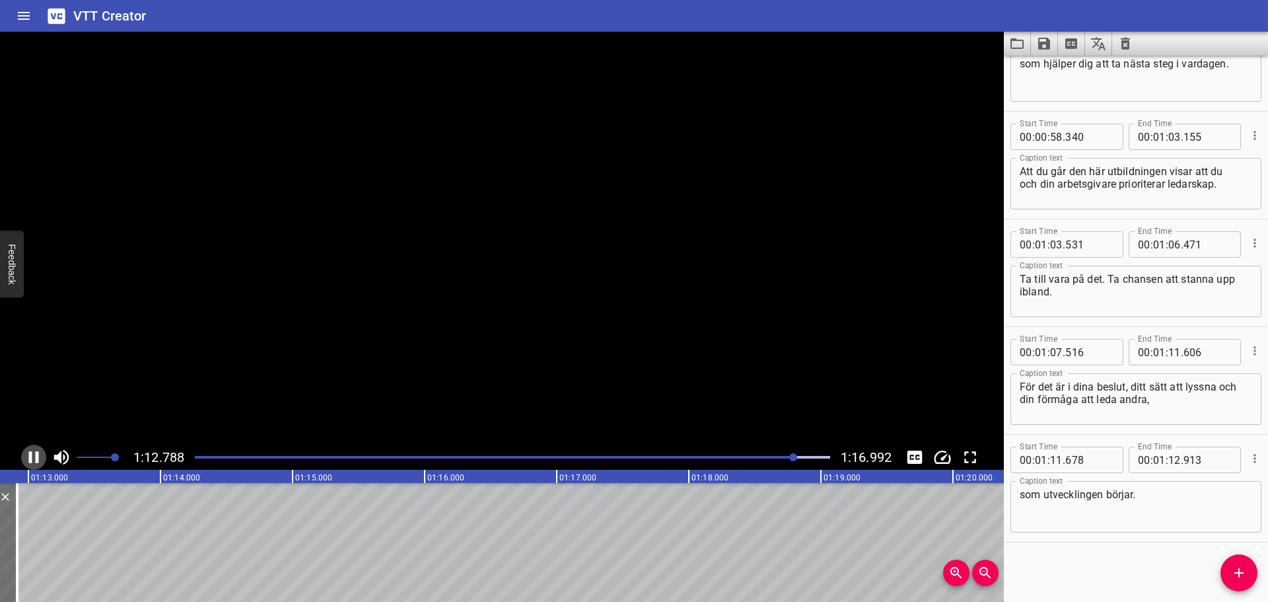
click at [40, 456] on icon "Play/Pause" at bounding box center [34, 457] width 20 height 20
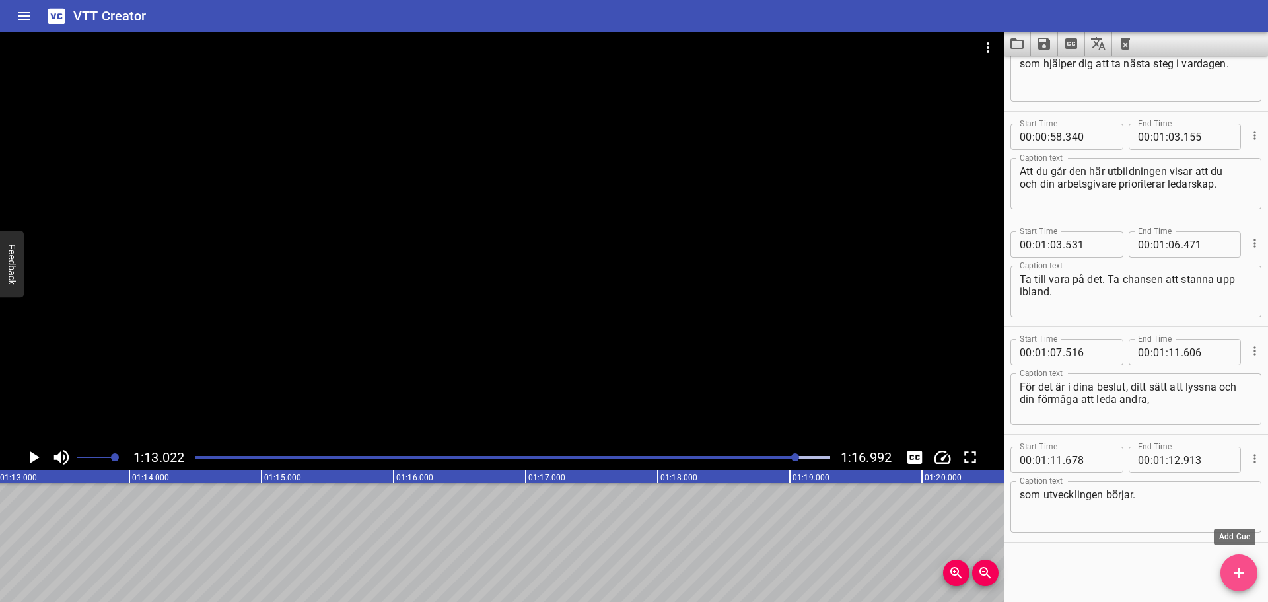
click at [1227, 567] on span "Add Cue" at bounding box center [1238, 573] width 37 height 16
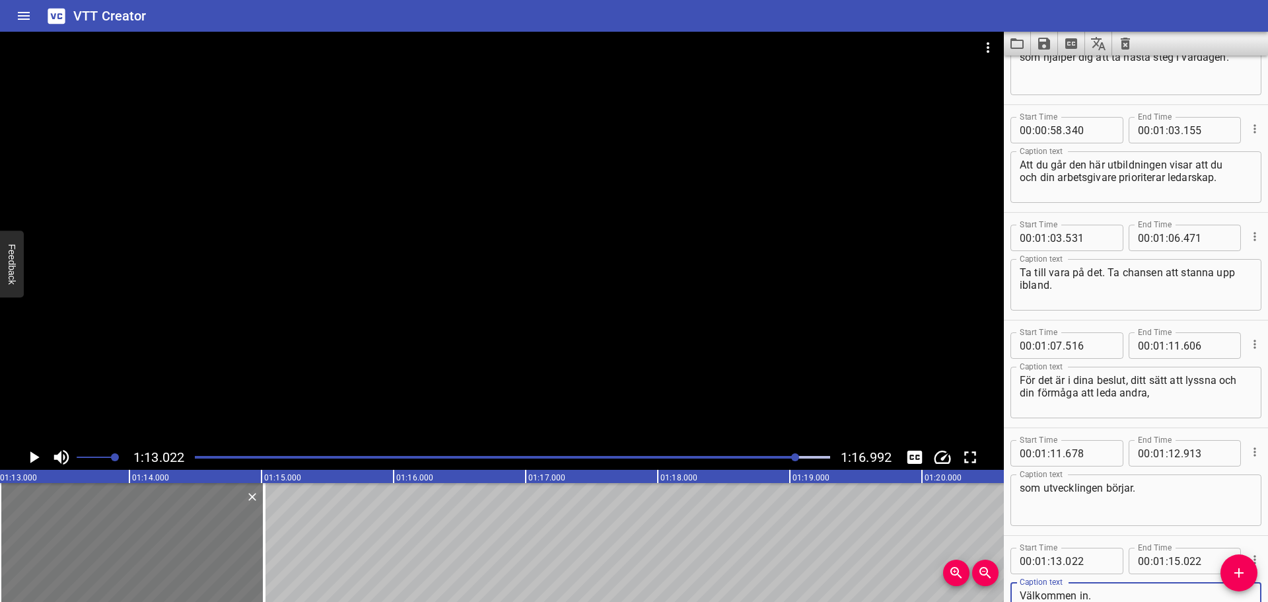
type textarea "Välkommen in."
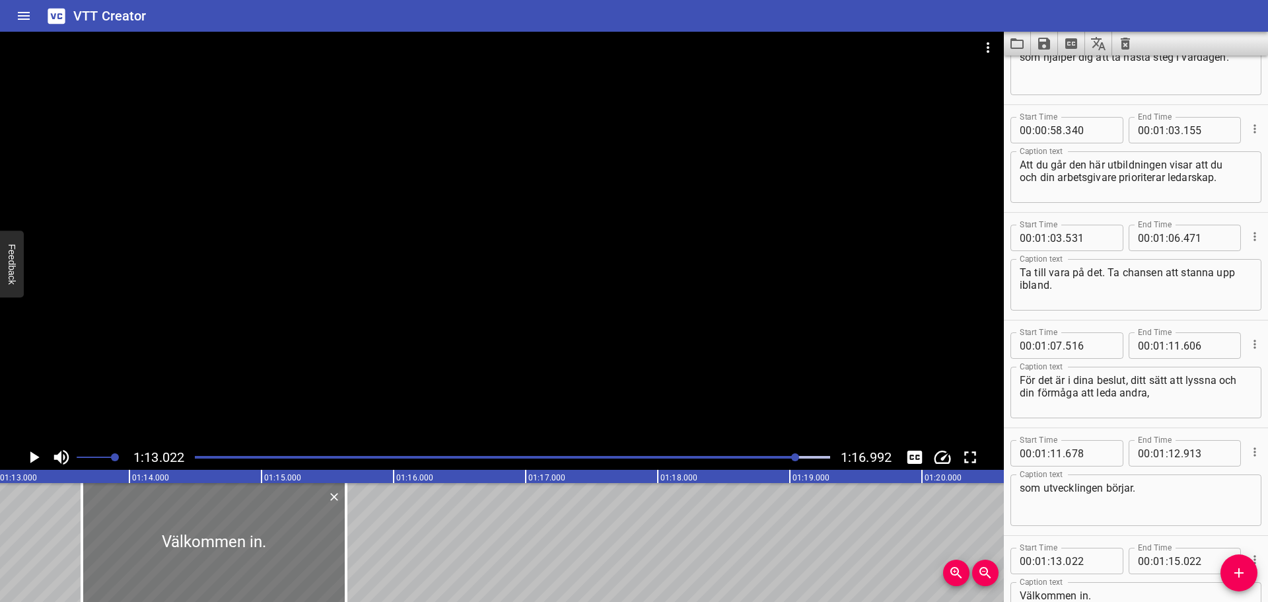
drag, startPoint x: 173, startPoint y: 527, endPoint x: 255, endPoint y: 531, distance: 82.0
click at [255, 531] on div at bounding box center [214, 542] width 264 height 119
type input "642"
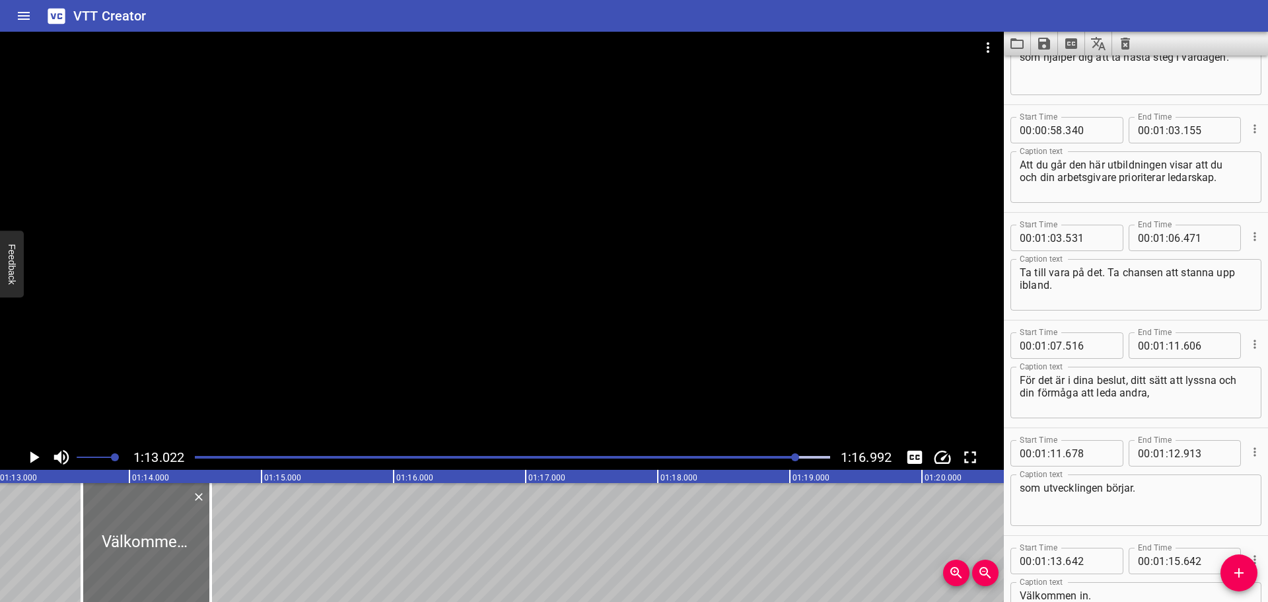
drag, startPoint x: 346, startPoint y: 532, endPoint x: 53, endPoint y: 489, distance: 296.2
click at [210, 538] on div at bounding box center [210, 542] width 3 height 119
type input "14"
type input "612"
click at [32, 458] on icon "Play/Pause" at bounding box center [34, 457] width 9 height 12
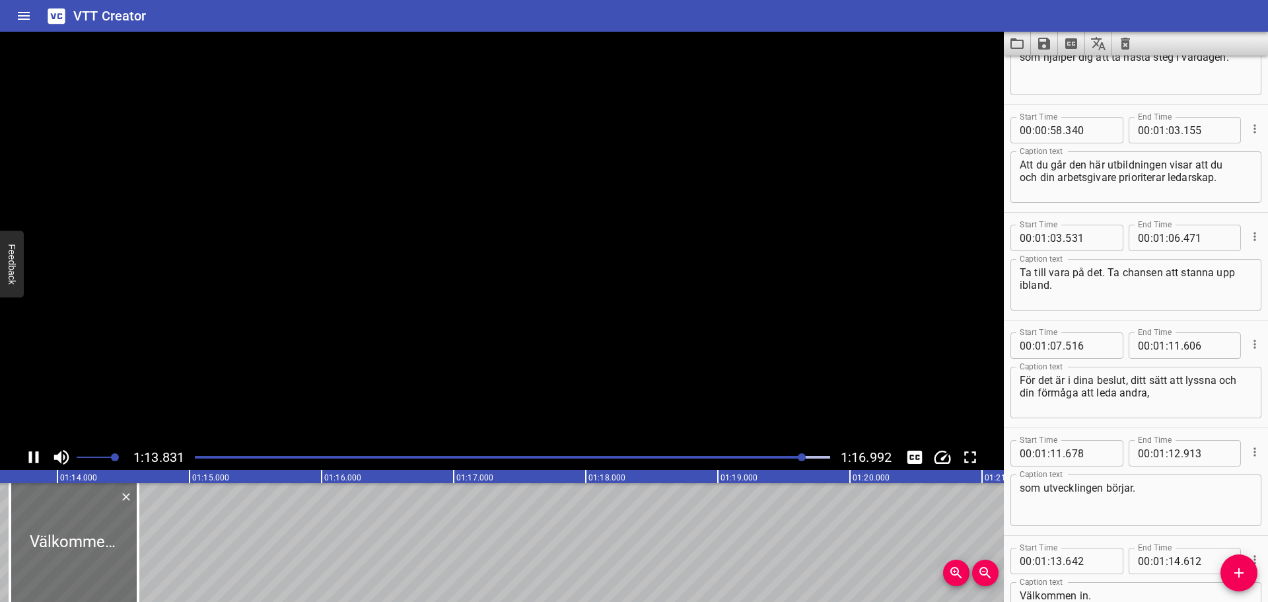
scroll to position [1992, 0]
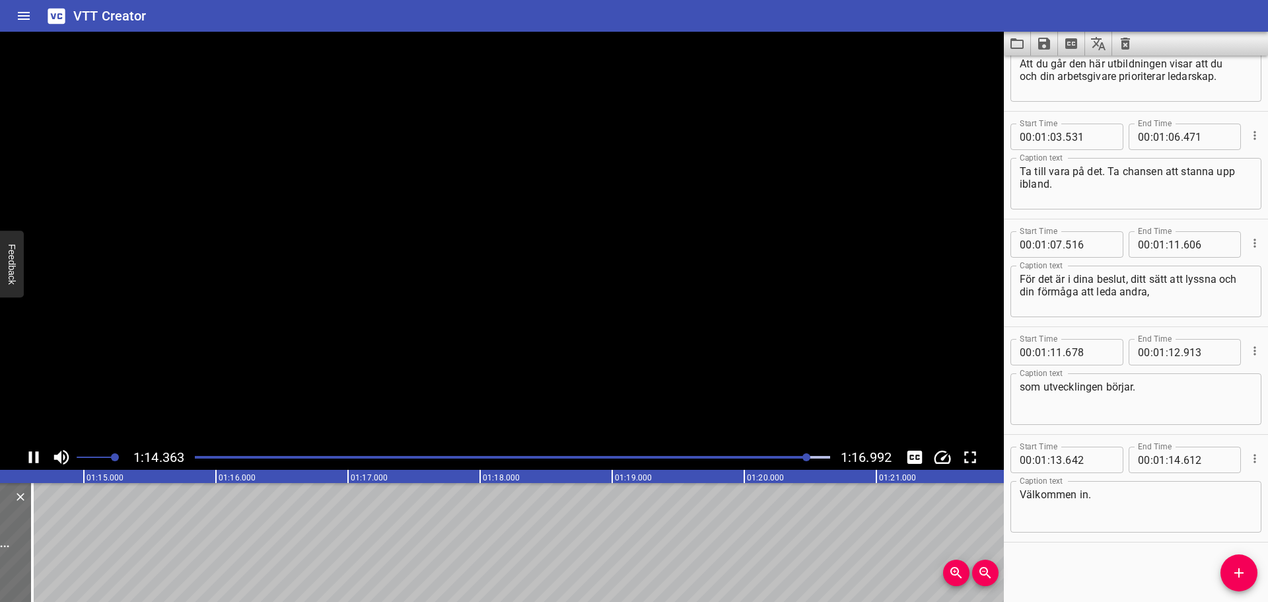
click at [32, 458] on icon "Play/Pause" at bounding box center [34, 457] width 20 height 20
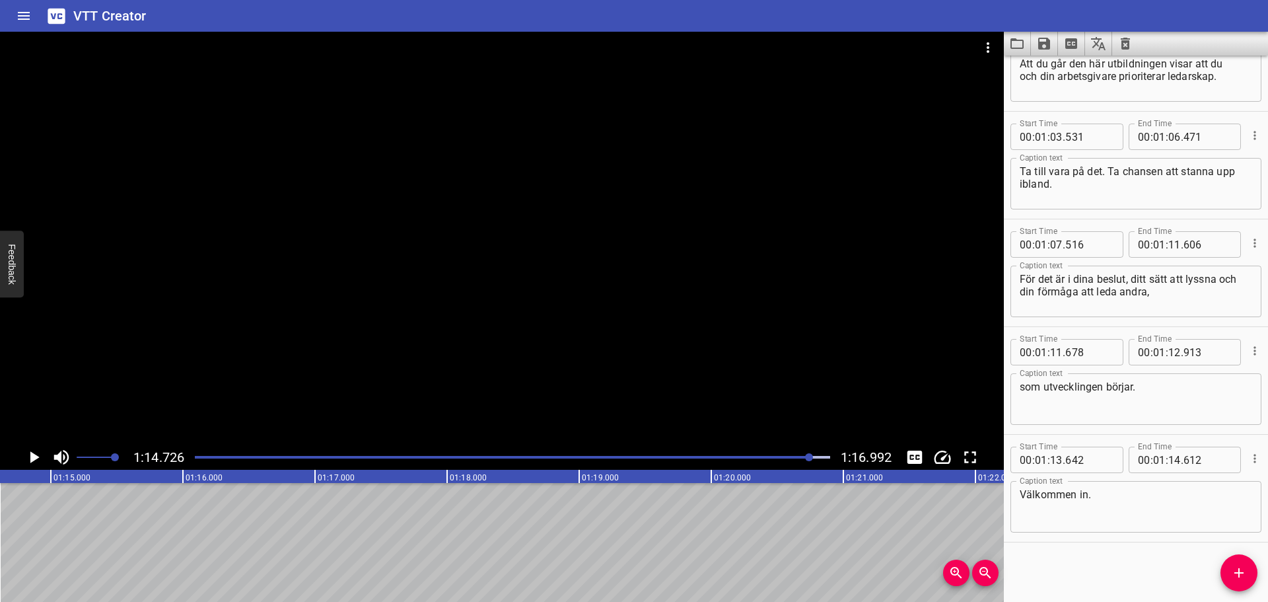
scroll to position [0, 9869]
click at [1043, 38] on icon "Save captions to file" at bounding box center [1044, 44] width 12 height 12
click at [1076, 63] on li "Save to VTT file" at bounding box center [1079, 73] width 97 height 24
